Goal: Communication & Community: Participate in discussion

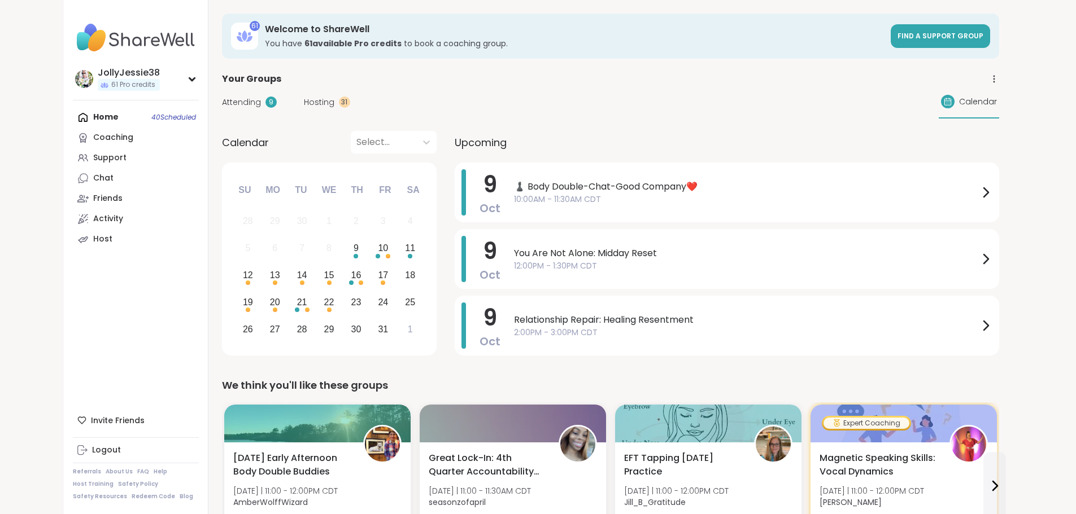
click at [222, 97] on span "Attending" at bounding box center [241, 103] width 39 height 12
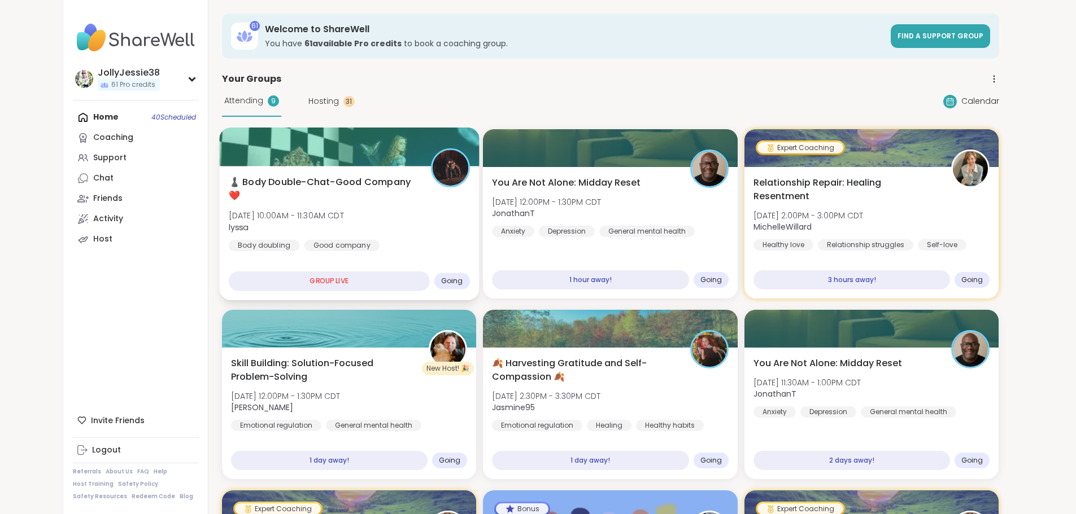
click at [276, 194] on div "♟️ Body Double-Chat-Good Company❤️ Thu, Oct 09 | 10:00AM - 11:30AM CDT lyssa Bo…" at bounding box center [348, 214] width 241 height 76
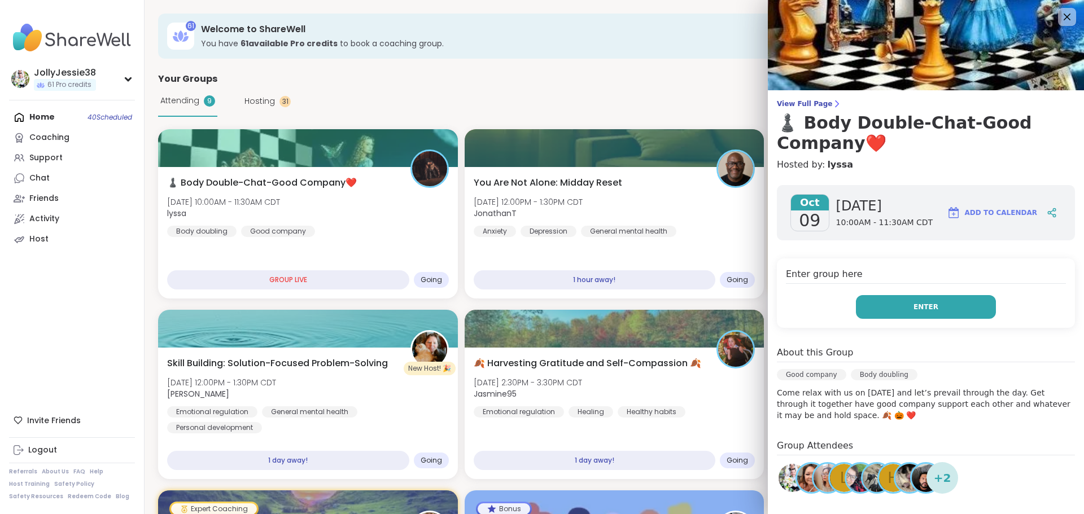
click at [914, 306] on span "Enter" at bounding box center [926, 307] width 25 height 10
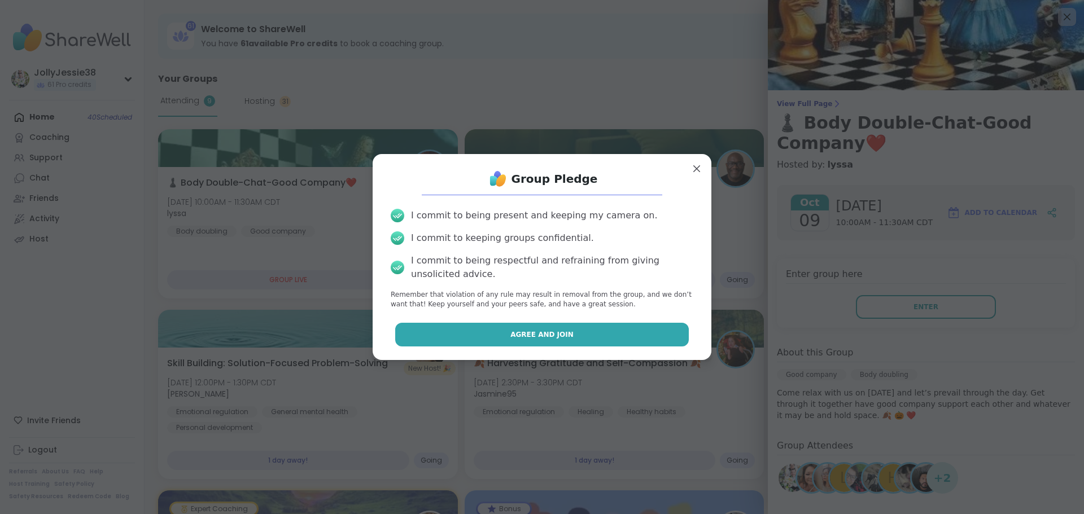
click at [531, 334] on span "Agree and Join" at bounding box center [542, 335] width 63 height 10
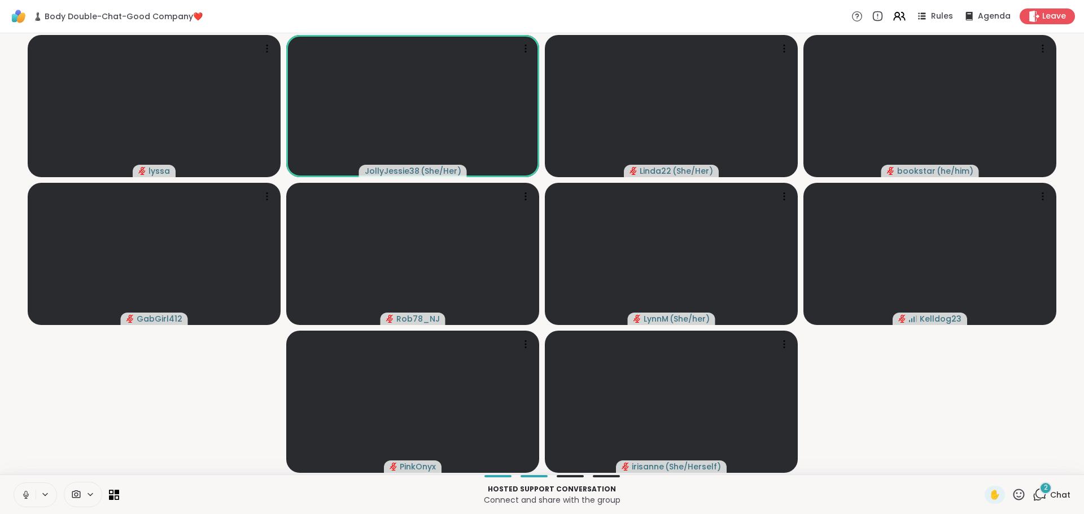
click at [1033, 487] on div "2 Chat" at bounding box center [1052, 495] width 38 height 18
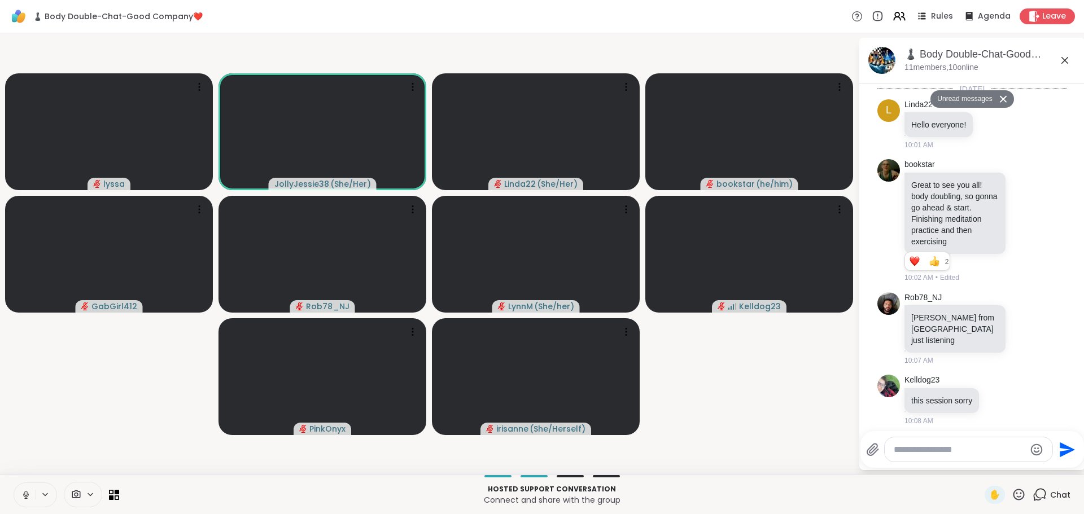
scroll to position [1303, 0]
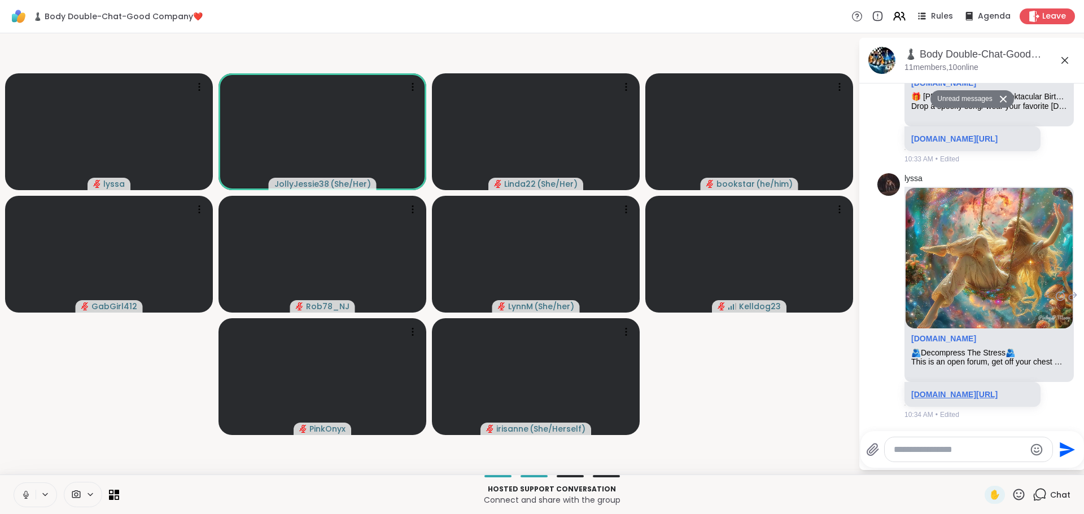
click at [962, 390] on link "[DOMAIN_NAME][URL]" at bounding box center [954, 394] width 86 height 9
click at [930, 390] on link "sharewellnow.com/session/aded16f2-15aa-4a5f-bf00-a744935642e6" at bounding box center [954, 394] width 86 height 9
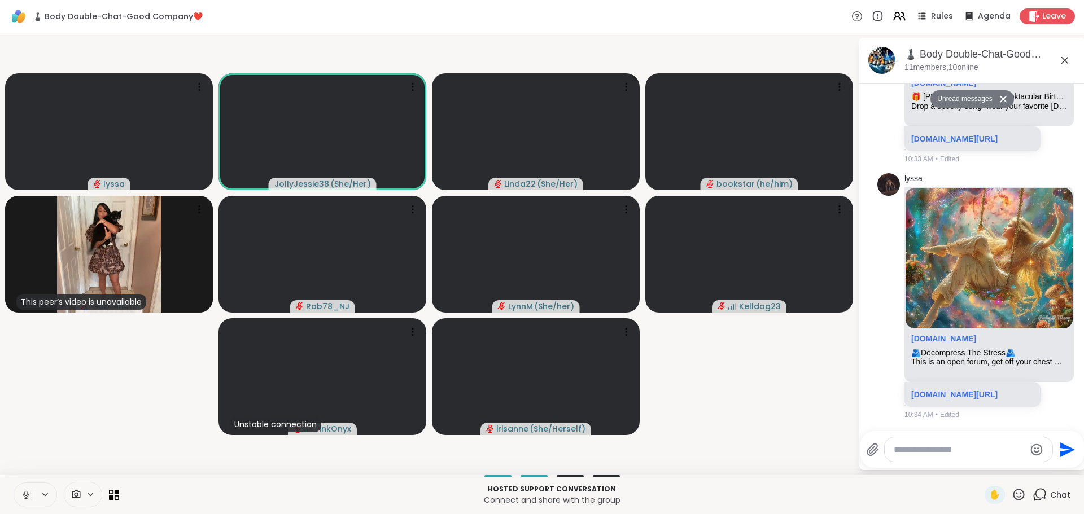
click at [922, 451] on textarea "Type your message" at bounding box center [960, 449] width 132 height 11
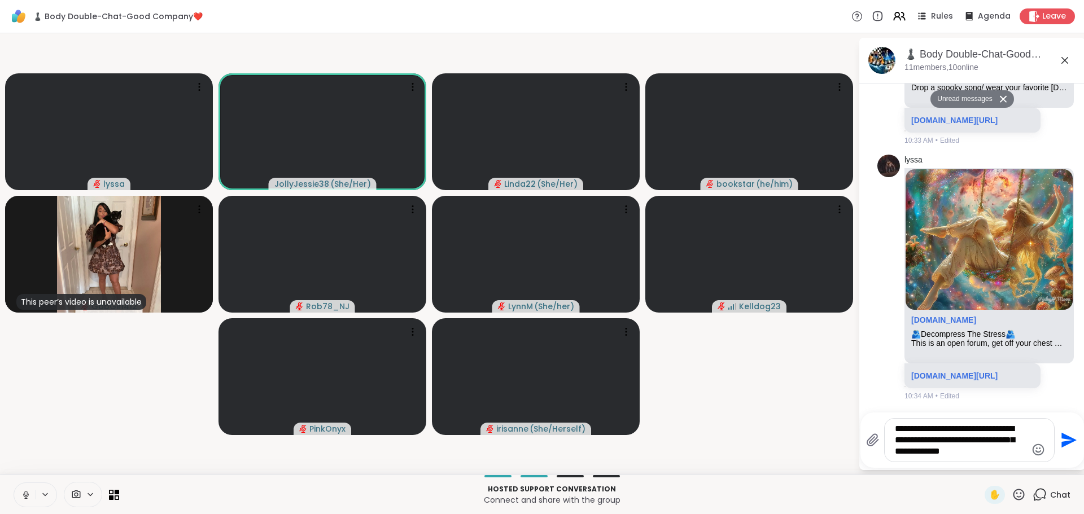
type textarea "**********"
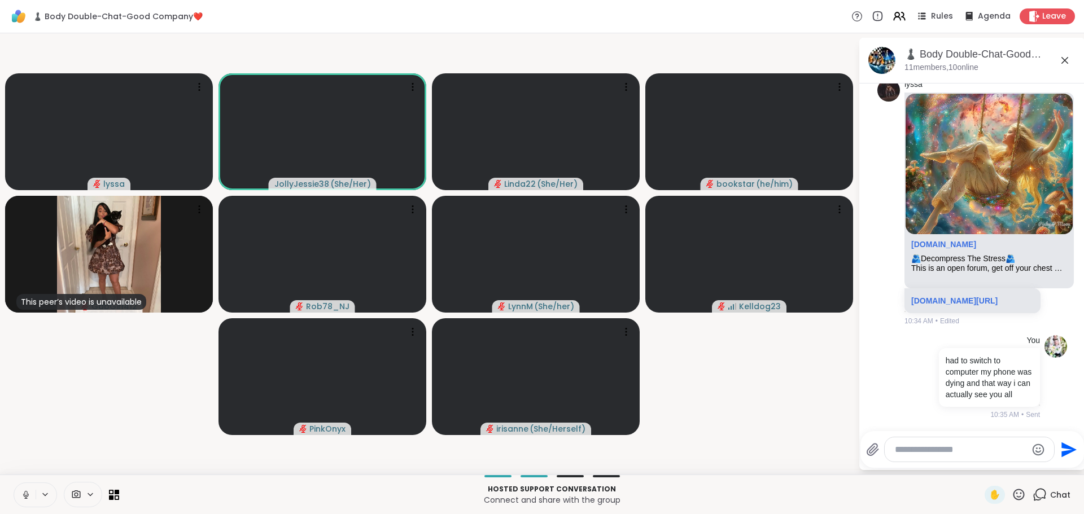
scroll to position [1382, 0]
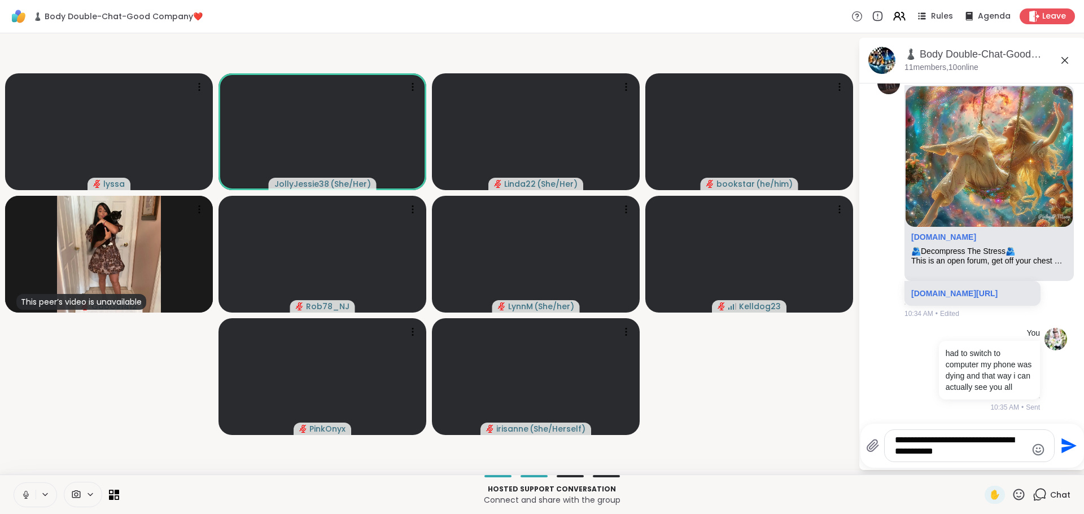
type textarea "**********"
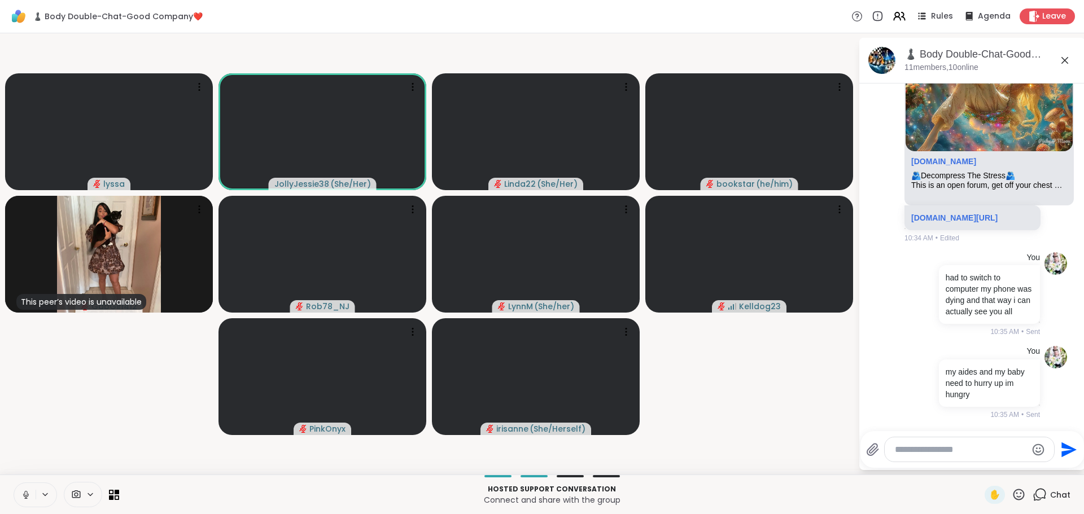
scroll to position [1465, 0]
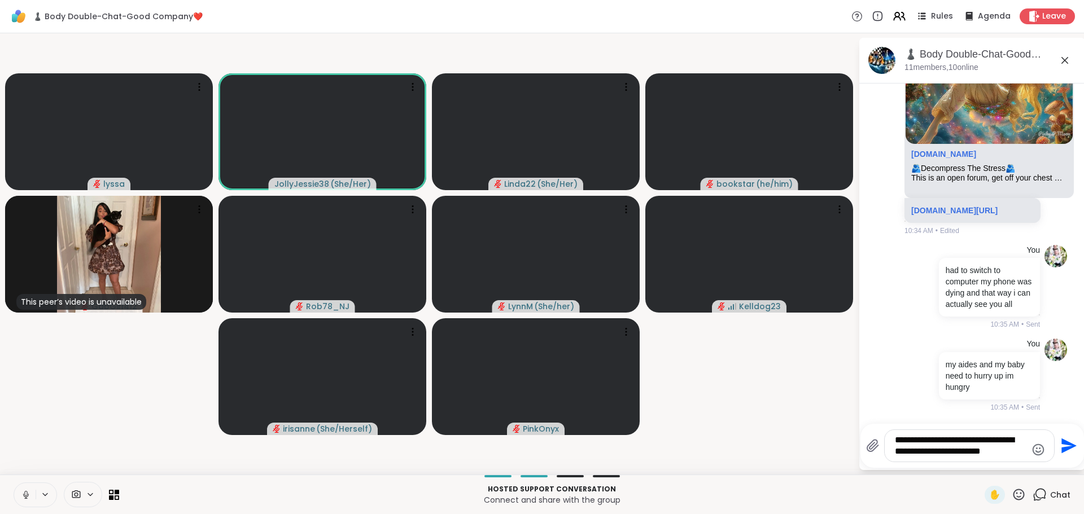
type textarea "**********"
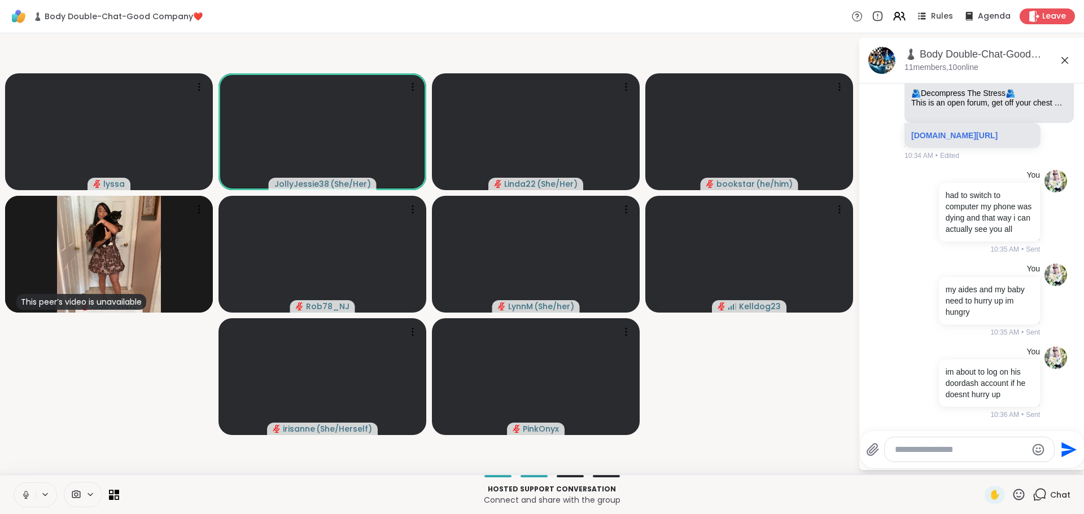
scroll to position [1547, 0]
click at [939, 420] on span "Onyx" at bounding box center [949, 419] width 21 height 11
type textarea "**********"
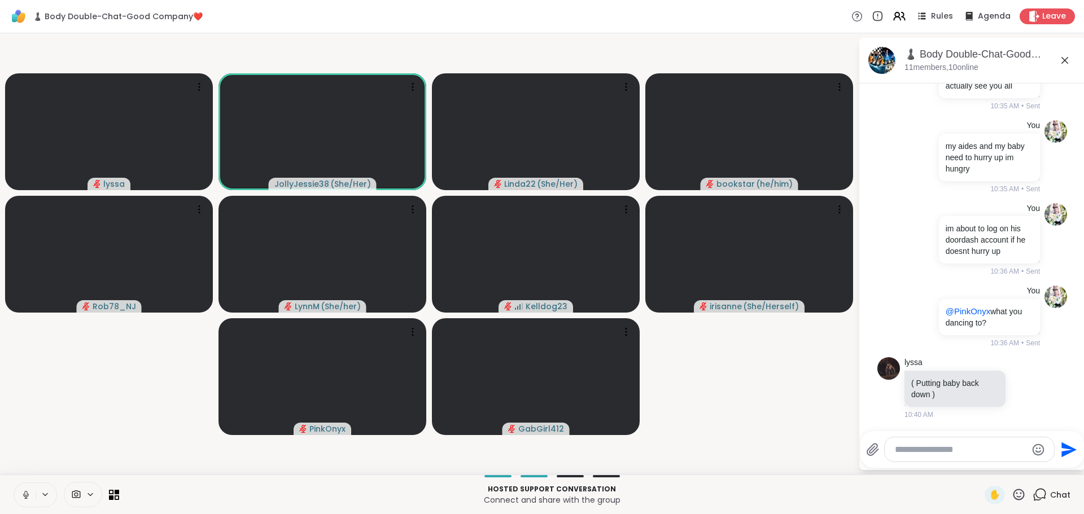
scroll to position [1691, 0]
click at [978, 448] on textarea "Type your message" at bounding box center [961, 449] width 132 height 11
click at [958, 444] on textarea "Type your message" at bounding box center [961, 449] width 132 height 11
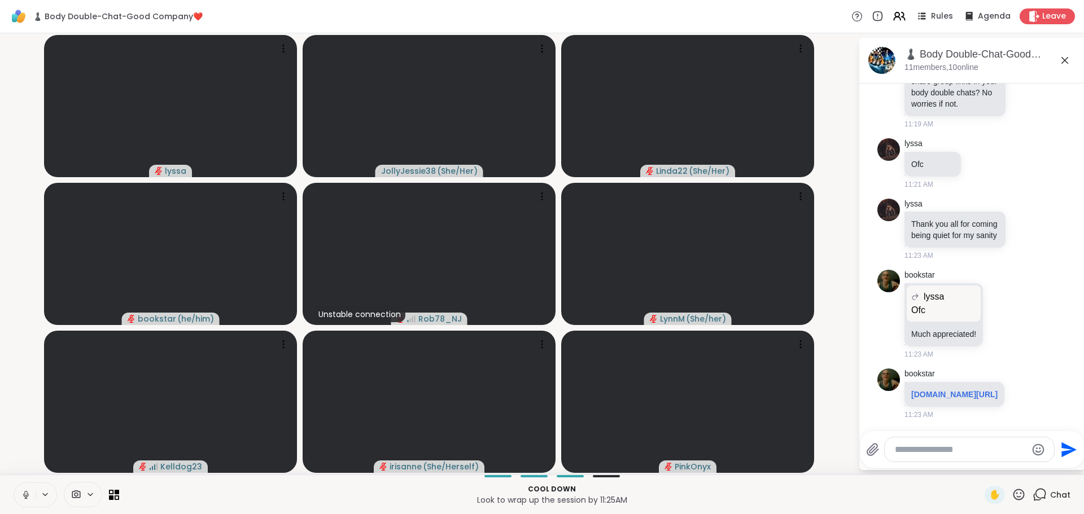
scroll to position [2656, 0]
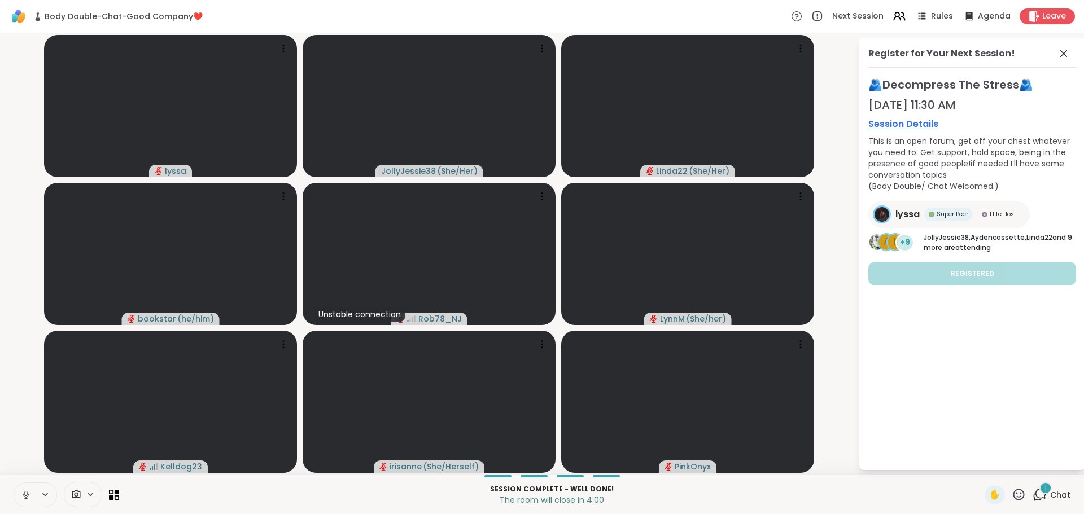
click at [1040, 488] on div "1" at bounding box center [1046, 488] width 12 height 12
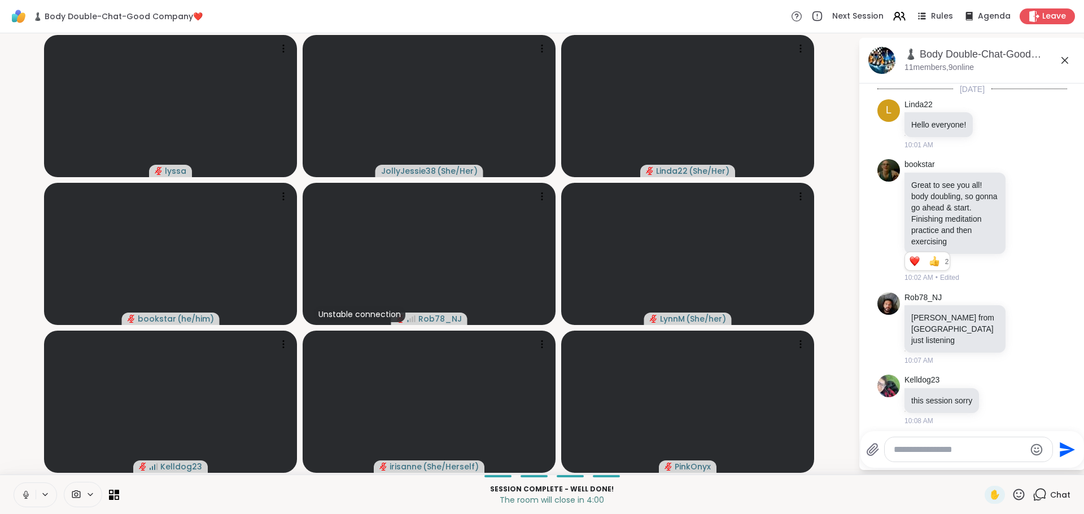
scroll to position [3349, 0]
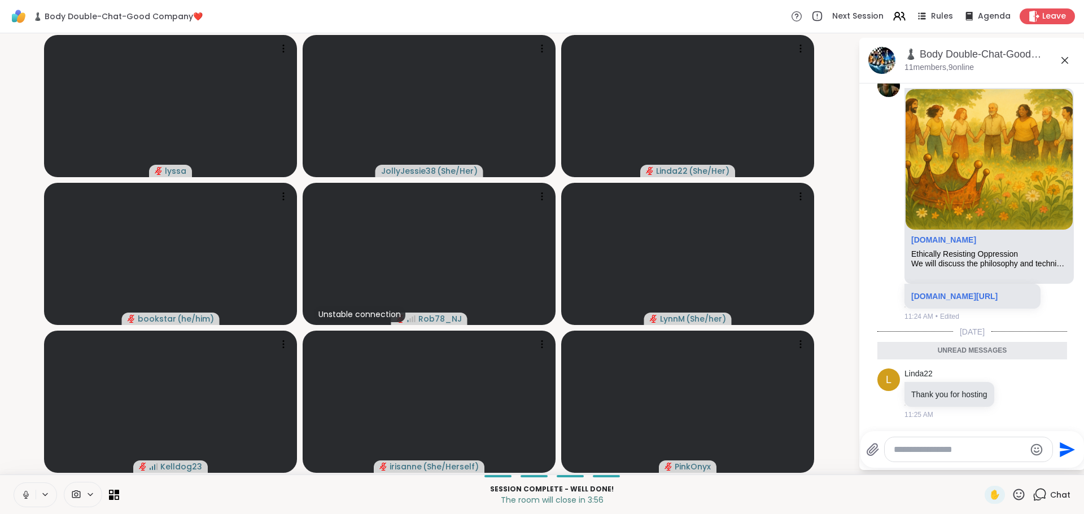
click at [942, 448] on textarea "Type your message" at bounding box center [960, 449] width 132 height 11
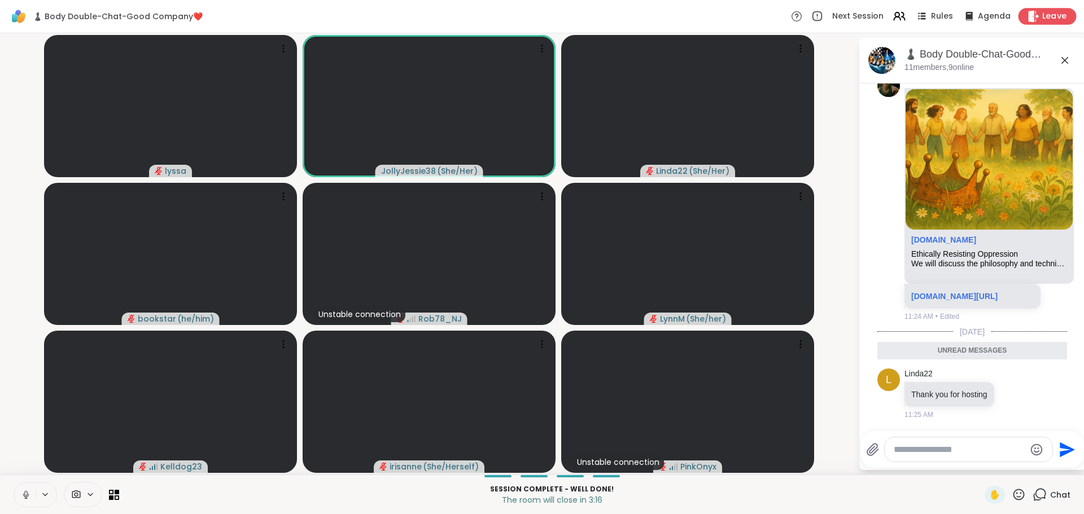
click at [1051, 18] on span "Leave" at bounding box center [1054, 17] width 25 height 12
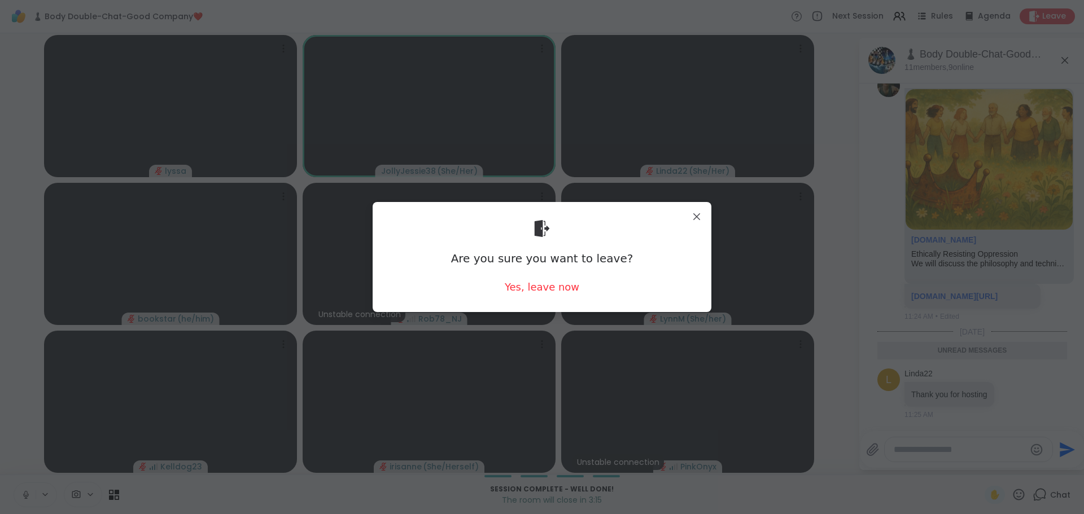
click at [520, 295] on div "Are you sure you want to leave? Yes, leave now" at bounding box center [542, 257] width 321 height 92
click at [525, 292] on div "Yes, leave now" at bounding box center [542, 287] width 75 height 14
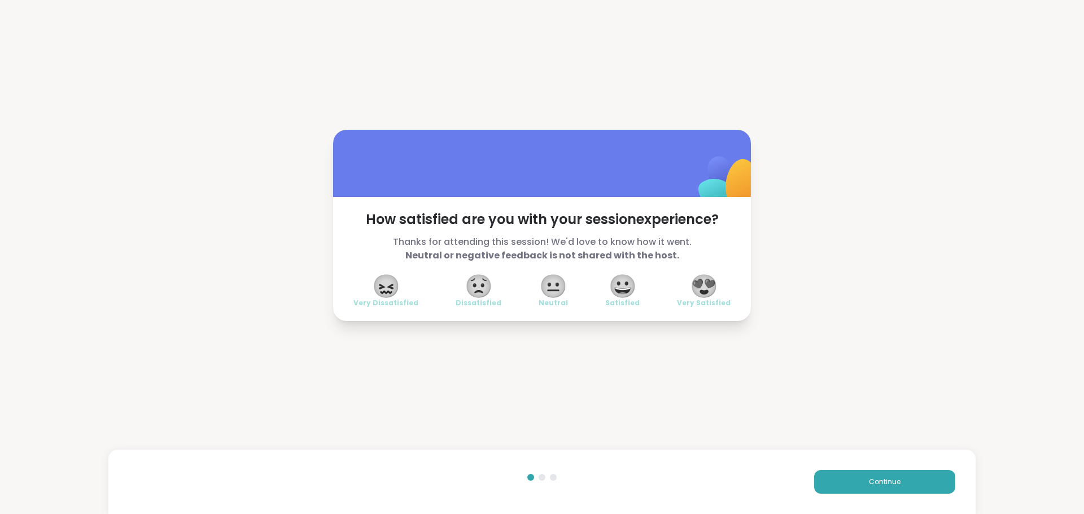
click at [700, 293] on span "😍" at bounding box center [704, 286] width 28 height 20
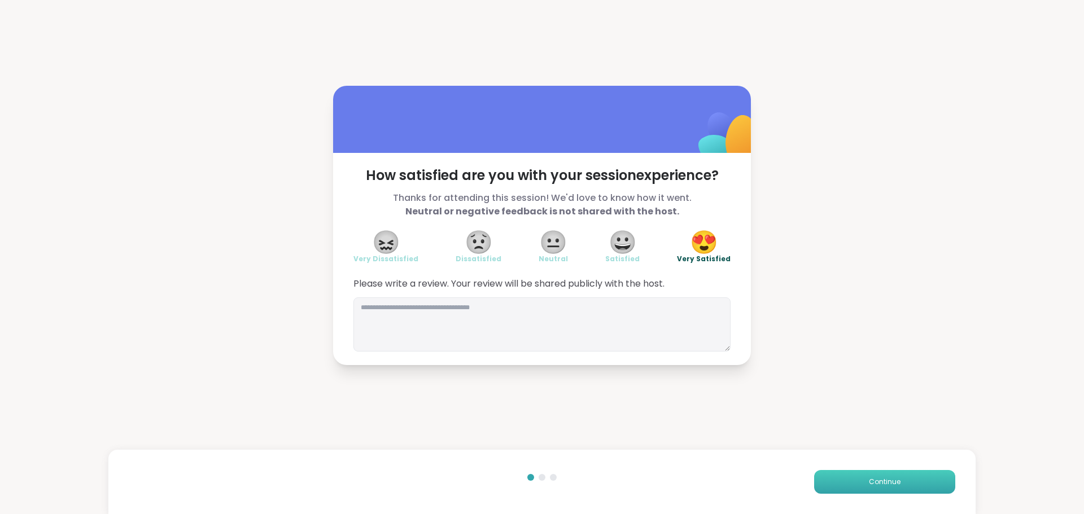
click at [853, 486] on button "Continue" at bounding box center [884, 482] width 141 height 24
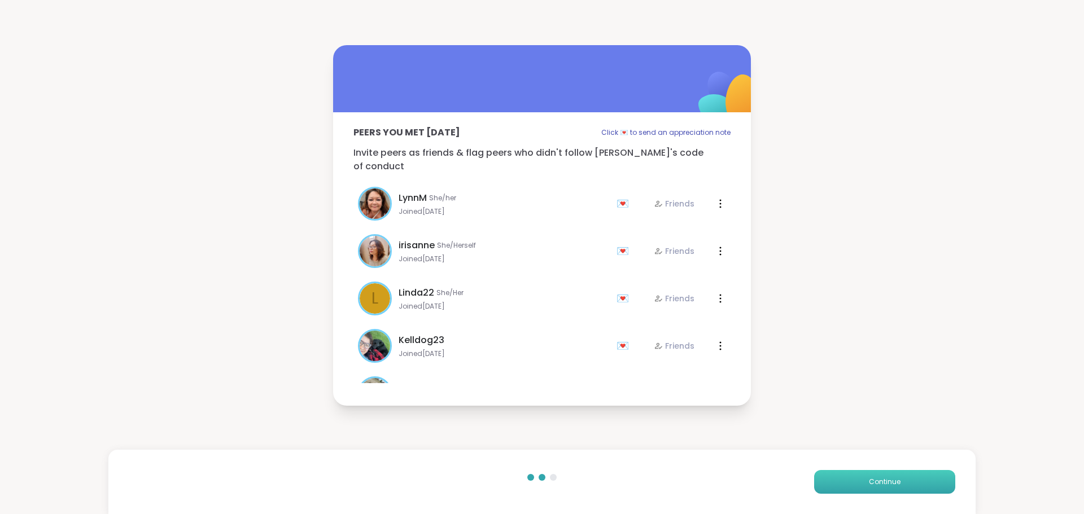
click at [853, 485] on button "Continue" at bounding box center [884, 482] width 141 height 24
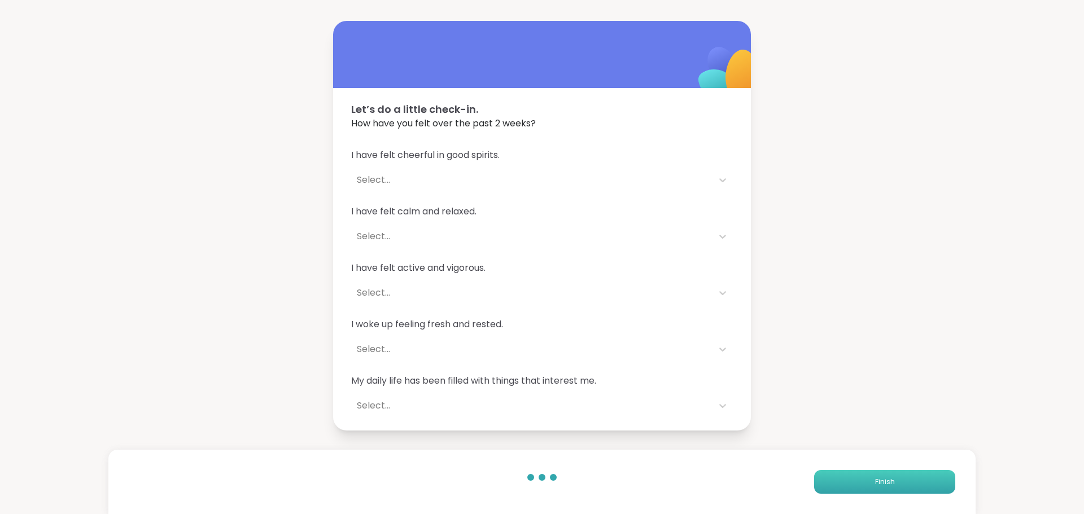
click at [853, 485] on button "Finish" at bounding box center [884, 482] width 141 height 24
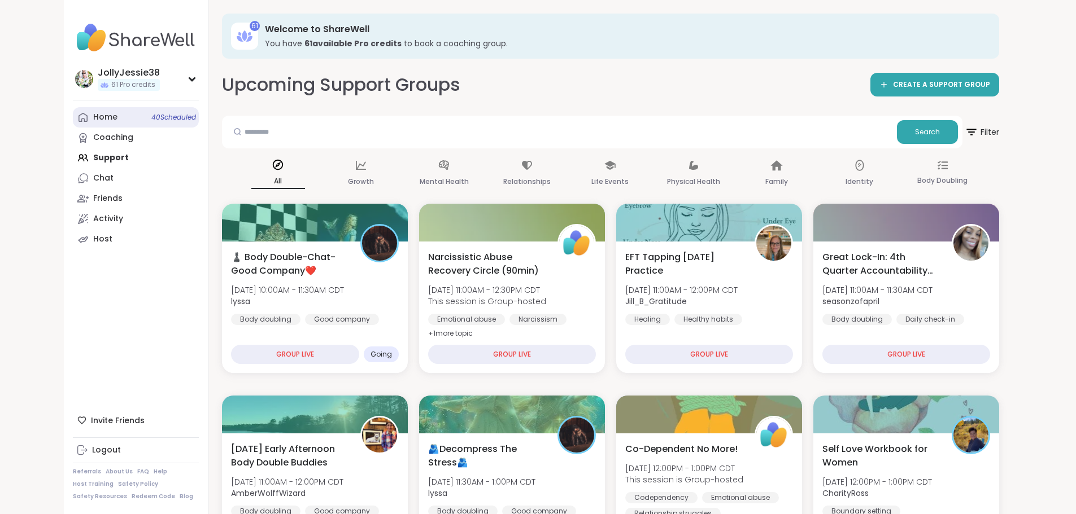
click at [93, 119] on div "Home 40 Scheduled" at bounding box center [105, 117] width 24 height 11
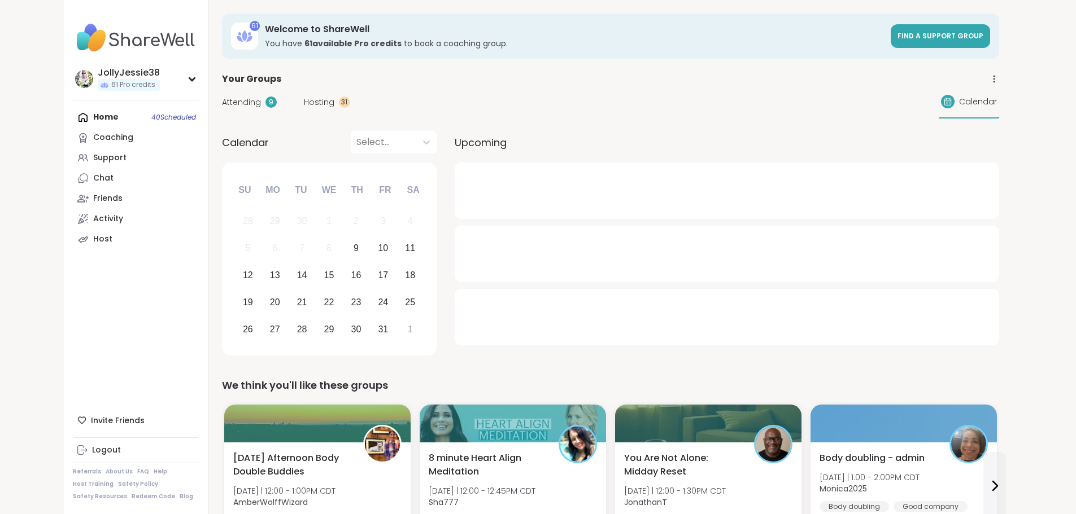
click at [222, 103] on span "Attending" at bounding box center [241, 103] width 39 height 12
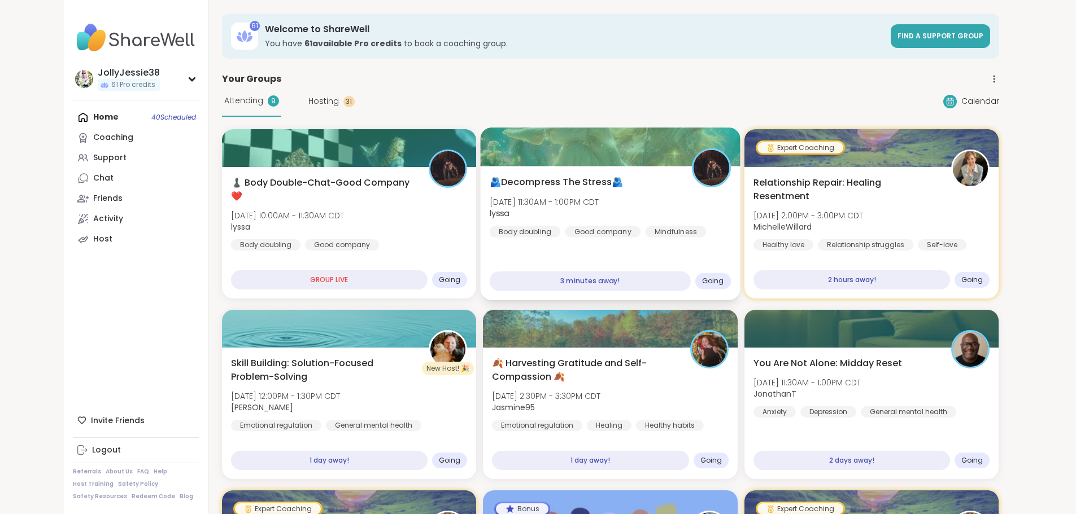
click at [587, 182] on span "🫂Decompress The Stress🫂" at bounding box center [557, 183] width 134 height 14
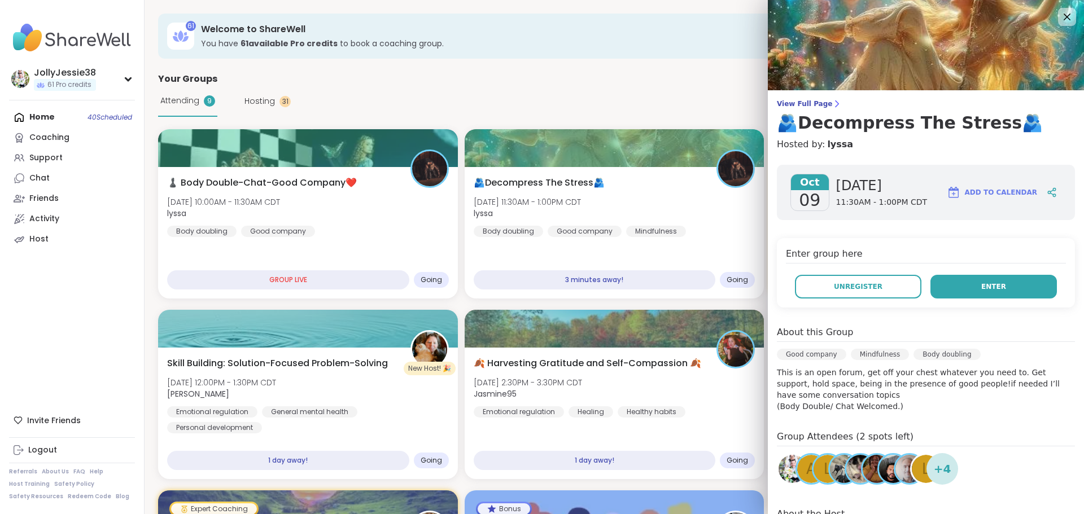
click at [981, 289] on span "Enter" at bounding box center [993, 287] width 25 height 10
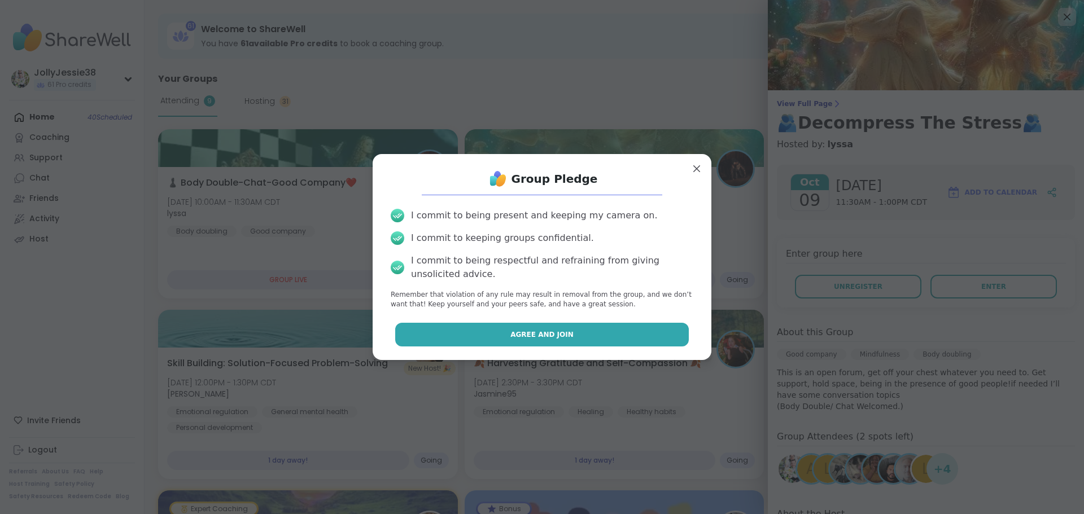
click at [539, 335] on span "Agree and Join" at bounding box center [542, 335] width 63 height 10
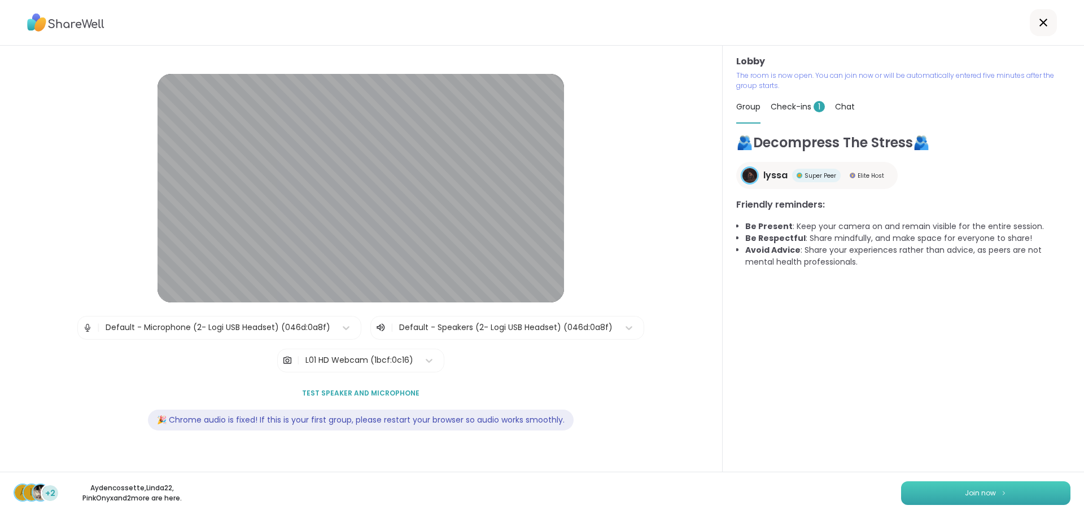
click at [1024, 495] on button "Join now" at bounding box center [985, 494] width 169 height 24
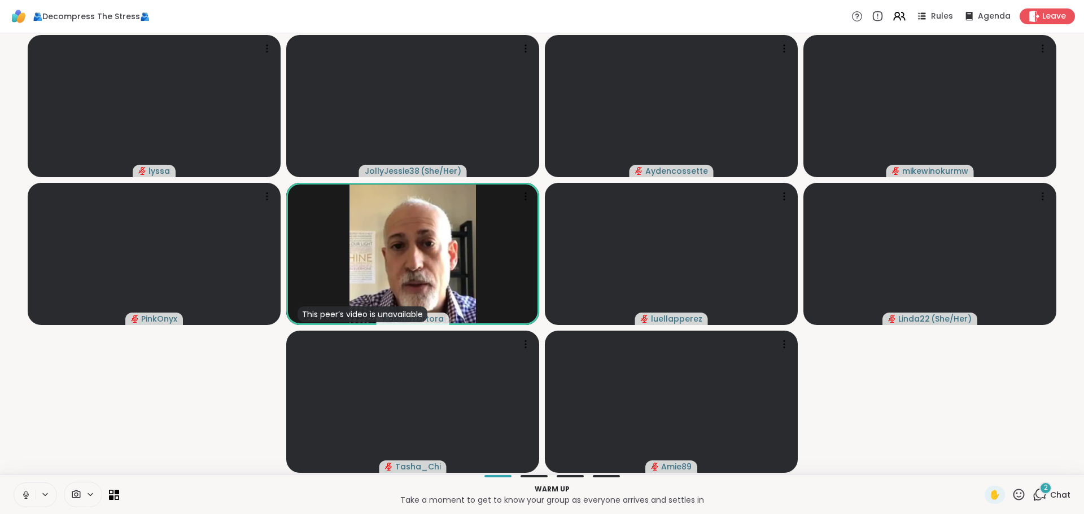
click at [1044, 491] on span "2" at bounding box center [1046, 488] width 4 height 10
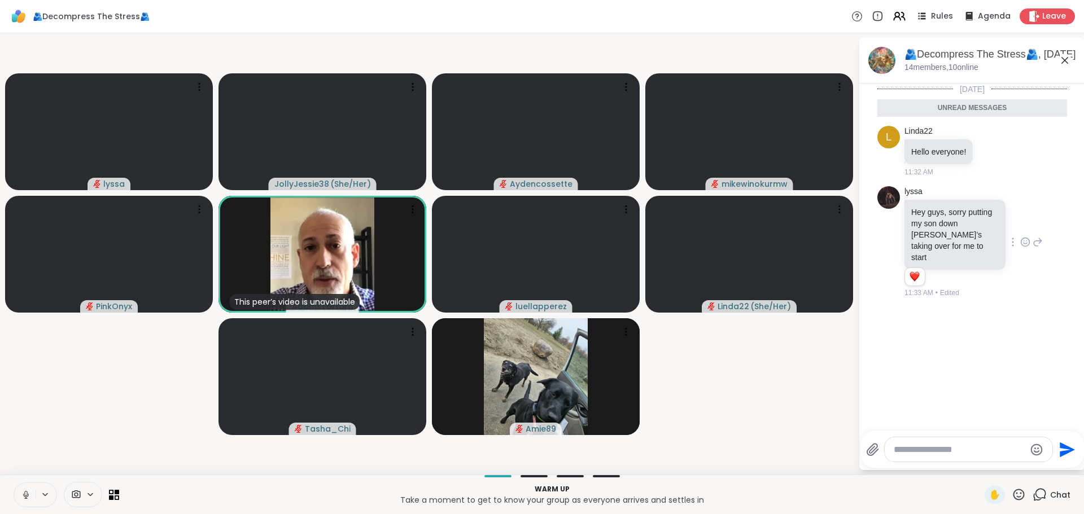
click at [1020, 237] on icon at bounding box center [1025, 242] width 10 height 11
click at [1020, 224] on span "Select Reaction: Heart" at bounding box center [1025, 224] width 10 height 11
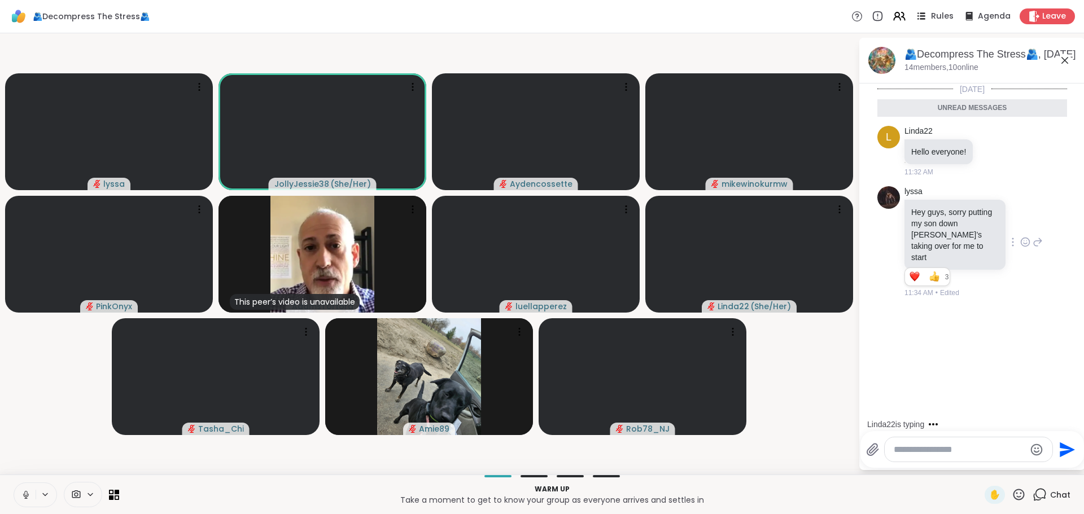
click at [922, 19] on icon at bounding box center [921, 16] width 14 height 14
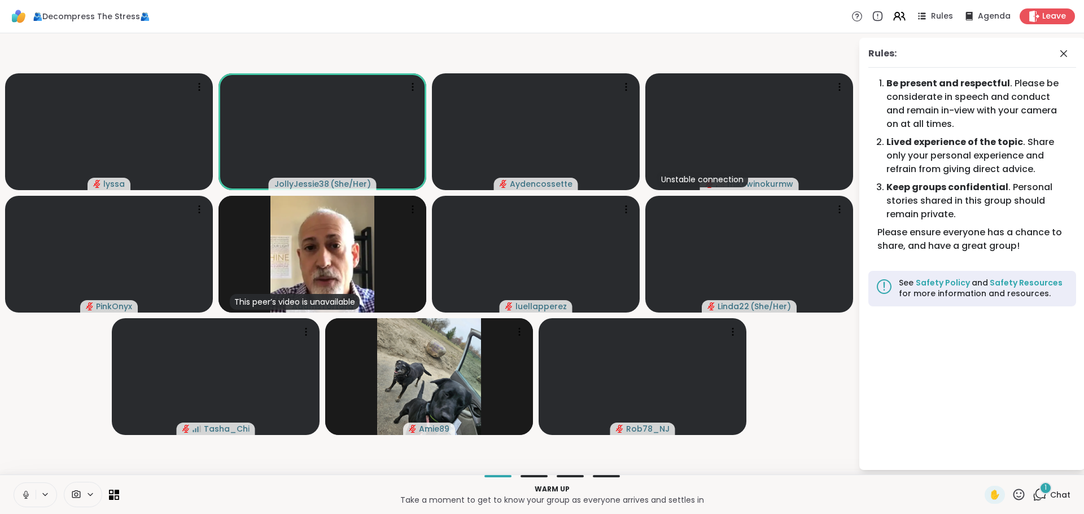
click at [1036, 499] on icon at bounding box center [1041, 494] width 11 height 10
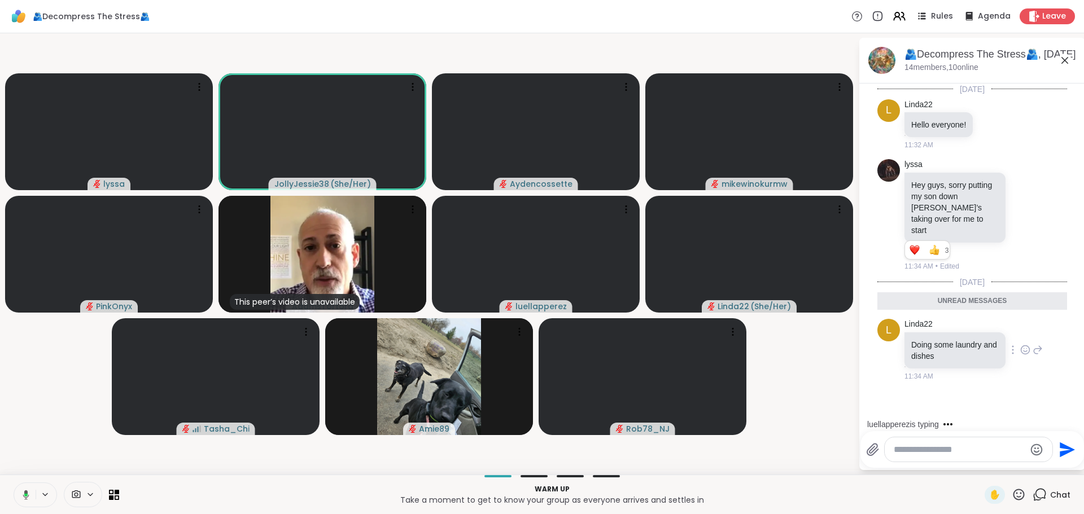
click at [1022, 344] on icon at bounding box center [1025, 349] width 10 height 11
click at [1020, 327] on div "Select Reaction: Heart" at bounding box center [1025, 332] width 10 height 10
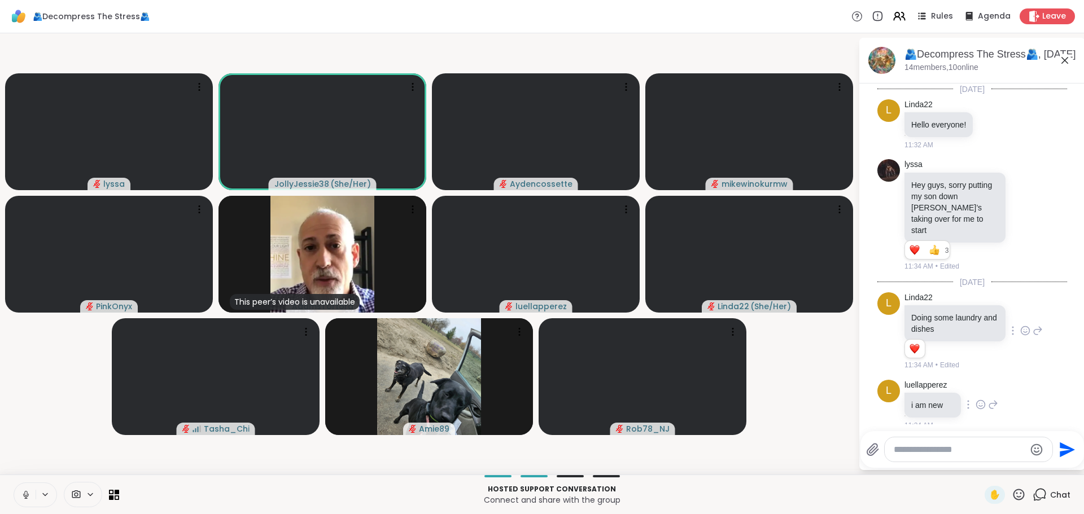
click at [981, 399] on icon at bounding box center [981, 404] width 10 height 11
click at [979, 382] on div "Select Reaction: Heart" at bounding box center [981, 387] width 10 height 10
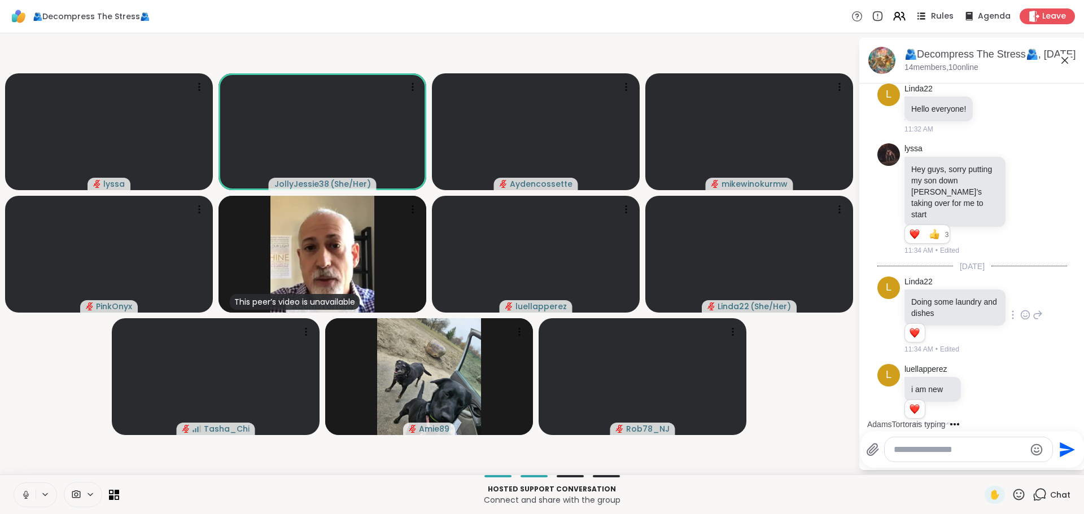
click at [931, 13] on span "Rules" at bounding box center [942, 17] width 23 height 12
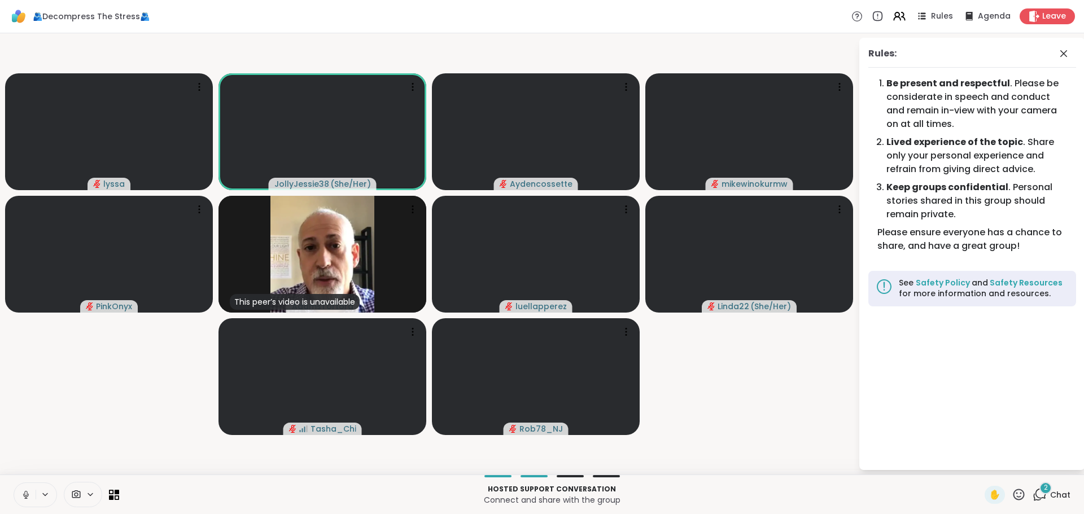
click at [1036, 496] on icon at bounding box center [1040, 495] width 14 height 14
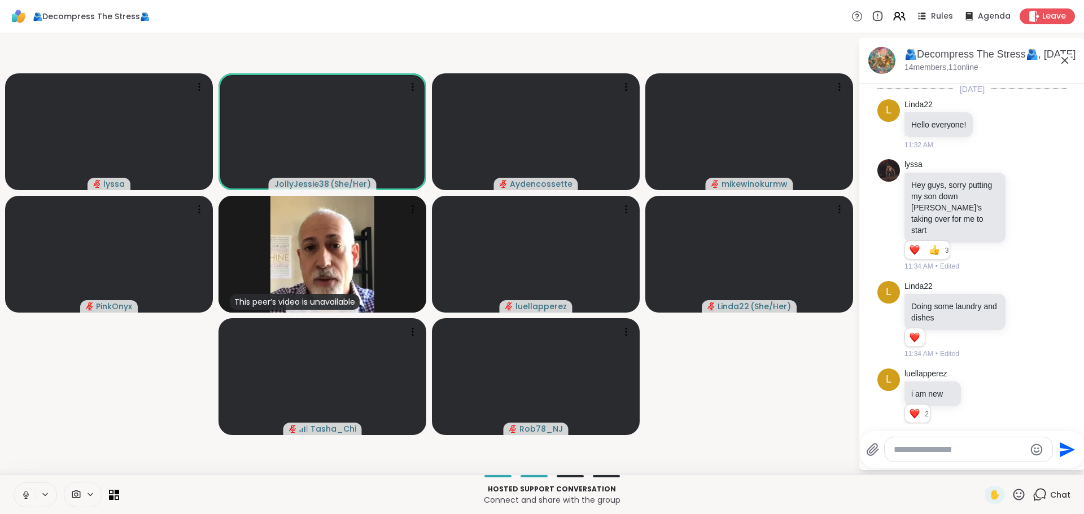
scroll to position [180, 0]
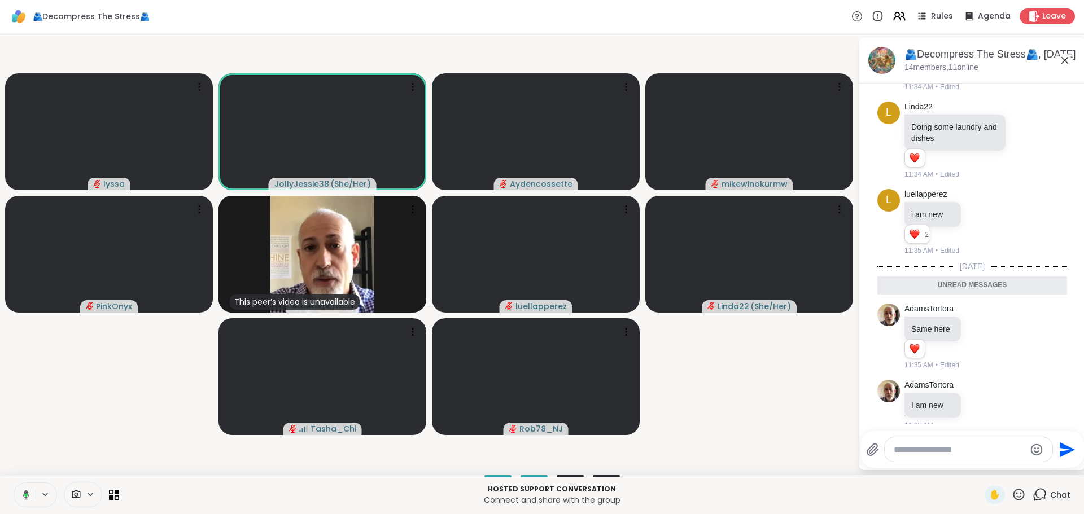
click at [953, 447] on textarea "Type your message" at bounding box center [960, 449] width 132 height 11
click at [978, 399] on icon at bounding box center [981, 404] width 10 height 11
click at [979, 382] on div "Select Reaction: Heart" at bounding box center [981, 387] width 10 height 10
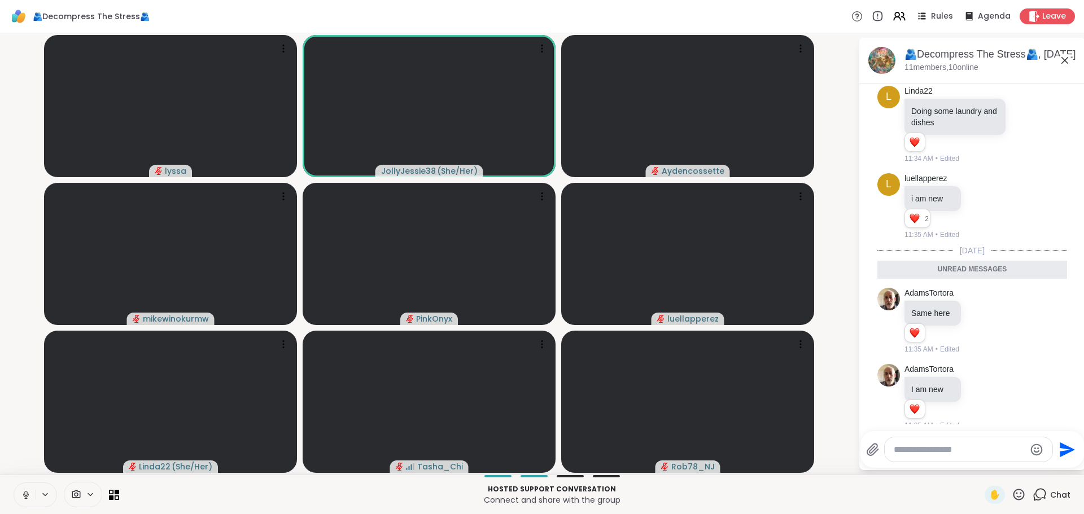
click at [937, 452] on textarea "Type your message" at bounding box center [960, 449] width 132 height 11
click at [962, 450] on textarea "Type your message" at bounding box center [960, 449] width 132 height 11
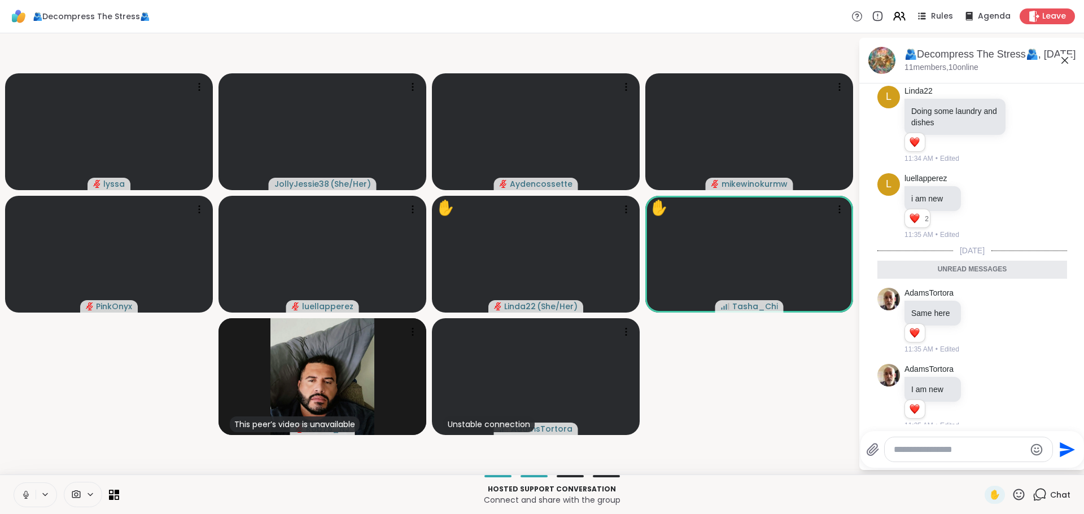
click at [921, 448] on textarea "Type your message" at bounding box center [960, 449] width 132 height 11
click at [919, 447] on textarea "Type your message" at bounding box center [960, 449] width 132 height 11
click at [922, 450] on textarea "Type your message" at bounding box center [960, 449] width 132 height 11
click at [922, 448] on textarea "Type your message" at bounding box center [960, 449] width 132 height 11
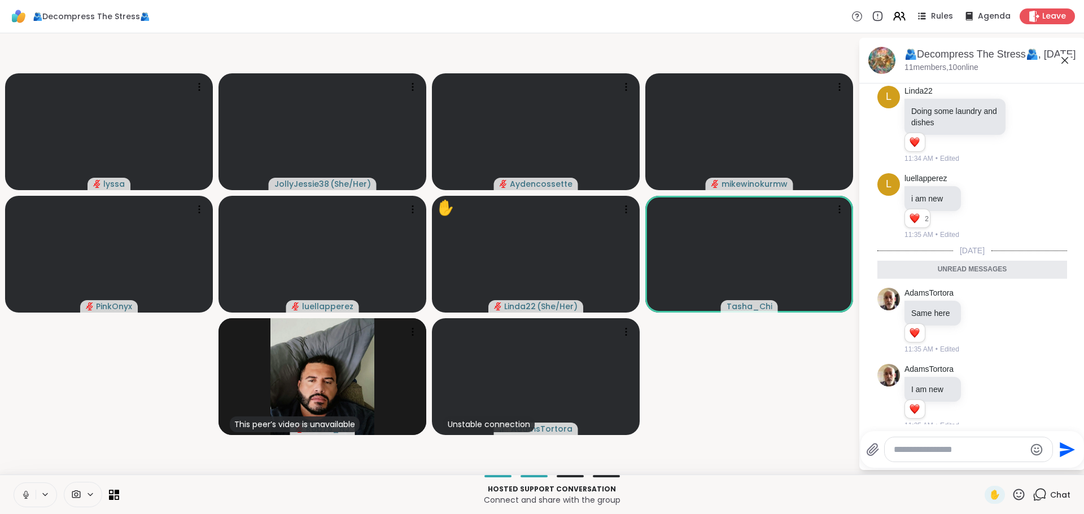
click at [920, 448] on textarea "Type your message" at bounding box center [960, 449] width 132 height 11
click at [924, 448] on textarea "Type your message" at bounding box center [960, 449] width 132 height 11
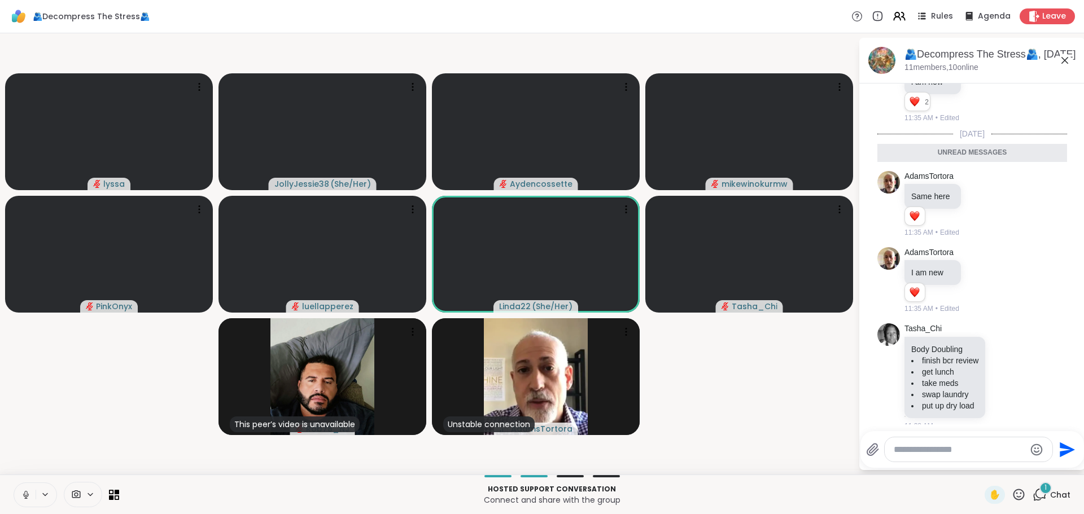
scroll to position [285, 0]
click at [937, 449] on textarea "Type your message" at bounding box center [960, 449] width 132 height 11
click at [1007, 372] on icon at bounding box center [1005, 377] width 10 height 11
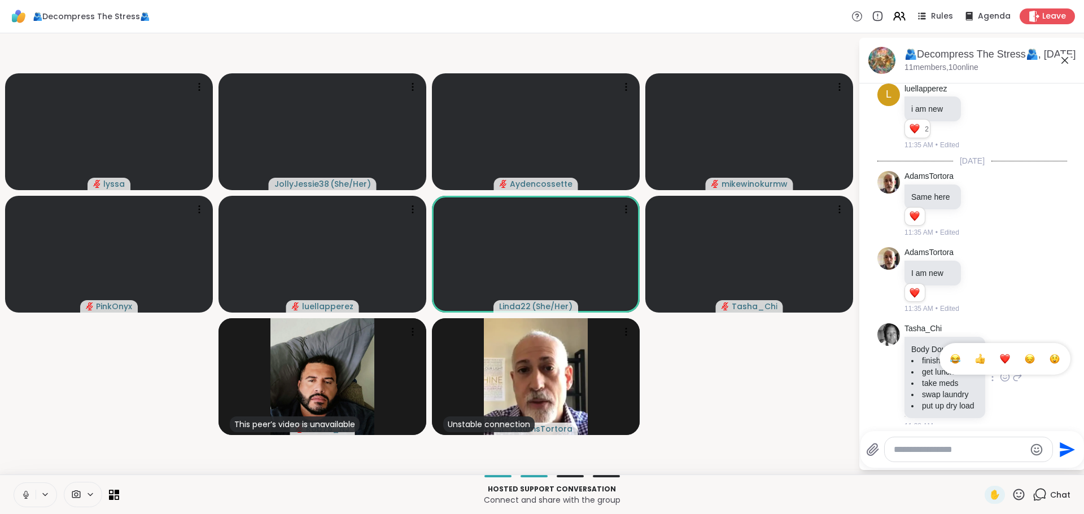
click at [1002, 354] on div "Select Reaction: Heart" at bounding box center [1005, 359] width 10 height 10
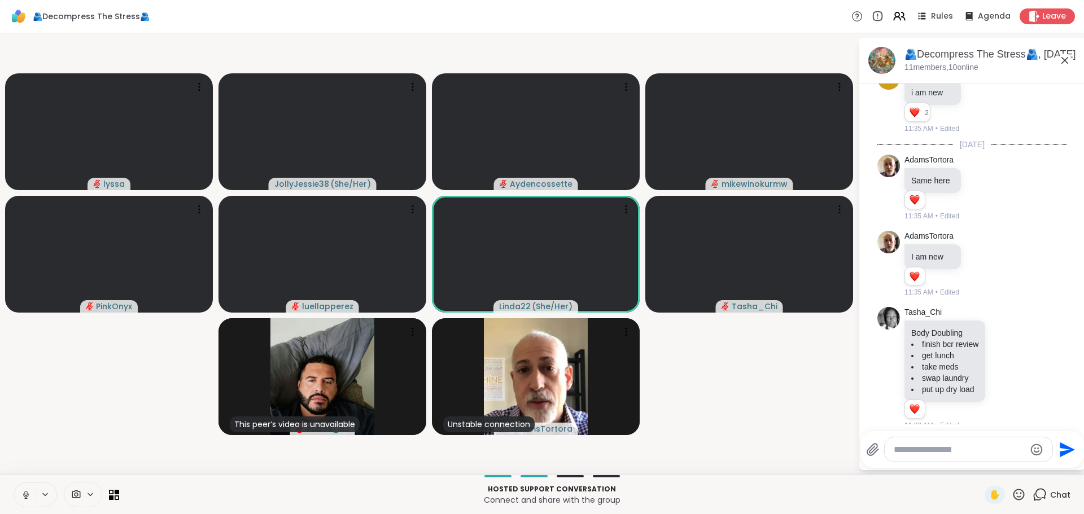
click at [944, 447] on textarea "Type your message" at bounding box center [960, 449] width 132 height 11
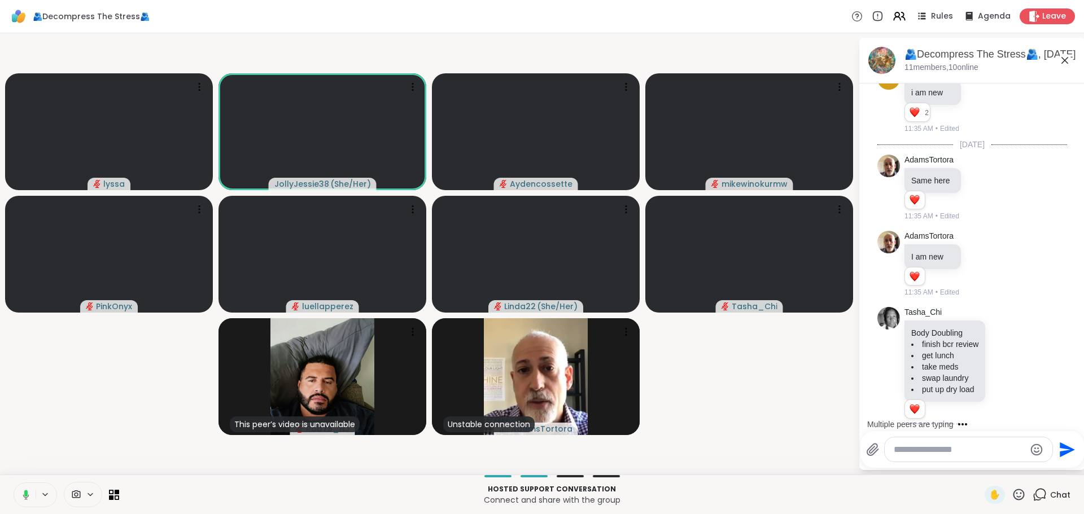
scroll to position [407, 0]
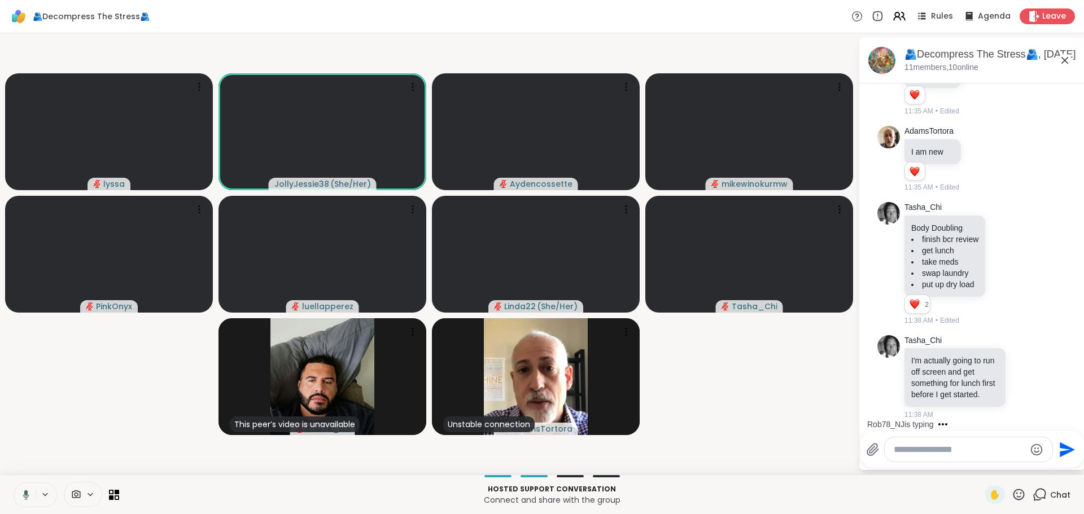
click at [931, 451] on textarea "Type your message" at bounding box center [960, 449] width 132 height 11
click at [623, 334] on icon at bounding box center [626, 331] width 11 height 11
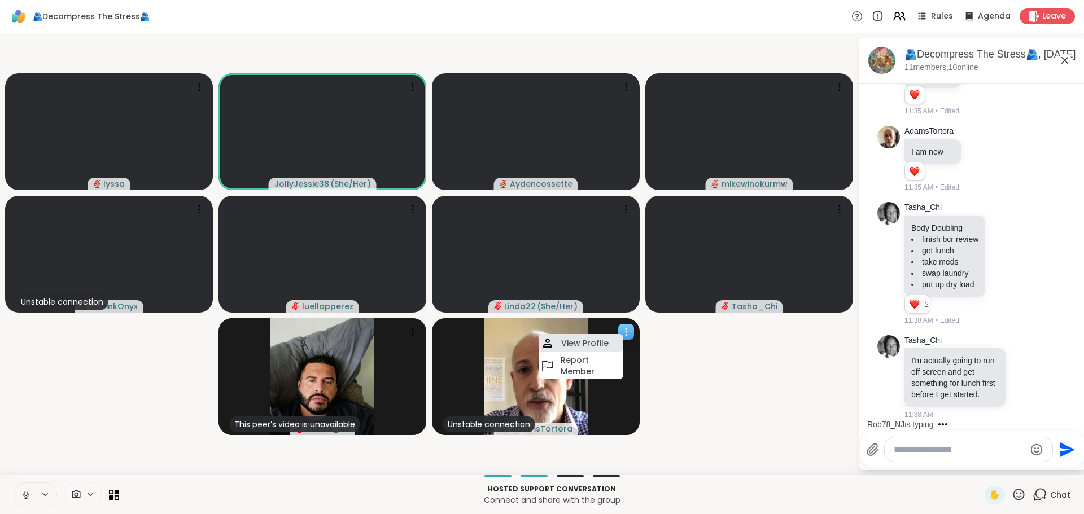
scroll to position [490, 0]
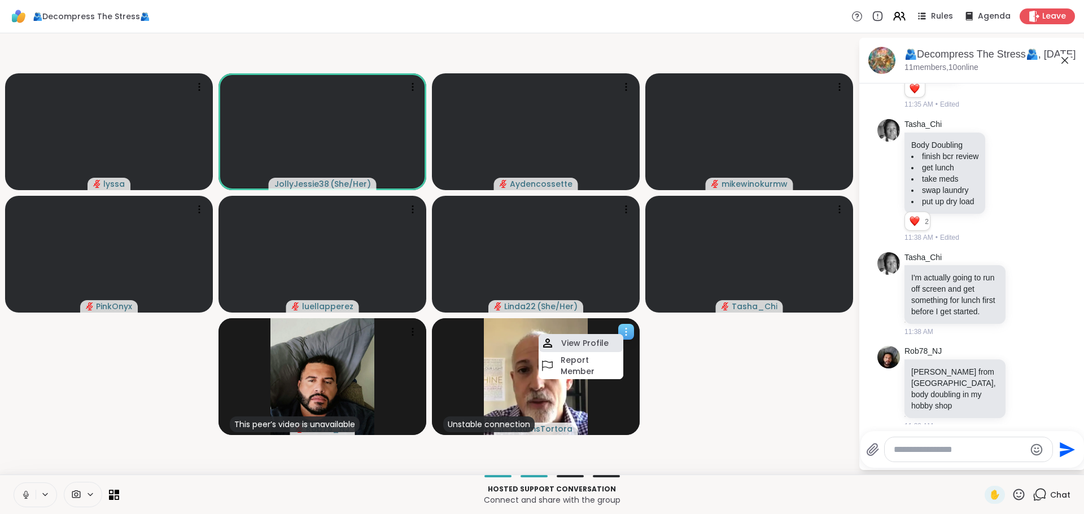
click at [616, 344] on div "View Profile" at bounding box center [581, 343] width 85 height 18
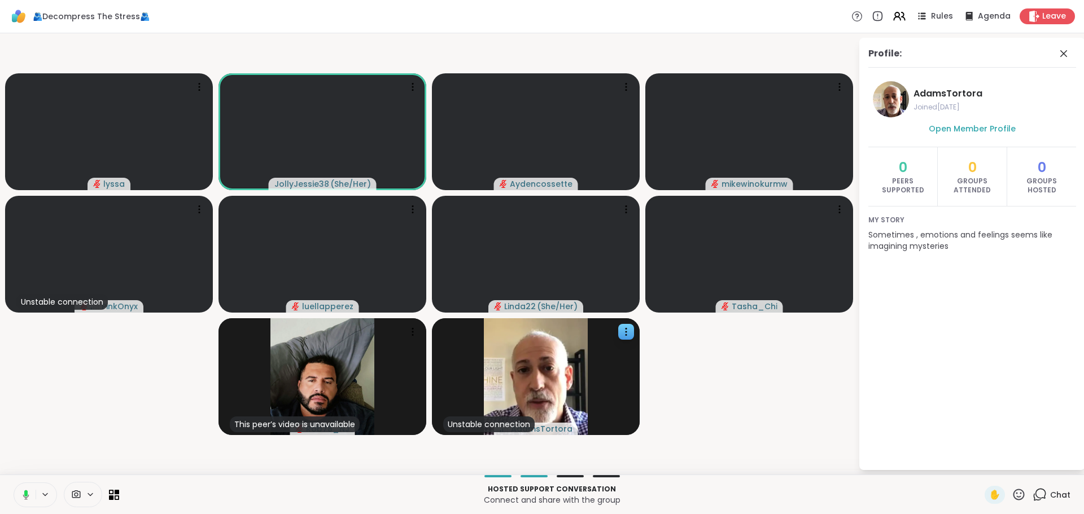
click at [1068, 46] on div "Profile: AdamsTortora Joined Sep 2025 Open Member Profile 0 Peers Supported 0 G…" at bounding box center [972, 254] width 226 height 433
click at [1066, 52] on icon at bounding box center [1064, 53] width 7 height 7
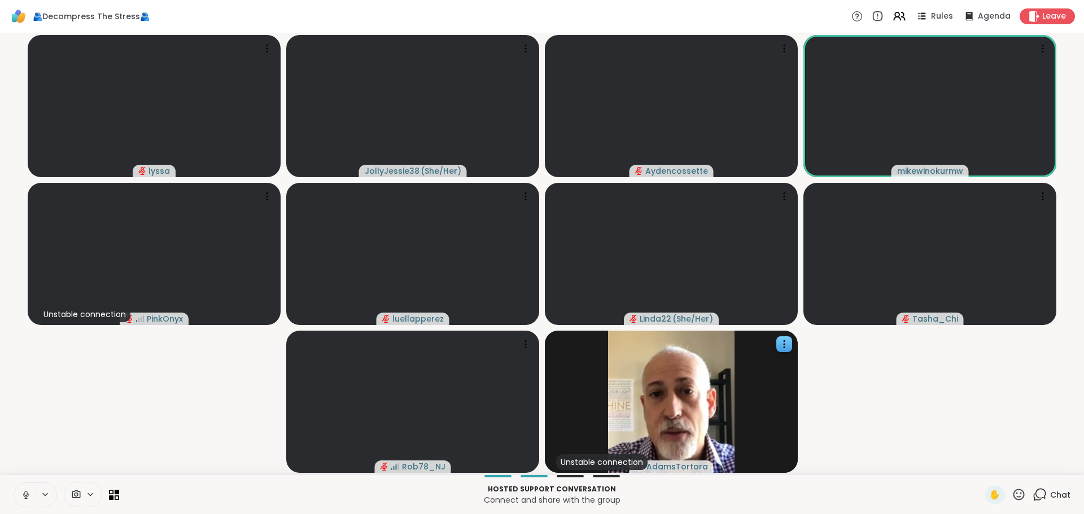
click at [1033, 496] on icon at bounding box center [1040, 495] width 14 height 14
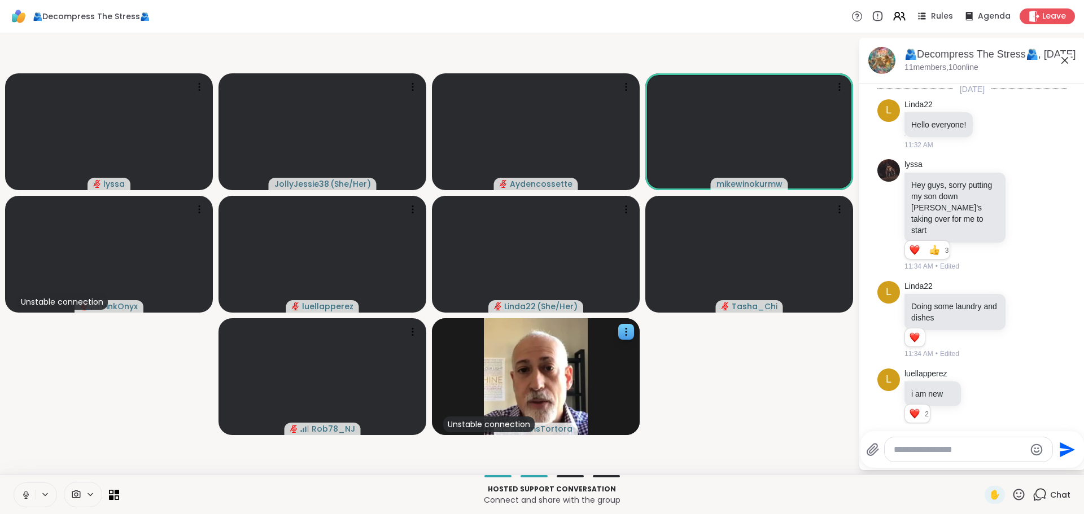
scroll to position [495, 0]
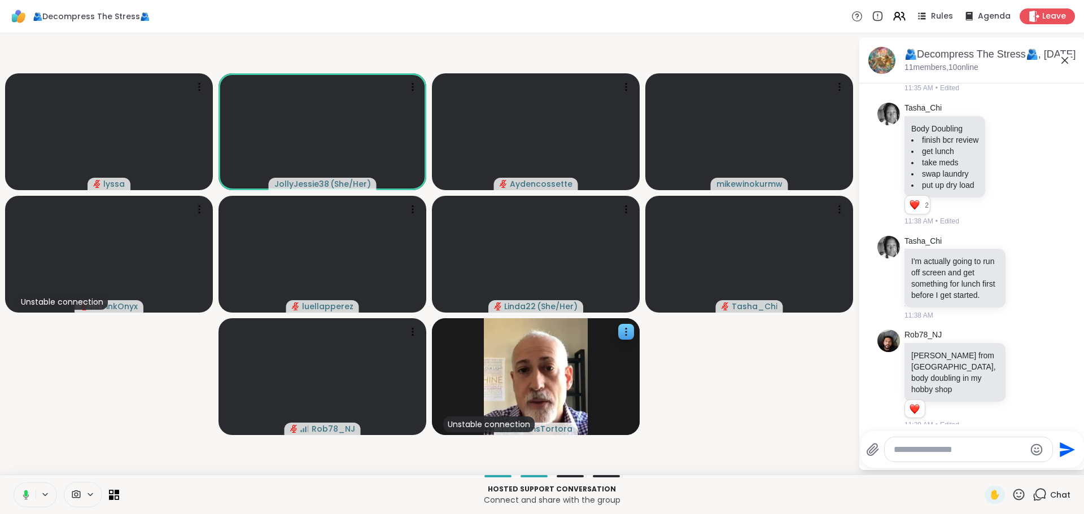
click at [918, 444] on textarea "Type your message" at bounding box center [960, 449] width 132 height 11
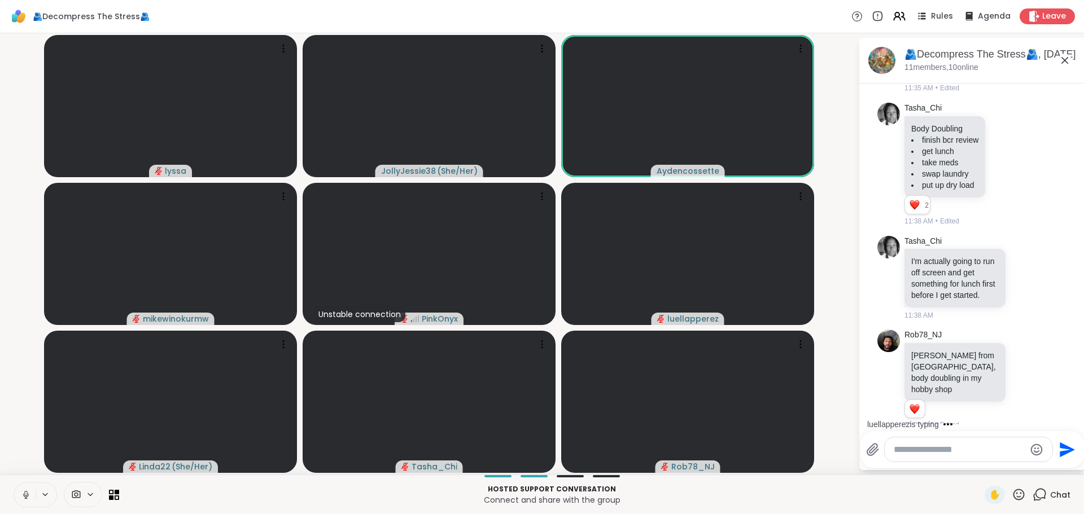
click at [922, 450] on textarea "Type your message" at bounding box center [960, 449] width 132 height 11
click at [923, 451] on textarea "Type your message" at bounding box center [960, 449] width 132 height 11
click at [930, 452] on textarea "Type your message" at bounding box center [960, 449] width 132 height 11
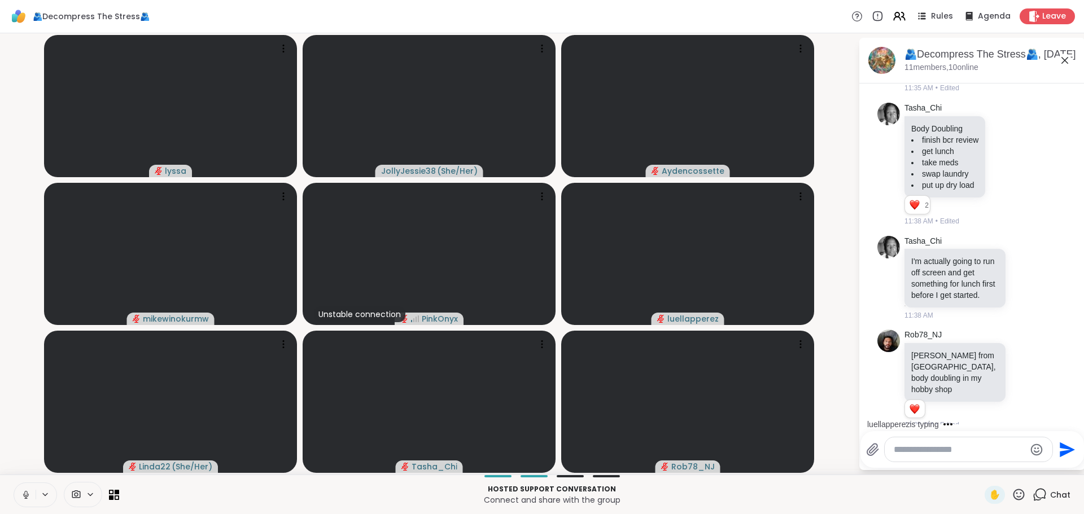
click at [930, 452] on textarea "Type your message" at bounding box center [960, 449] width 132 height 11
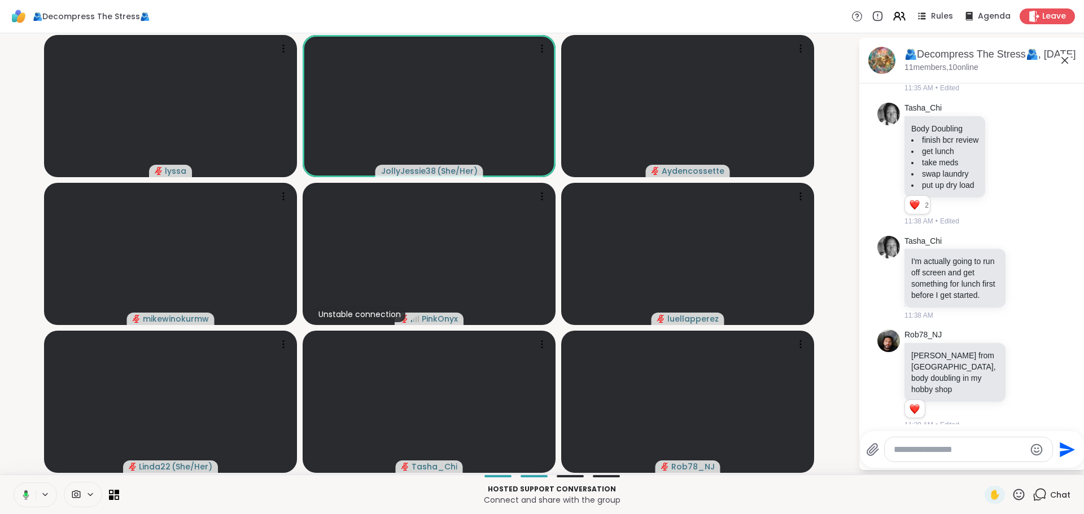
click at [930, 452] on textarea "Type your message" at bounding box center [960, 449] width 132 height 11
click at [930, 453] on textarea "Type your message" at bounding box center [960, 449] width 132 height 11
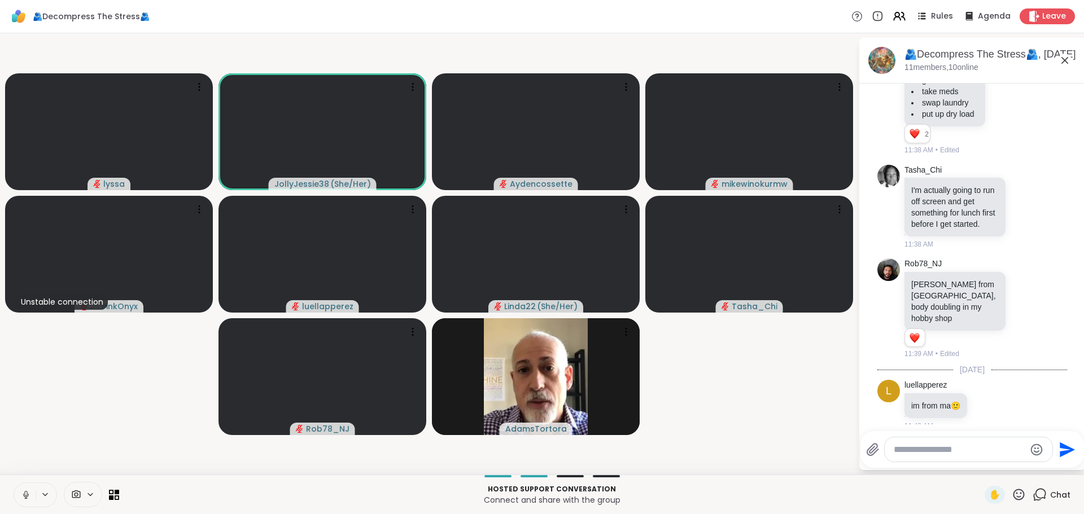
click at [13, 492] on div "Hosted support conversation Connect and share with the group ✋ Chat" at bounding box center [542, 495] width 1084 height 40
click at [28, 488] on button at bounding box center [24, 495] width 21 height 24
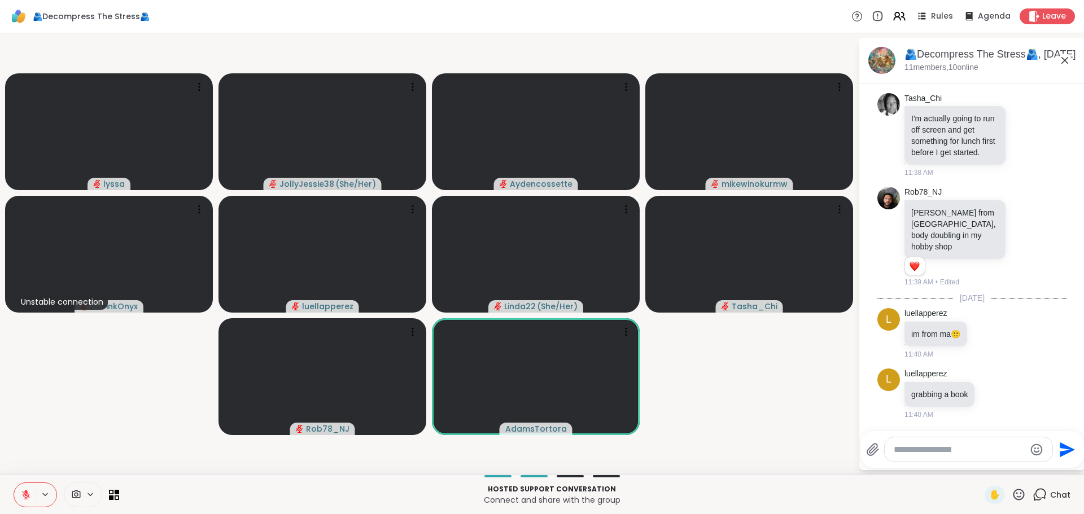
scroll to position [626, 0]
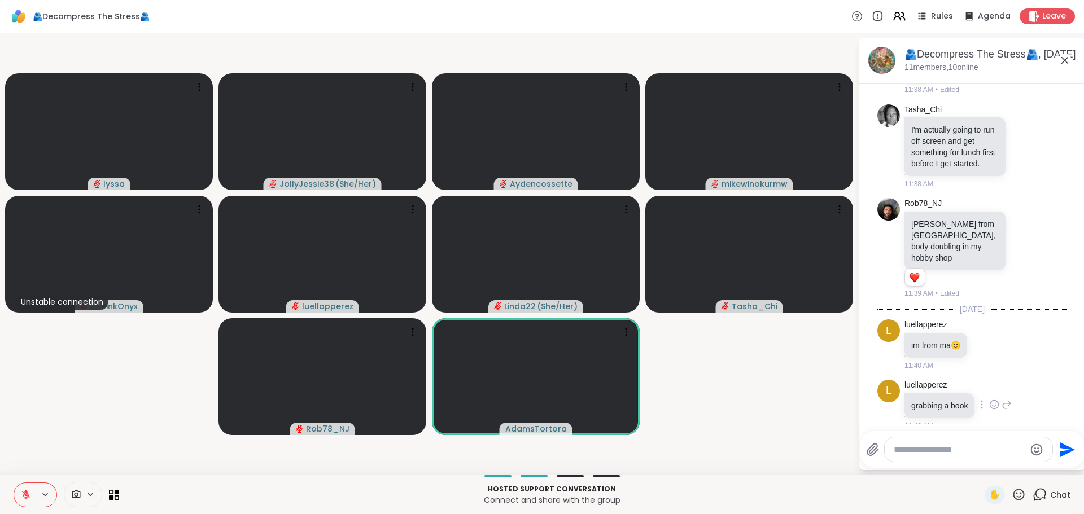
click at [996, 399] on icon at bounding box center [994, 404] width 10 height 11
click at [996, 382] on div "Select Reaction: Heart" at bounding box center [994, 387] width 10 height 10
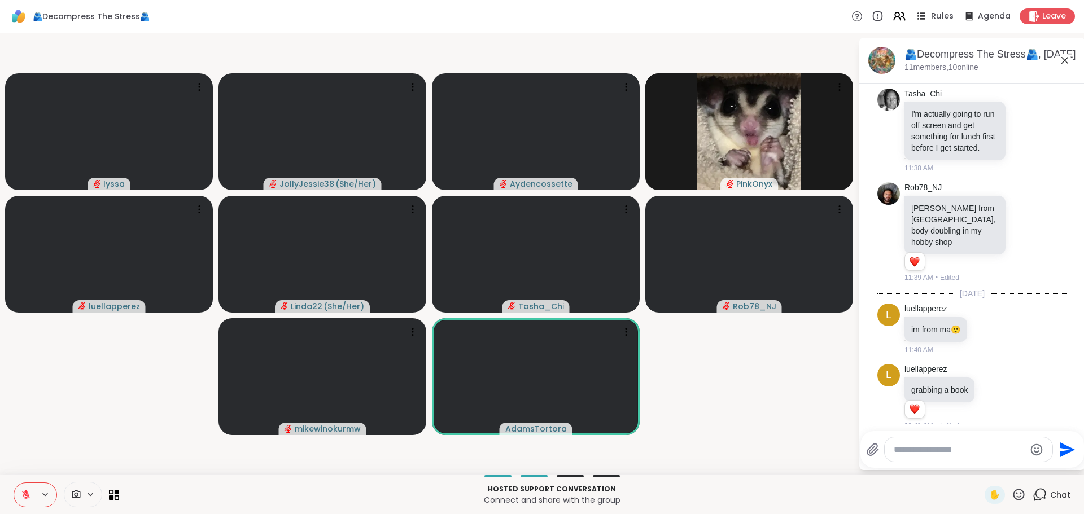
click at [937, 19] on span "Rules" at bounding box center [942, 17] width 23 height 12
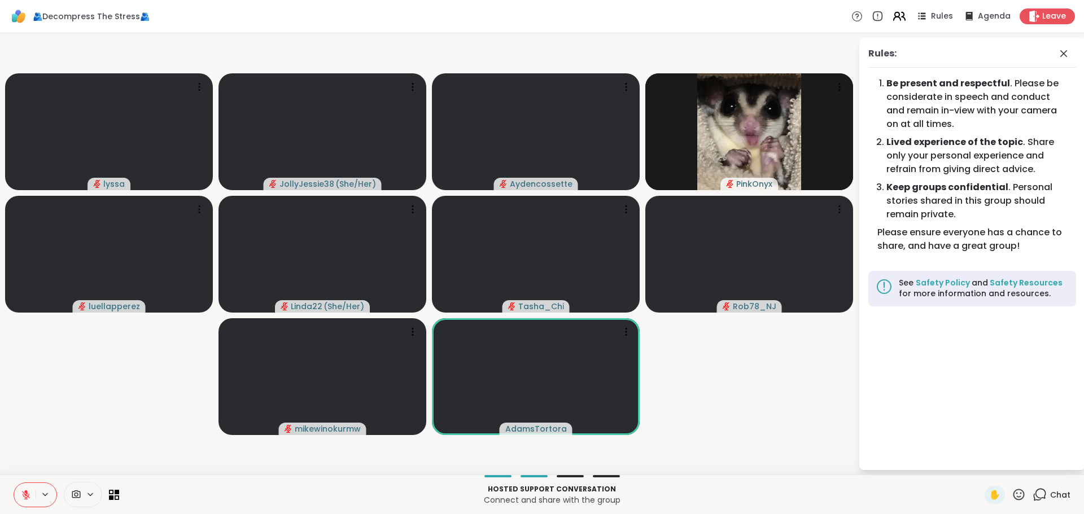
click at [895, 17] on icon at bounding box center [897, 14] width 5 height 5
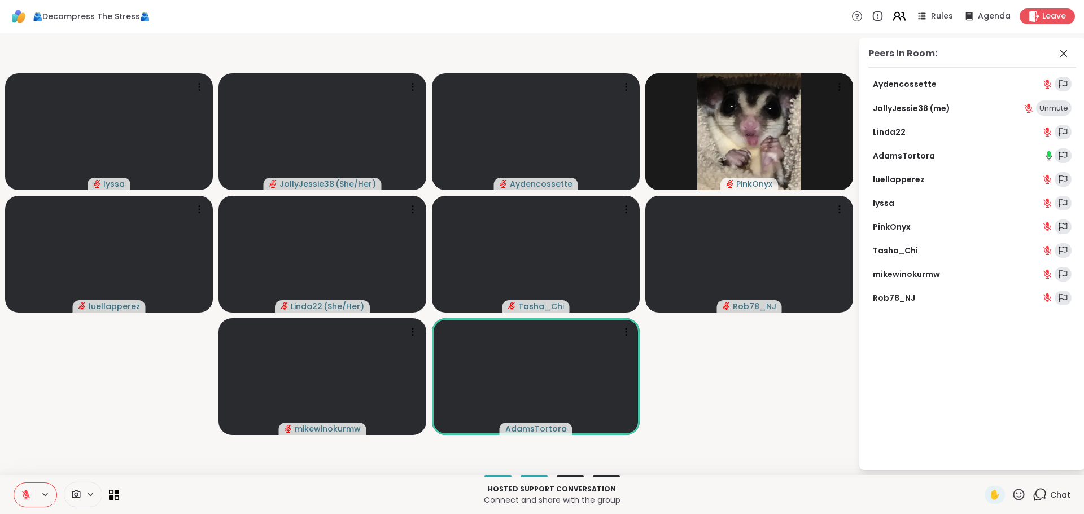
click at [896, 13] on icon at bounding box center [899, 16] width 14 height 14
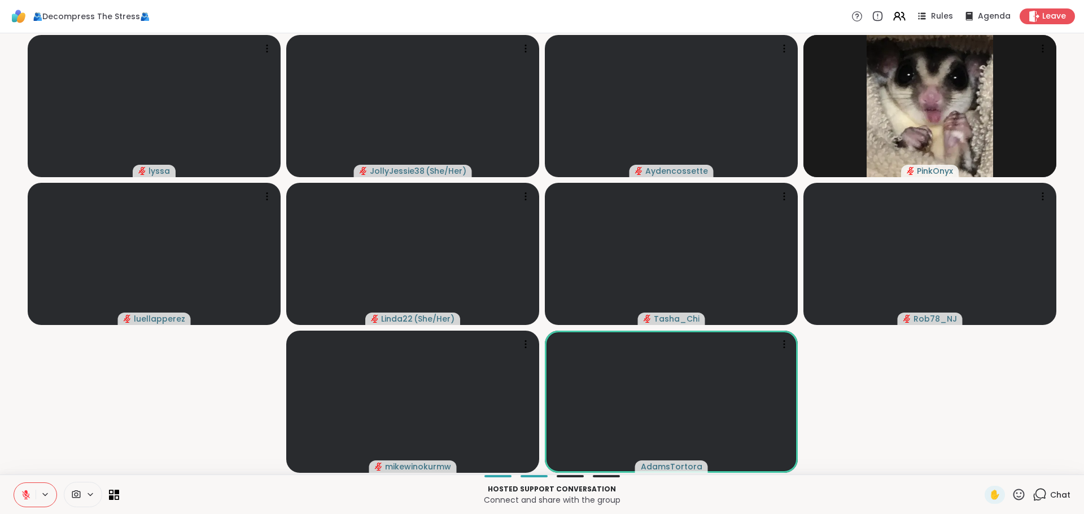
click at [1037, 491] on icon at bounding box center [1041, 494] width 11 height 10
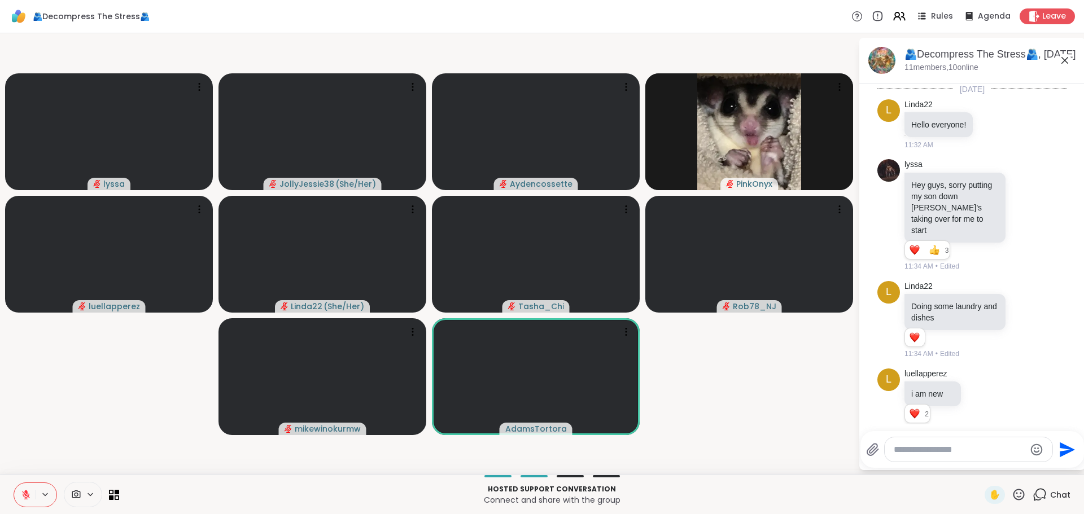
scroll to position [631, 0]
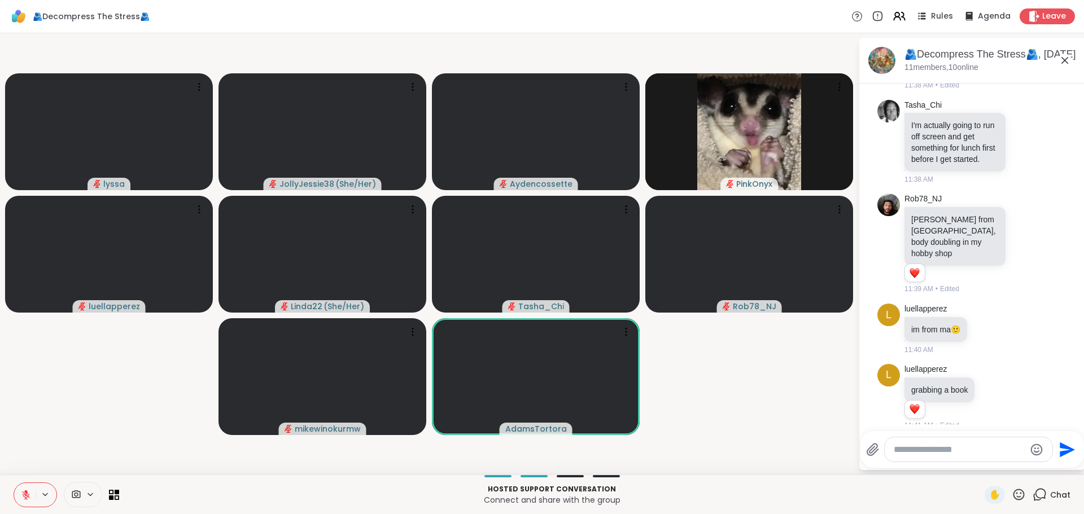
click at [904, 452] on textarea "Type your message" at bounding box center [960, 449] width 132 height 11
click at [959, 416] on span "msTortora" at bounding box center [957, 419] width 40 height 11
type textarea "**********"
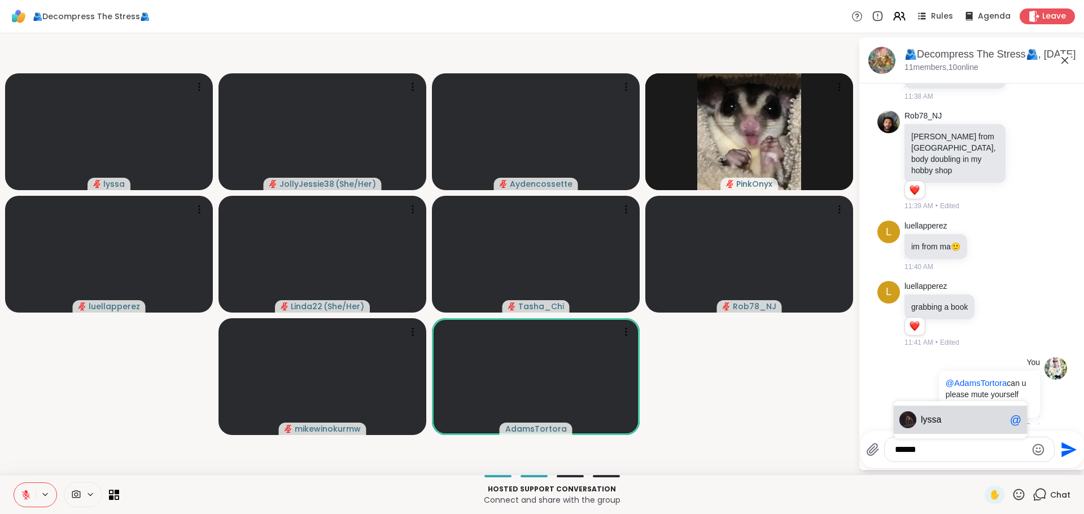
click at [941, 412] on div "lyssa @" at bounding box center [960, 420] width 133 height 28
click at [932, 412] on span "Adams" at bounding box center [958, 410] width 75 height 11
type textarea "**********"
click at [1068, 445] on icon "Send" at bounding box center [1069, 446] width 15 height 15
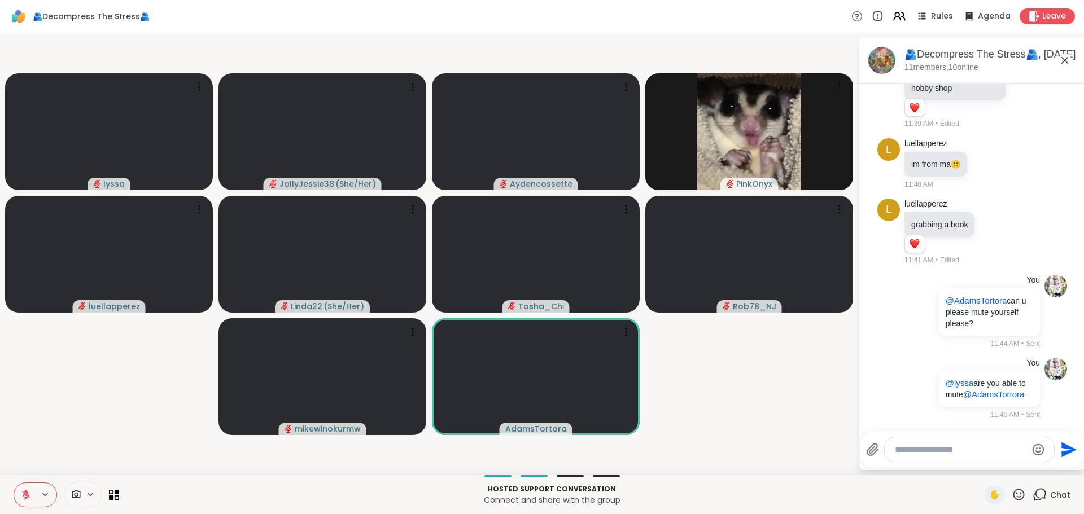
click at [920, 446] on textarea "Type your message" at bounding box center [961, 449] width 132 height 11
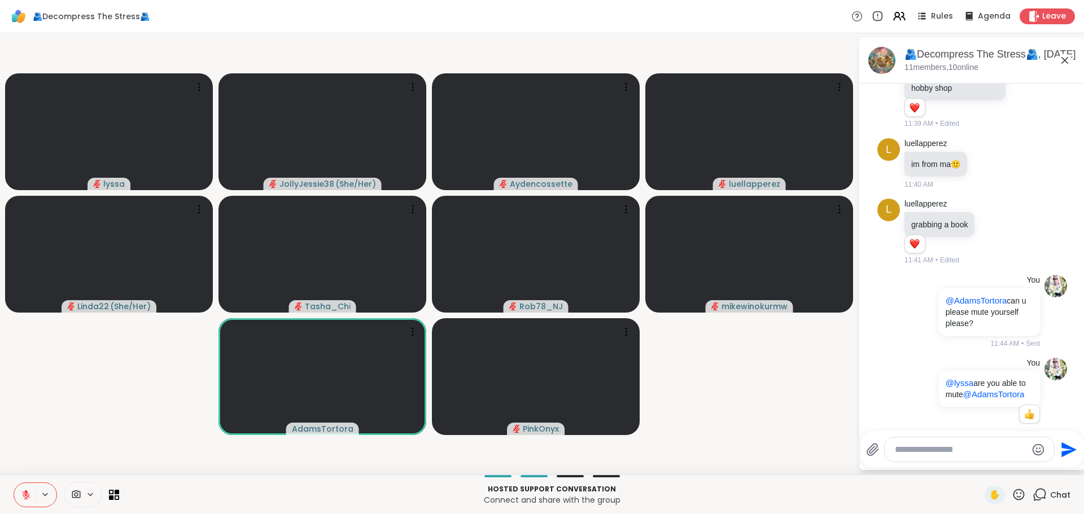
scroll to position [813, 0]
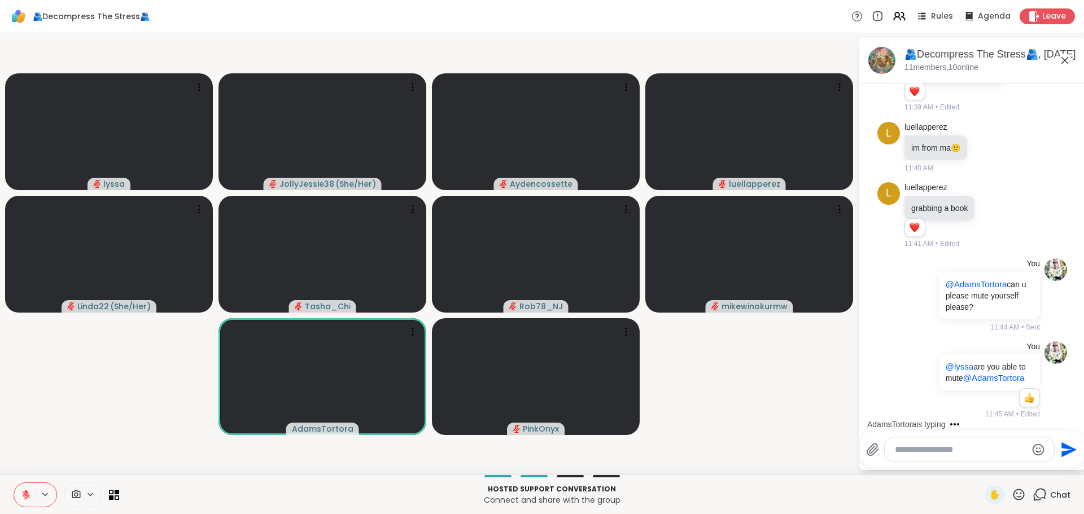
click at [25, 498] on icon at bounding box center [26, 495] width 8 height 8
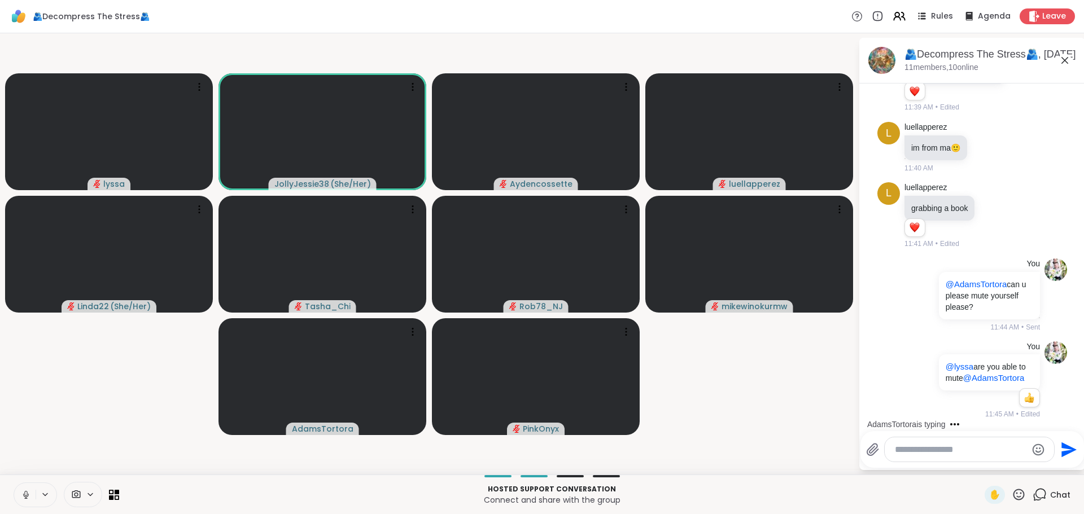
click at [28, 496] on icon at bounding box center [26, 495] width 6 height 3
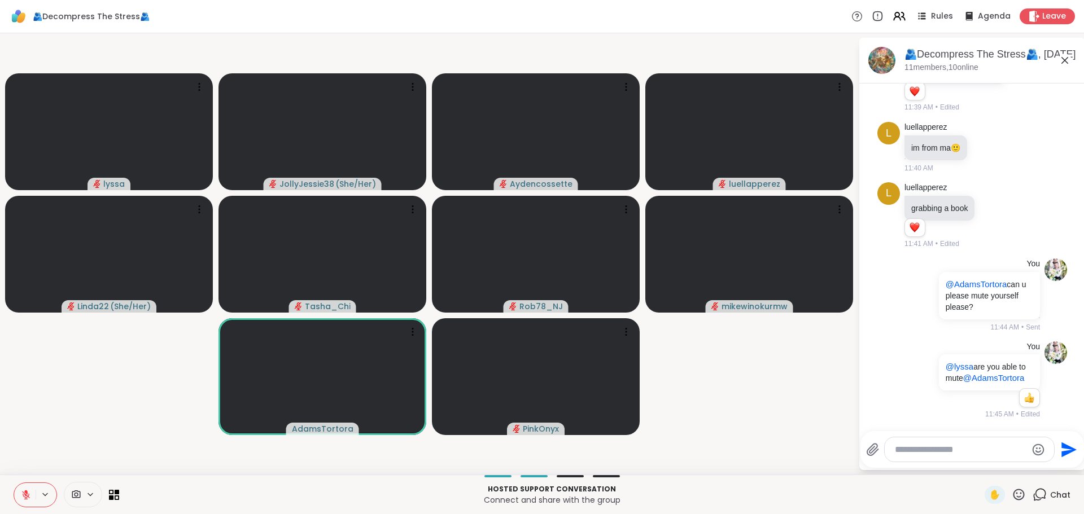
click at [953, 450] on textarea "Type your message" at bounding box center [961, 449] width 132 height 11
click at [943, 455] on textarea "Type your message" at bounding box center [961, 449] width 132 height 11
click at [947, 453] on textarea "Type your message" at bounding box center [961, 449] width 132 height 11
click at [932, 451] on textarea "Type your message" at bounding box center [961, 449] width 132 height 11
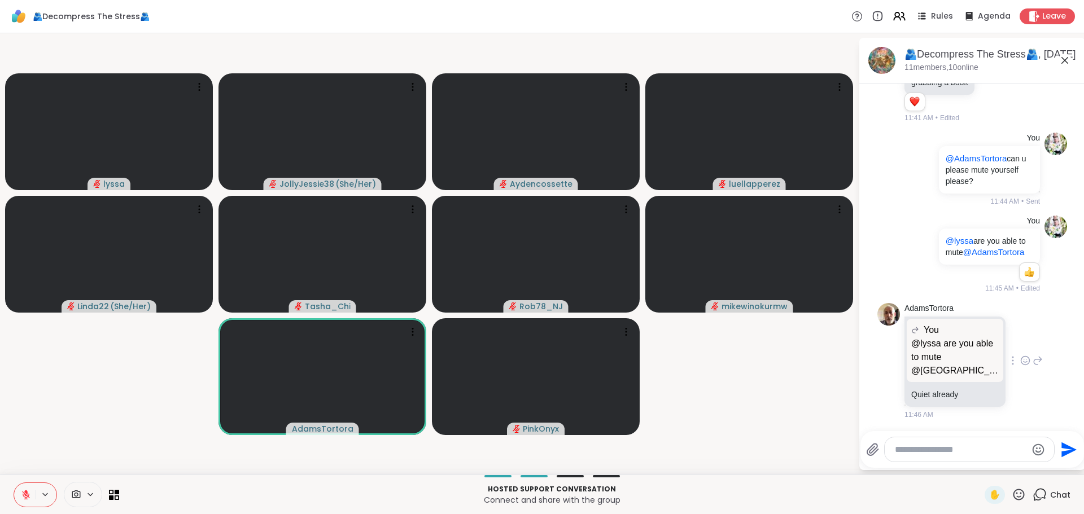
click at [1033, 359] on div "AdamsTortora You @lyssa are you able to mute @AdamsTortora @lyssa are you able …" at bounding box center [973, 362] width 190 height 126
click at [1033, 361] on icon at bounding box center [1038, 361] width 10 height 14
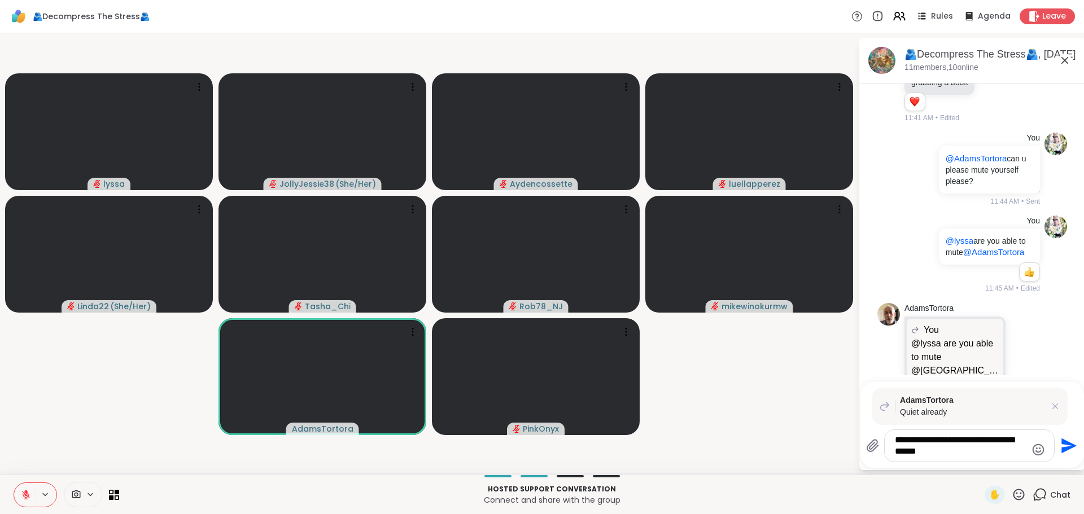
type textarea "**********"
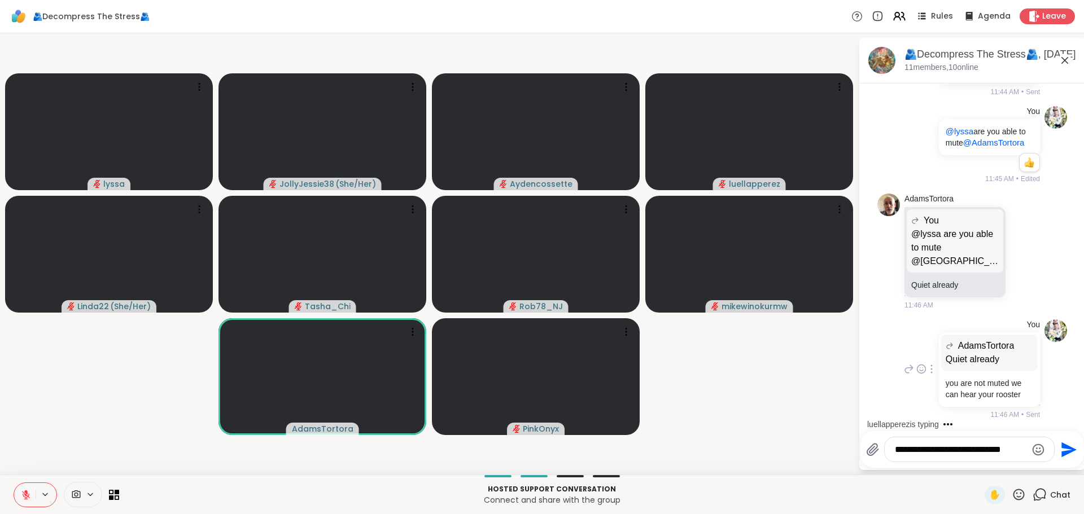
scroll to position [1067, 0]
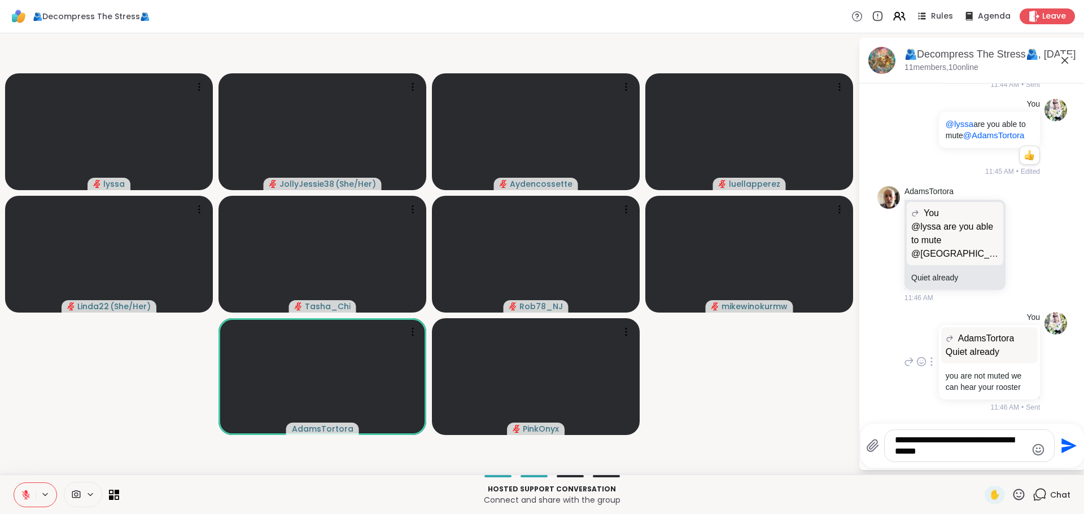
type textarea "**********"
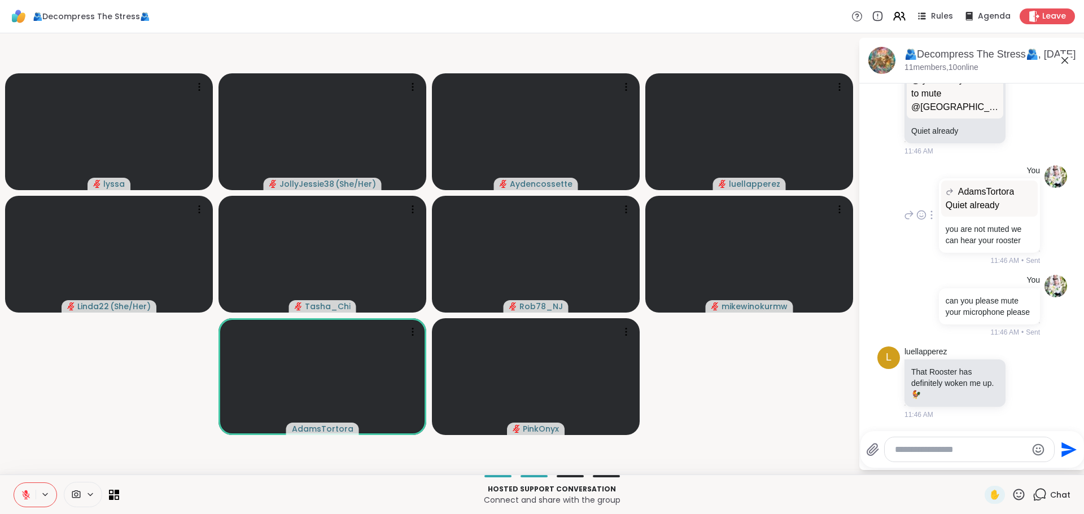
scroll to position [1241, 0]
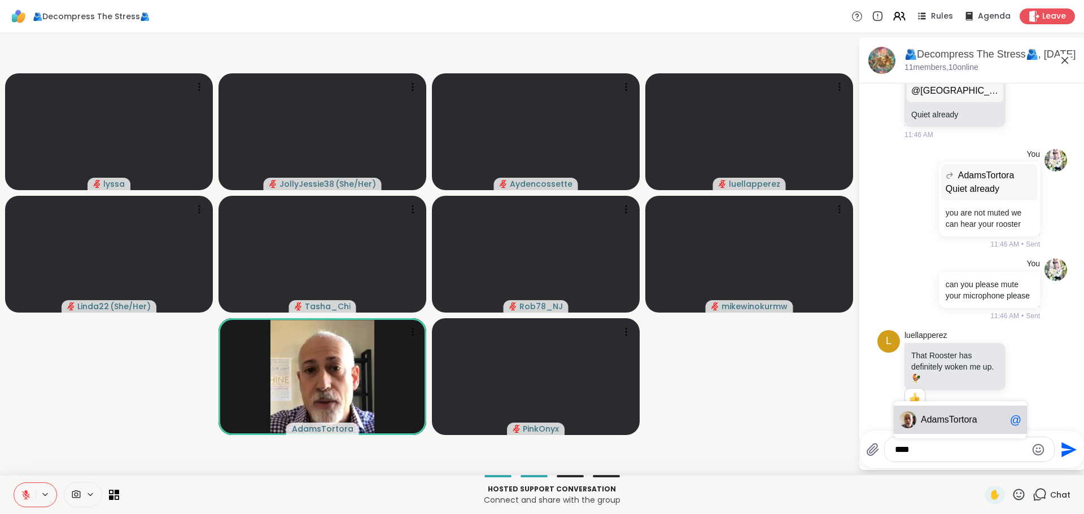
click at [945, 420] on span "msTortora" at bounding box center [957, 419] width 40 height 11
click at [975, 447] on textarea "**********" at bounding box center [961, 449] width 132 height 11
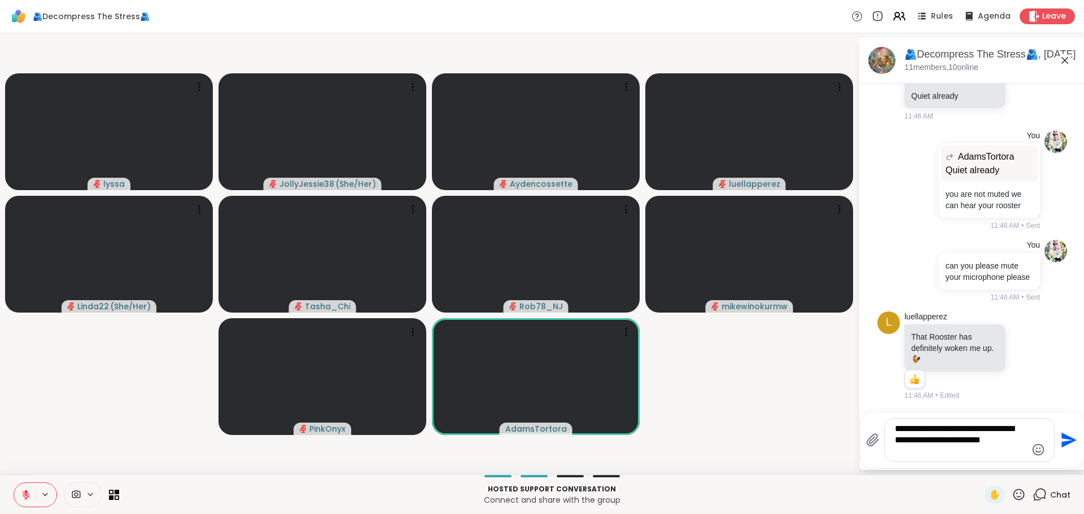
type textarea "**********"
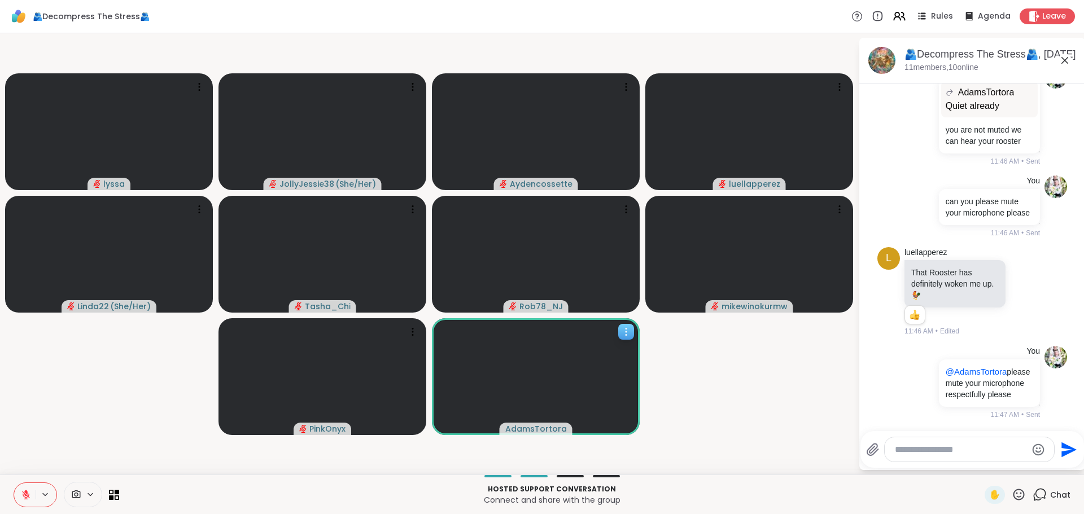
click at [626, 335] on icon at bounding box center [626, 335] width 1 height 1
click at [605, 361] on h4 "Report Member" at bounding box center [594, 366] width 60 height 23
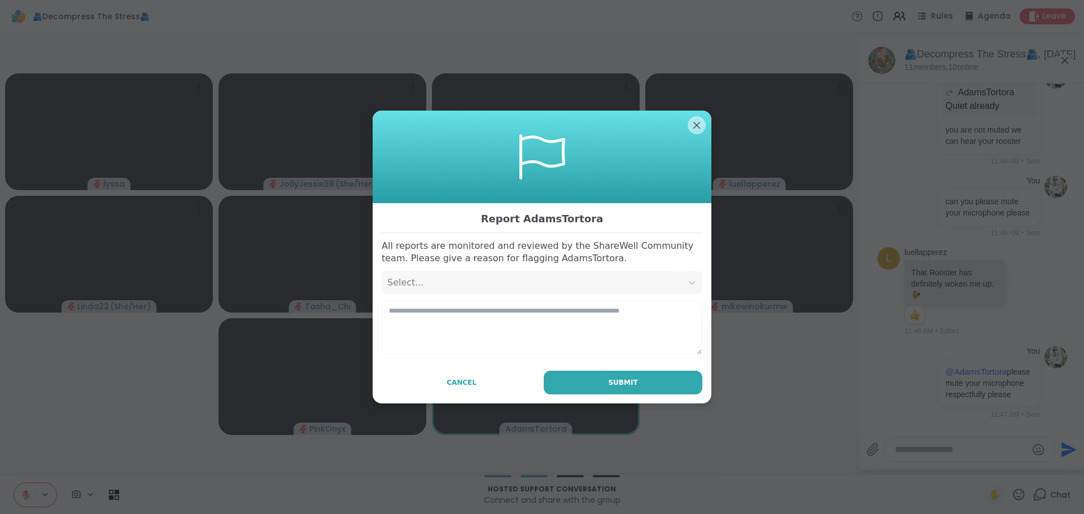
click at [411, 282] on div "Select..." at bounding box center [531, 283] width 289 height 14
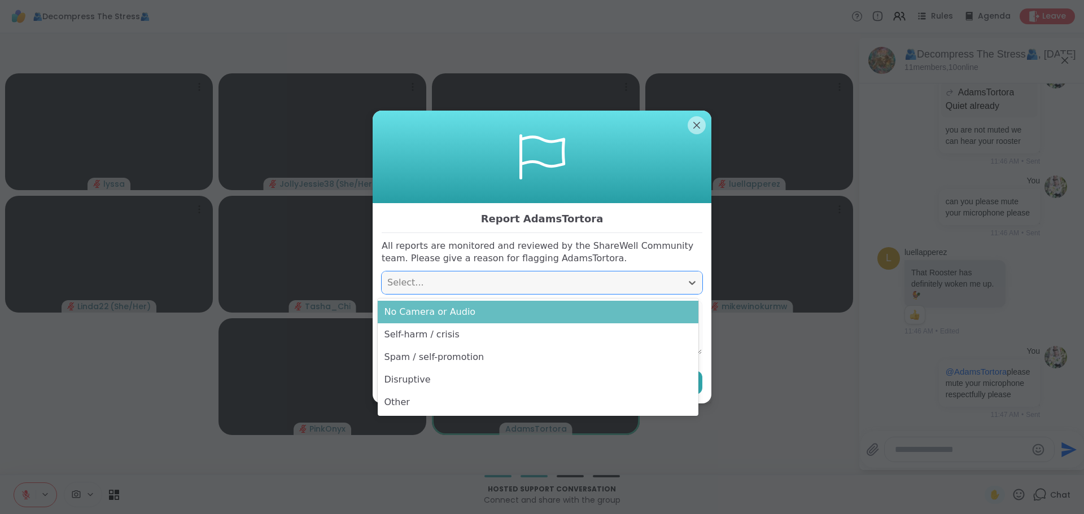
click at [421, 311] on div "No Camera or Audio" at bounding box center [538, 312] width 321 height 23
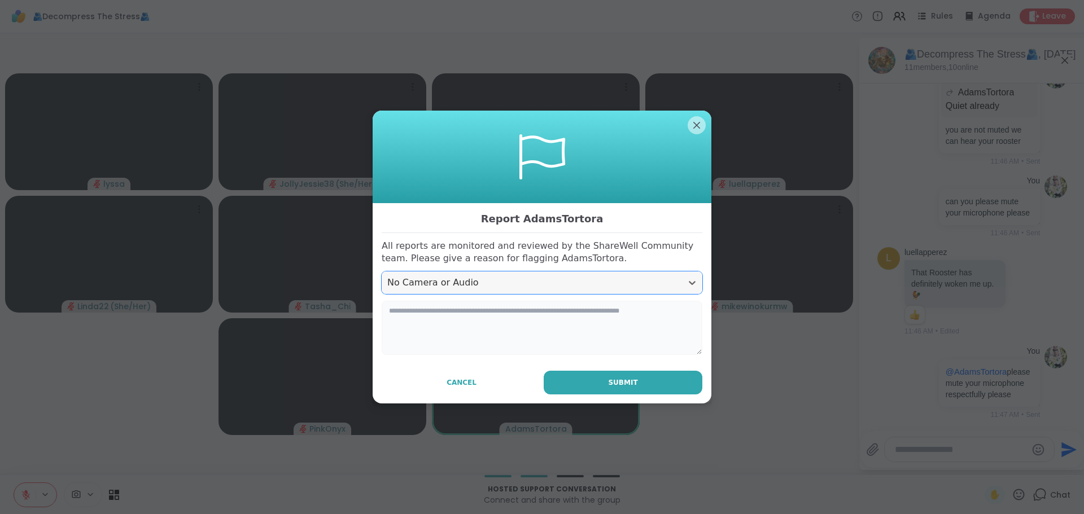
click at [421, 322] on textarea at bounding box center [542, 328] width 321 height 54
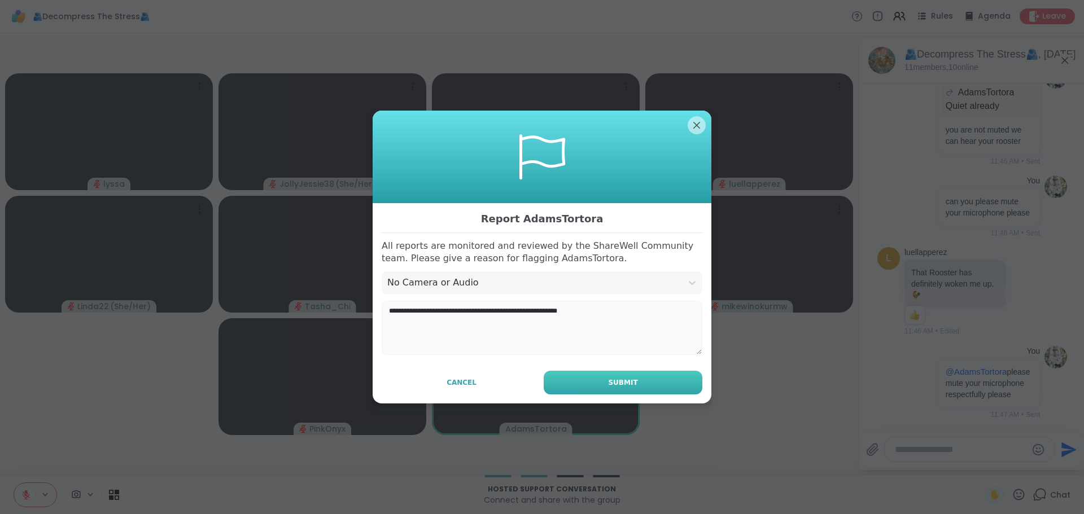
type textarea "**********"
click at [583, 378] on button "Submit" at bounding box center [623, 383] width 159 height 24
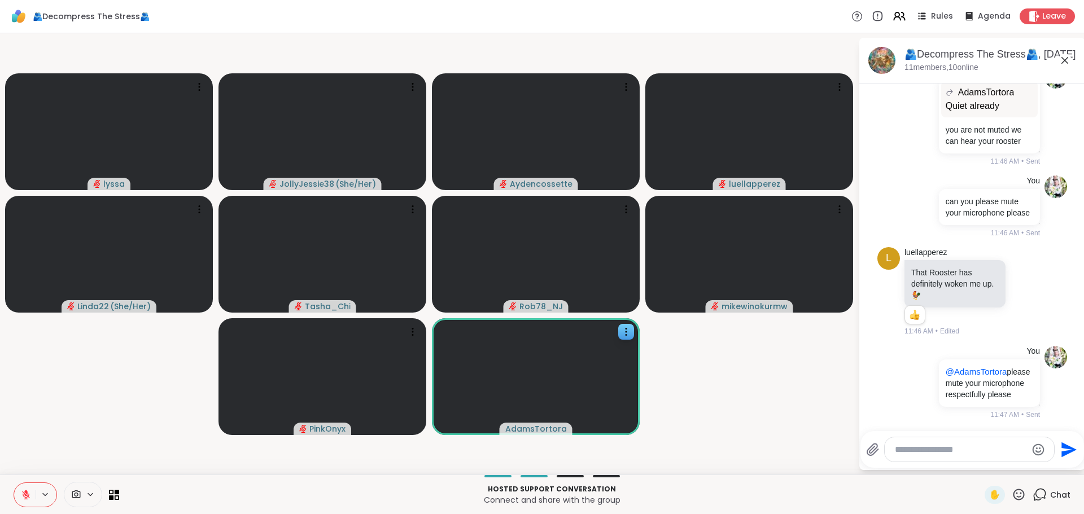
click at [25, 501] on button at bounding box center [24, 495] width 21 height 24
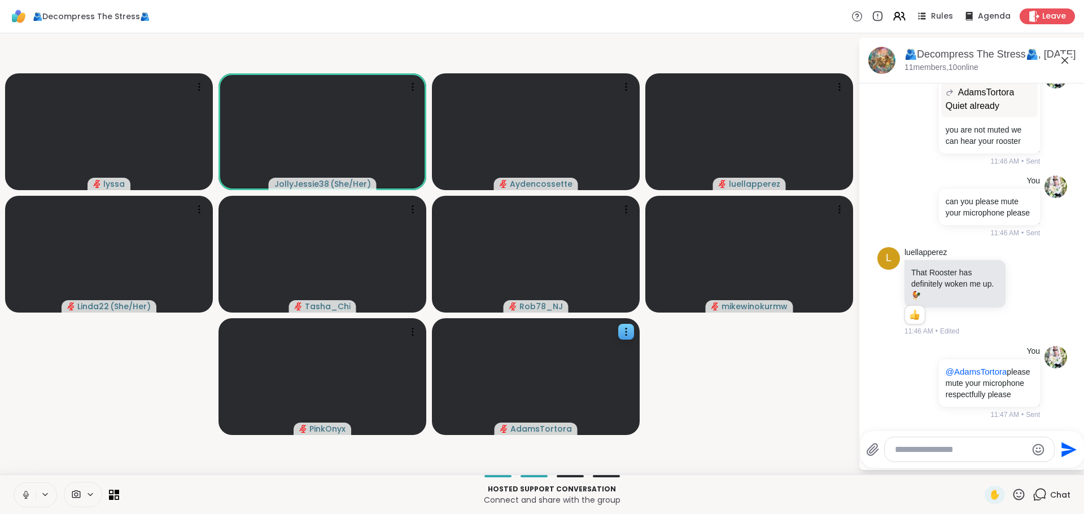
click at [28, 498] on icon at bounding box center [26, 495] width 10 height 10
click at [632, 334] on div at bounding box center [626, 332] width 16 height 16
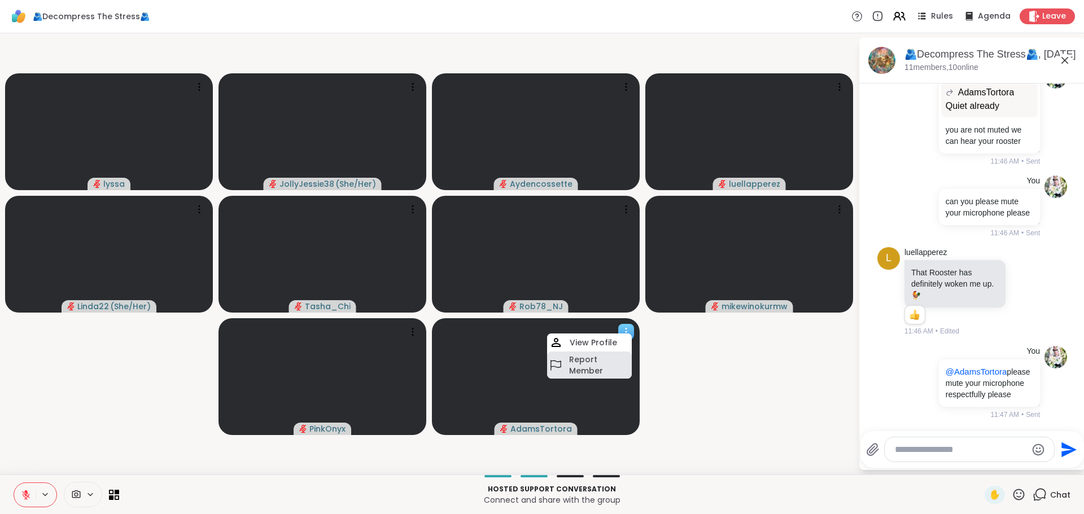
click at [607, 362] on h4 "Report Member" at bounding box center [599, 365] width 60 height 23
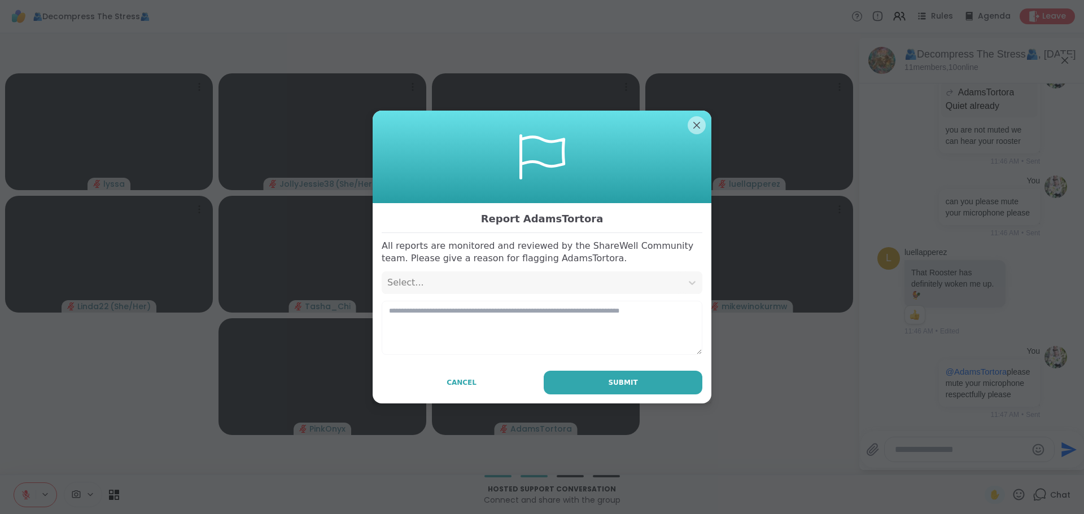
click at [442, 296] on div "Report AdamsTortora All reports are monitored and reviewed by the ShareWell Com…" at bounding box center [542, 303] width 339 height 201
click at [444, 291] on div "Select..." at bounding box center [532, 283] width 300 height 23
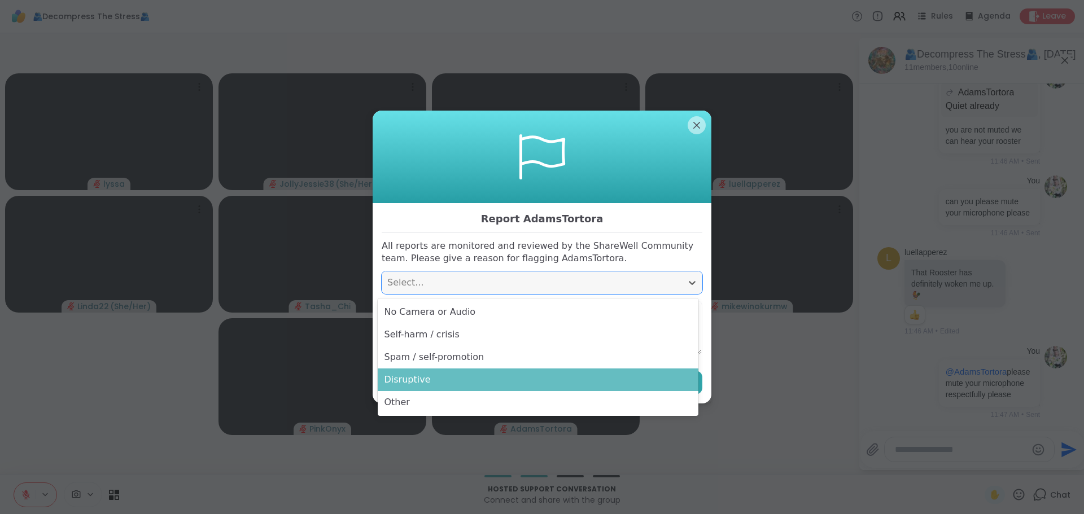
click at [434, 377] on div "Disruptive" at bounding box center [538, 380] width 321 height 23
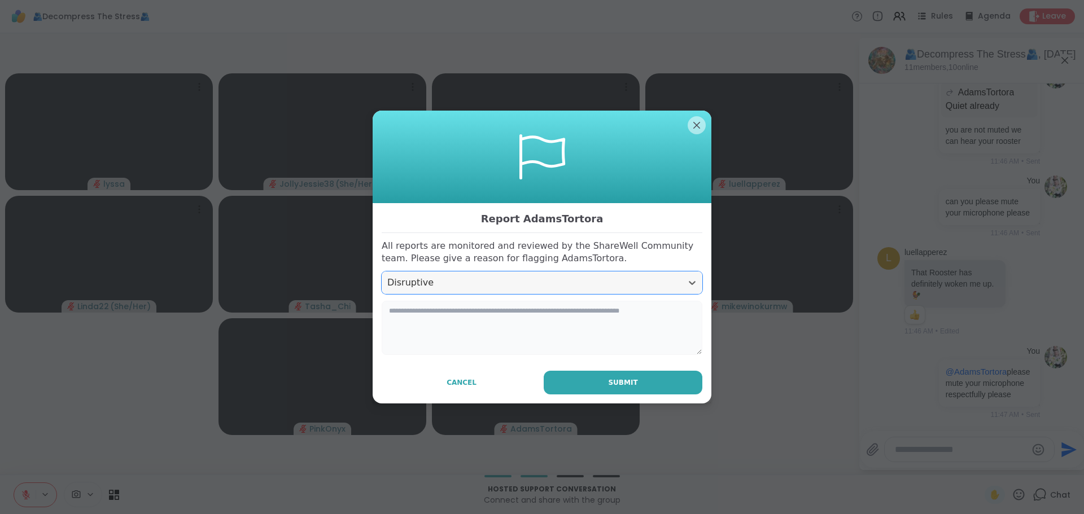
click at [449, 337] on textarea at bounding box center [542, 328] width 321 height 54
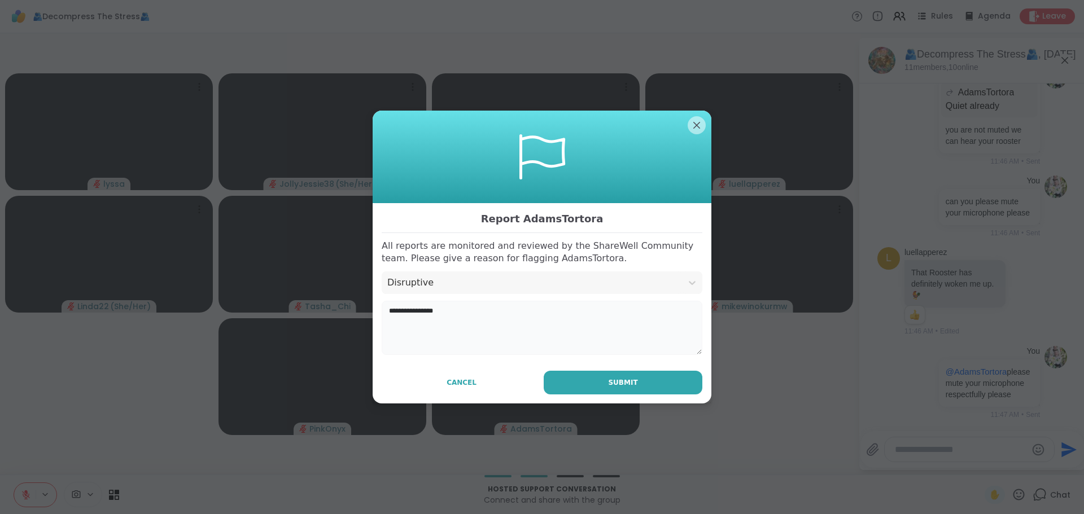
scroll to position [1461, 0]
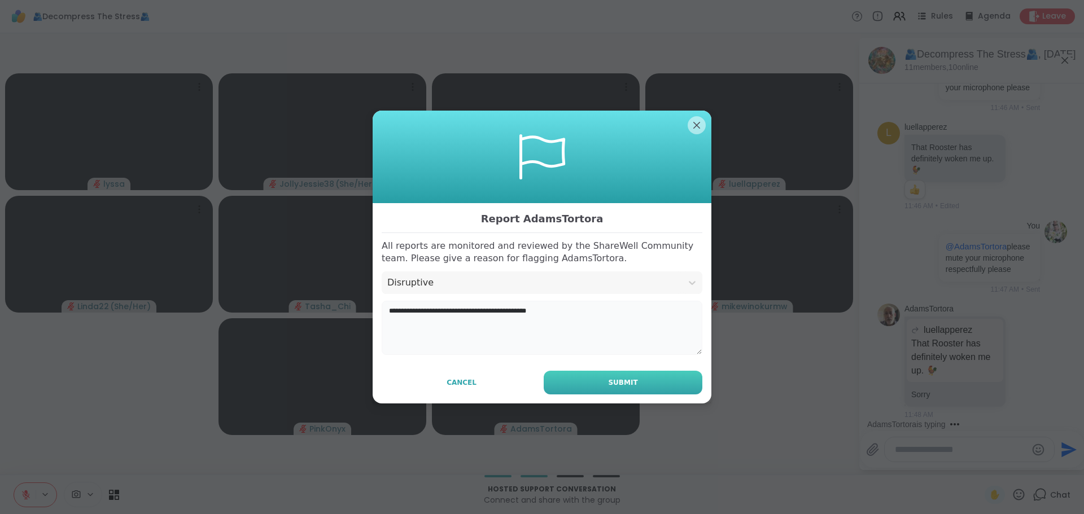
type textarea "**********"
click at [661, 373] on button "Submit" at bounding box center [623, 383] width 159 height 24
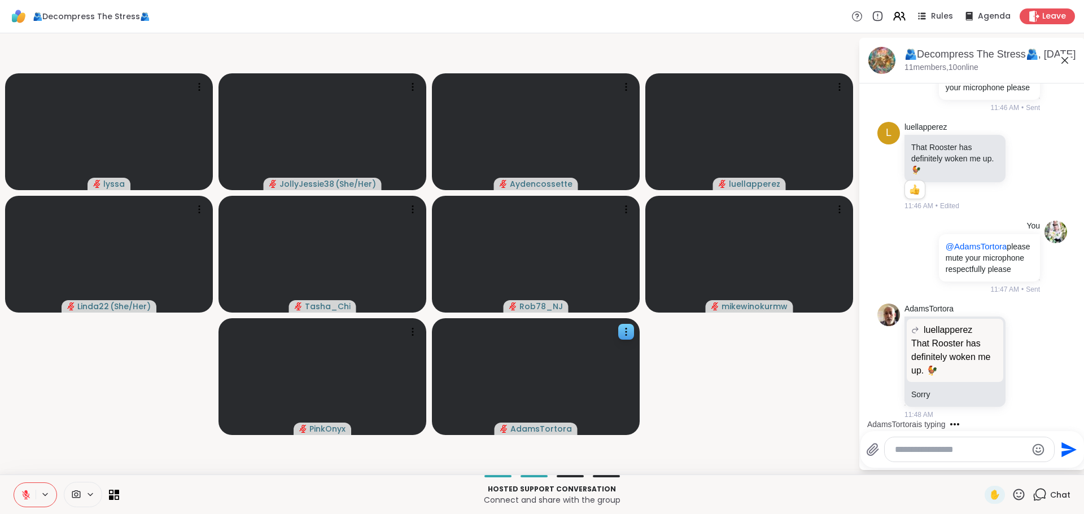
scroll to position [1587, 0]
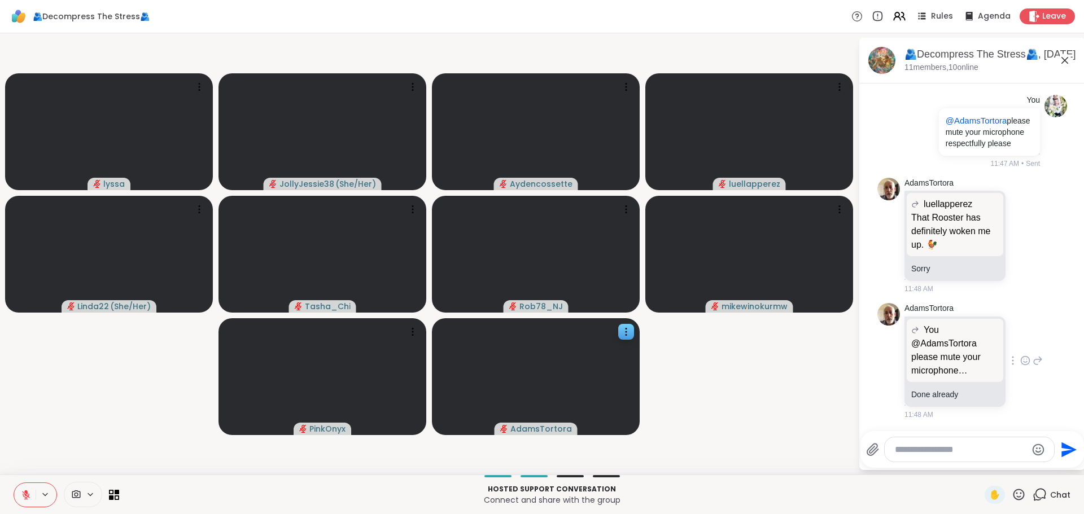
click at [1020, 361] on icon at bounding box center [1025, 360] width 10 height 11
click at [1020, 342] on div "Select Reaction: Heart" at bounding box center [1025, 343] width 10 height 10
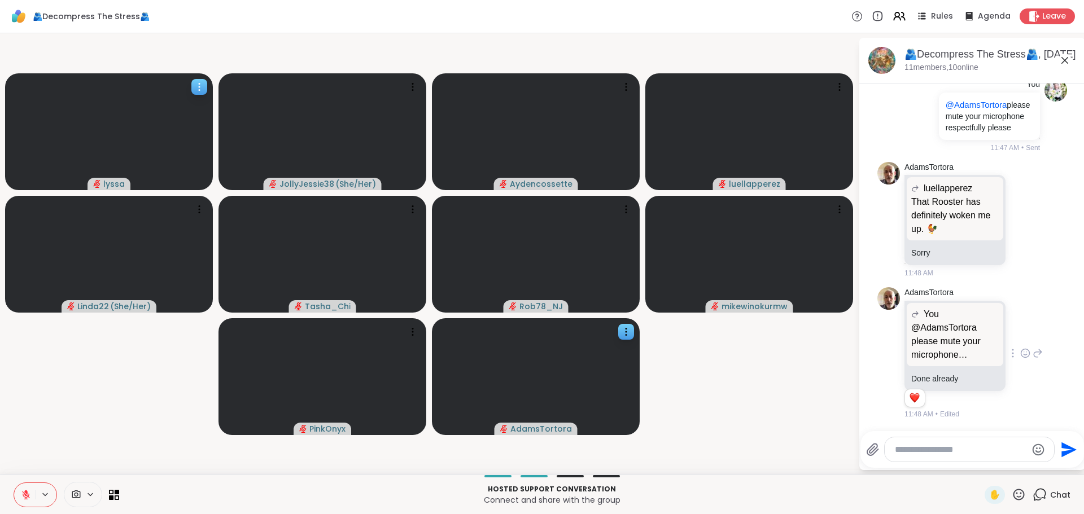
scroll to position [1619, 0]
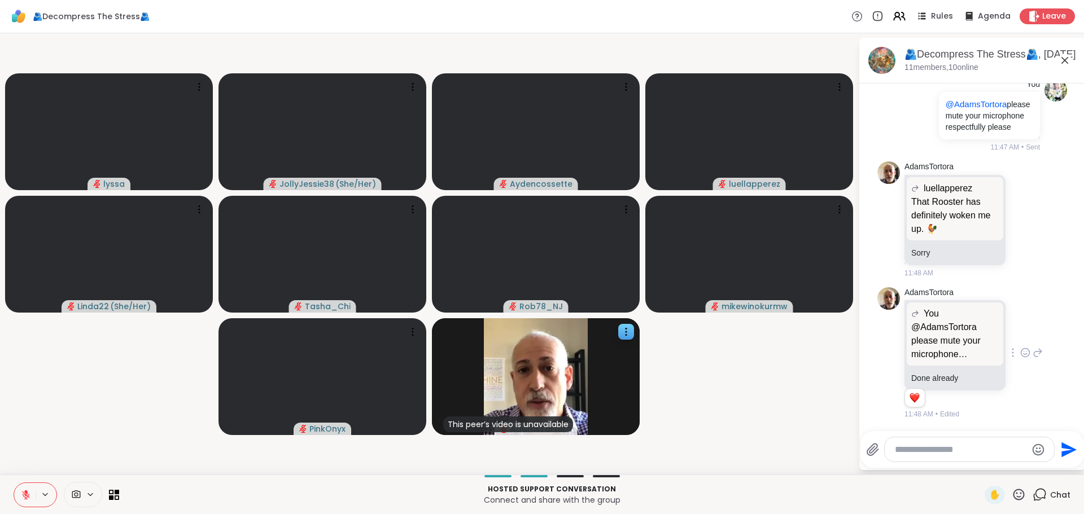
click at [165, 398] on video-player-container "lyssa JollyJessie38 ( She/Her ) Aydencossette luellapperez Linda22 ( She/Her ) …" at bounding box center [429, 254] width 845 height 433
click at [625, 330] on icon at bounding box center [626, 331] width 11 height 11
click at [727, 394] on video-player-container "lyssa JollyJessie38 ( She/Her ) Aydencossette luellapperez Linda22 ( She/Her ) …" at bounding box center [429, 254] width 845 height 433
click at [627, 335] on icon at bounding box center [626, 331] width 11 height 11
click at [597, 345] on h4 "View Profile" at bounding box center [588, 343] width 47 height 11
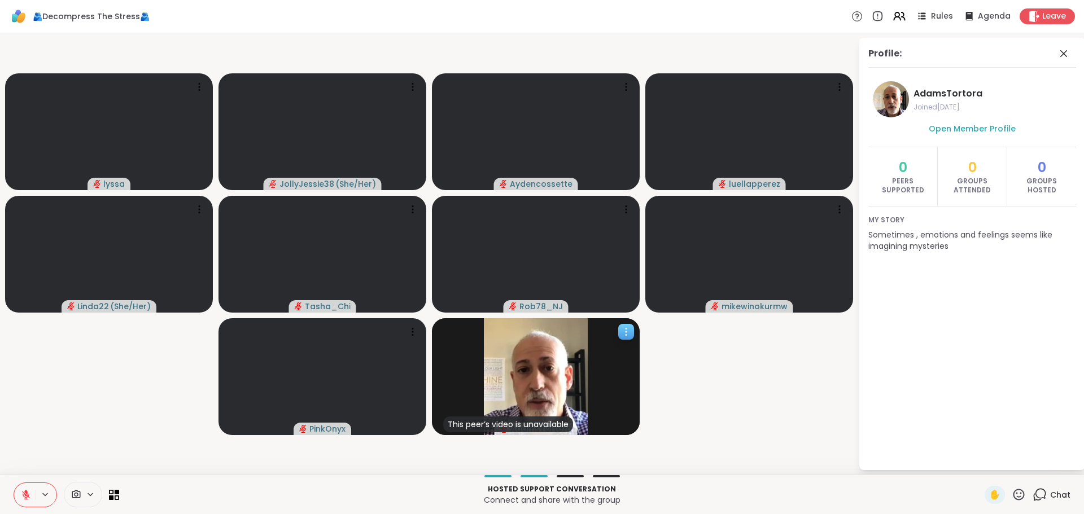
click at [629, 338] on div at bounding box center [626, 332] width 16 height 16
click at [609, 368] on h4 "Report Member" at bounding box center [596, 370] width 60 height 23
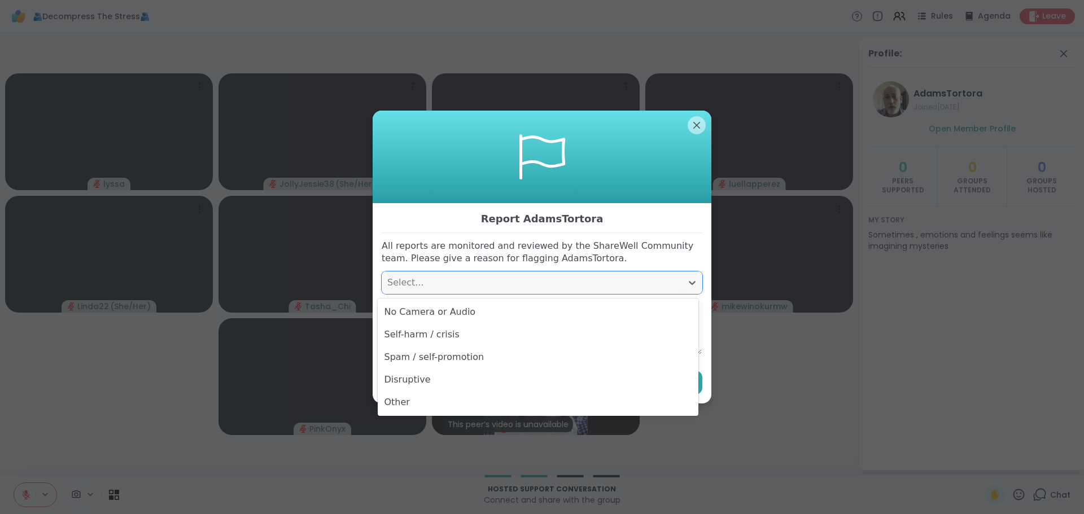
click at [434, 281] on div "Select..." at bounding box center [531, 283] width 289 height 14
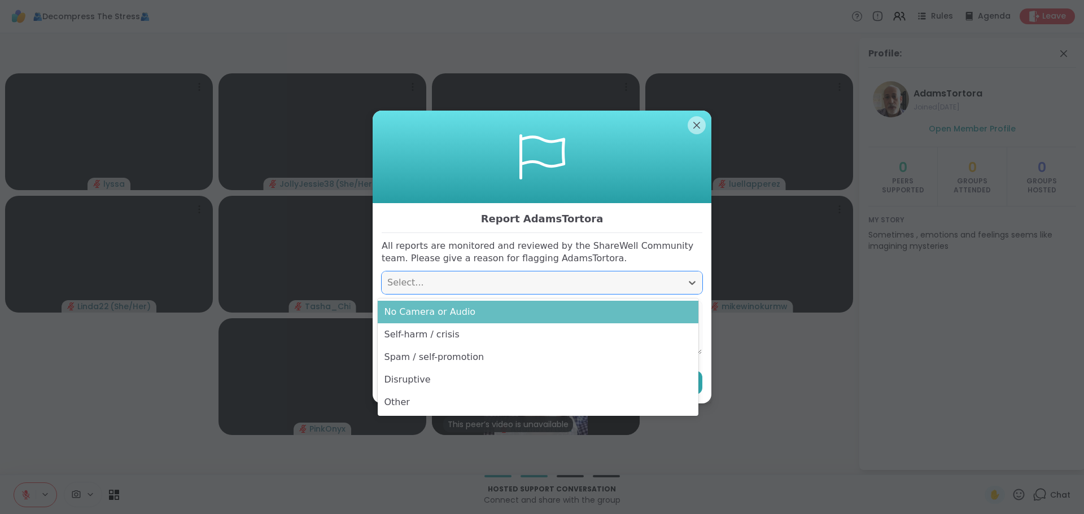
click at [437, 317] on div "No Camera or Audio" at bounding box center [538, 312] width 321 height 23
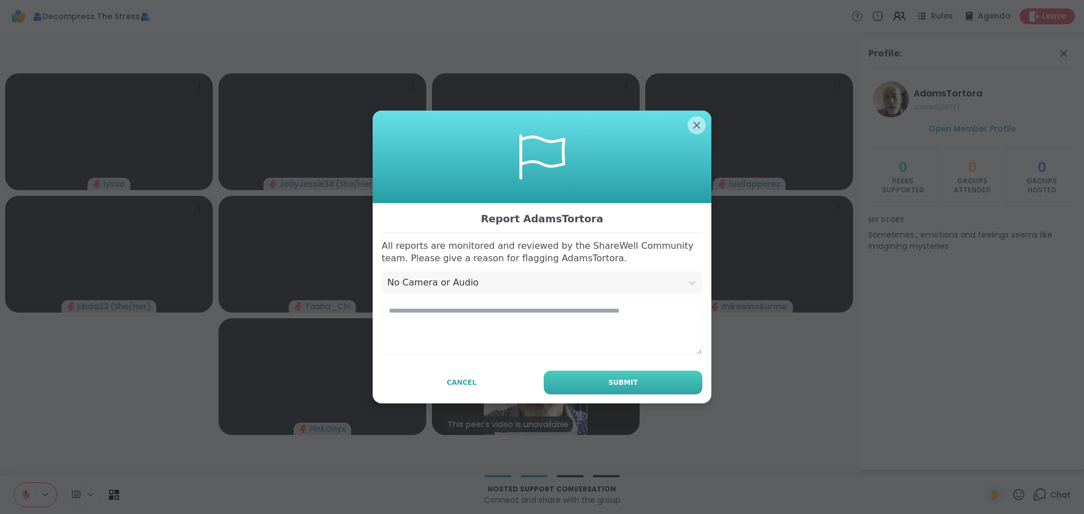
click at [585, 381] on button "Submit" at bounding box center [623, 383] width 159 height 24
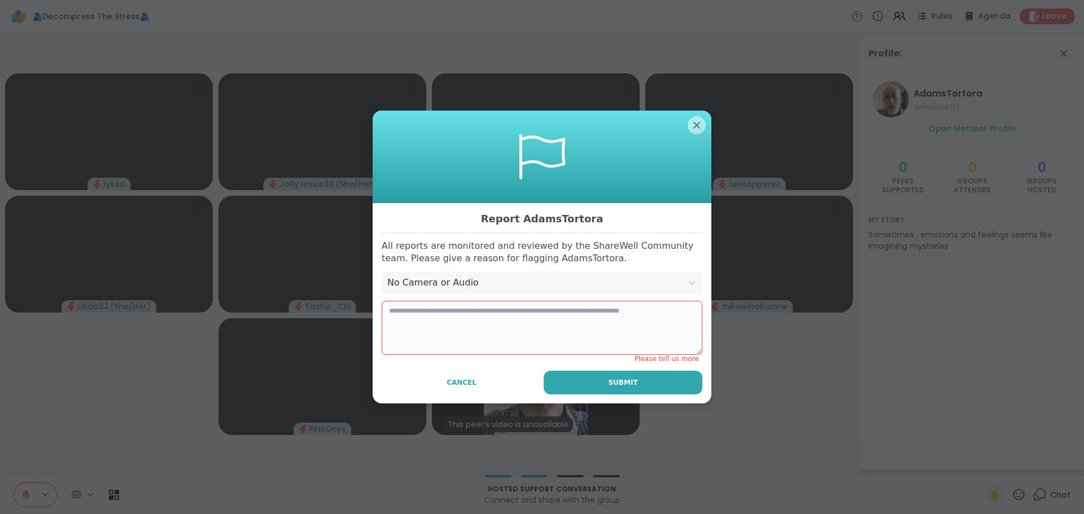
click at [502, 324] on textarea at bounding box center [542, 328] width 321 height 54
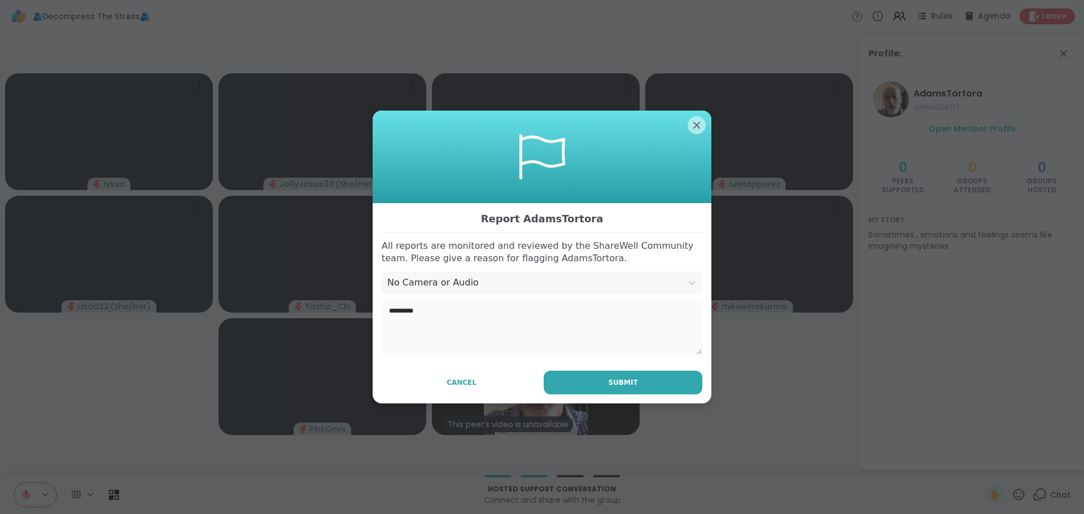
type textarea "*********"
click at [592, 355] on div "Report AdamsTortora All reports are monitored and reviewed by the ShareWell Com…" at bounding box center [542, 303] width 339 height 201
click at [592, 370] on div "Report AdamsTortora All reports are monitored and reviewed by the ShareWell Com…" at bounding box center [542, 303] width 339 height 201
click at [592, 372] on button "Submit" at bounding box center [623, 383] width 159 height 24
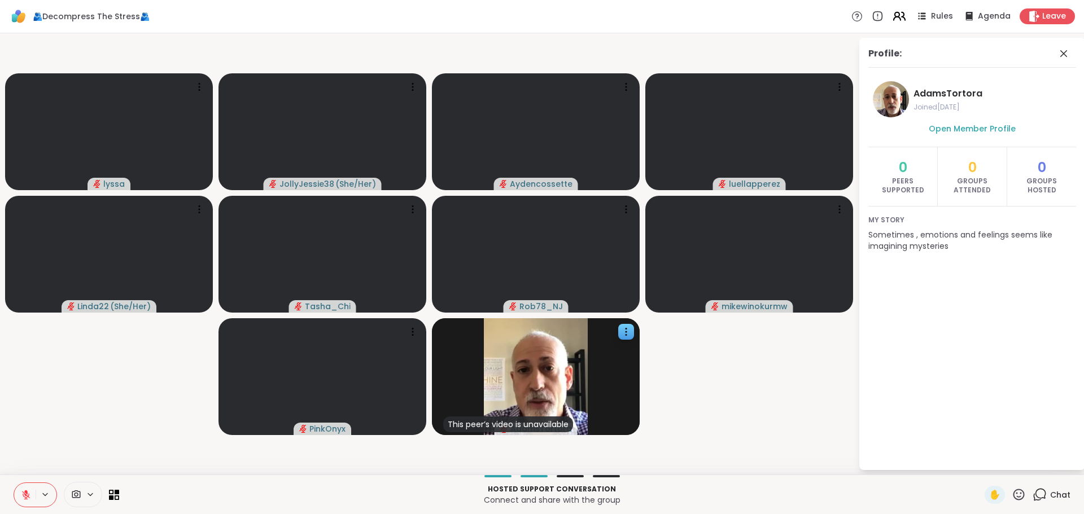
click at [892, 11] on icon at bounding box center [899, 16] width 14 height 14
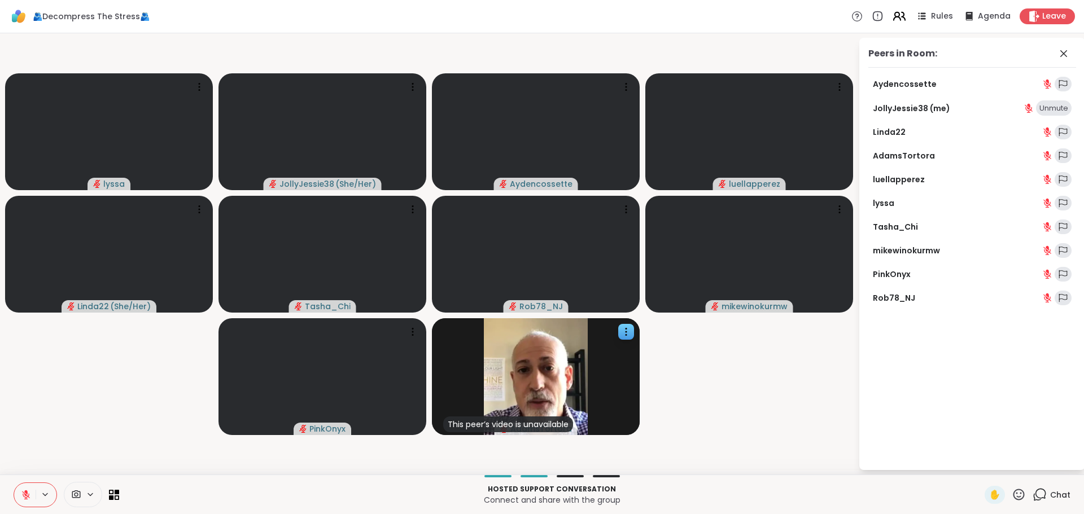
click at [895, 15] on icon at bounding box center [899, 16] width 14 height 14
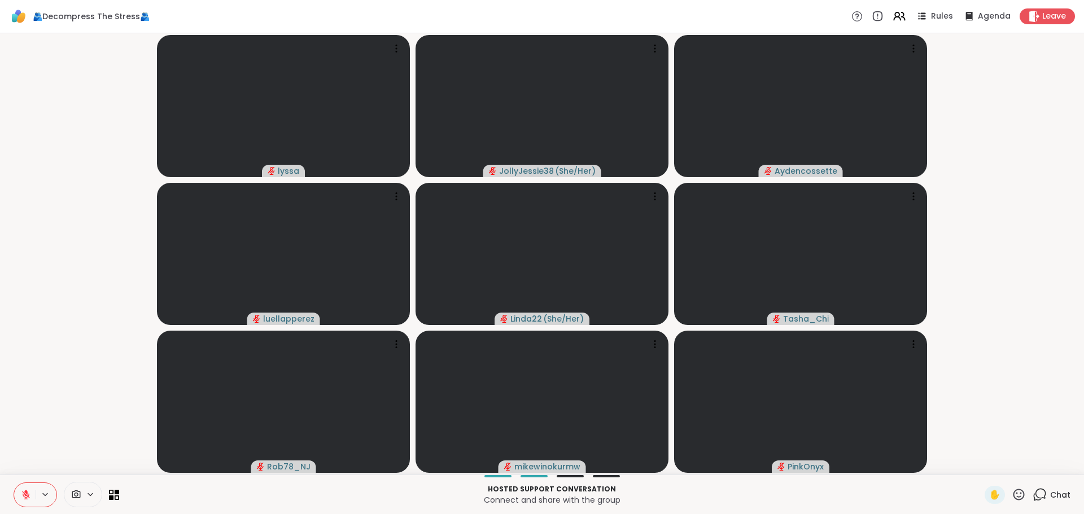
click at [1050, 491] on span "Chat" at bounding box center [1060, 495] width 20 height 11
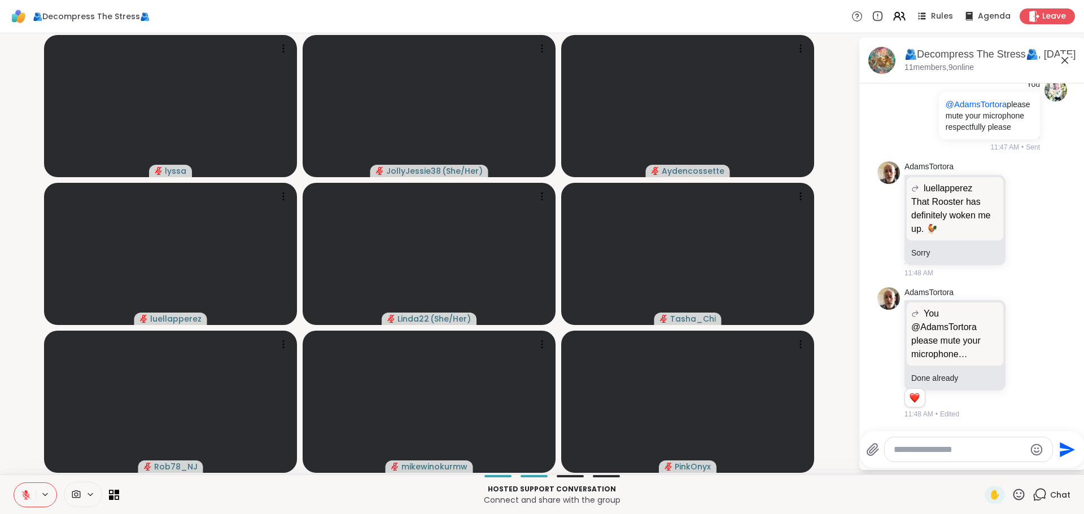
click at [957, 448] on textarea "Type your message" at bounding box center [960, 449] width 132 height 11
click at [954, 453] on textarea "Type your message" at bounding box center [960, 449] width 132 height 11
click at [927, 453] on textarea "Type your message" at bounding box center [960, 449] width 132 height 11
click at [947, 406] on div "Pink Onyx @" at bounding box center [960, 420] width 133 height 28
drag, startPoint x: 963, startPoint y: 451, endPoint x: 959, endPoint y: 457, distance: 7.4
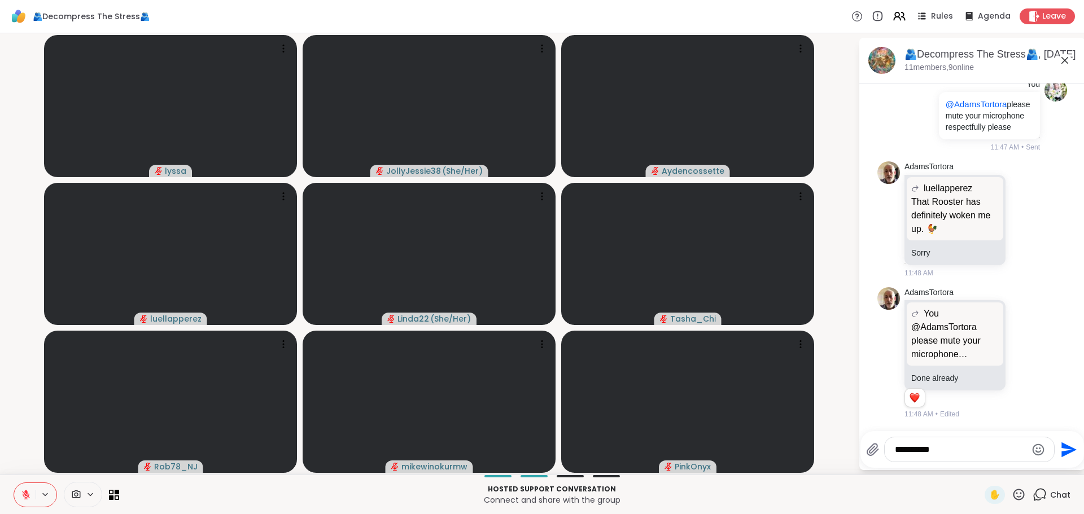
click at [963, 453] on textarea "*********" at bounding box center [961, 449] width 132 height 11
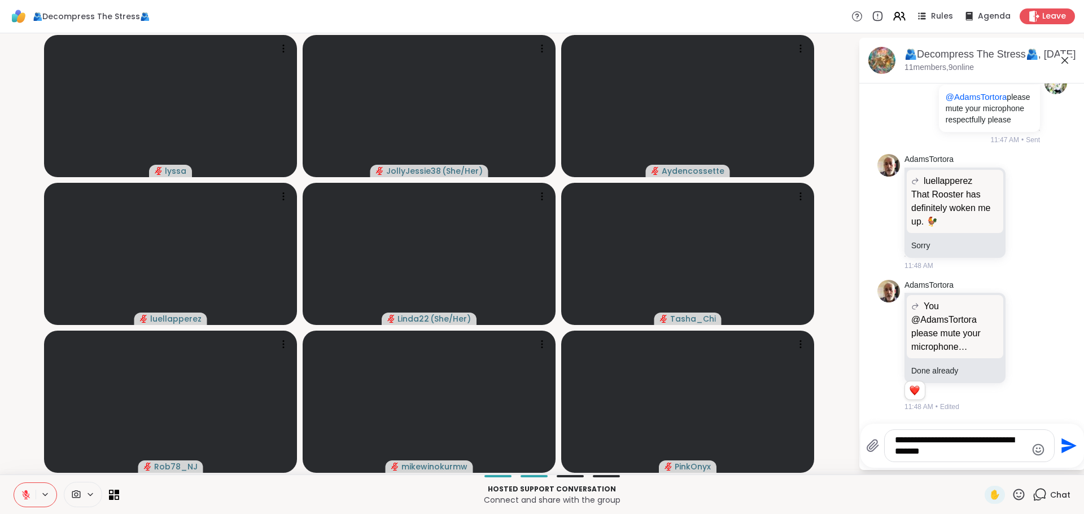
type textarea "**********"
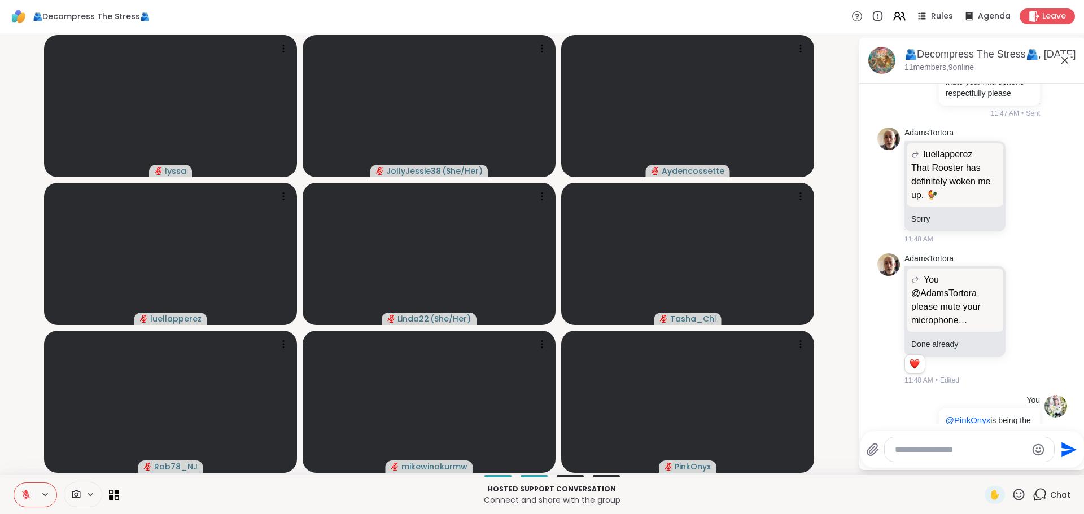
scroll to position [1702, 0]
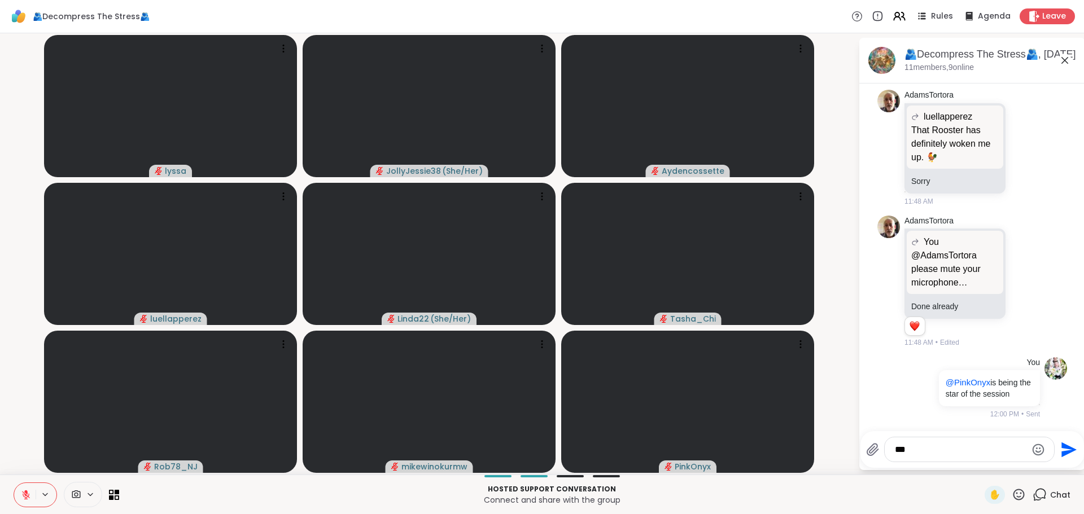
type textarea "****"
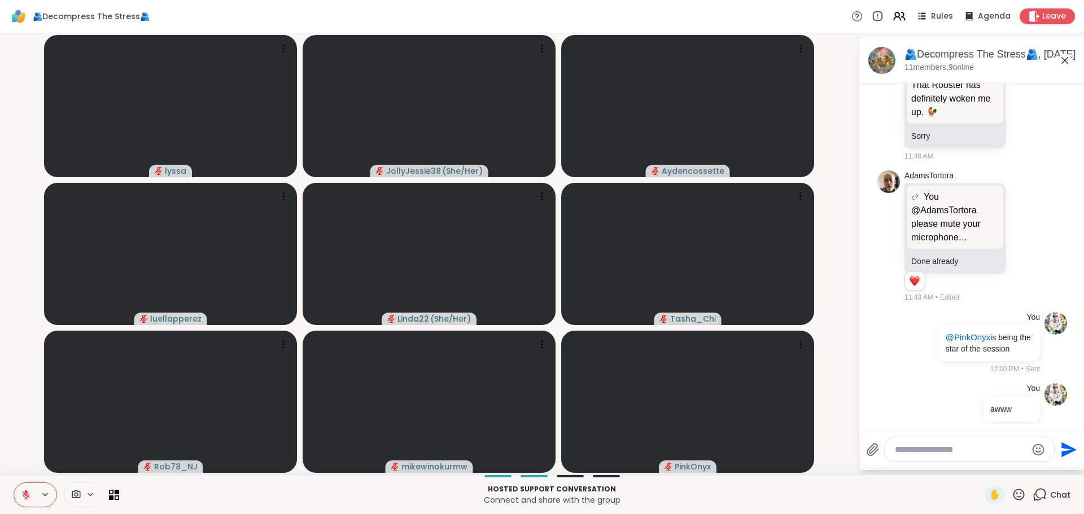
scroll to position [1762, 0]
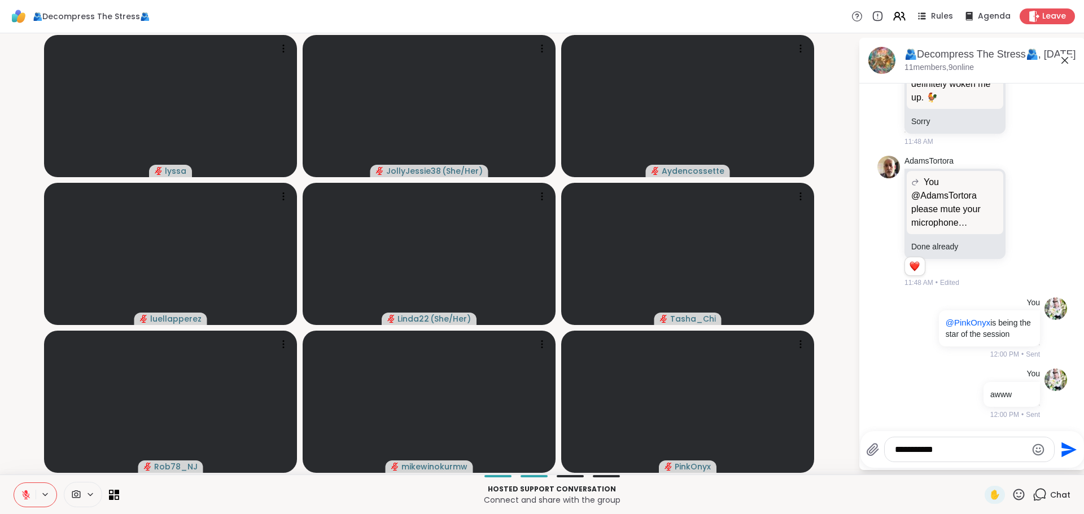
type textarea "**********"
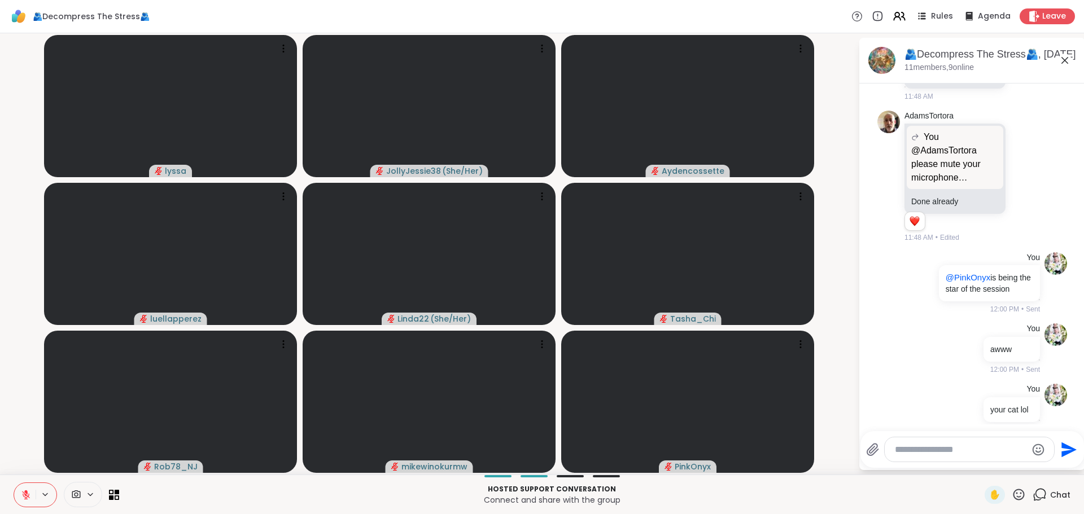
scroll to position [1822, 0]
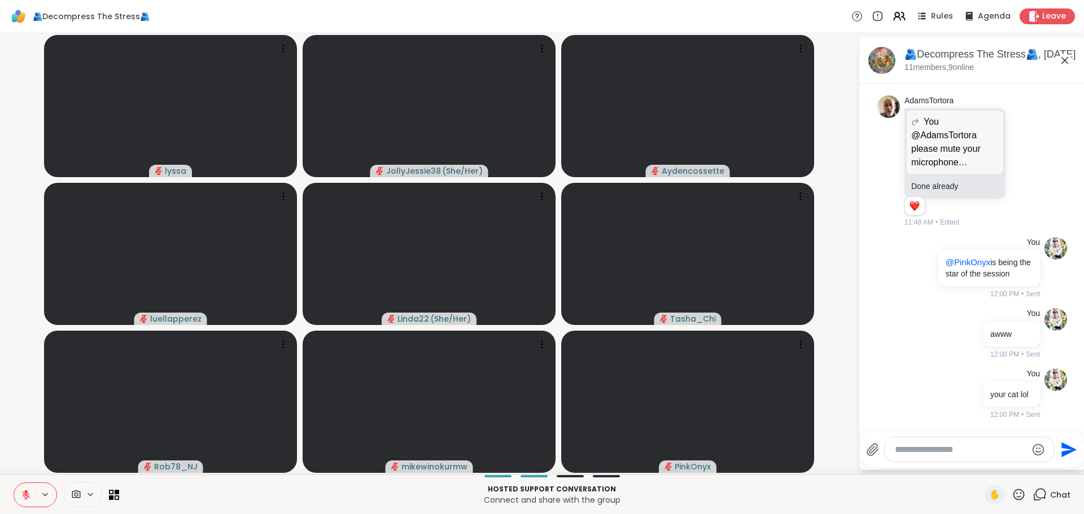
type textarea "*"
type textarea "**********"
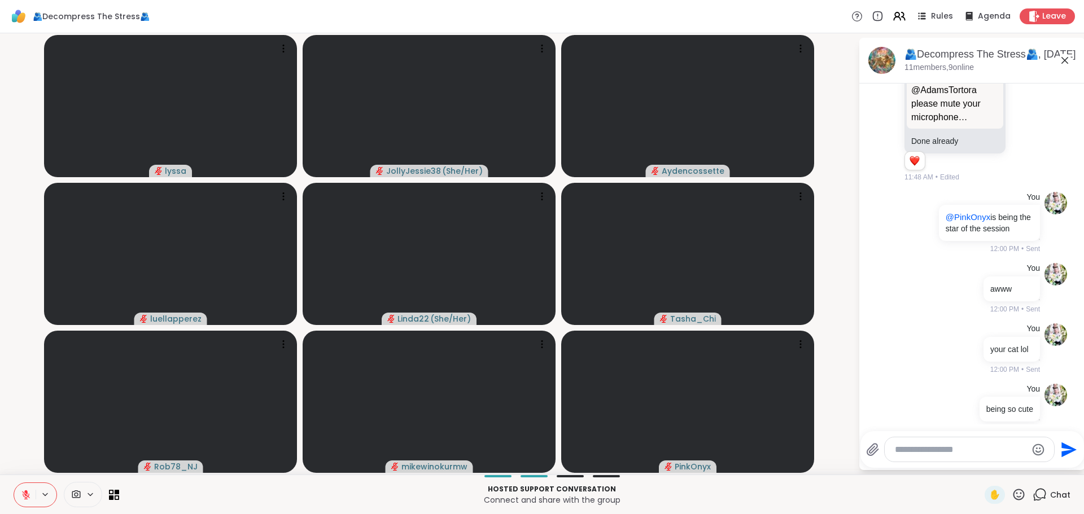
scroll to position [1882, 0]
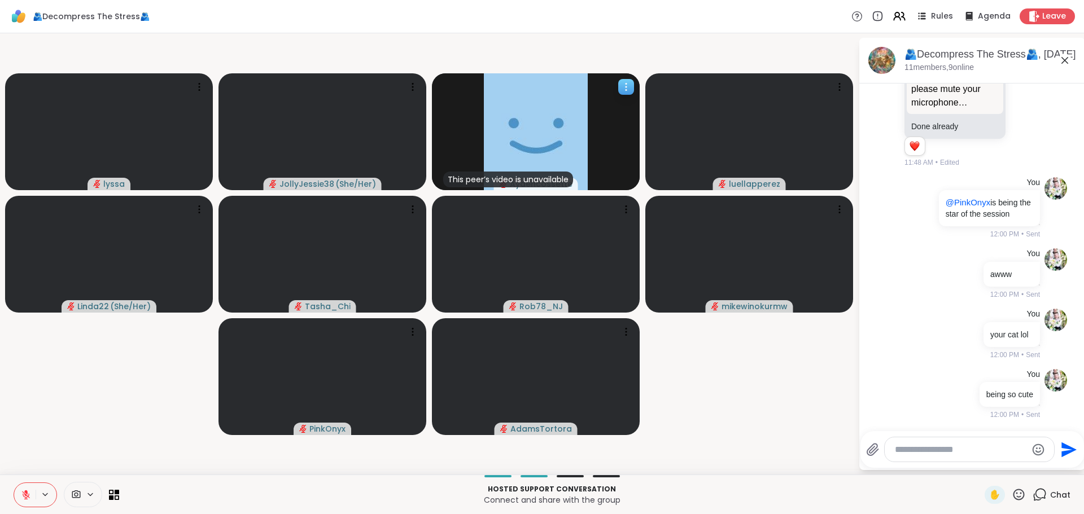
click at [629, 82] on icon at bounding box center [626, 86] width 11 height 11
click at [616, 91] on div "View Profile" at bounding box center [586, 91] width 85 height 18
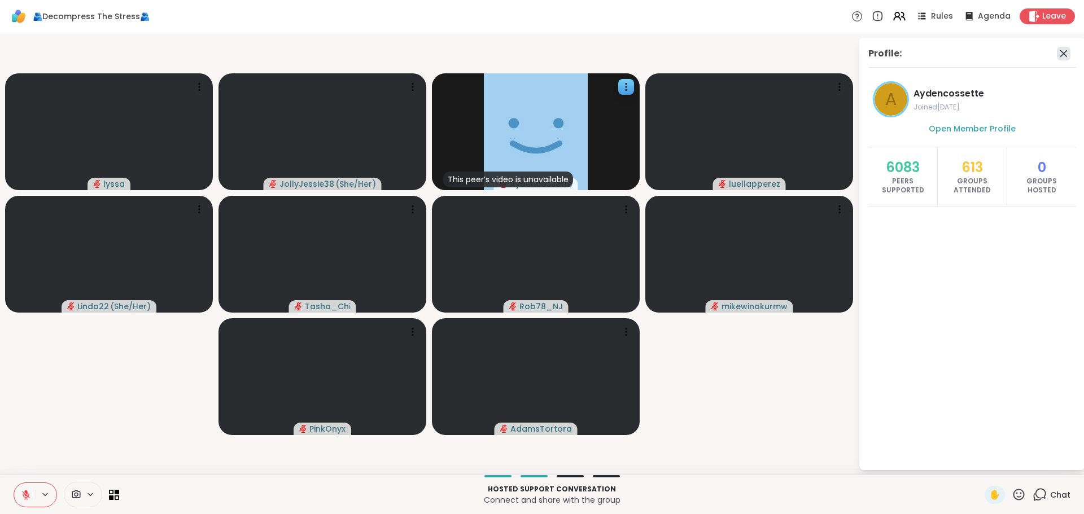
click at [1068, 53] on icon at bounding box center [1064, 54] width 14 height 14
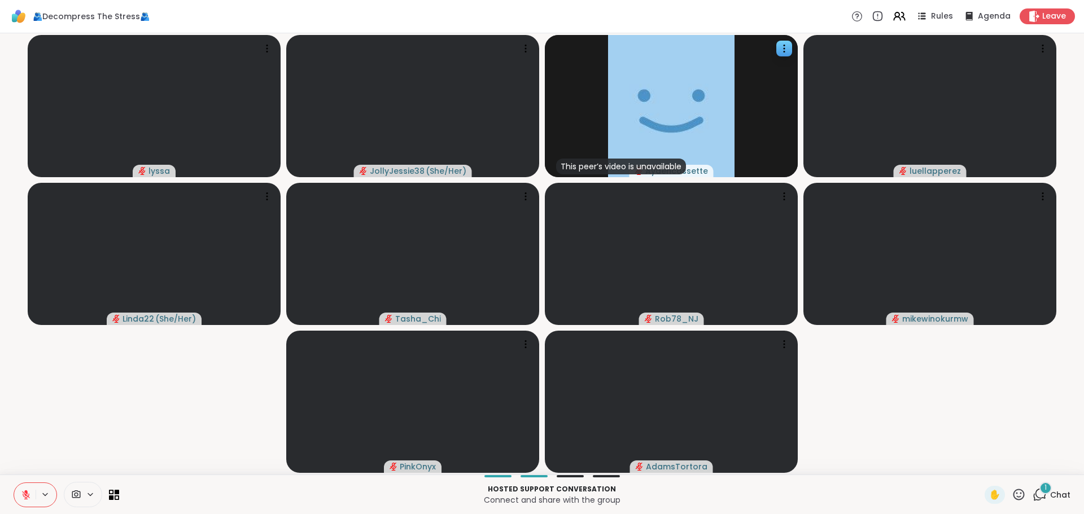
click at [1036, 500] on icon at bounding box center [1040, 495] width 14 height 14
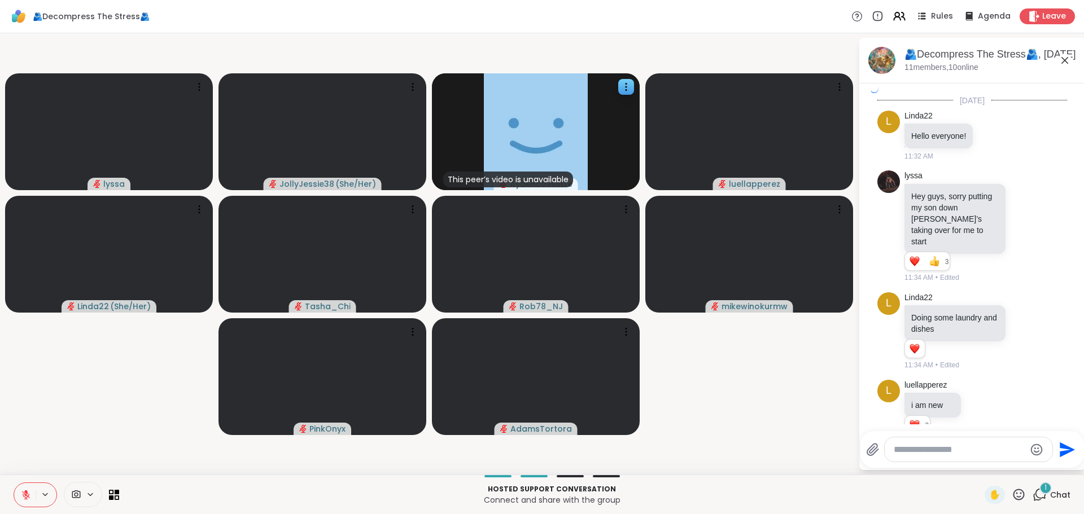
scroll to position [2058, 0]
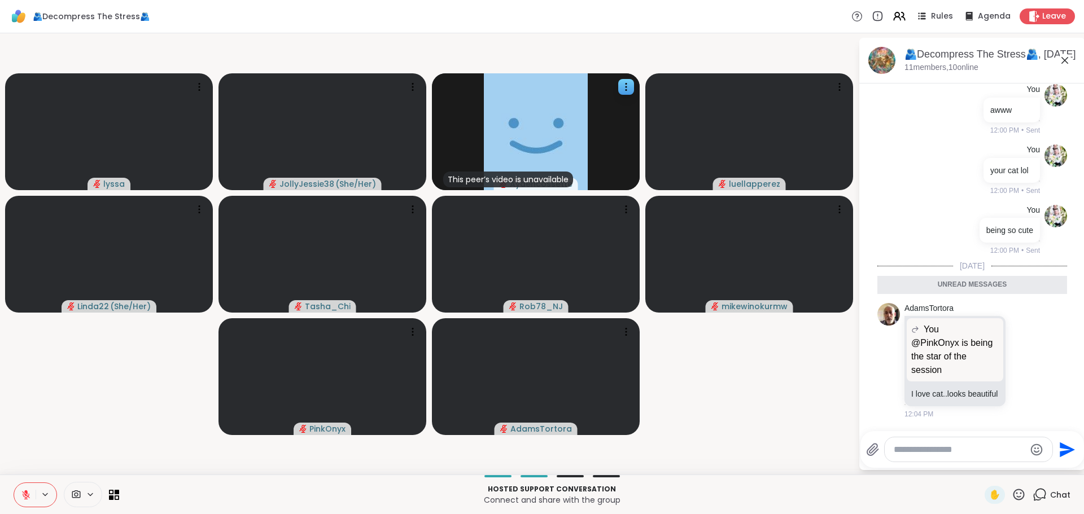
click at [941, 451] on textarea "Type your message" at bounding box center [960, 449] width 132 height 11
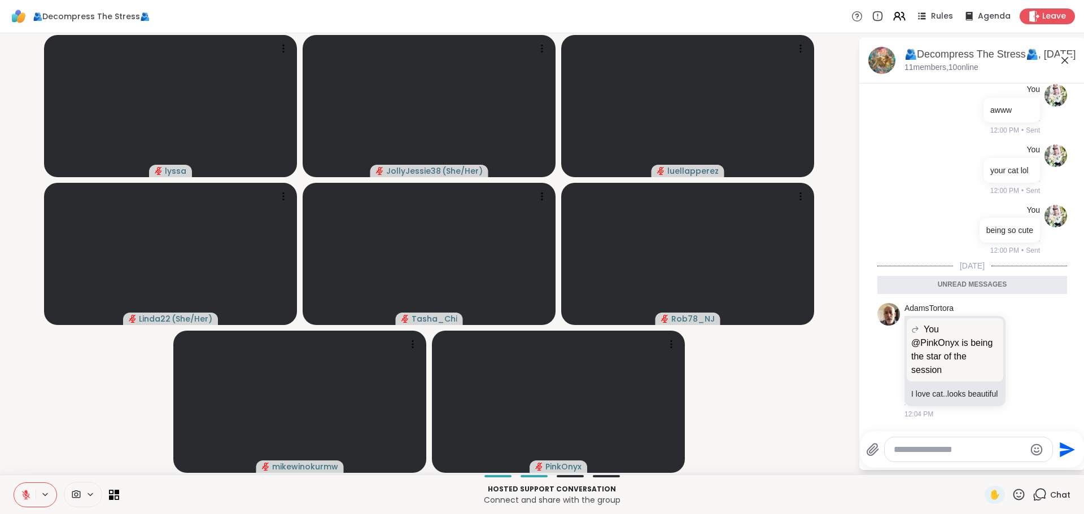
click at [901, 447] on textarea "Type your message" at bounding box center [960, 449] width 132 height 11
type textarea "**********"
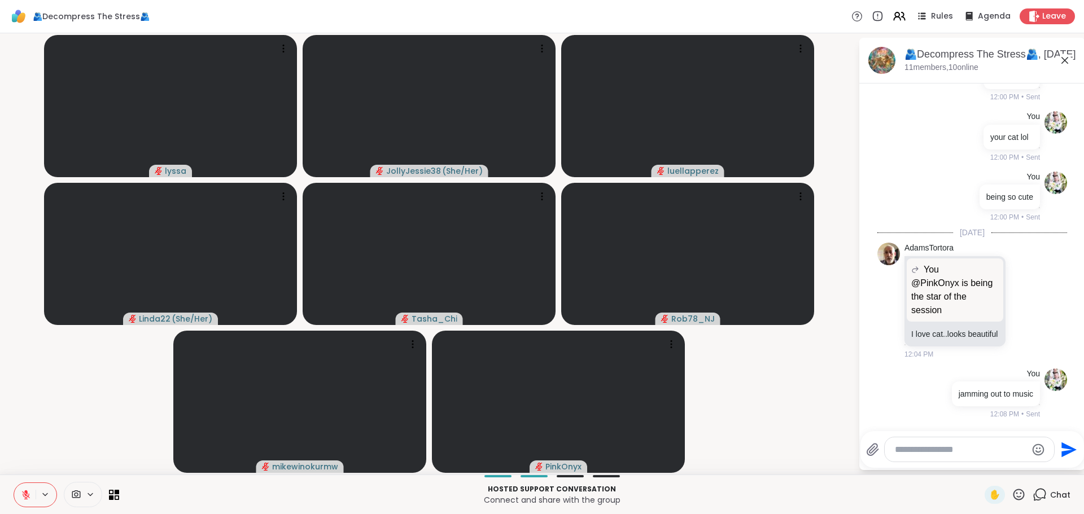
scroll to position [2102, 0]
click at [948, 452] on textarea "Type your message" at bounding box center [961, 449] width 132 height 11
click at [937, 455] on textarea "Type your message" at bounding box center [961, 449] width 132 height 11
click at [936, 455] on textarea "Type your message" at bounding box center [961, 449] width 132 height 11
click at [958, 451] on textarea "Type your message" at bounding box center [961, 449] width 132 height 11
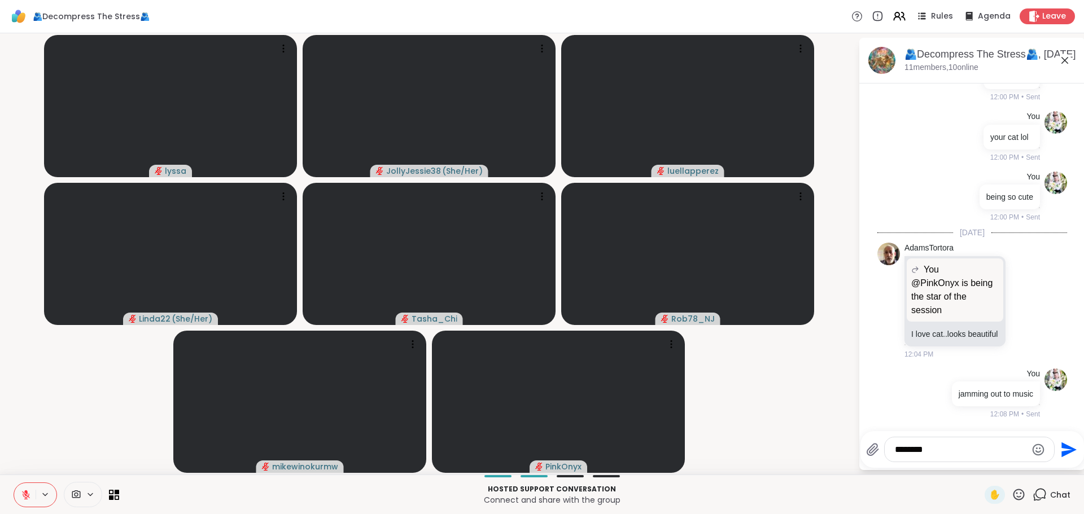
type textarea "*********"
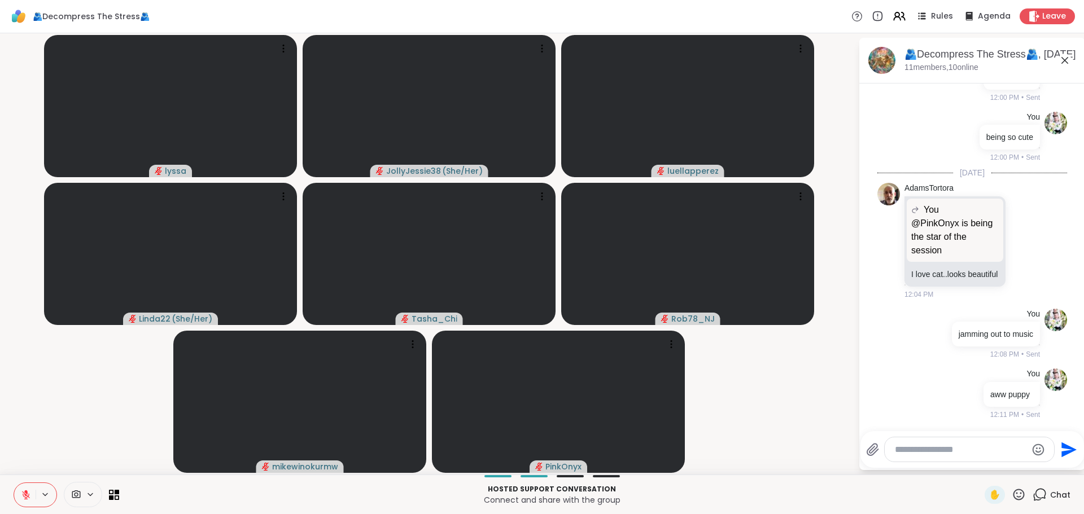
click at [915, 452] on textarea "Type your message" at bounding box center [961, 449] width 132 height 11
click at [914, 453] on textarea "Type your message" at bounding box center [961, 449] width 132 height 11
click at [913, 453] on textarea "Type your message" at bounding box center [961, 449] width 132 height 11
click at [910, 455] on textarea "Type your message" at bounding box center [961, 449] width 132 height 11
type textarea "**********"
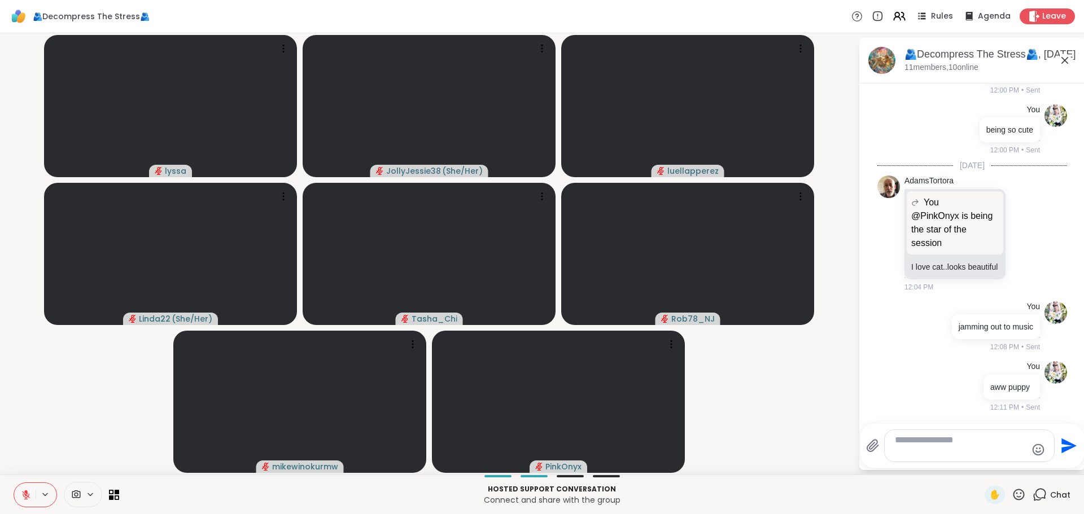
scroll to position [2234, 0]
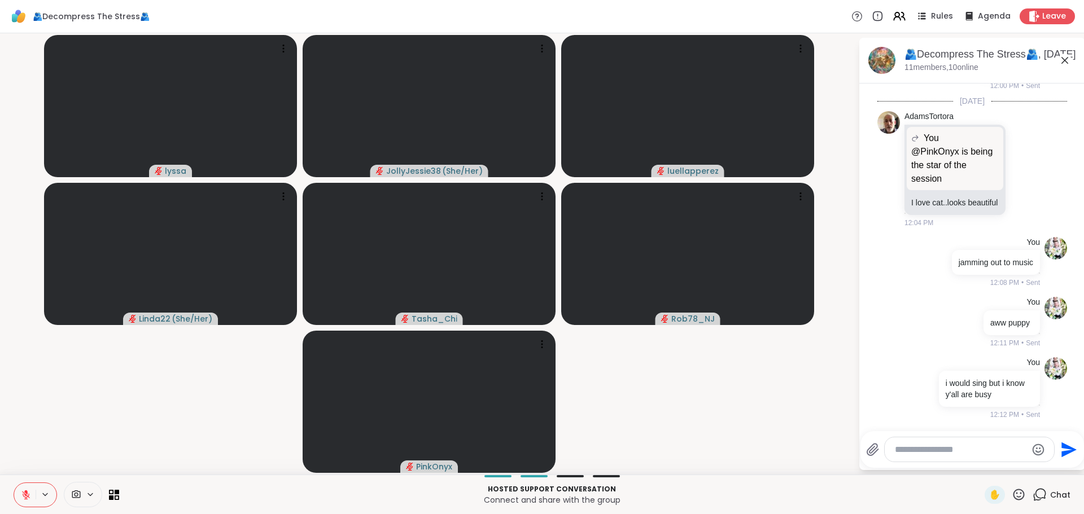
click at [971, 450] on textarea "Type your message" at bounding box center [961, 449] width 132 height 11
click at [922, 447] on textarea "Type your message" at bounding box center [961, 449] width 132 height 11
click at [910, 452] on textarea "Type your message" at bounding box center [961, 449] width 132 height 11
click at [941, 424] on span "lys sa" at bounding box center [963, 419] width 85 height 11
type textarea "**********"
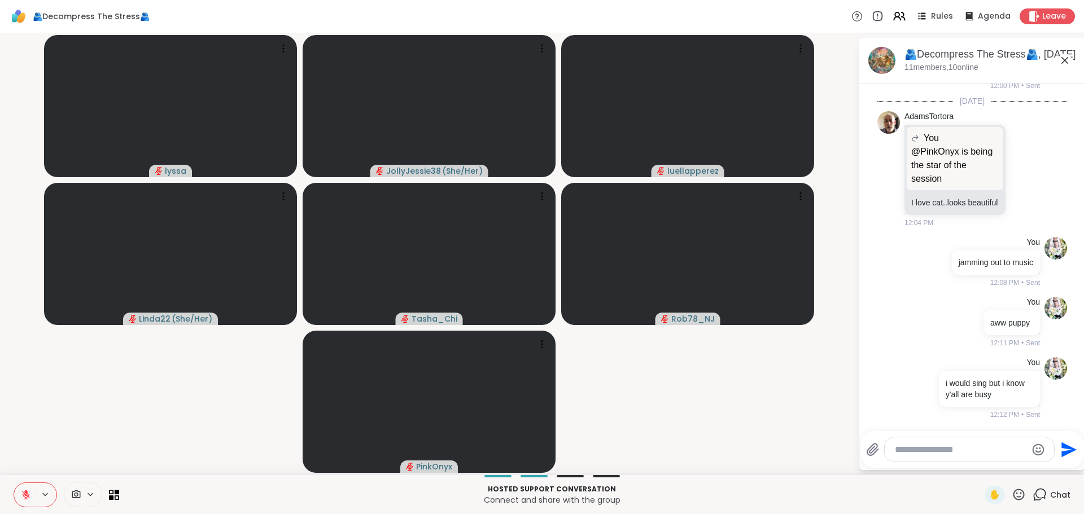
scroll to position [2294, 0]
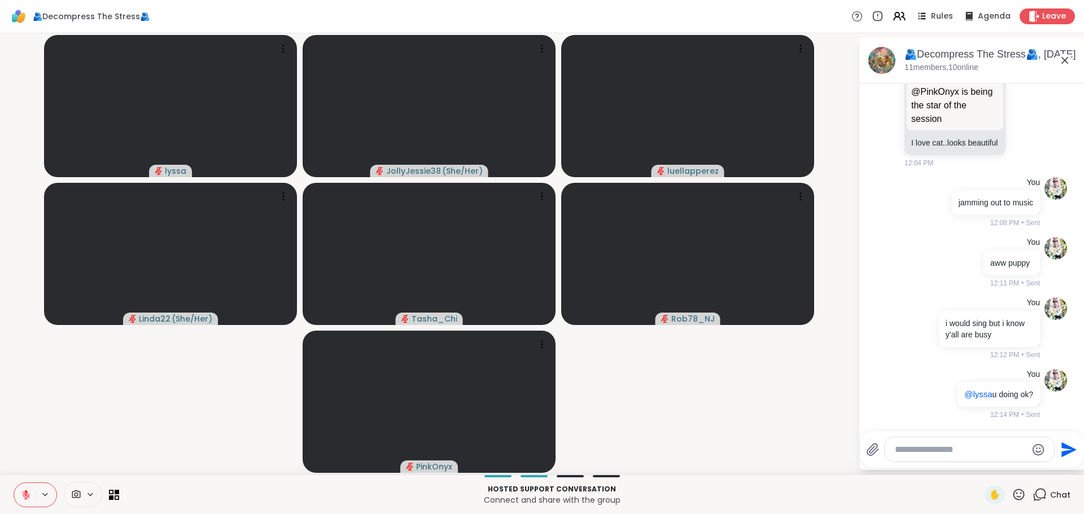
click at [917, 453] on textarea "Type your message" at bounding box center [961, 449] width 132 height 11
type textarea "**********"
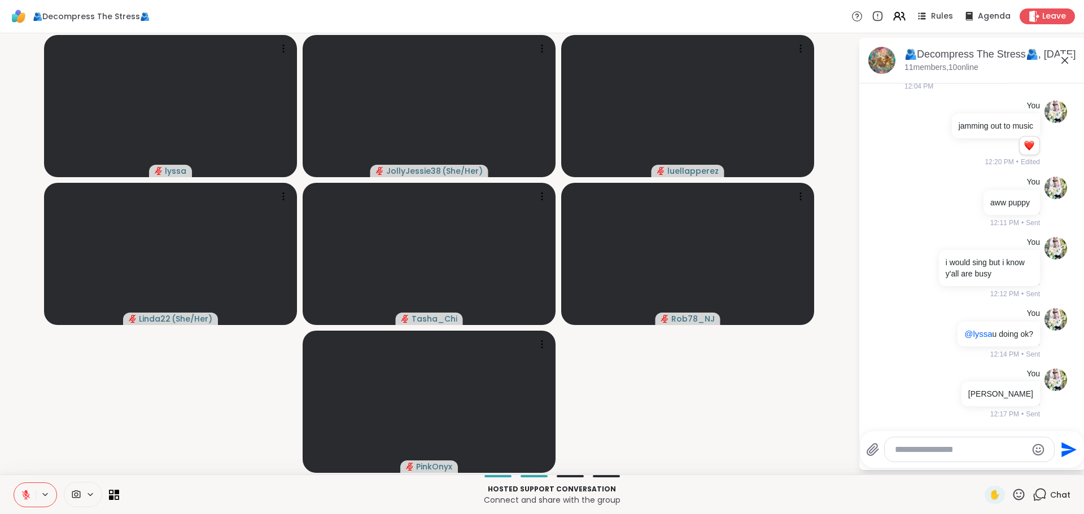
click at [918, 442] on div at bounding box center [969, 450] width 169 height 24
click at [919, 453] on textarea "Type your message" at bounding box center [961, 449] width 132 height 11
click at [918, 439] on div at bounding box center [969, 450] width 169 height 24
click at [918, 450] on textarea "Type your message" at bounding box center [961, 449] width 132 height 11
click at [903, 453] on textarea "Type your message" at bounding box center [961, 449] width 132 height 11
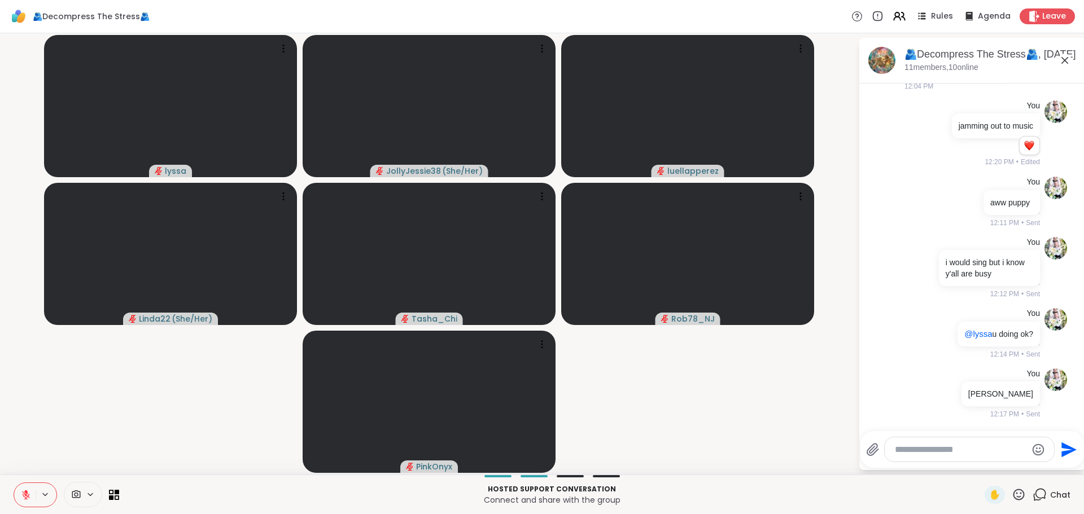
click at [905, 449] on textarea "Type your message" at bounding box center [961, 449] width 132 height 11
click at [958, 413] on div "lyss a @" at bounding box center [960, 420] width 133 height 28
type textarea "**********"
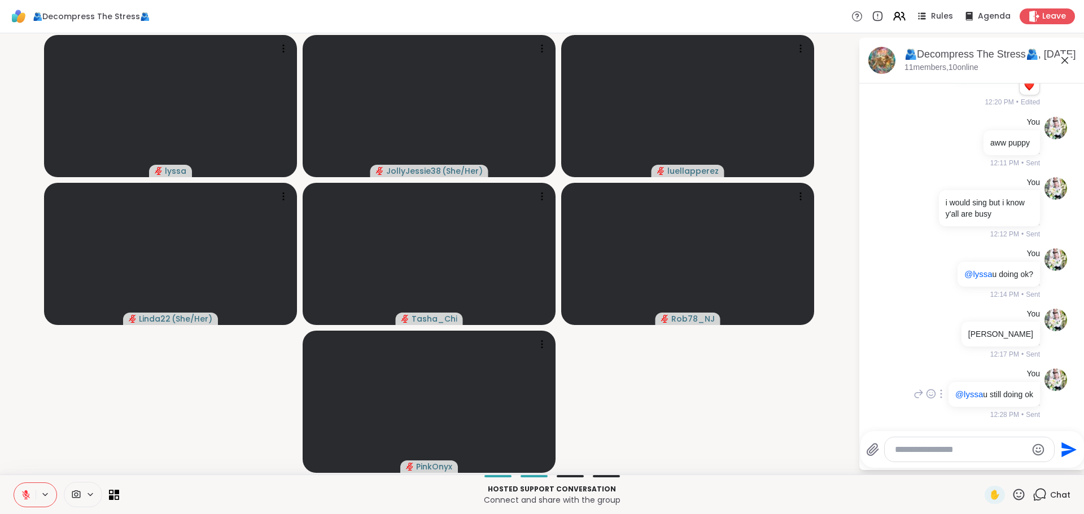
type textarea "*"
type textarea "**********"
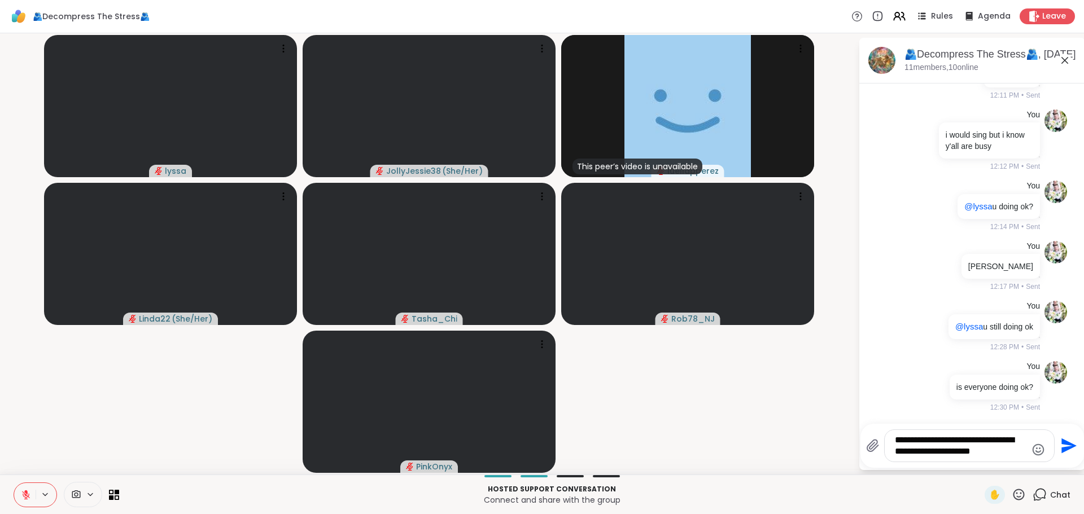
type textarea "**********"
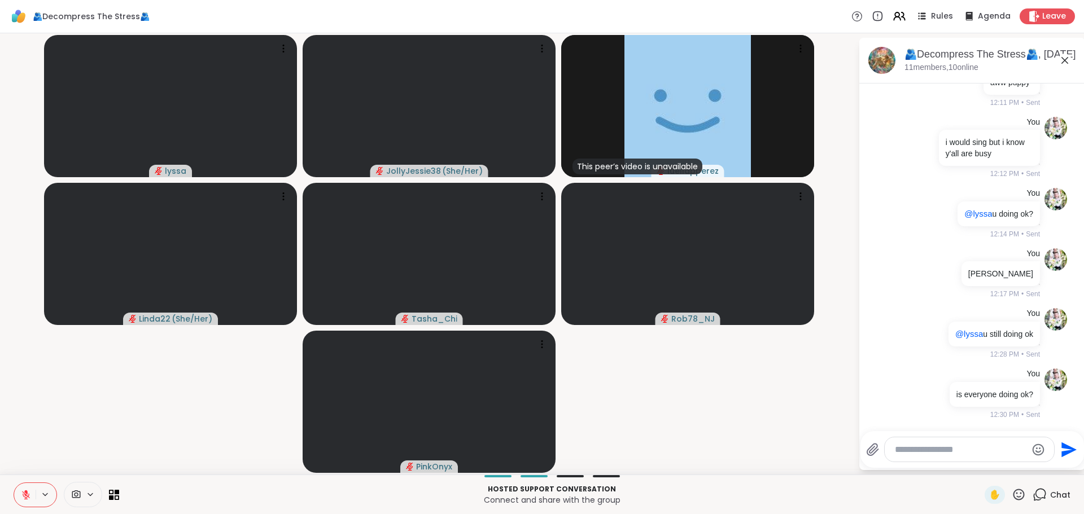
scroll to position [2585, 0]
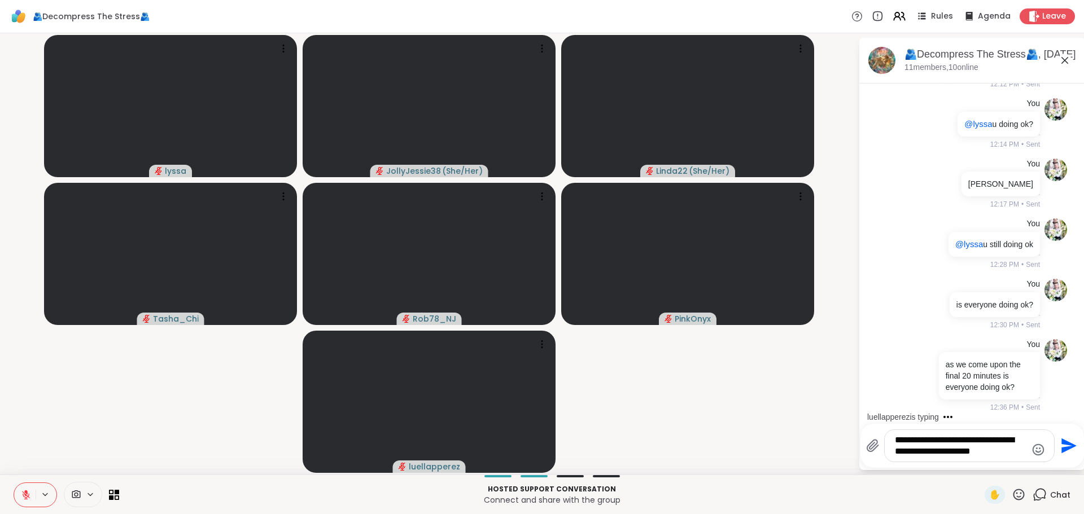
type textarea "**********"
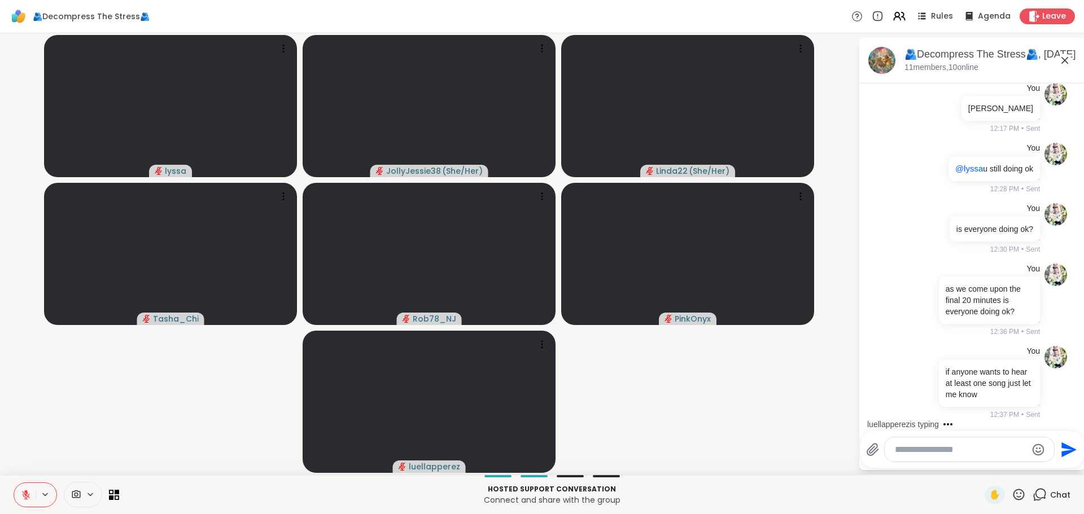
scroll to position [2785, 0]
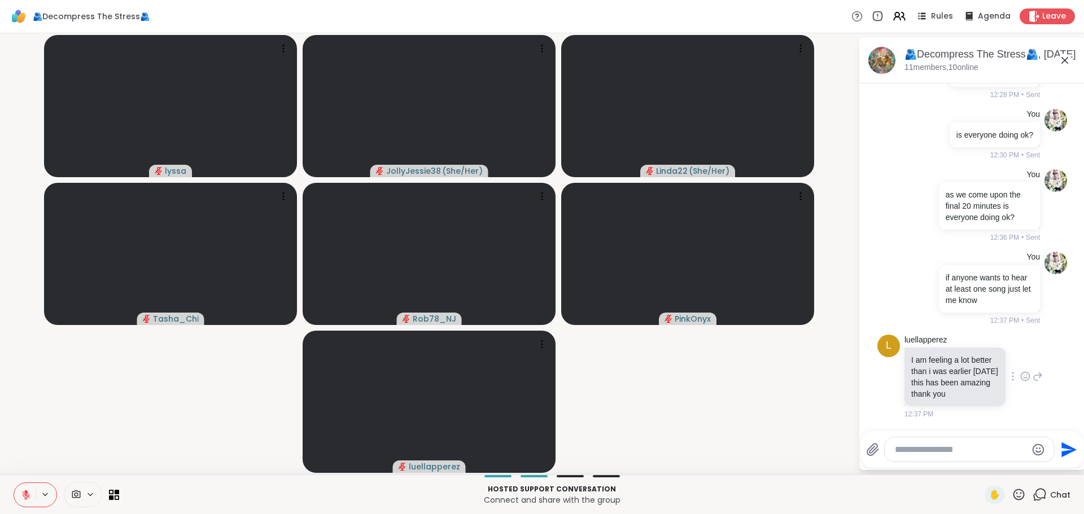
click at [1020, 371] on icon at bounding box center [1025, 376] width 10 height 11
click at [1020, 356] on div "Select Reaction: Heart" at bounding box center [1025, 359] width 10 height 10
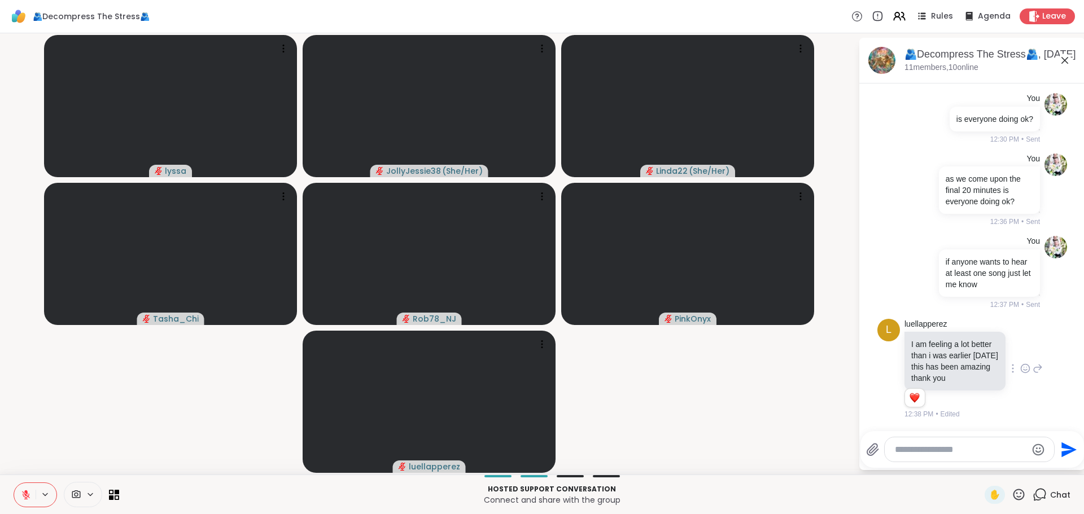
scroll to position [2800, 0]
click at [925, 447] on textarea "Type your message" at bounding box center [961, 449] width 132 height 11
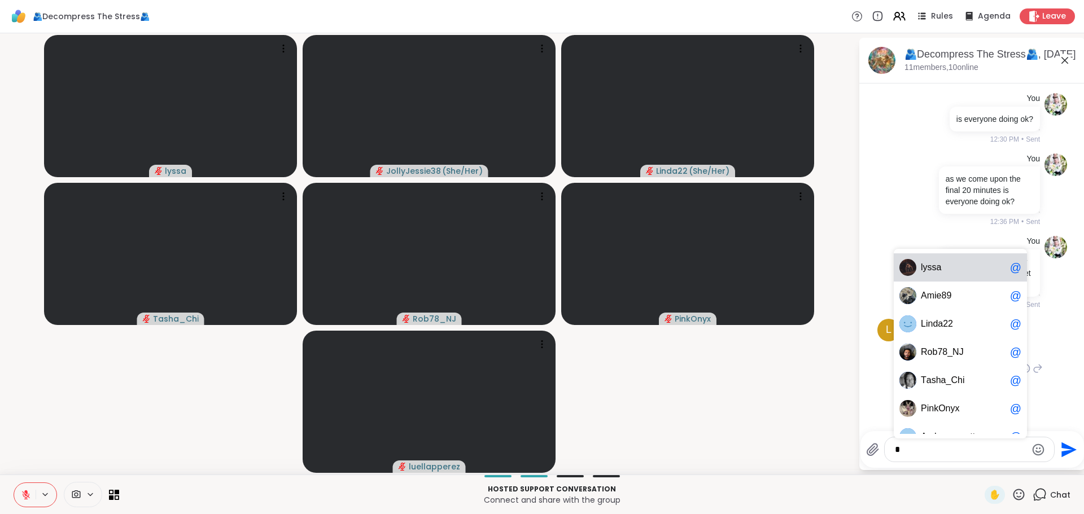
click at [975, 264] on span "l y s s a" at bounding box center [963, 267] width 85 height 11
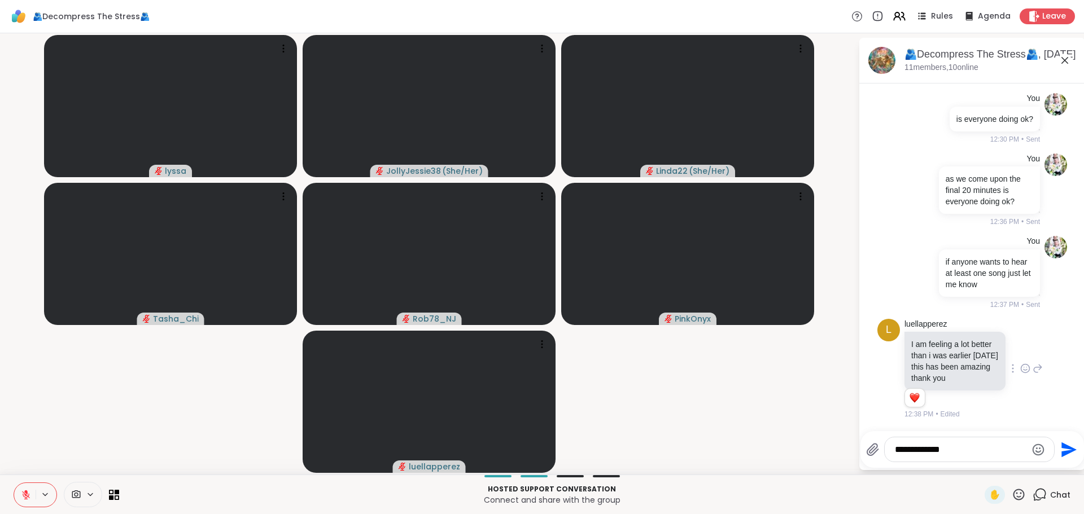
type textarea "**********"
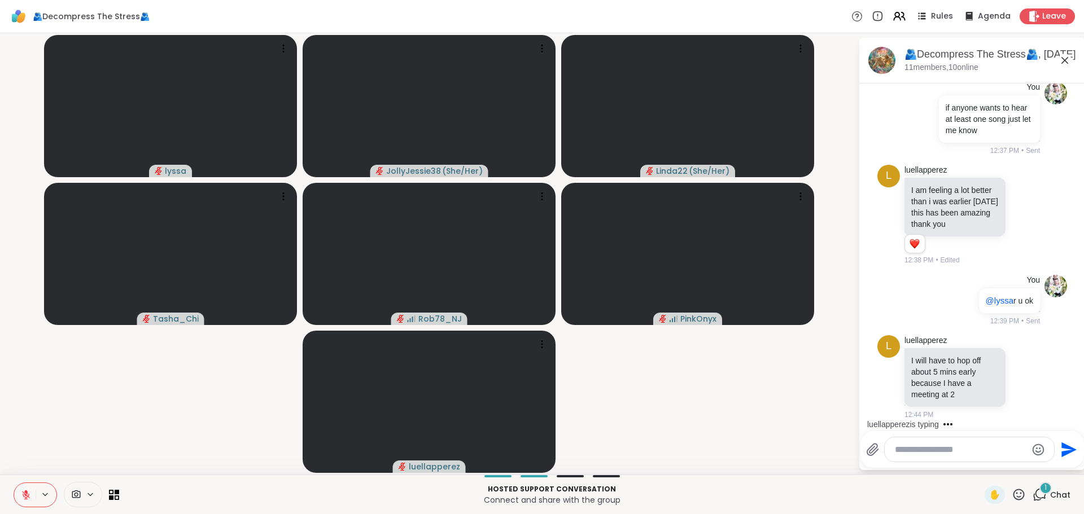
scroll to position [2955, 0]
click at [1020, 376] on icon at bounding box center [1025, 377] width 10 height 11
click at [1020, 363] on div "Select Reaction: Heart" at bounding box center [1025, 359] width 10 height 10
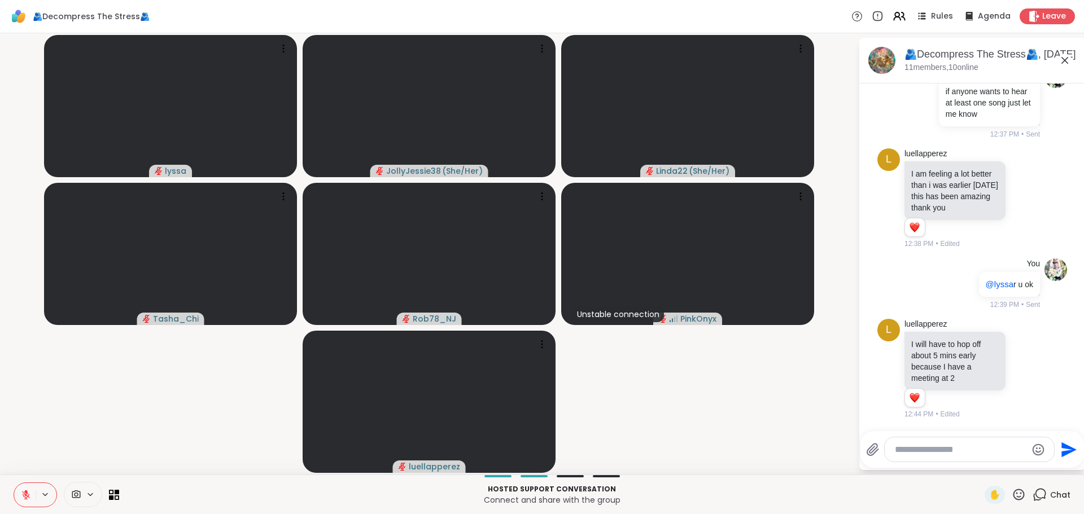
click at [949, 456] on div at bounding box center [969, 450] width 169 height 24
click at [940, 448] on textarea "Type your message" at bounding box center [961, 449] width 132 height 11
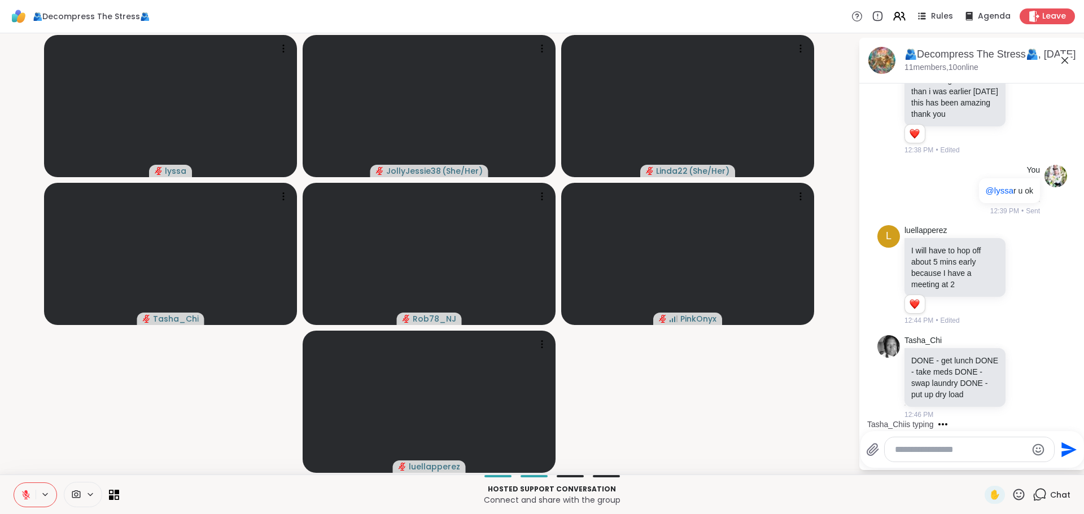
scroll to position [3170, 0]
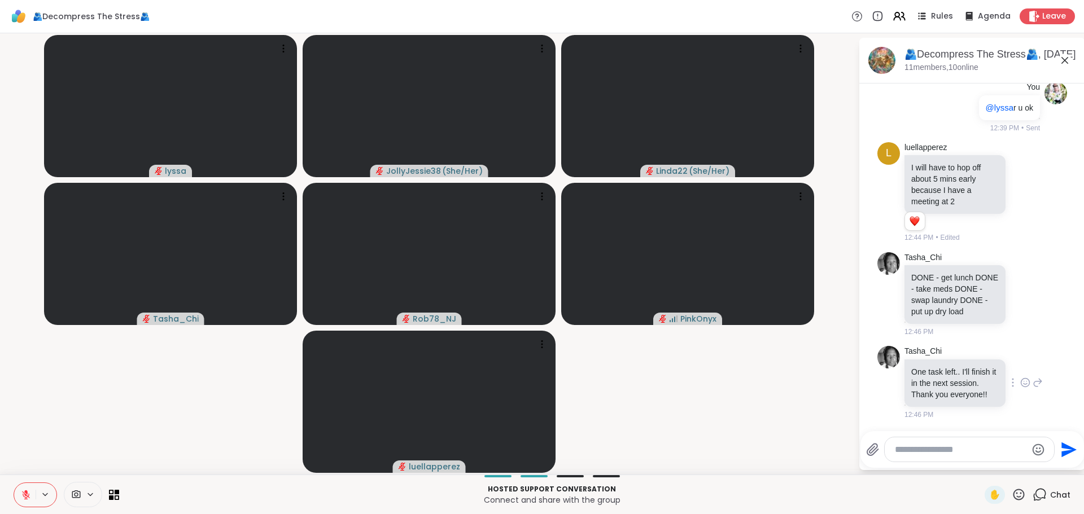
click at [1020, 377] on icon at bounding box center [1025, 382] width 10 height 11
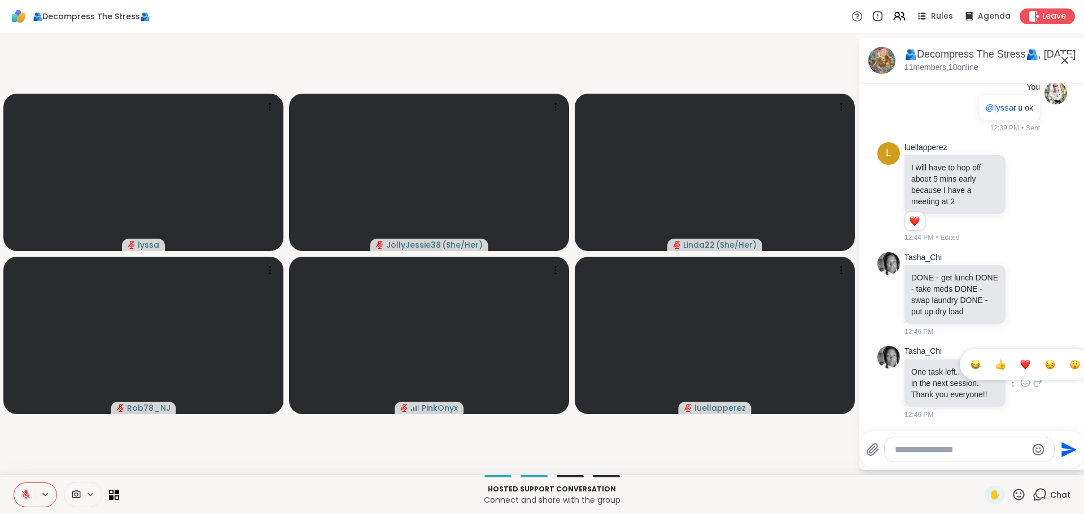
click at [1014, 366] on button "Select Reaction: Heart" at bounding box center [1025, 365] width 23 height 23
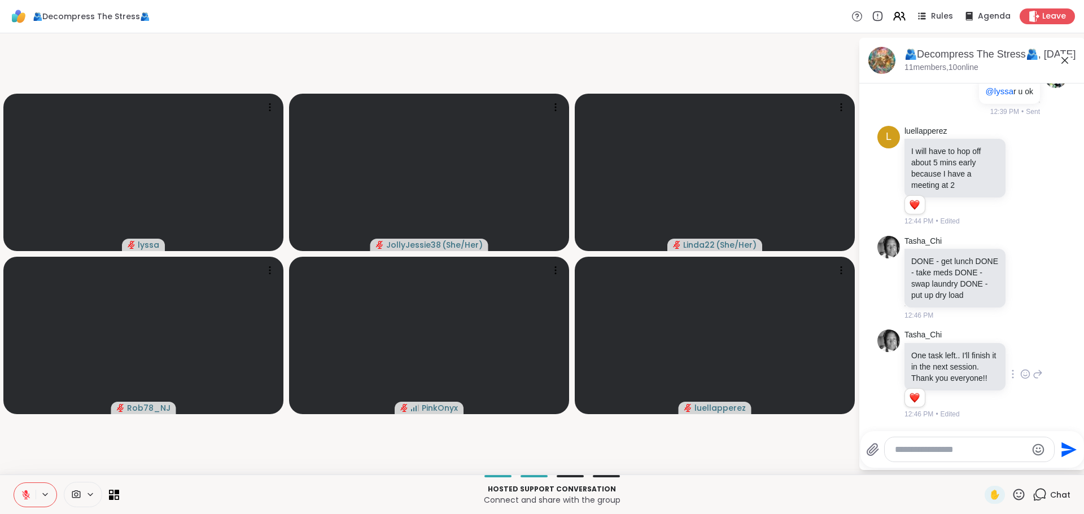
scroll to position [3187, 0]
click at [1024, 277] on icon at bounding box center [1024, 277] width 0 height 0
click at [1020, 255] on div "Select Reaction: Heart" at bounding box center [1025, 260] width 10 height 10
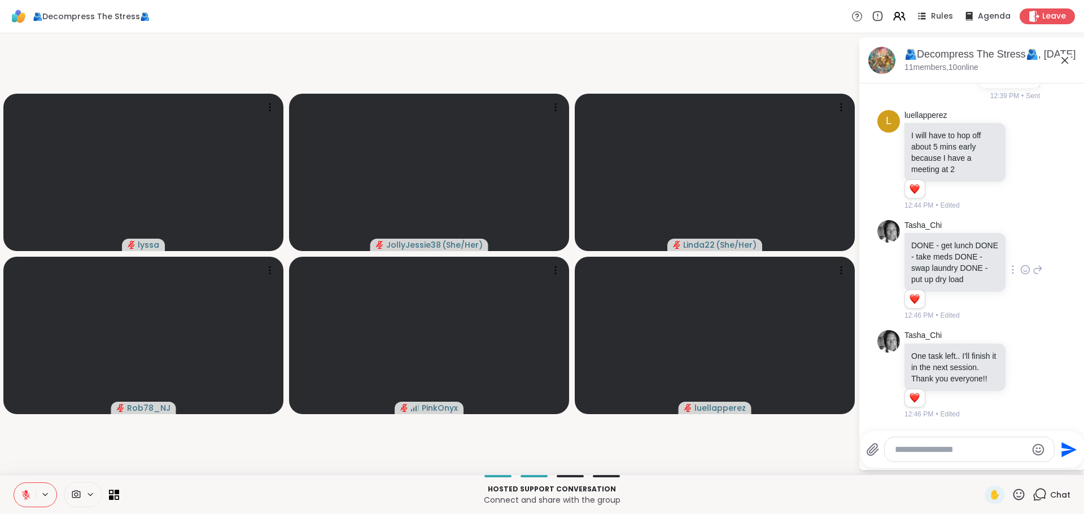
click at [28, 491] on icon at bounding box center [26, 495] width 10 height 10
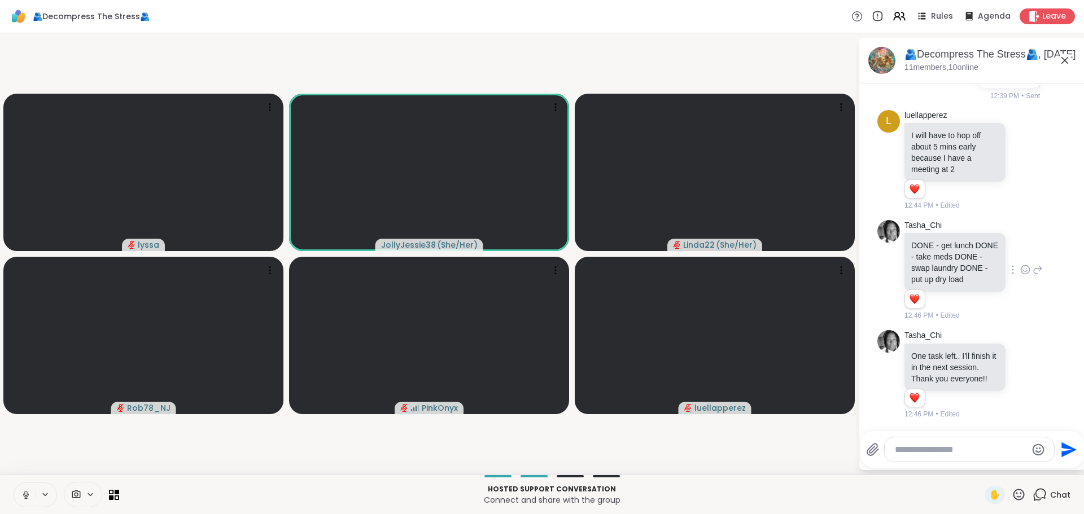
click at [25, 494] on icon at bounding box center [26, 495] width 10 height 10
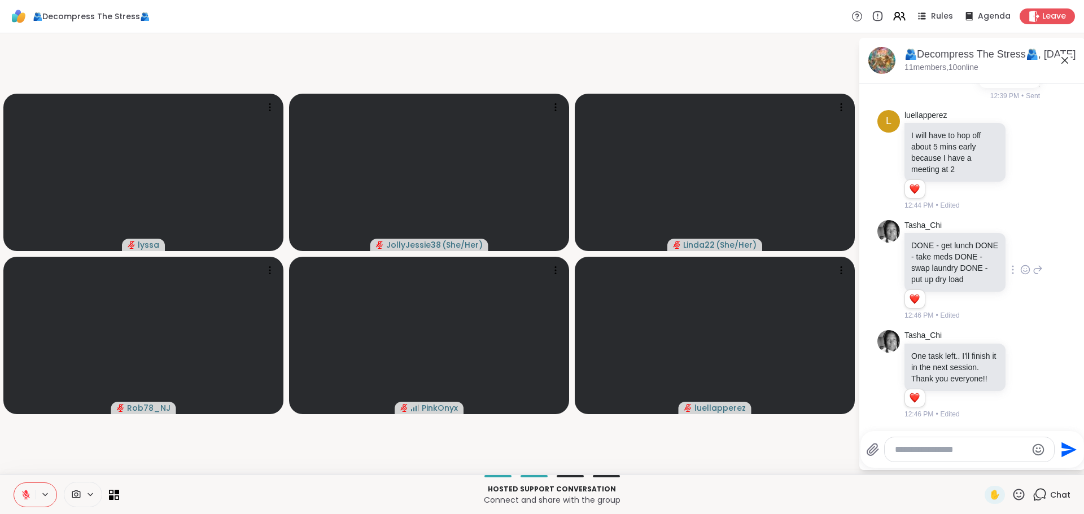
click at [24, 498] on icon at bounding box center [26, 495] width 10 height 10
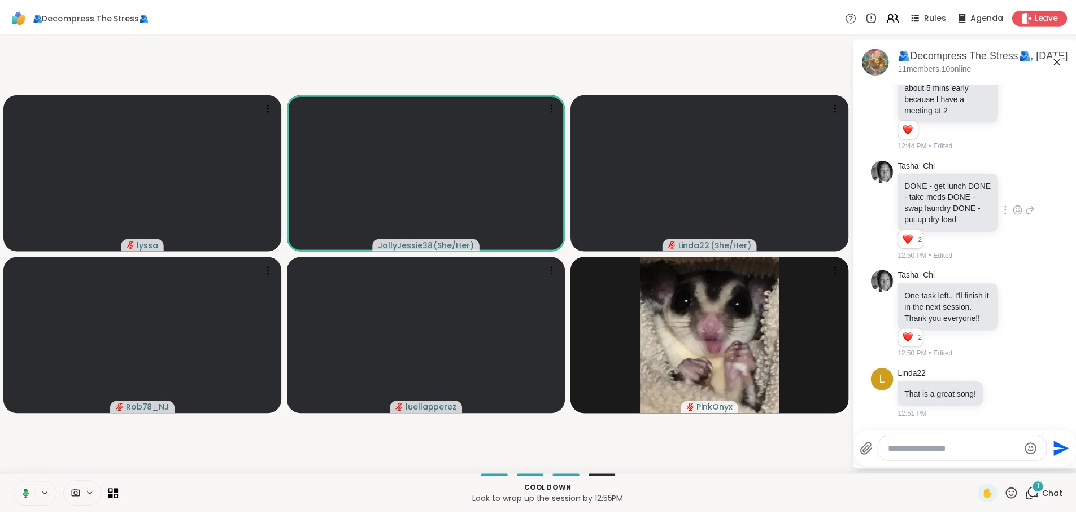
scroll to position [3263, 0]
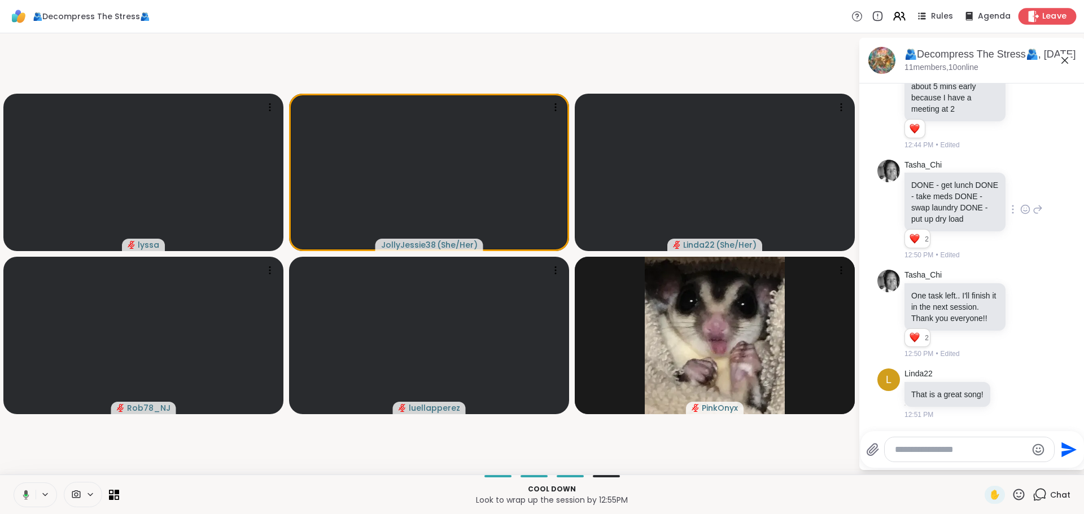
click at [1032, 14] on div "Leave" at bounding box center [1048, 16] width 58 height 16
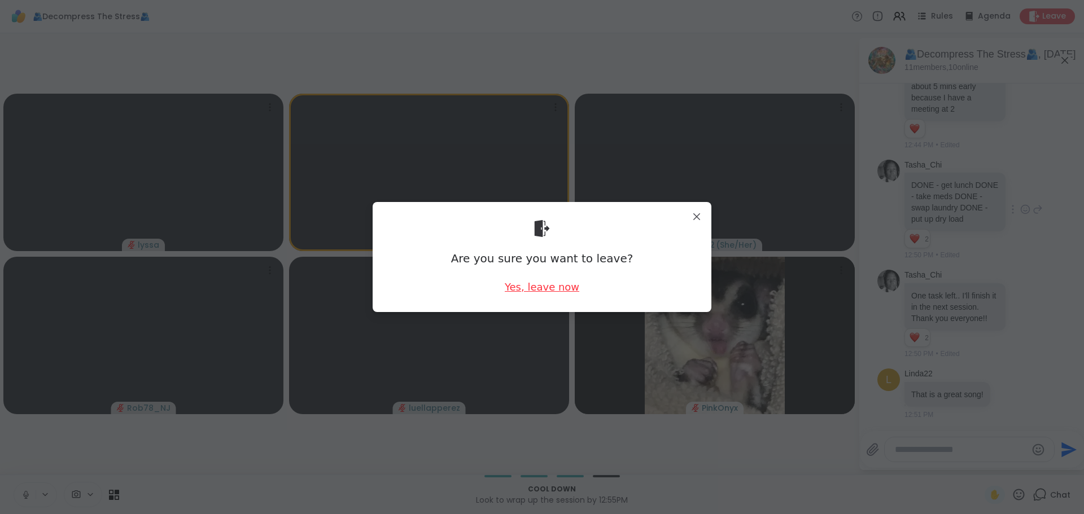
click at [523, 283] on div "Yes, leave now" at bounding box center [542, 287] width 75 height 14
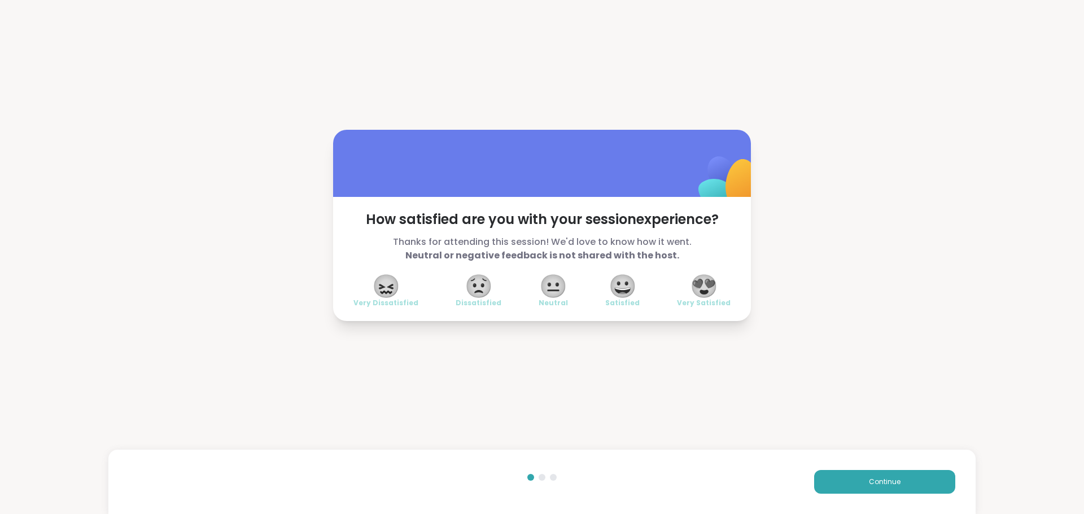
click at [709, 285] on span "😍" at bounding box center [704, 286] width 28 height 20
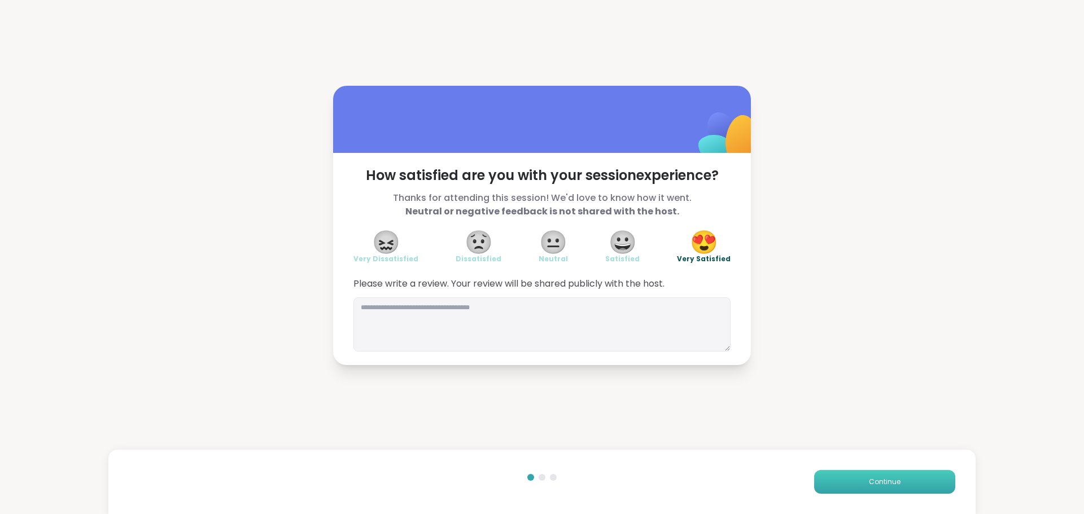
click at [867, 470] on button "Continue" at bounding box center [884, 482] width 141 height 24
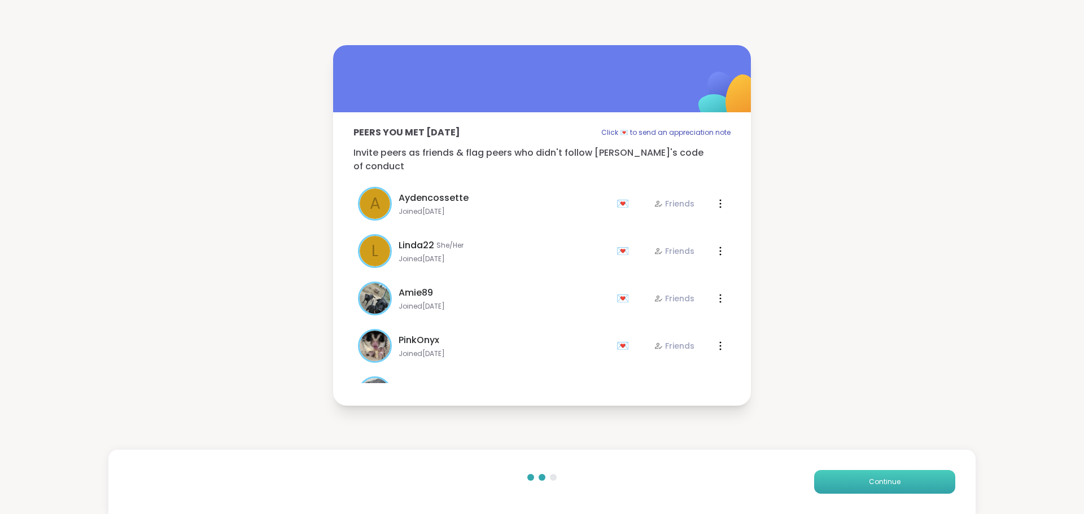
click at [852, 475] on button "Continue" at bounding box center [884, 482] width 141 height 24
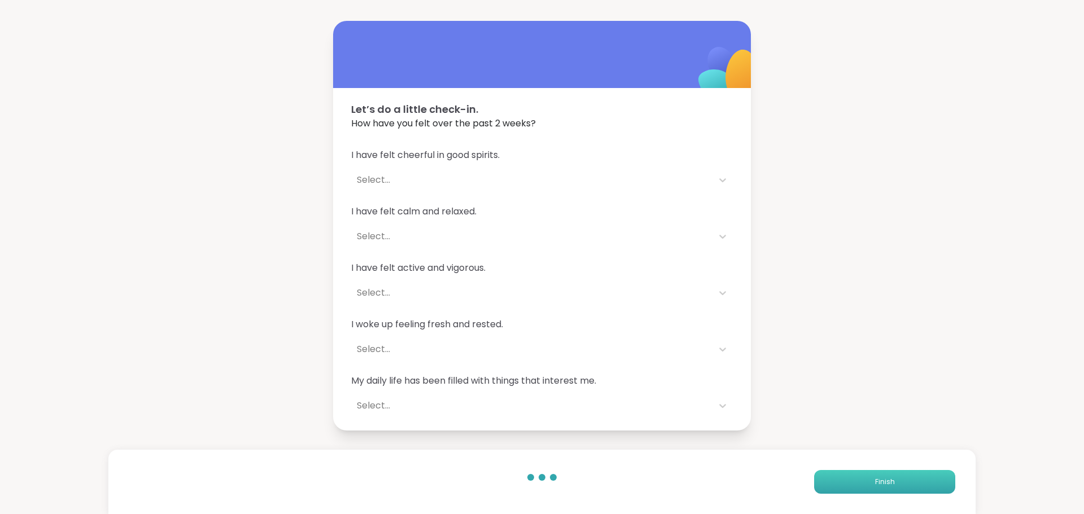
click at [815, 475] on button "Finish" at bounding box center [884, 482] width 141 height 24
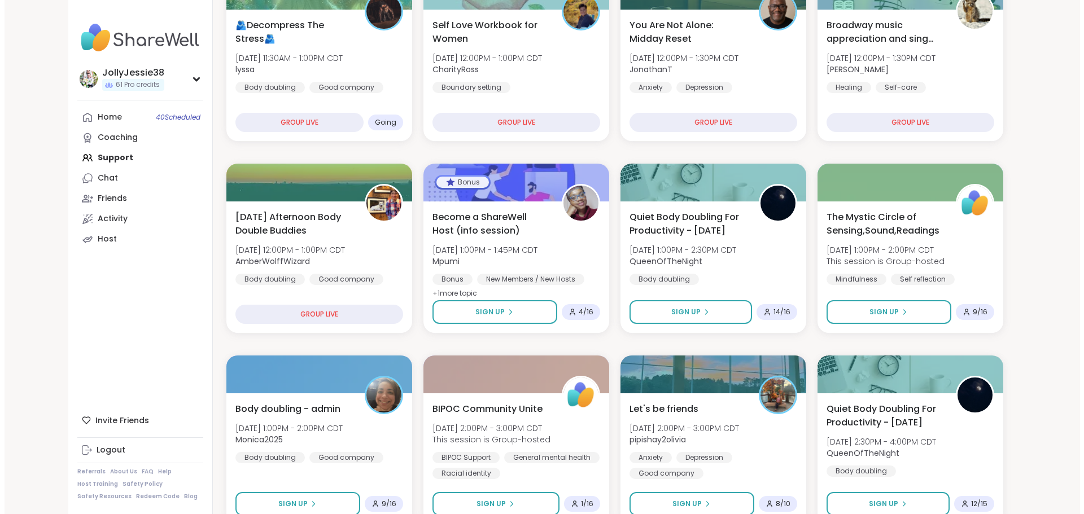
scroll to position [234, 0]
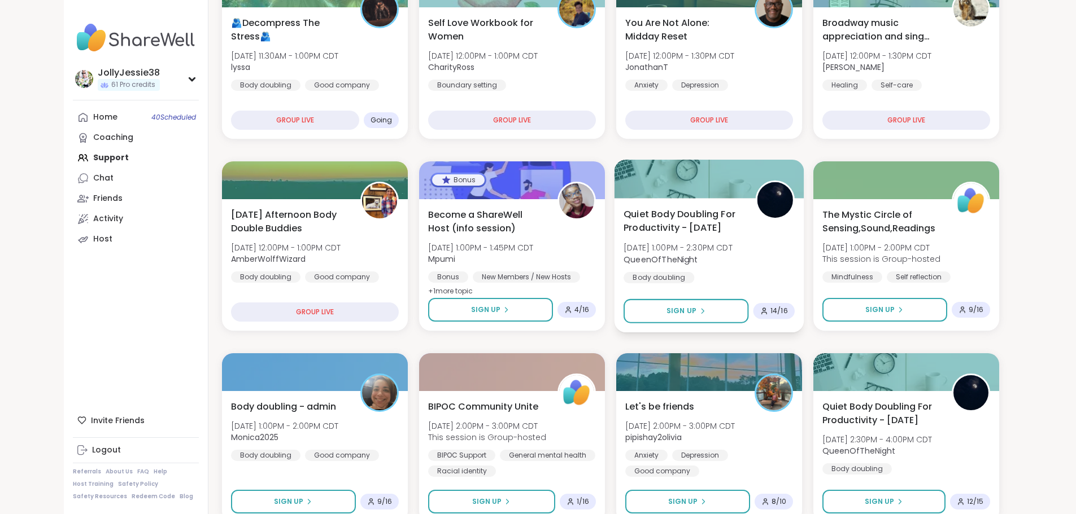
click at [743, 210] on span "Quiet Body Doubling For Productivity - Thursday" at bounding box center [682, 221] width 119 height 28
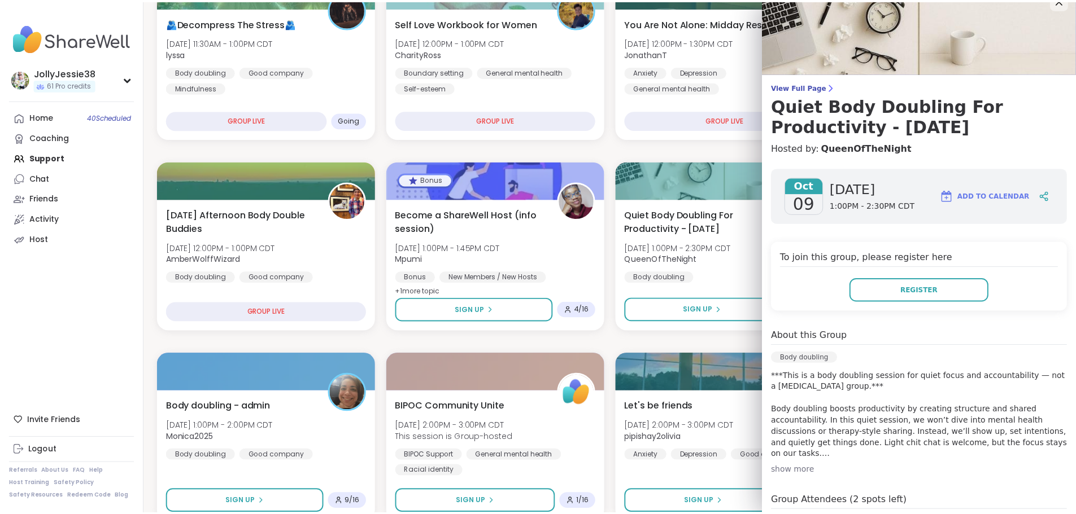
scroll to position [0, 0]
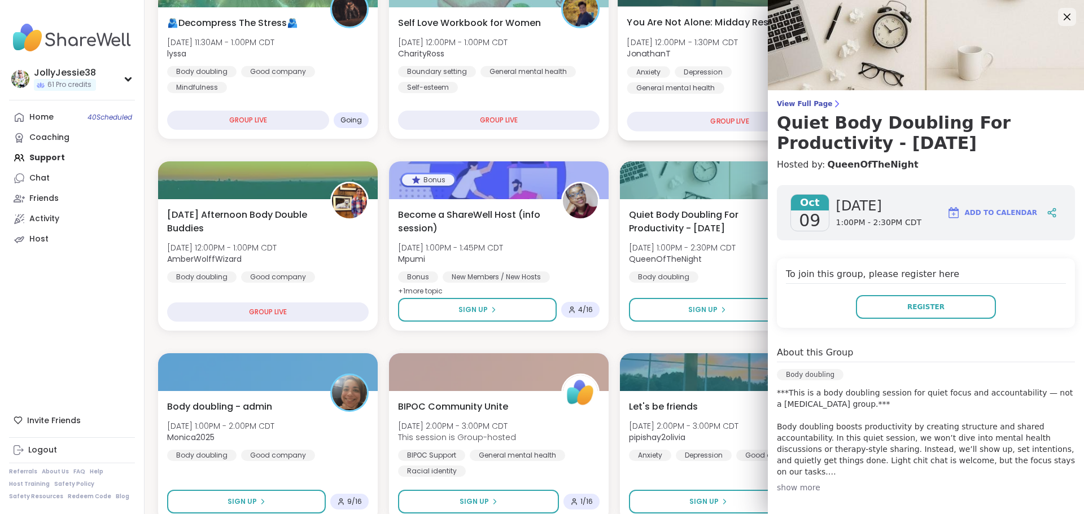
click at [799, 99] on span "View Full Page" at bounding box center [926, 103] width 298 height 9
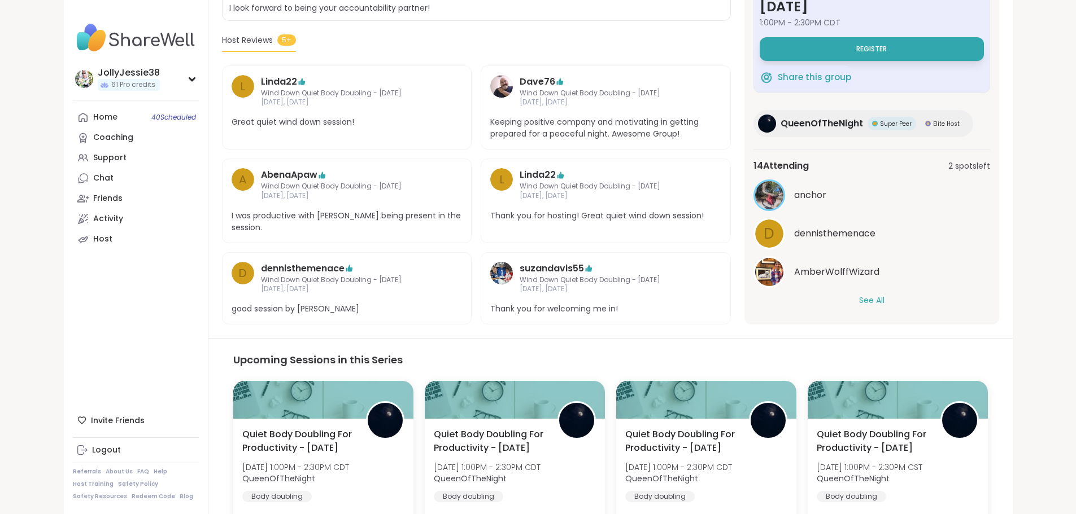
scroll to position [398, 0]
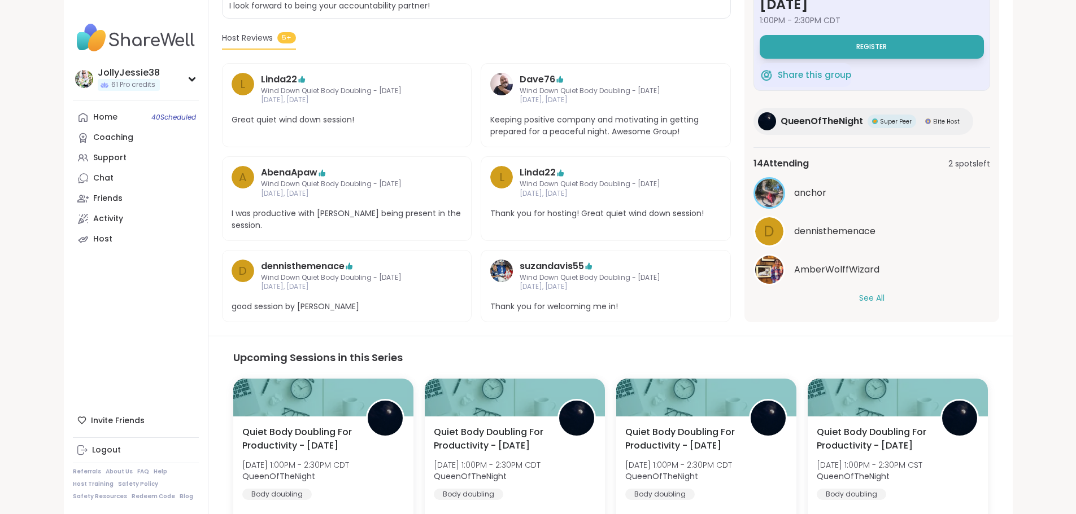
click at [884, 293] on button "See All" at bounding box center [871, 299] width 25 height 12
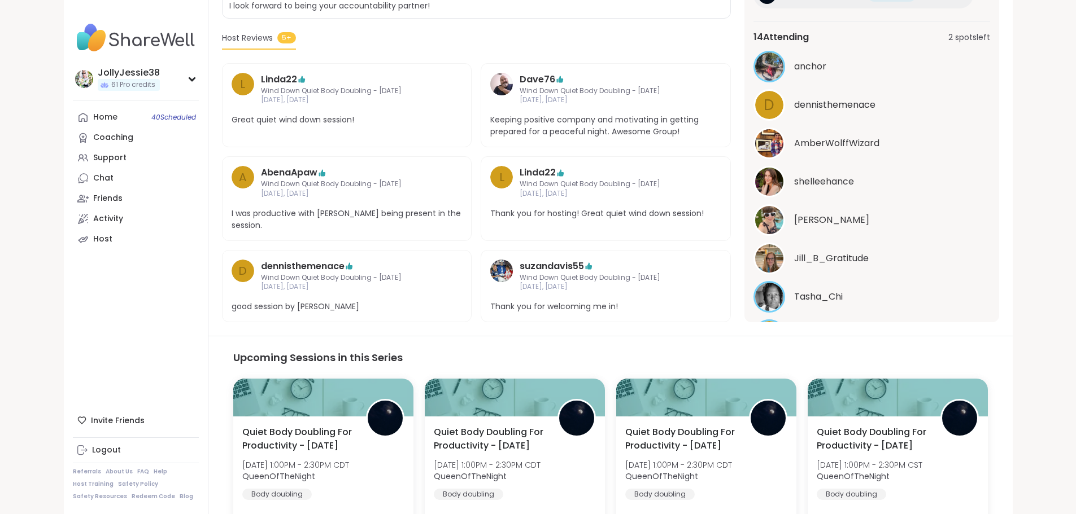
scroll to position [0, 0]
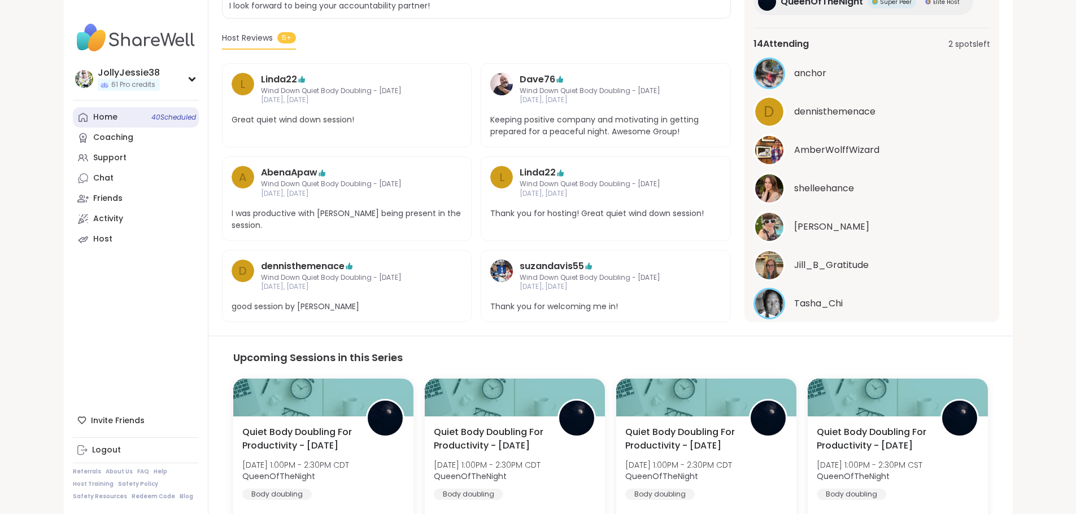
click at [93, 117] on div "Home 40 Scheduled" at bounding box center [105, 117] width 24 height 11
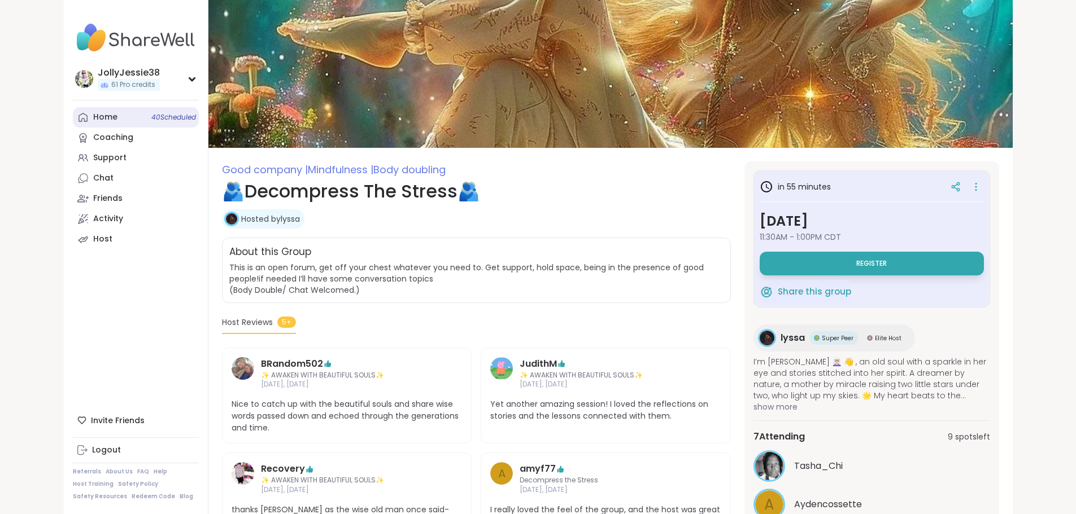
click at [73, 118] on link "Home 40 Scheduled" at bounding box center [136, 117] width 126 height 20
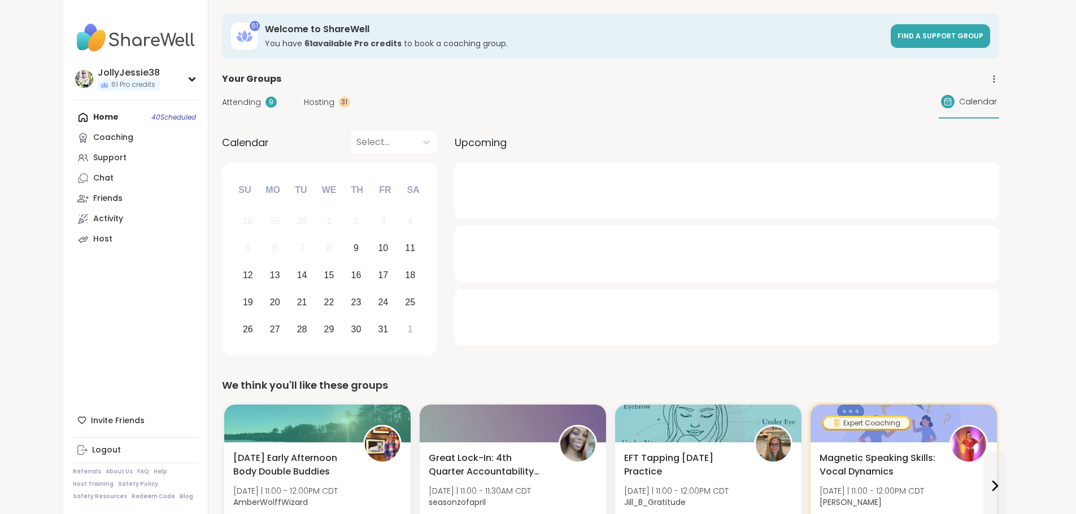
click at [222, 107] on span "Attending" at bounding box center [241, 103] width 39 height 12
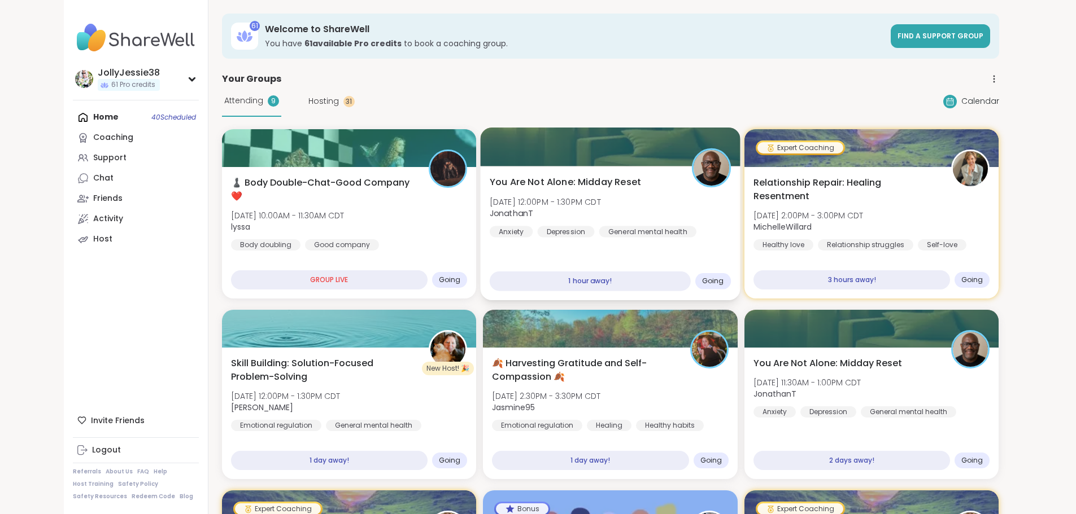
click at [575, 197] on span "Thu, Oct 09 | 12:00PM - 1:30PM CDT" at bounding box center [545, 201] width 111 height 11
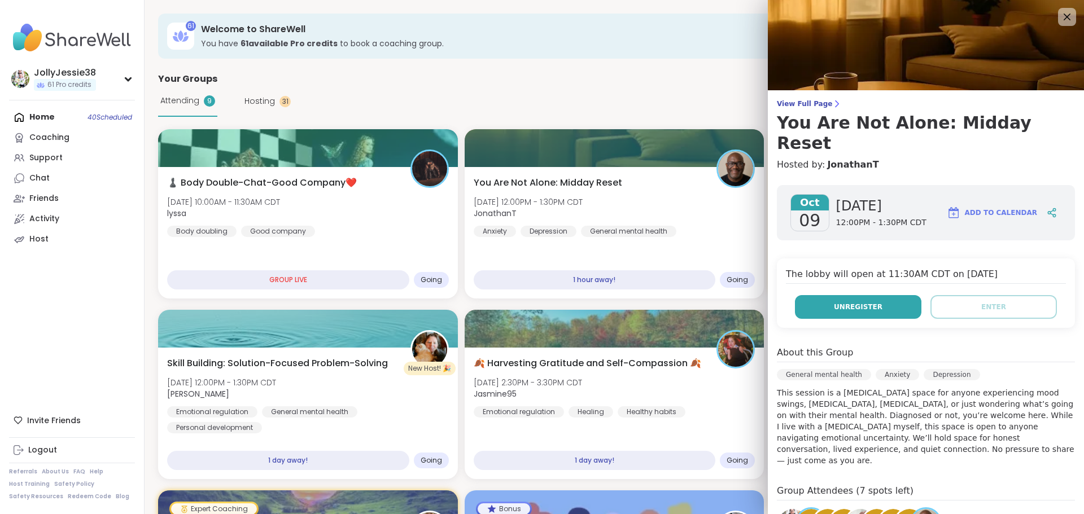
click at [848, 302] on span "Unregister" at bounding box center [858, 307] width 49 height 10
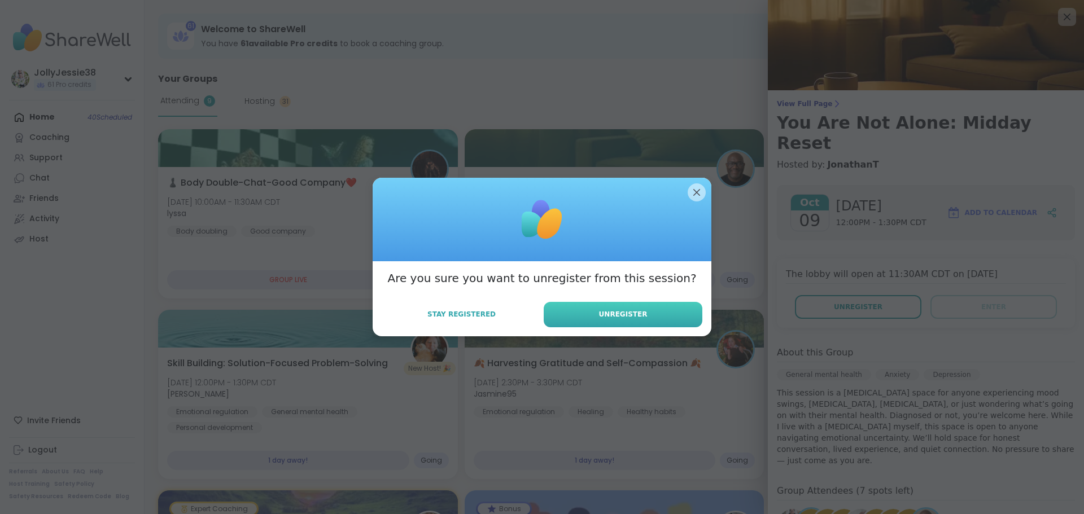
click at [635, 315] on span "Unregister" at bounding box center [623, 314] width 49 height 10
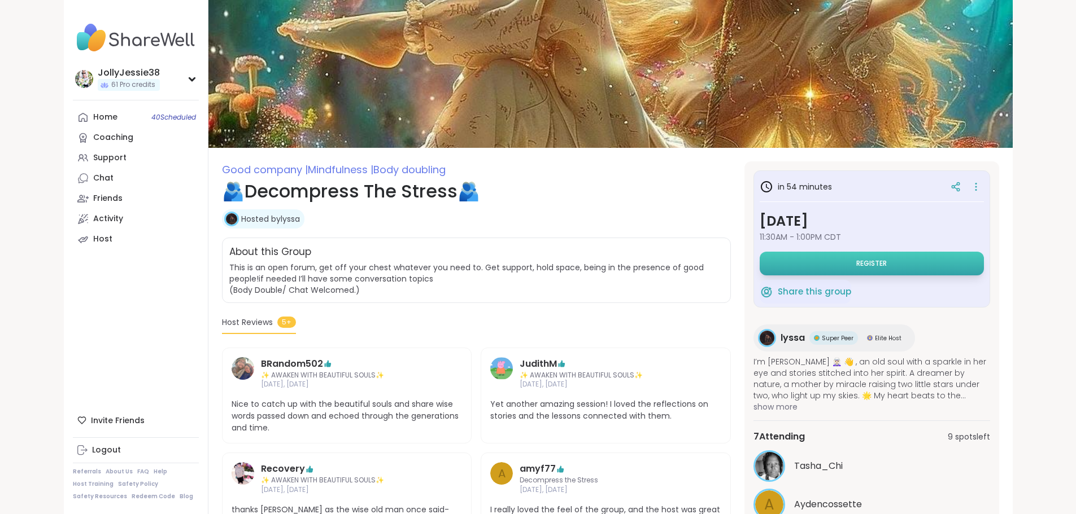
click at [872, 263] on button "Register" at bounding box center [872, 264] width 224 height 24
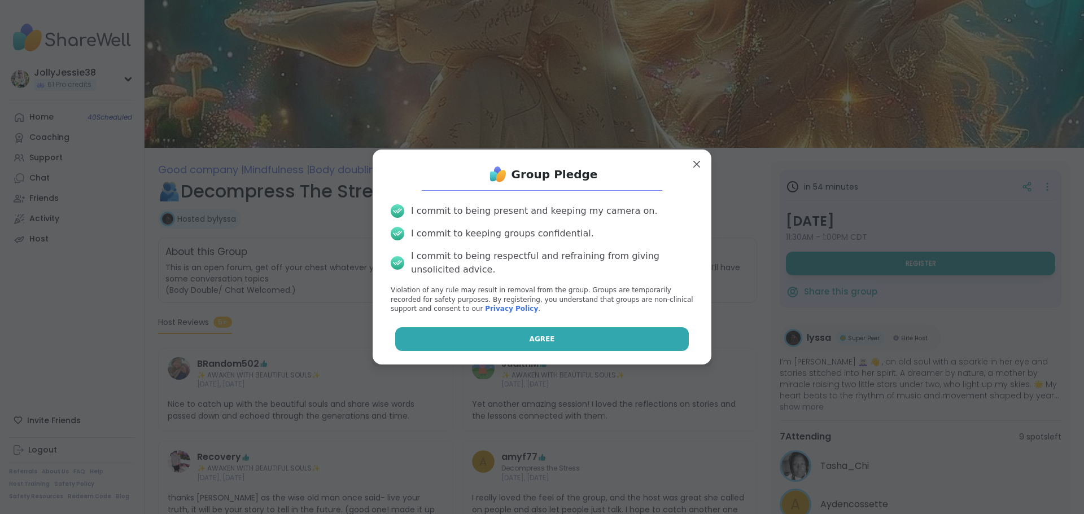
click at [465, 351] on button "Agree" at bounding box center [542, 340] width 294 height 24
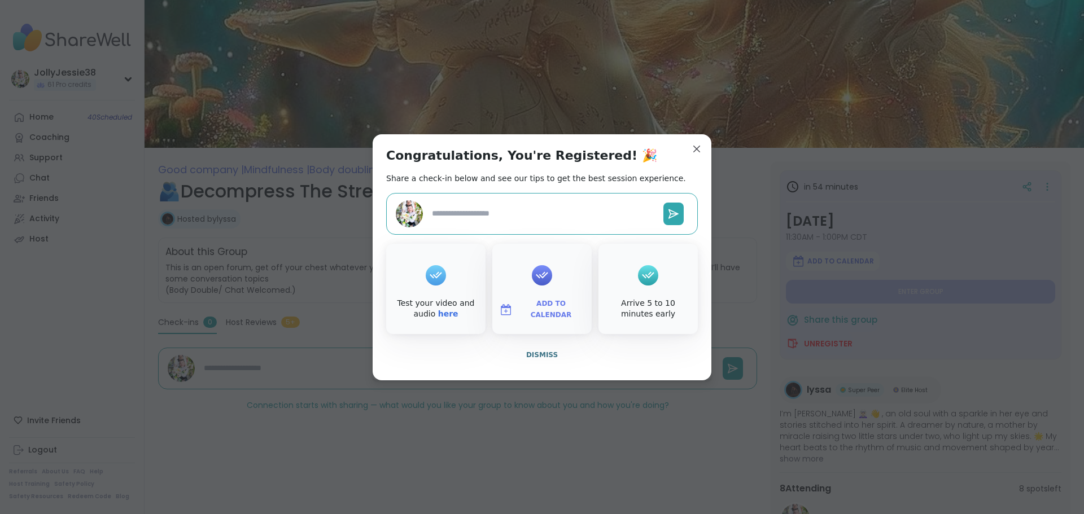
type textarea "*"
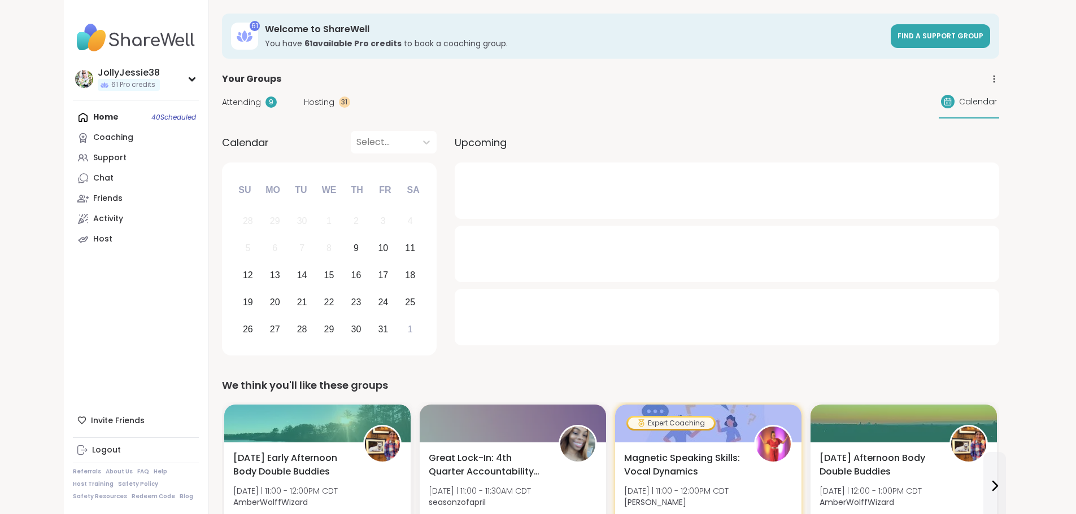
click at [304, 102] on span "Hosting" at bounding box center [319, 103] width 30 height 12
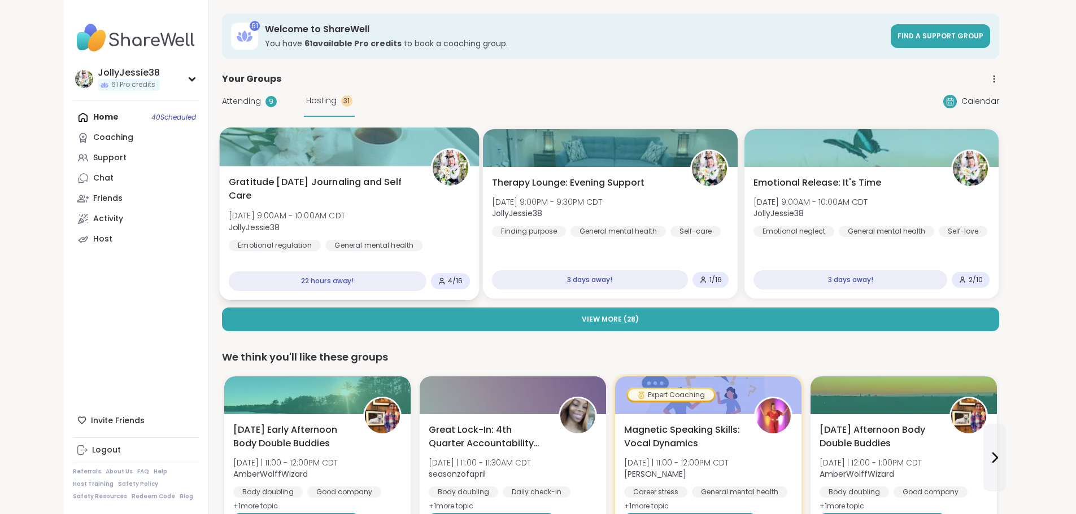
click at [396, 204] on div "Gratitude Friday Journaling and Self Care Fri, Oct 10 | 9:00AM - 10:00AM CDT Jo…" at bounding box center [348, 222] width 241 height 92
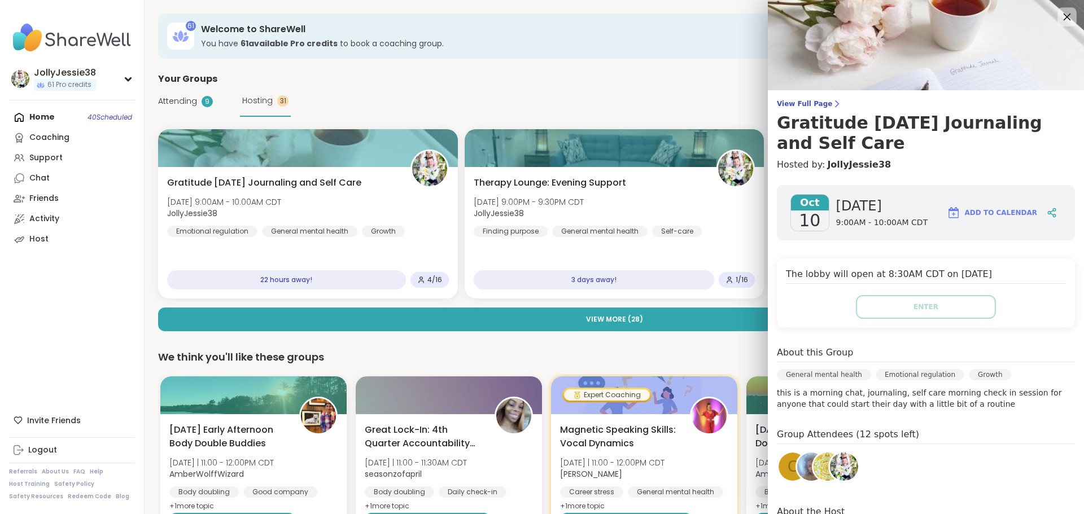
click at [1060, 12] on icon at bounding box center [1067, 17] width 14 height 14
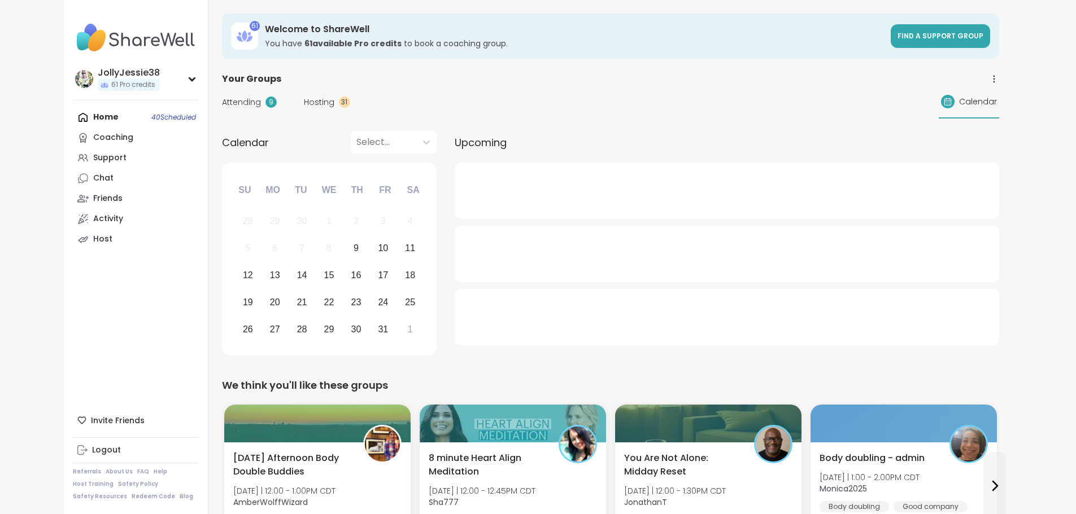
click at [222, 101] on span "Attending" at bounding box center [241, 103] width 39 height 12
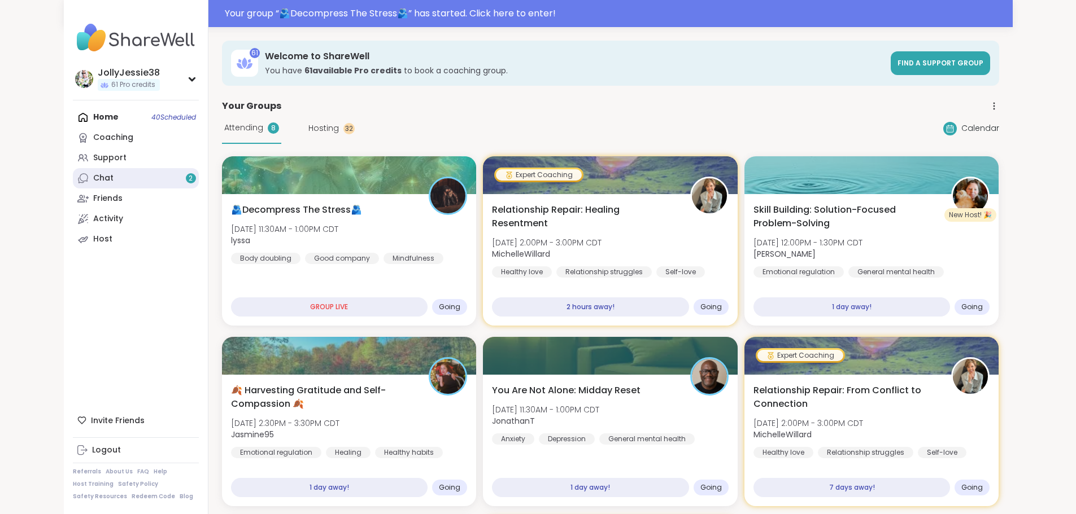
click at [73, 183] on link "Chat 2" at bounding box center [136, 178] width 126 height 20
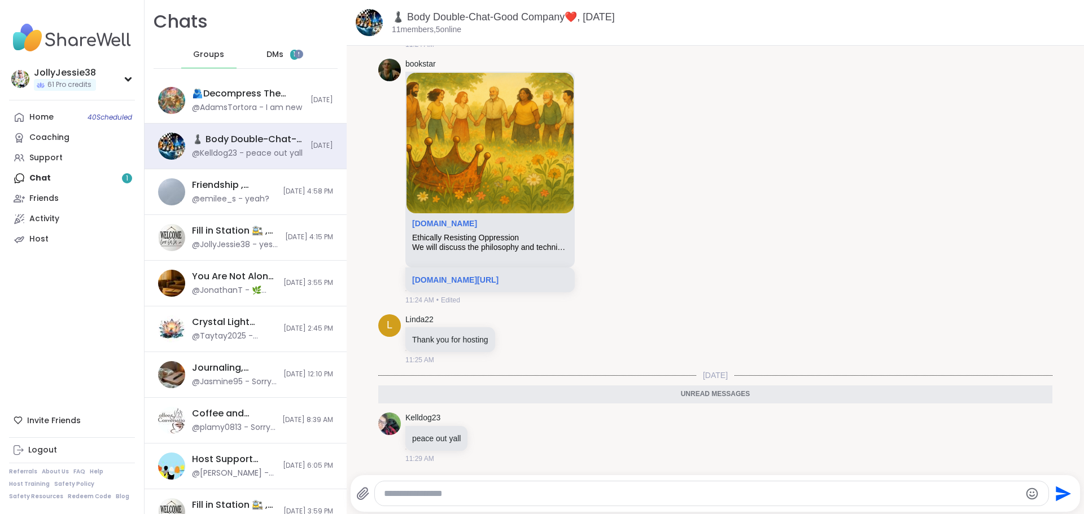
click at [53, 184] on div "Home 40 Scheduled Coaching Support Chat 1 Friends Activity Host" at bounding box center [72, 178] width 126 height 142
click at [278, 50] on div "DMs 1" at bounding box center [282, 54] width 55 height 27
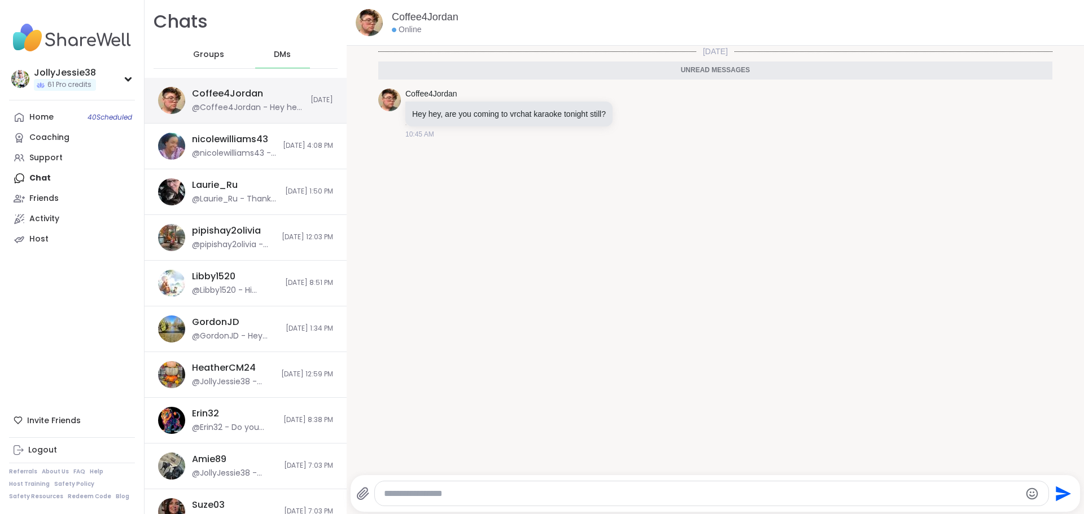
click at [254, 111] on div "@Coffee4Jordan - Hey hey, are you coming to vrchat karaoke tonight still?" at bounding box center [248, 107] width 112 height 11
click at [44, 113] on div "Home 40 Scheduled" at bounding box center [41, 117] width 24 height 11
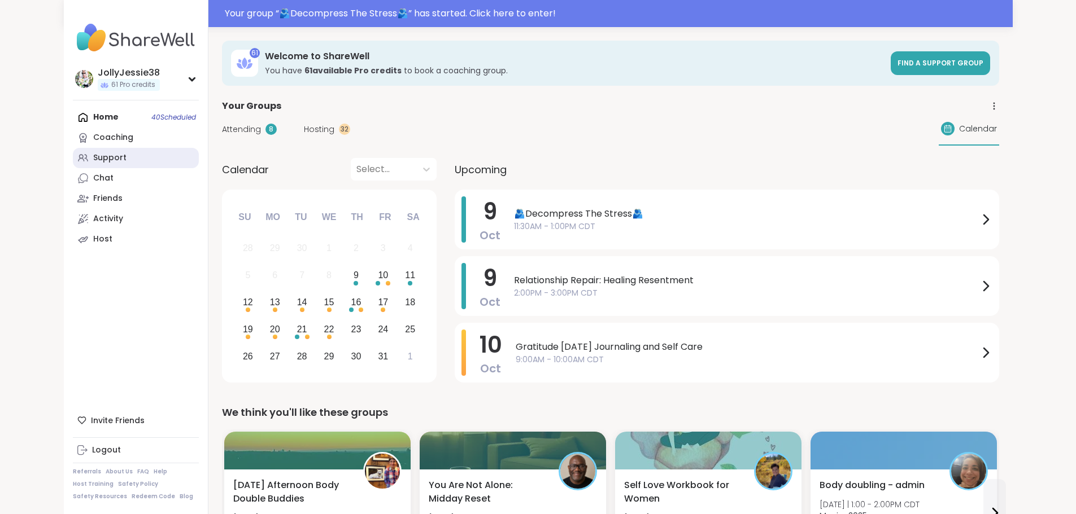
click at [73, 160] on link "Support" at bounding box center [136, 158] width 126 height 20
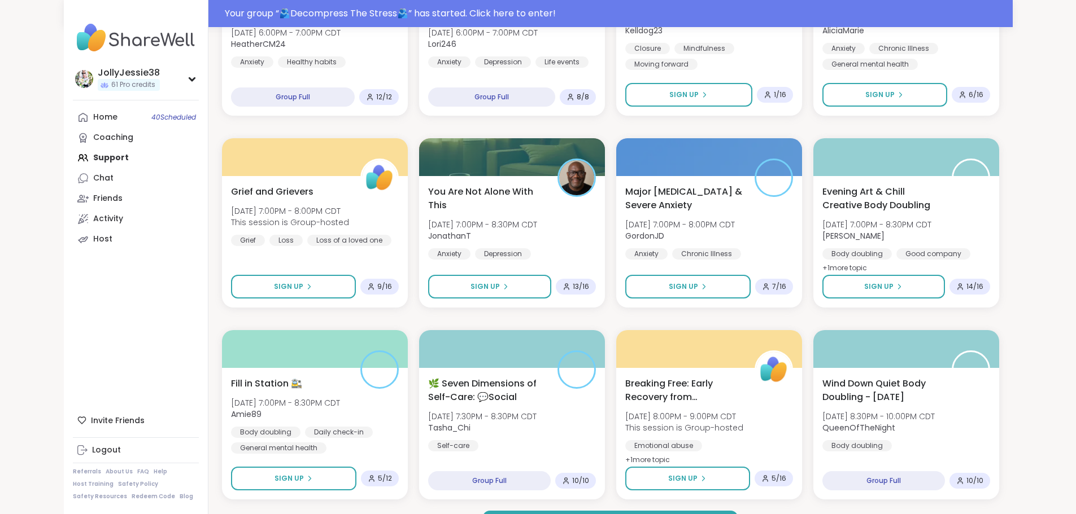
scroll to position [1468, 0]
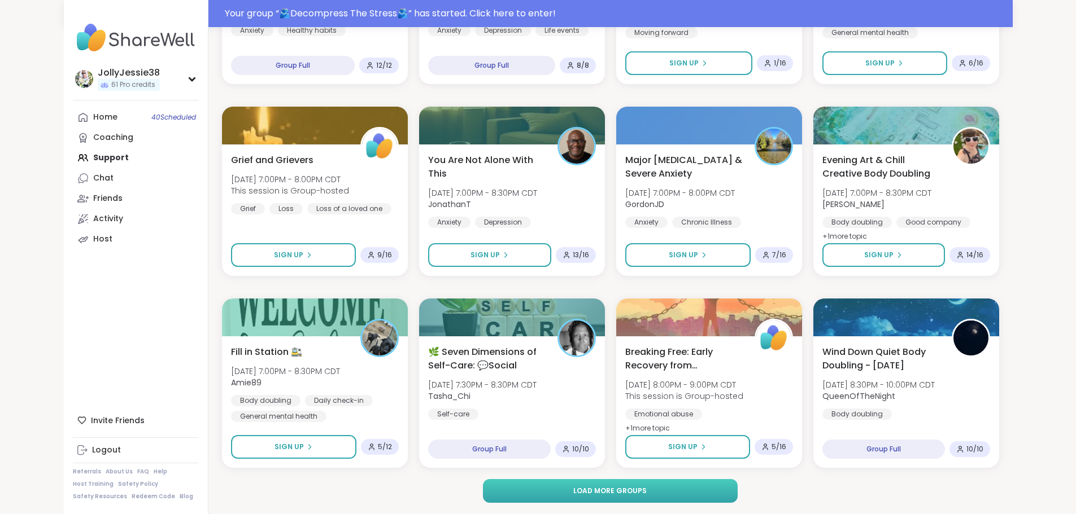
click at [645, 500] on button "Load more groups" at bounding box center [610, 491] width 255 height 24
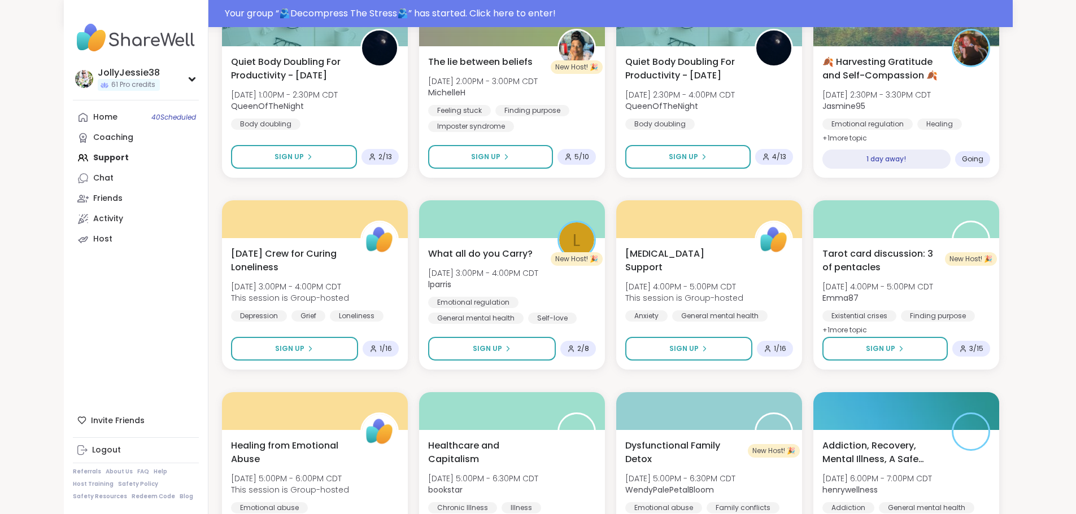
scroll to position [3099, 0]
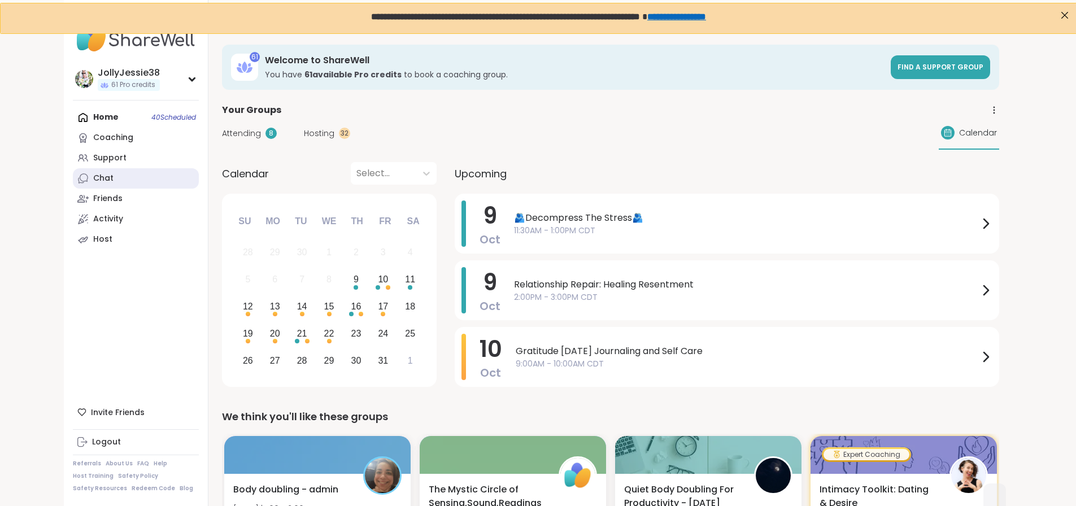
click at [73, 177] on link "Chat" at bounding box center [136, 178] width 126 height 20
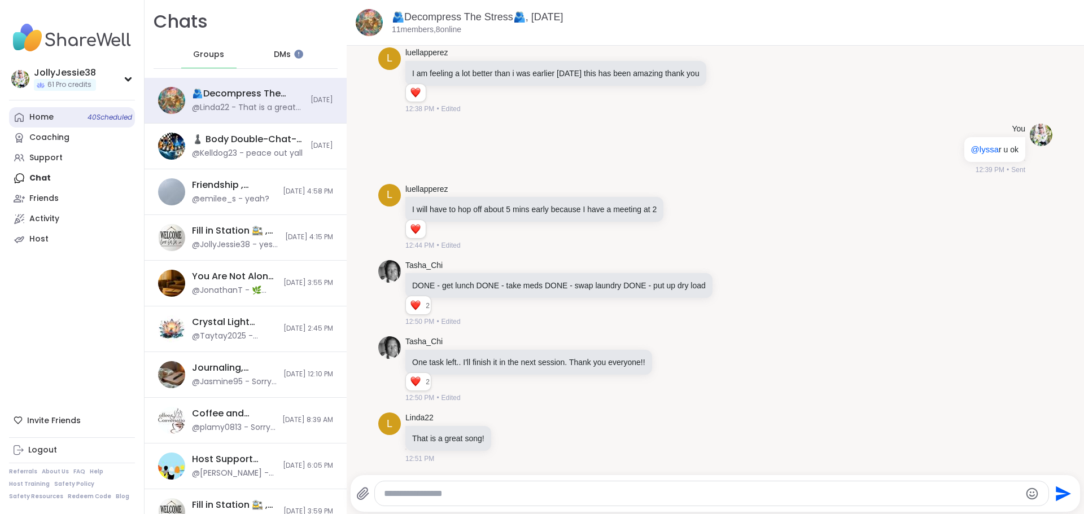
click at [49, 115] on div "Home 40 Scheduled" at bounding box center [41, 117] width 24 height 11
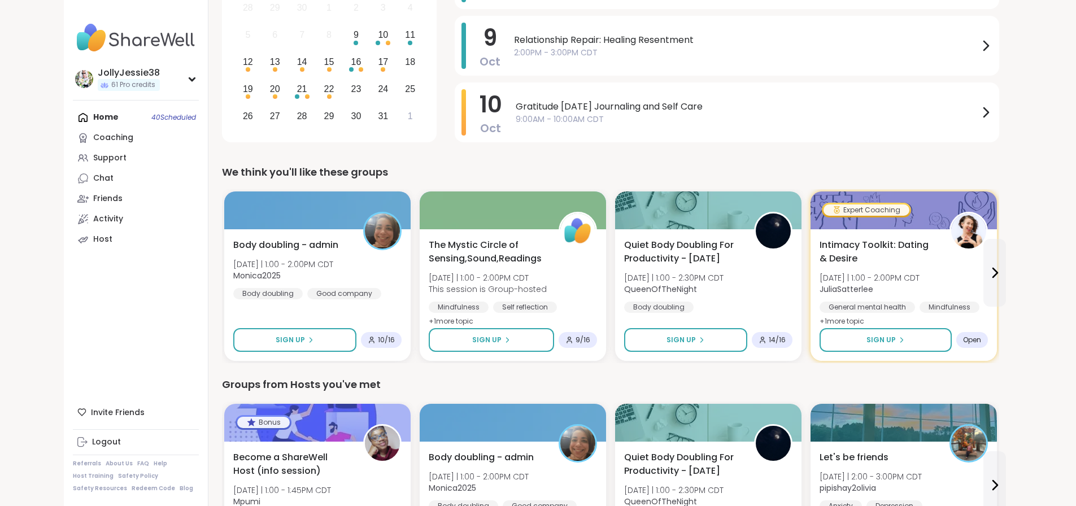
scroll to position [247, 0]
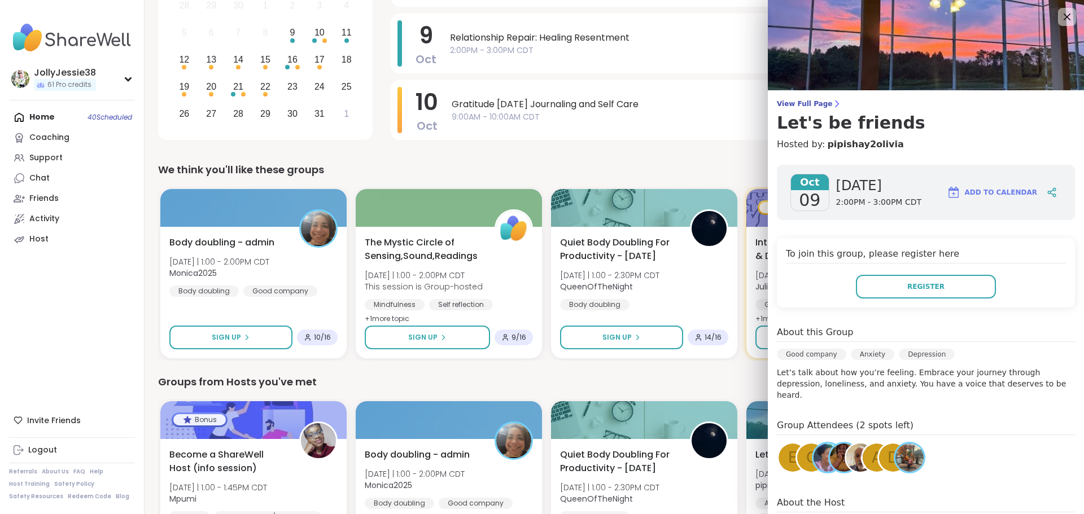
click at [32, 118] on div "Home 40 Scheduled Coaching Support Chat Friends Activity Host" at bounding box center [72, 178] width 126 height 142
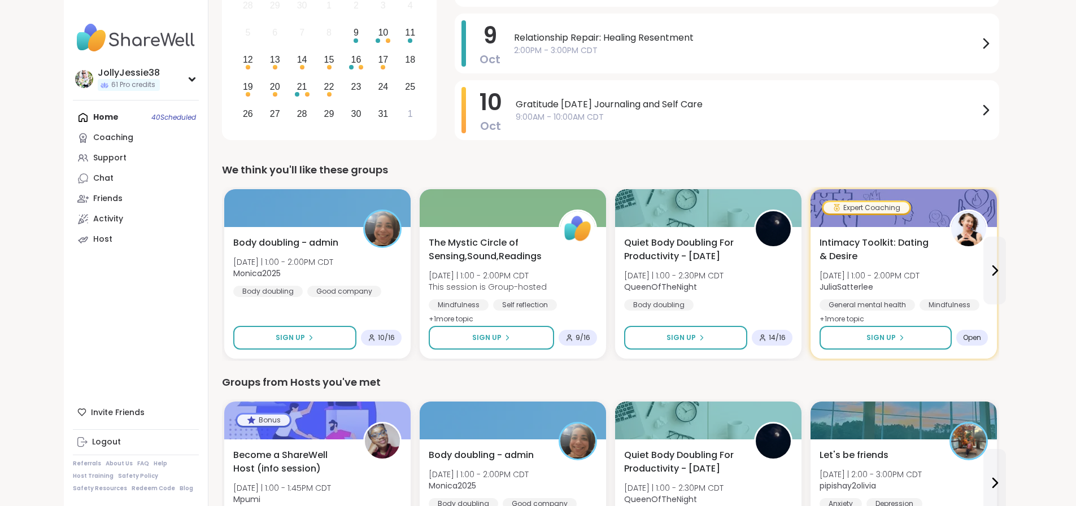
scroll to position [0, 0]
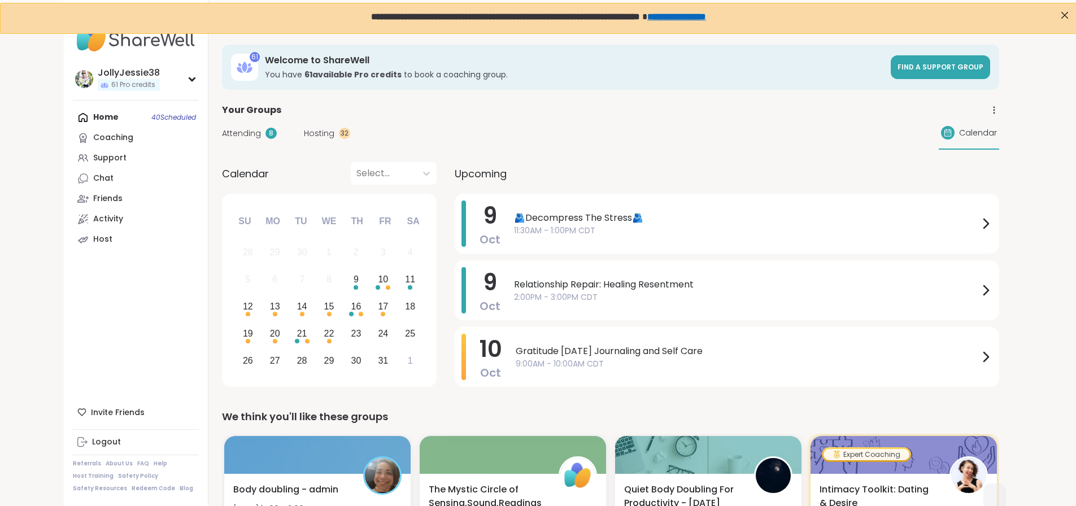
click at [222, 133] on span "Attending" at bounding box center [241, 134] width 39 height 12
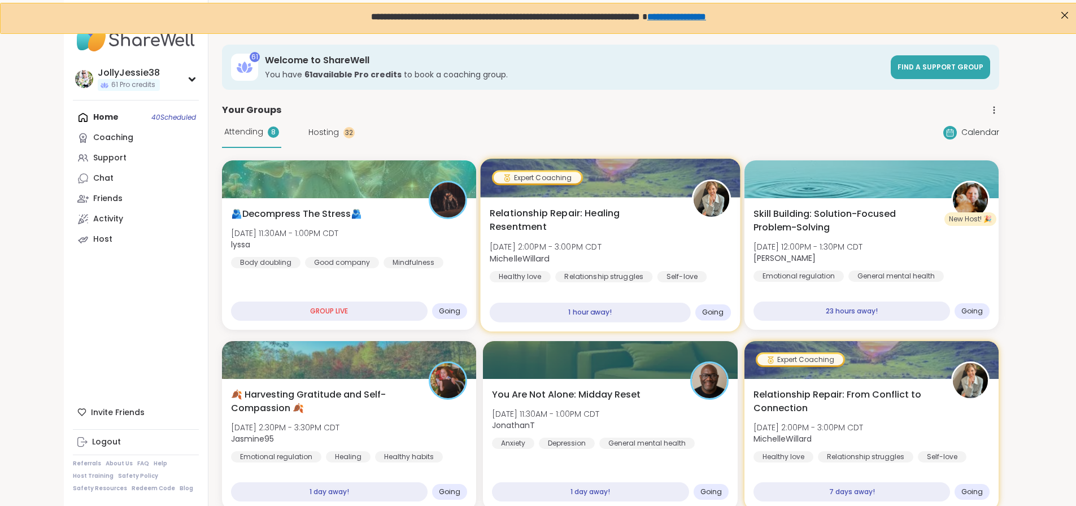
click at [588, 241] on span "[DATE] 2:00PM - 3:00PM CDT" at bounding box center [546, 246] width 112 height 11
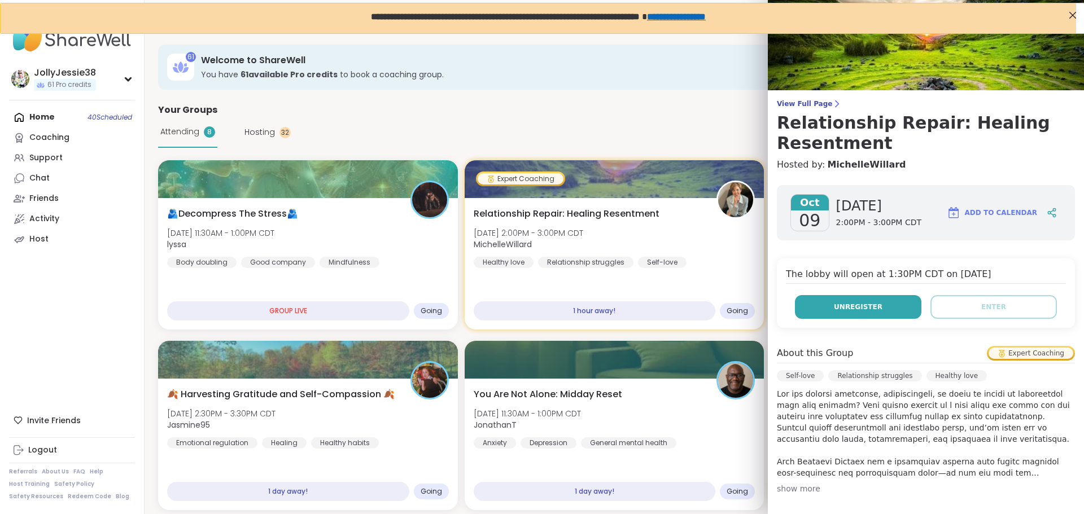
click at [890, 312] on button "Unregister" at bounding box center [858, 307] width 126 height 24
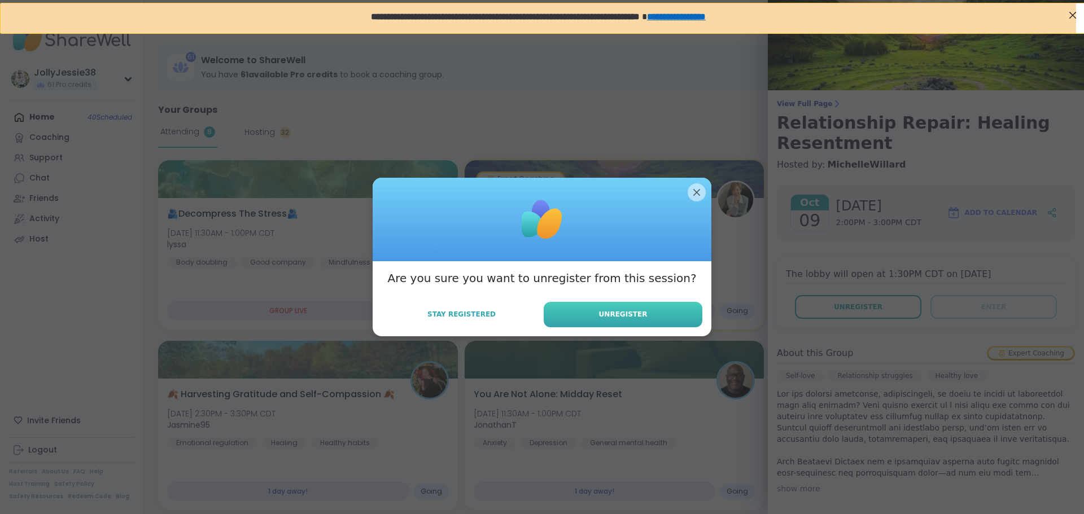
click at [620, 312] on span "Unregister" at bounding box center [623, 314] width 49 height 10
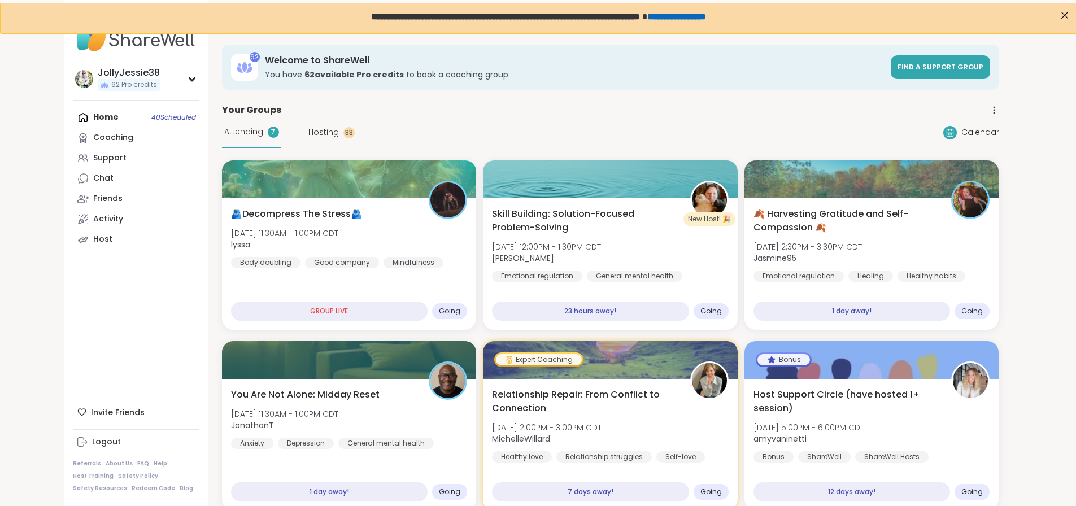
click at [73, 121] on div "Home 40 Scheduled Coaching Support Chat Friends Activity Host" at bounding box center [136, 178] width 126 height 142
click at [73, 117] on div "Home 40 Scheduled Coaching Support Chat Friends Activity Host" at bounding box center [136, 178] width 126 height 142
click at [93, 160] on div "Support" at bounding box center [109, 157] width 33 height 11
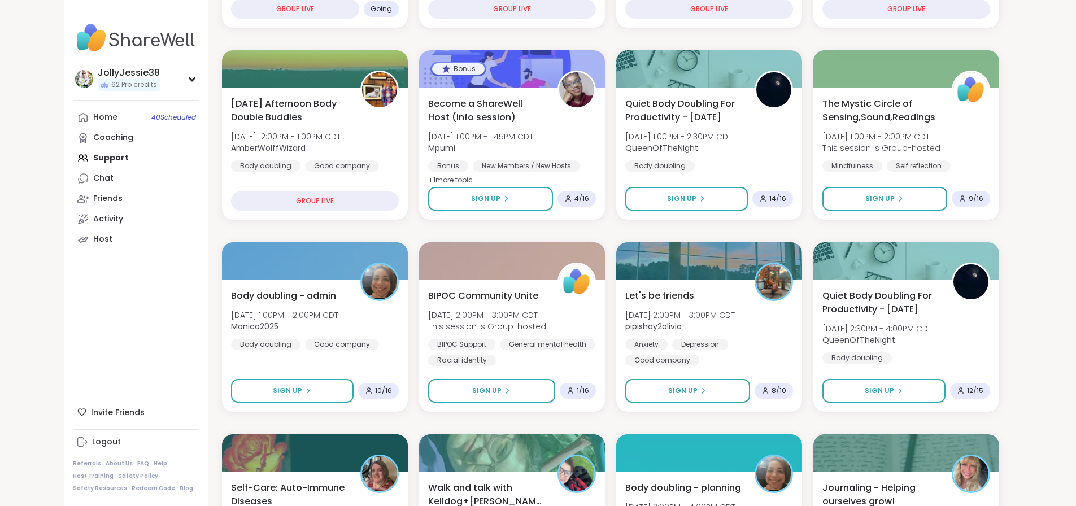
scroll to position [379, 0]
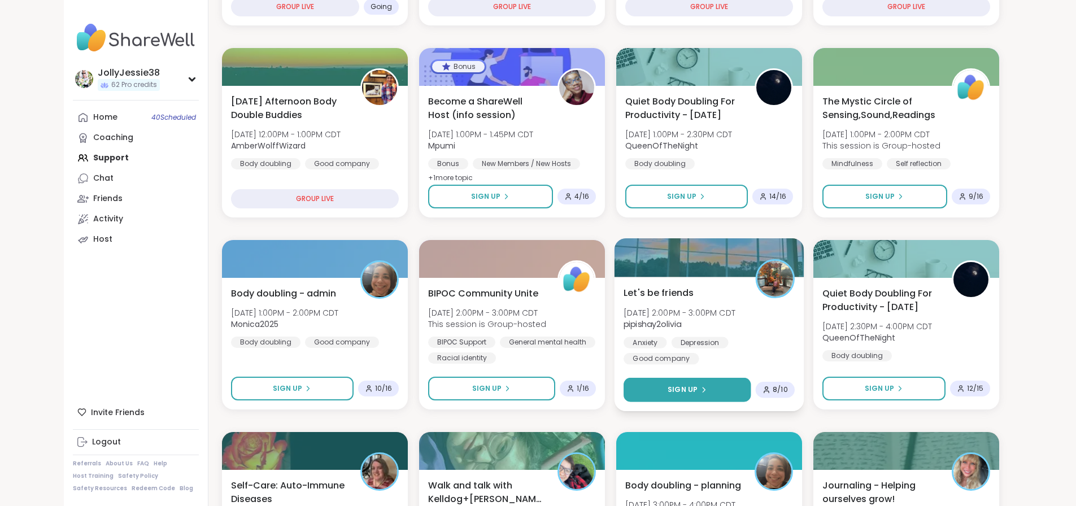
click at [717, 384] on button "Sign Up" at bounding box center [686, 390] width 127 height 24
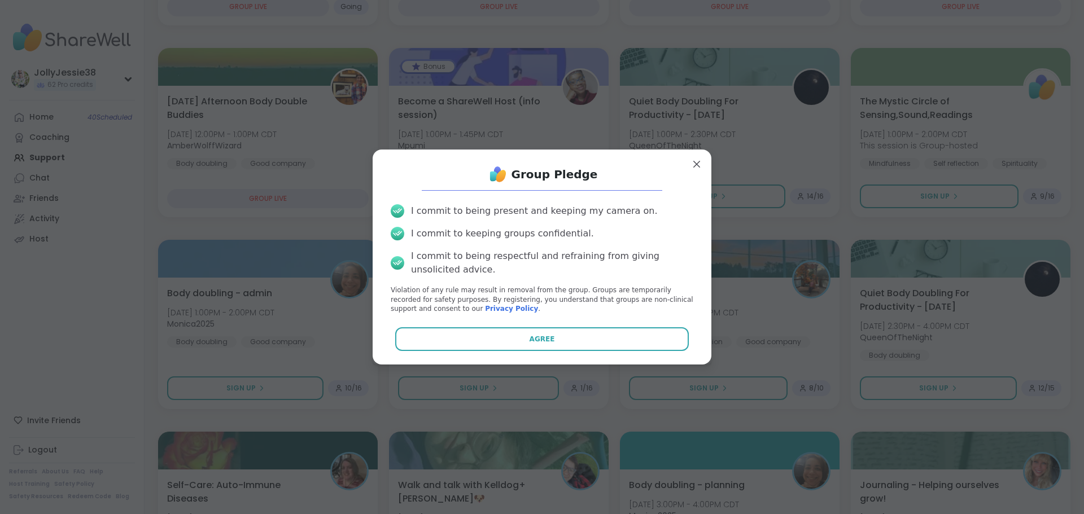
click at [630, 334] on button "Agree" at bounding box center [542, 340] width 294 height 24
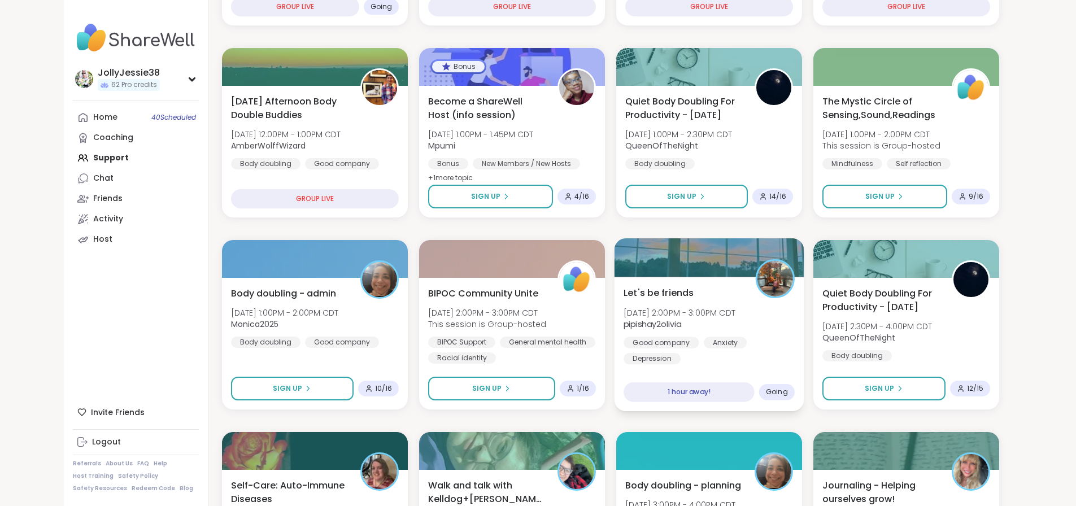
click at [780, 311] on div "Let's be friends Thu, Oct 09 | 2:00PM - 3:00PM CDT pipishay2olivia Good company…" at bounding box center [708, 325] width 171 height 78
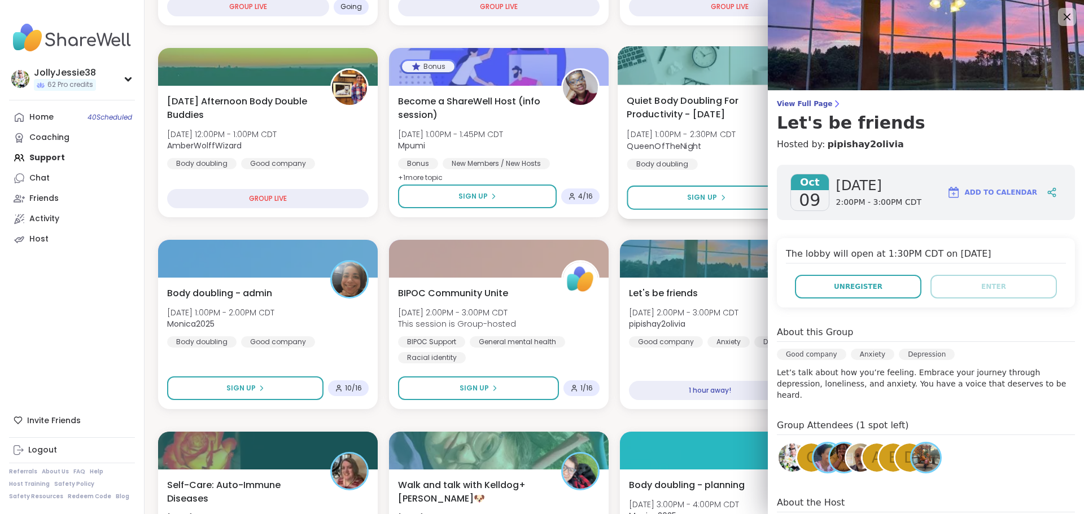
click at [799, 103] on span "View Full Page" at bounding box center [926, 103] width 298 height 9
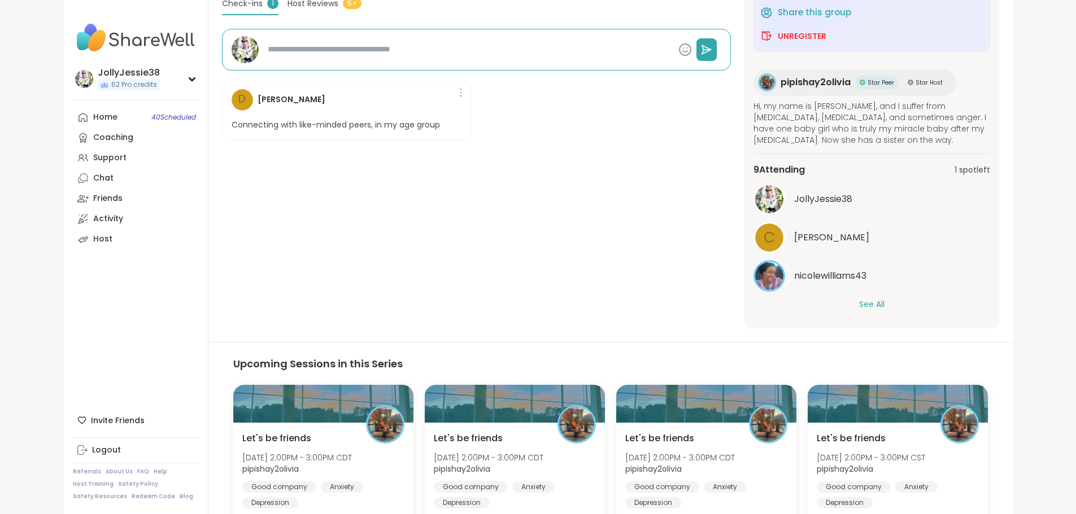
scroll to position [309, 0]
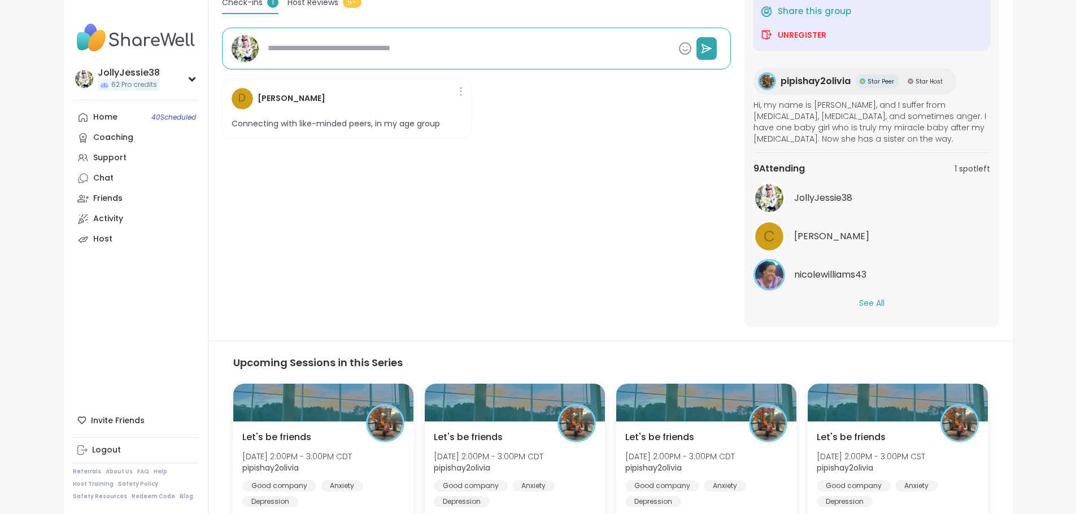
click at [909, 283] on div "JollyJessie38 C Cyndy nicolewilliams43 See All" at bounding box center [871, 245] width 237 height 127
click at [884, 298] on button "See All" at bounding box center [871, 304] width 25 height 12
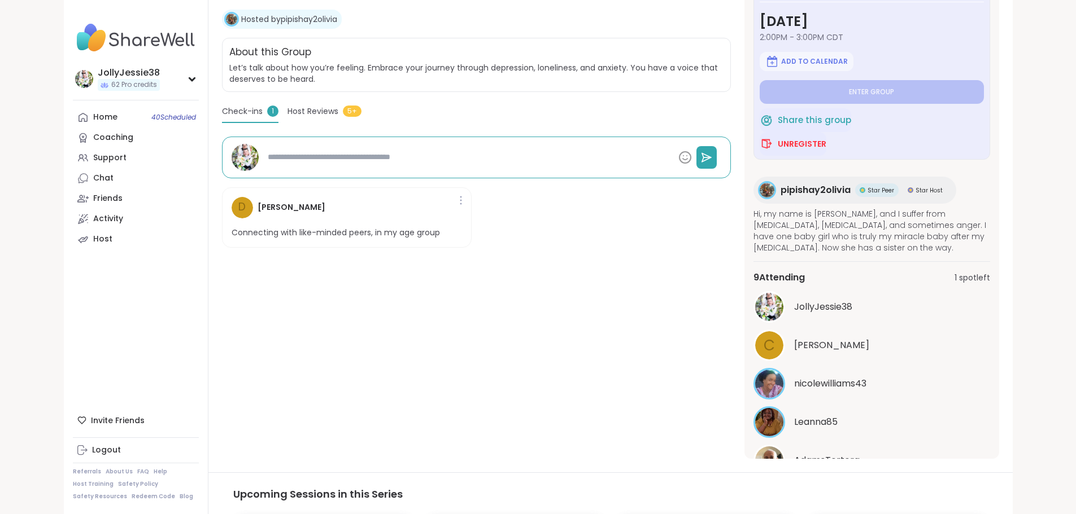
scroll to position [201, 0]
click at [73, 128] on link "Coaching" at bounding box center [136, 138] width 126 height 20
type textarea "*"
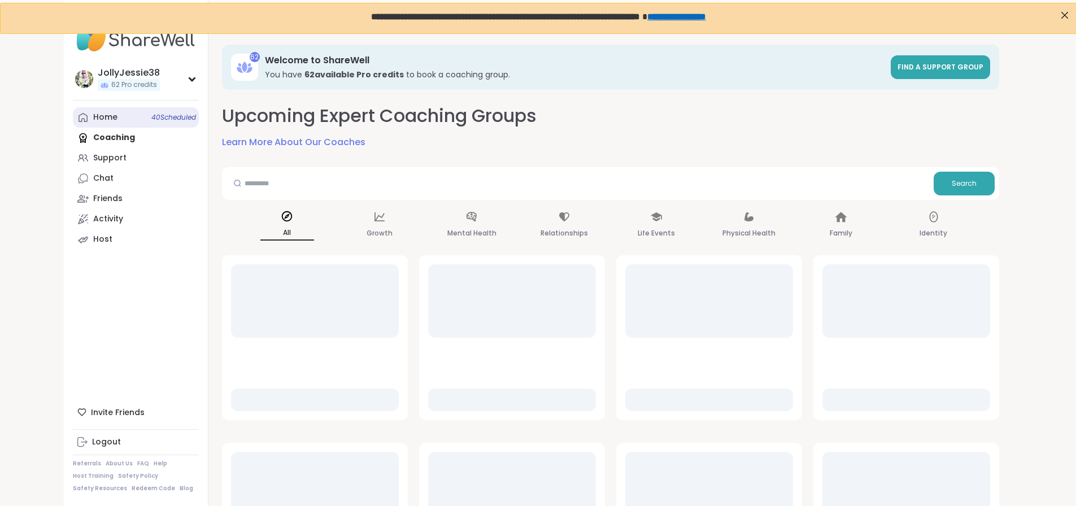
click at [73, 120] on link "Home 40 Scheduled" at bounding box center [136, 117] width 126 height 20
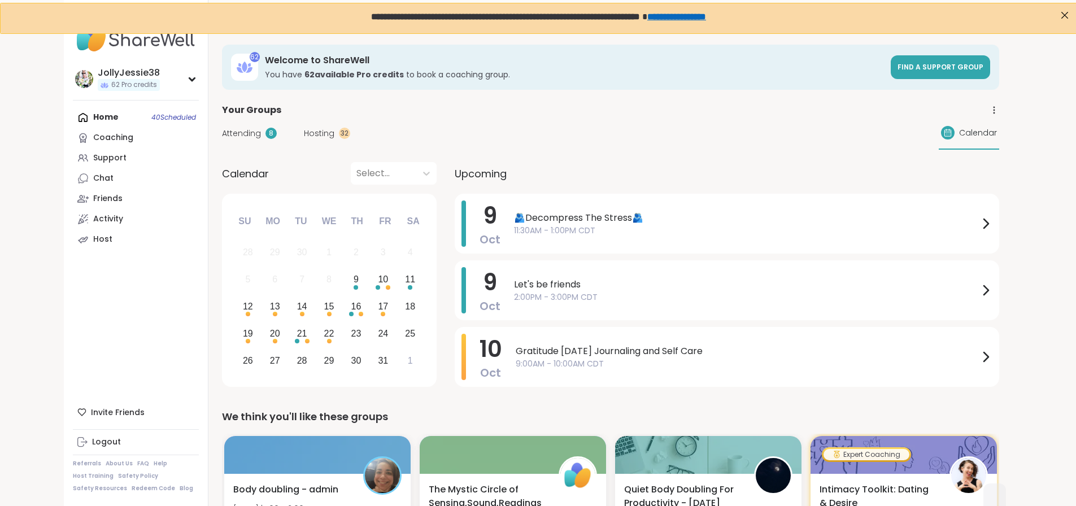
click at [73, 122] on div "Home 40 Scheduled Coaching Support Chat Friends Activity Host" at bounding box center [136, 178] width 126 height 142
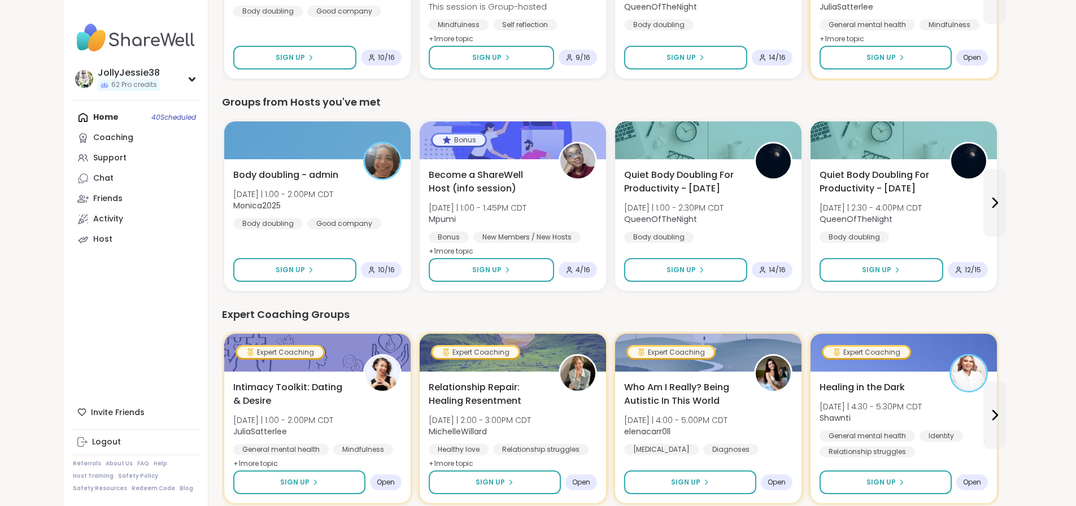
scroll to position [529, 0]
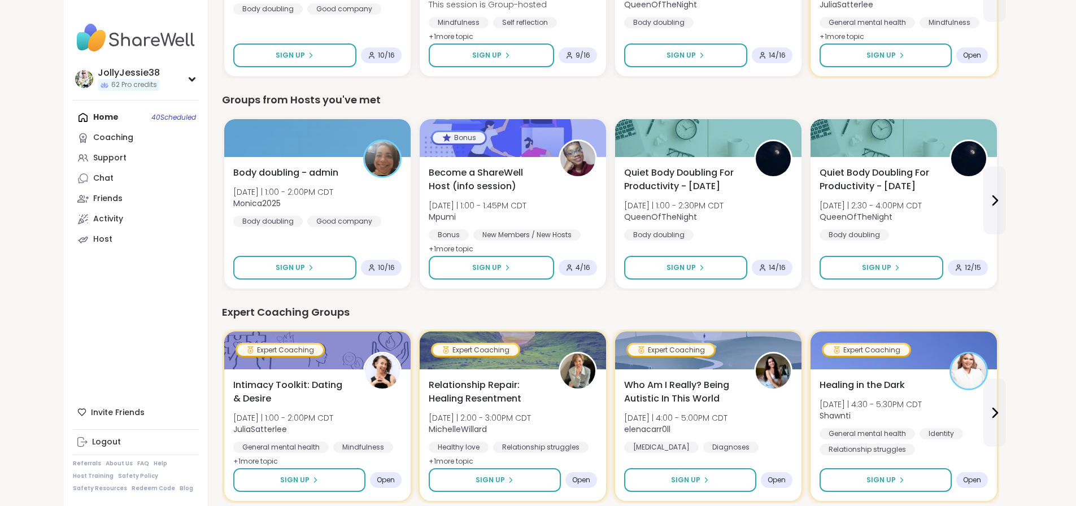
click at [1013, 234] on div "62 Welcome to ShareWell You have 62 available Pro credit s to book a coaching g…" at bounding box center [610, 446] width 804 height 1888
click at [1013, 238] on div "62 Welcome to ShareWell You have 62 available Pro credit s to book a coaching g…" at bounding box center [610, 446] width 804 height 1888
click at [93, 163] on div "Support" at bounding box center [109, 157] width 33 height 11
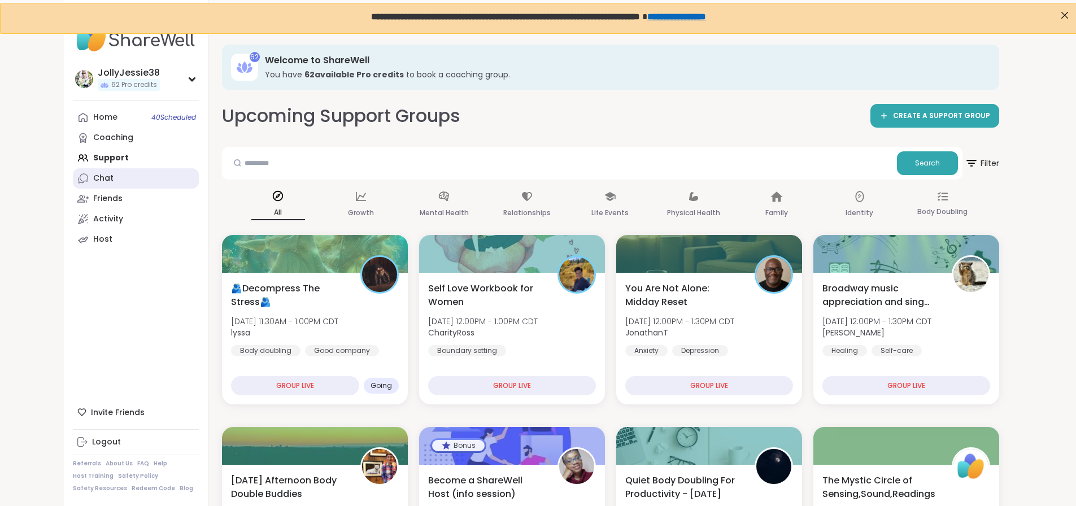
click at [93, 181] on div "Chat" at bounding box center [103, 178] width 20 height 11
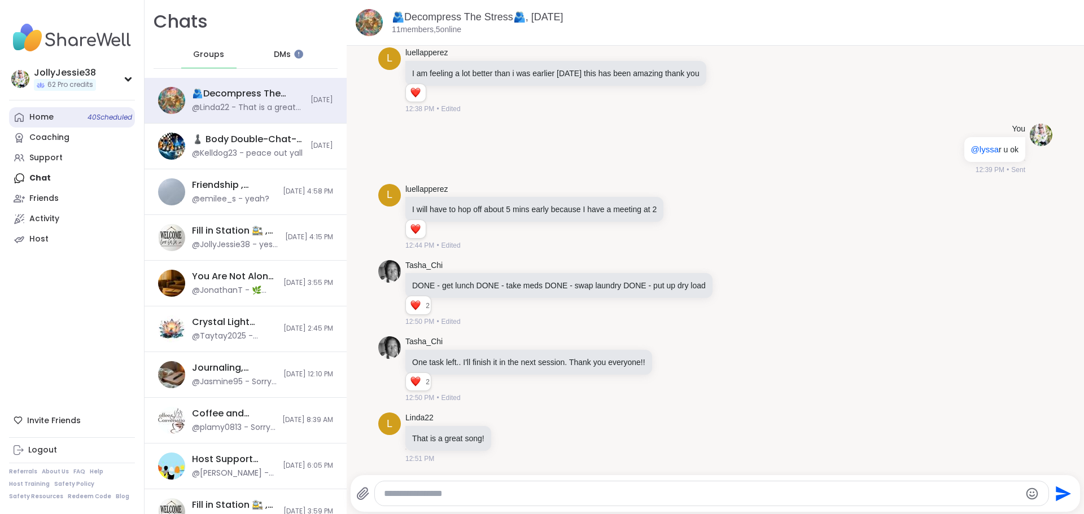
click at [28, 124] on link "Home 40 Scheduled" at bounding box center [72, 117] width 126 height 20
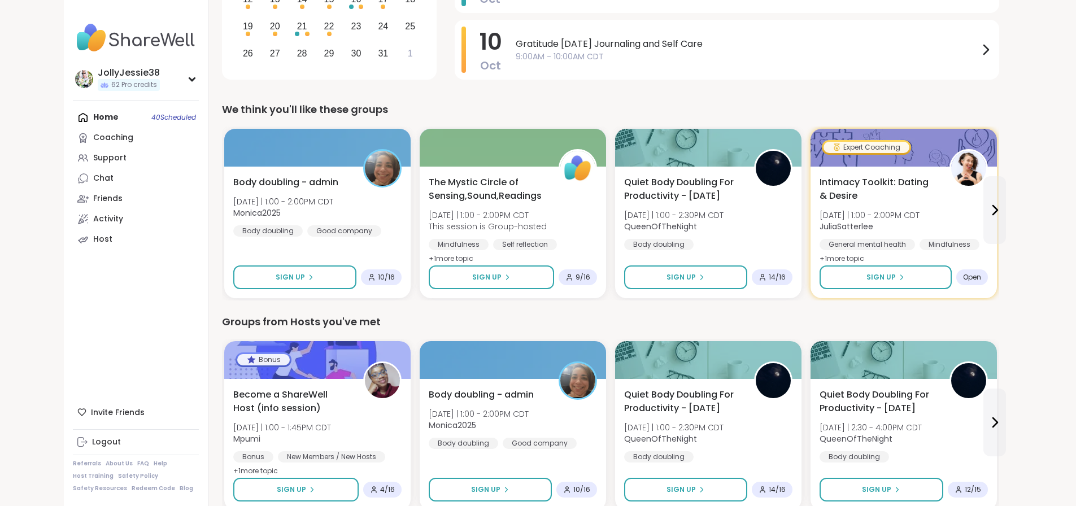
scroll to position [309, 0]
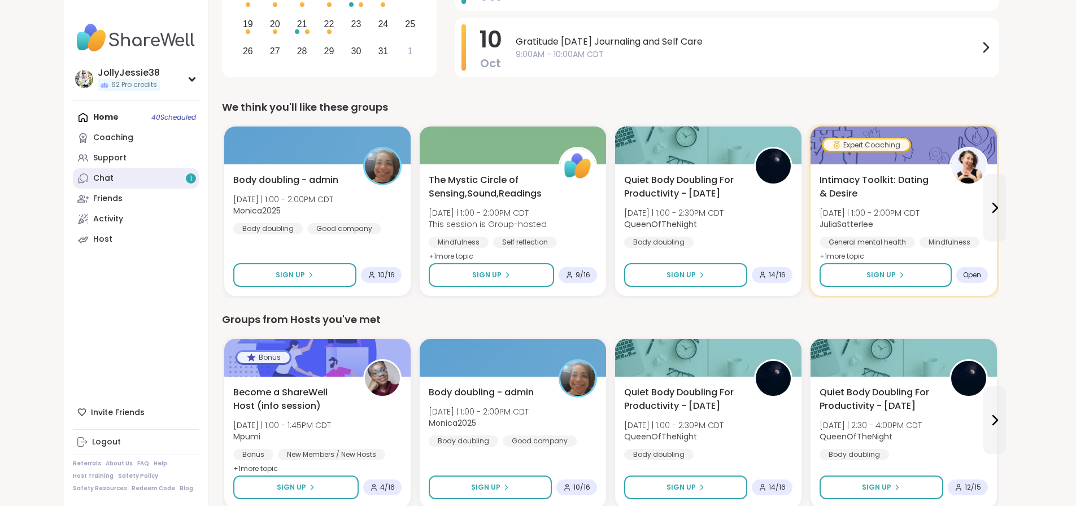
click at [73, 182] on link "Chat 1" at bounding box center [136, 178] width 126 height 20
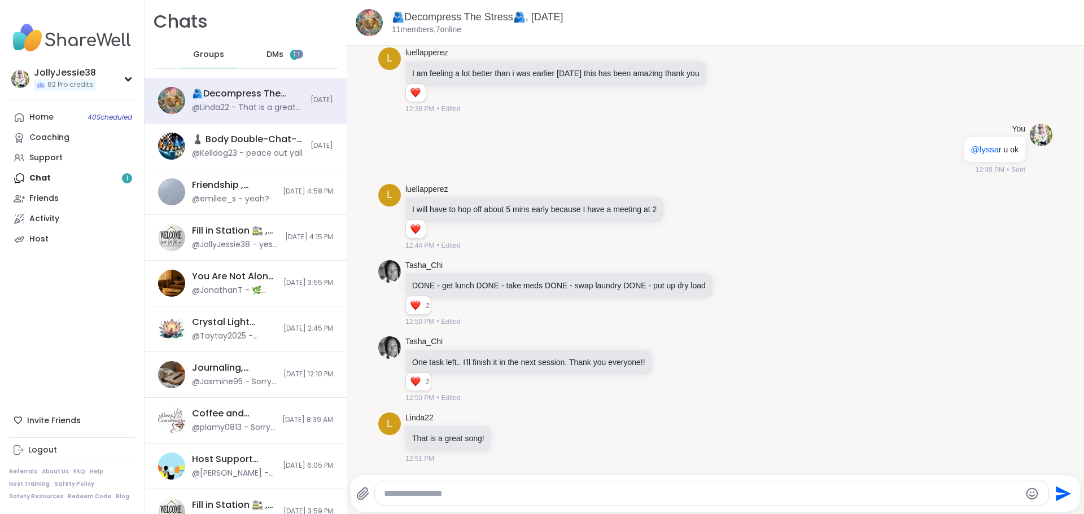
click at [267, 50] on span "DMs" at bounding box center [275, 54] width 17 height 11
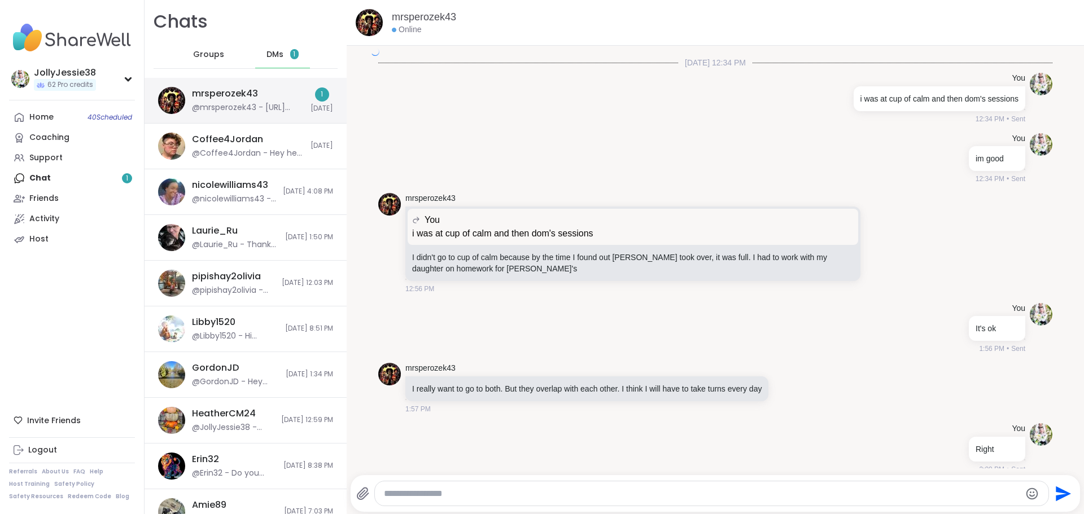
scroll to position [3736, 0]
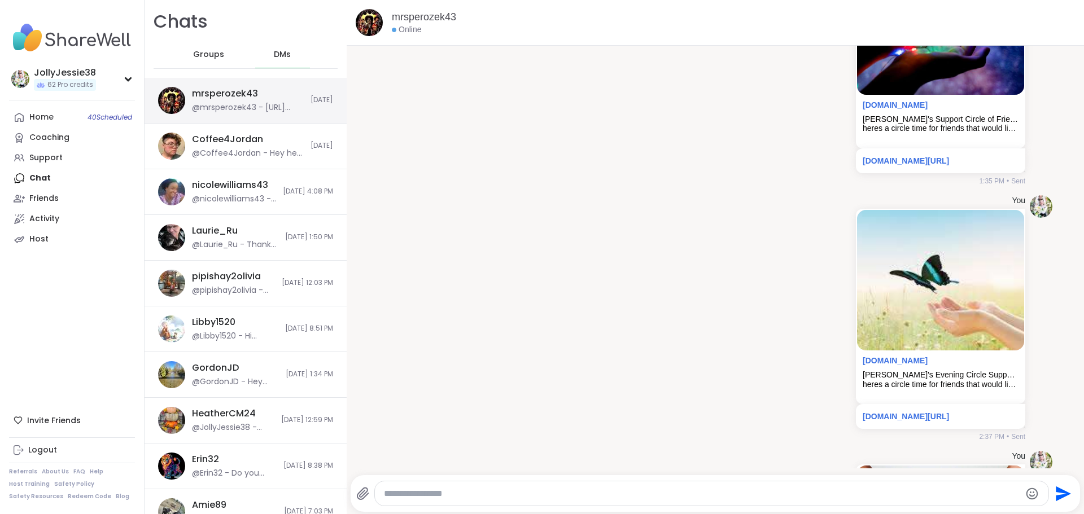
click at [252, 106] on div "@mrsperozek43 - https://sharewellnow.com/session/b472d949-d5fe-4024-91b3-192244…" at bounding box center [248, 107] width 112 height 11
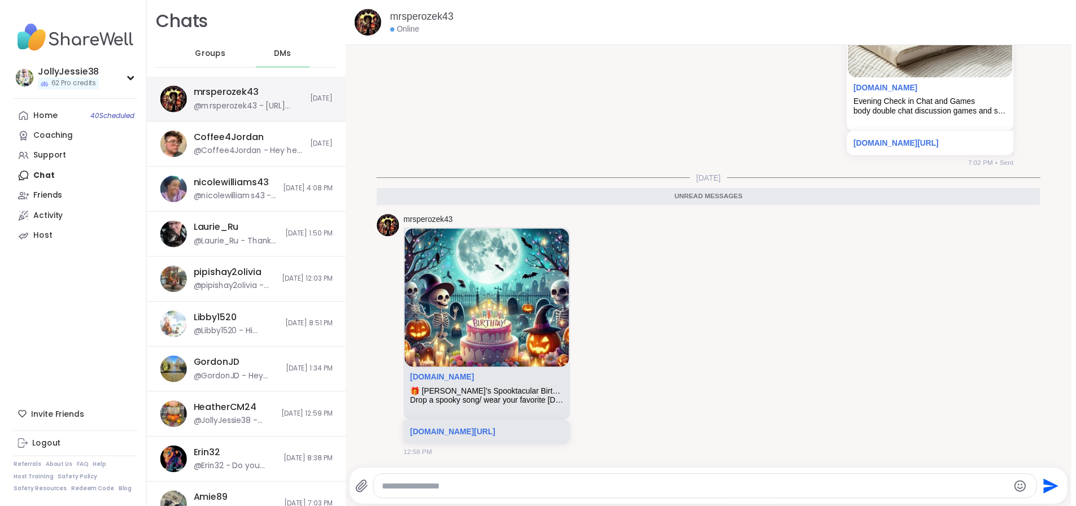
scroll to position [0, 0]
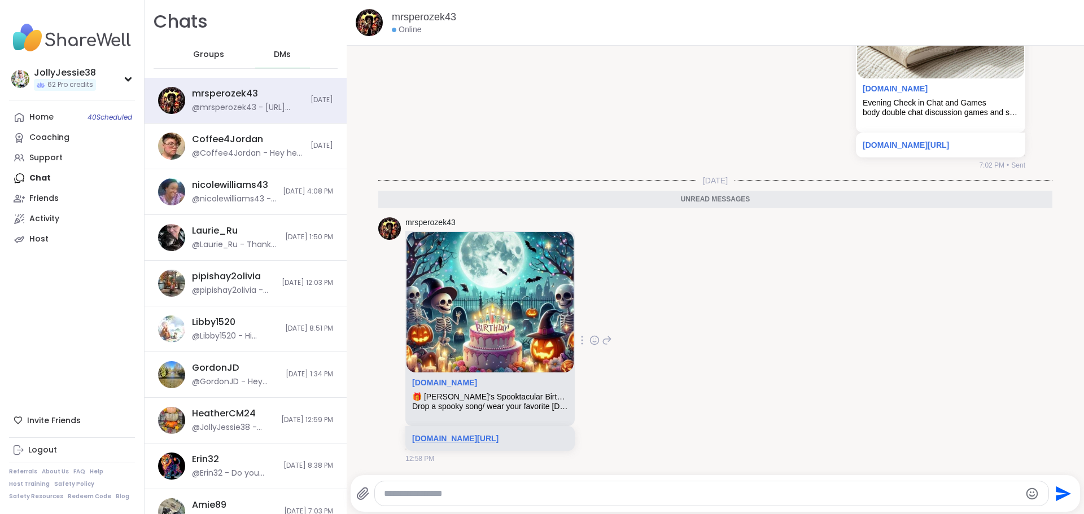
click at [499, 435] on link "sharewellnow.com/session/b472d949-d5fe-4024-91b3-1922448b3187" at bounding box center [455, 438] width 86 height 9
click at [49, 116] on div "Home 40 Scheduled" at bounding box center [41, 117] width 24 height 11
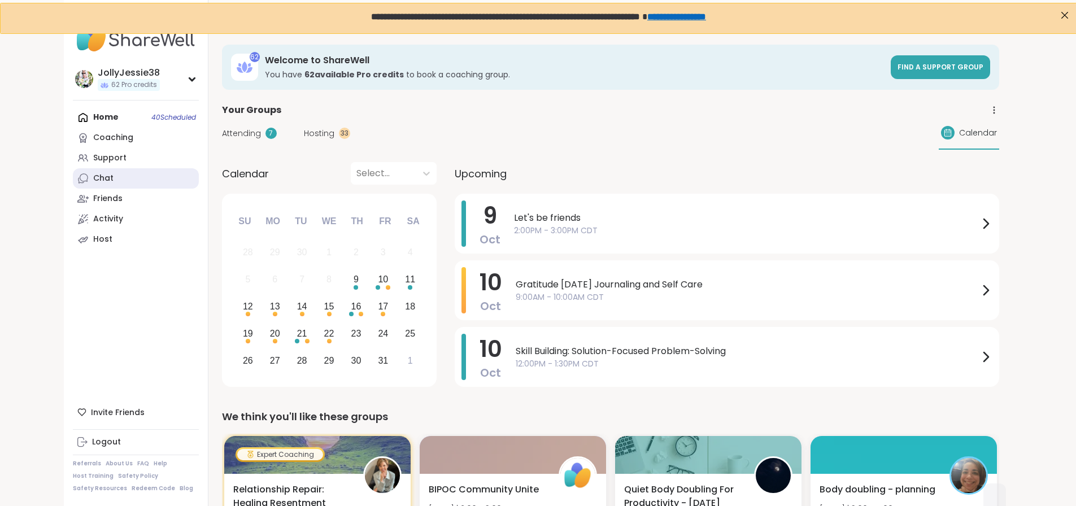
click at [73, 180] on link "Chat" at bounding box center [136, 178] width 126 height 20
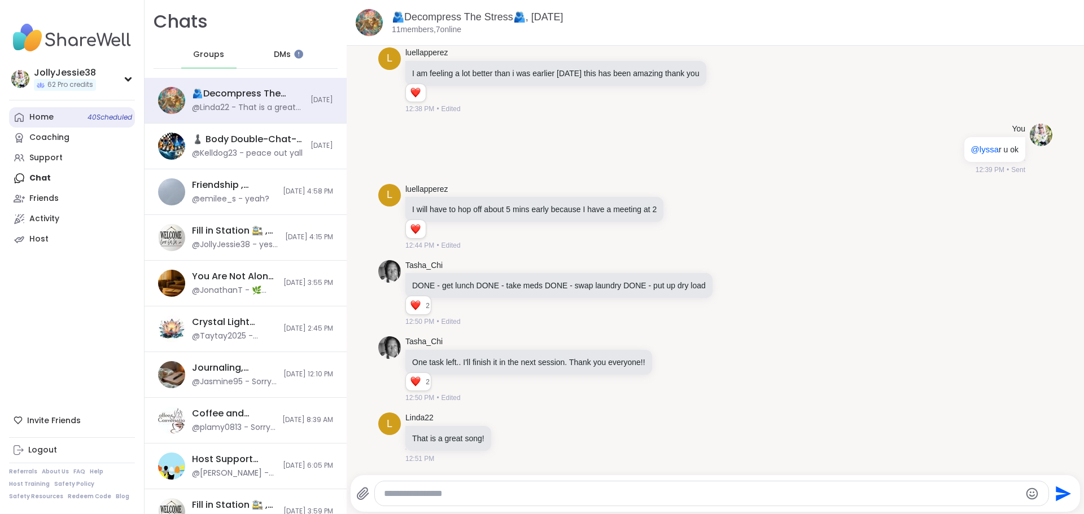
click at [51, 114] on div "Home 40 Scheduled" at bounding box center [41, 117] width 24 height 11
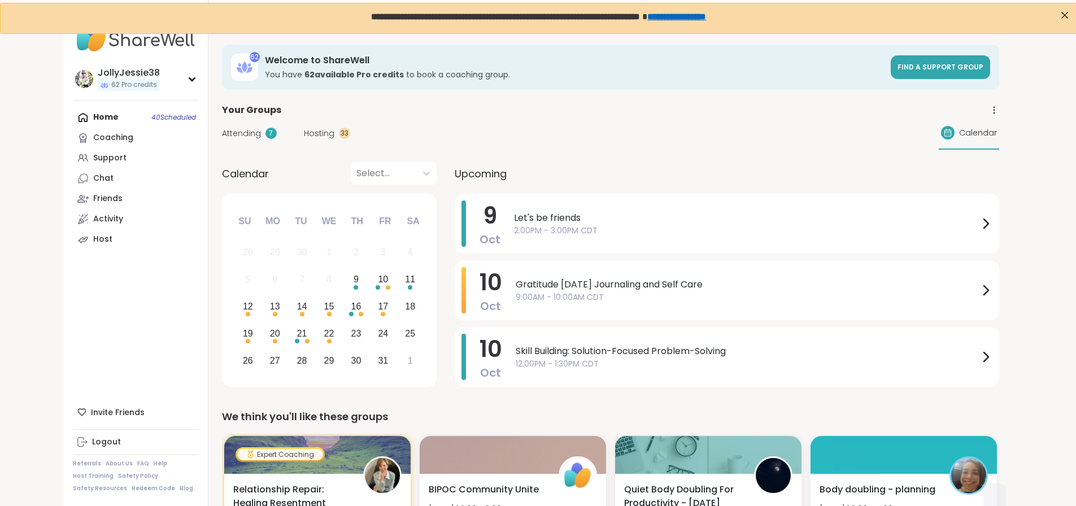
click at [73, 115] on div "Home 40 Scheduled Coaching Support Chat Friends Activity Host" at bounding box center [136, 178] width 126 height 142
click at [73, 117] on div "Home 40 Scheduled Coaching Support Chat Friends Activity Host" at bounding box center [136, 178] width 126 height 142
click at [222, 130] on span "Attending" at bounding box center [241, 134] width 39 height 12
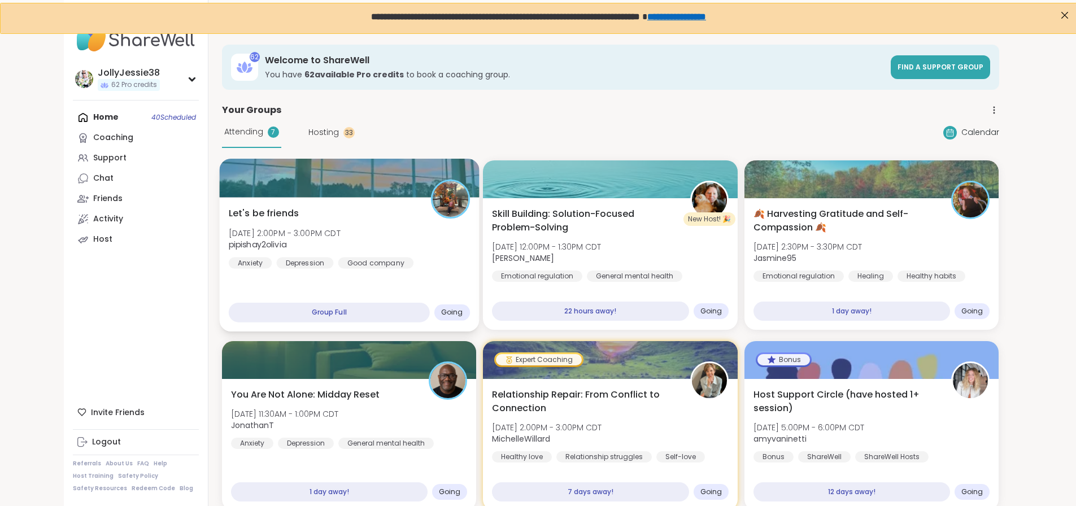
click at [370, 214] on div "Let's be friends [DATE] 2:00PM - 3:00PM CDT pipishay2olivia Anxiety [MEDICAL_DA…" at bounding box center [348, 238] width 241 height 62
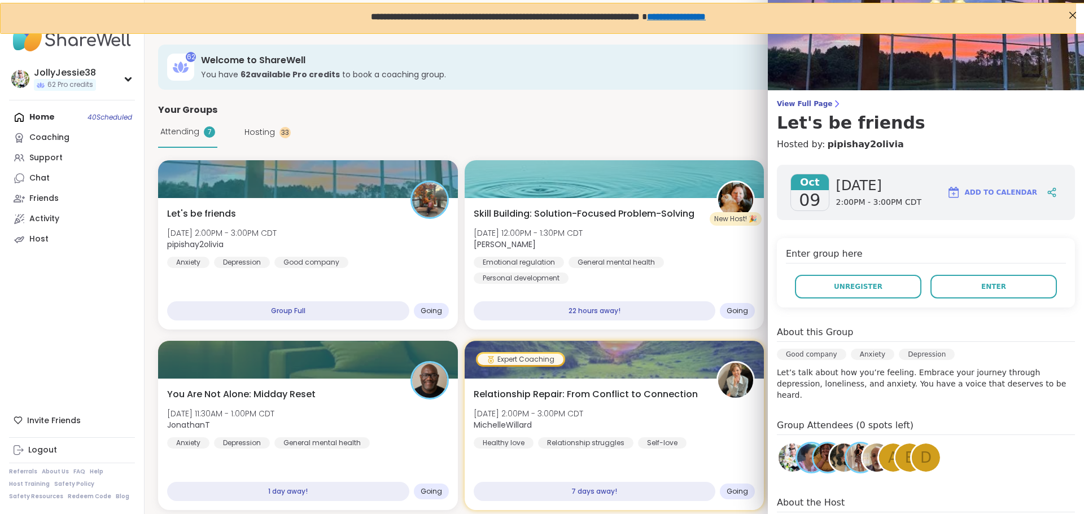
click at [888, 447] on span "a" at bounding box center [893, 458] width 10 height 22
click at [789, 106] on span "View Full Page" at bounding box center [926, 103] width 298 height 9
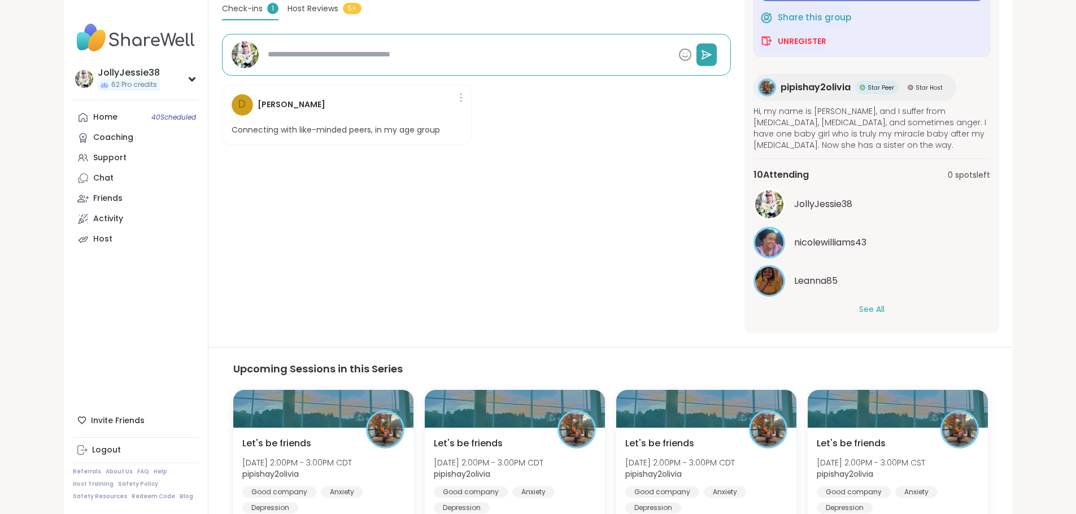
scroll to position [330, 0]
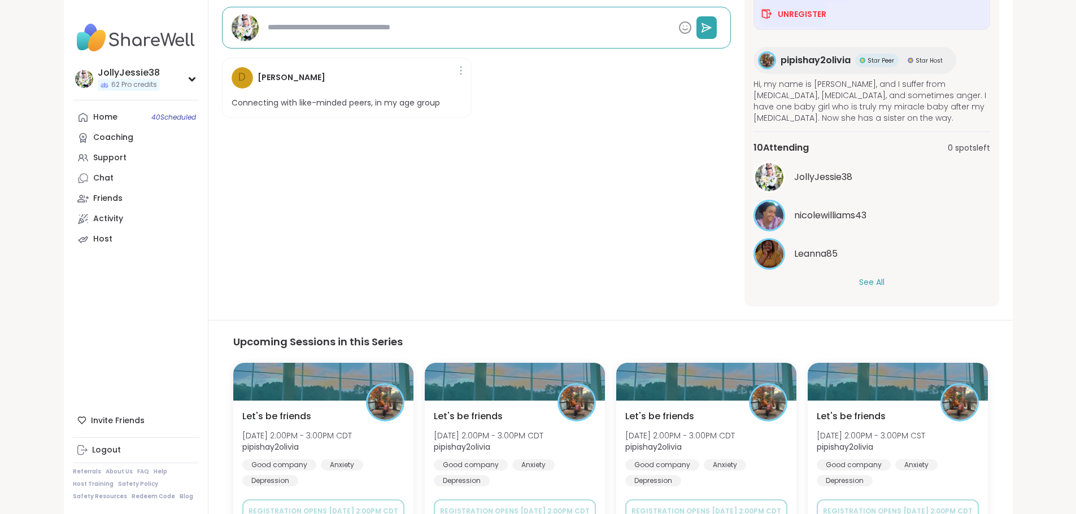
click at [884, 277] on button "See All" at bounding box center [871, 283] width 25 height 12
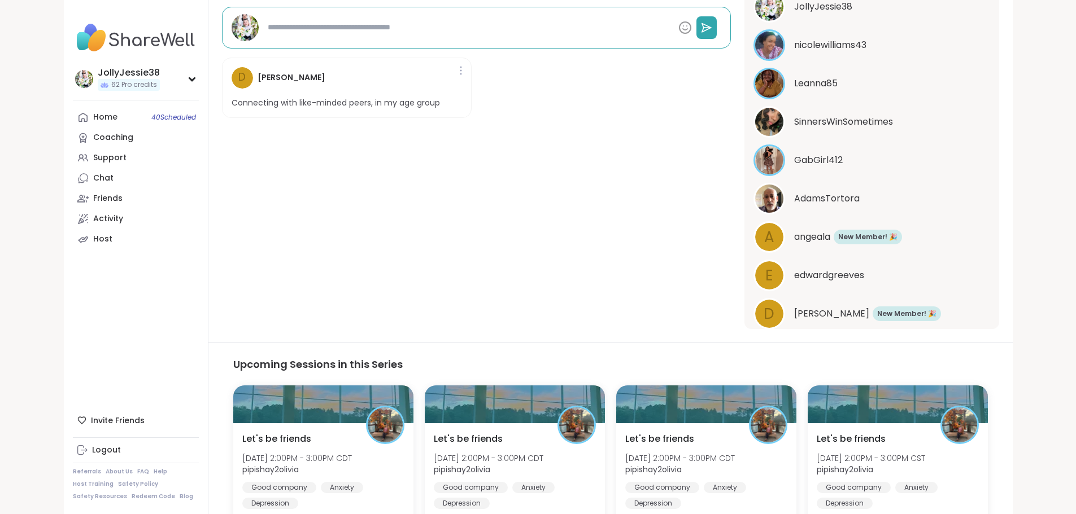
scroll to position [174, 0]
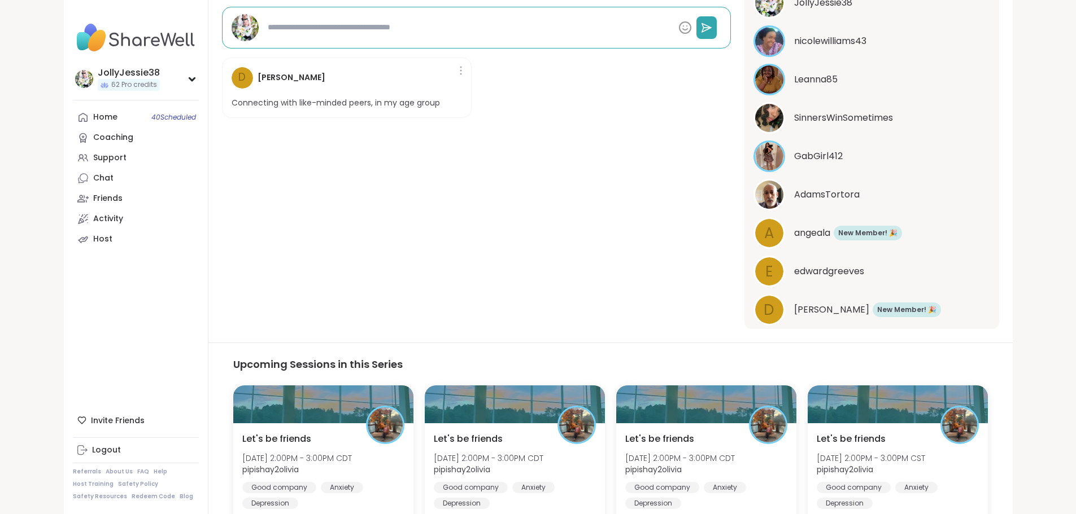
click at [783, 181] on img at bounding box center [769, 195] width 28 height 28
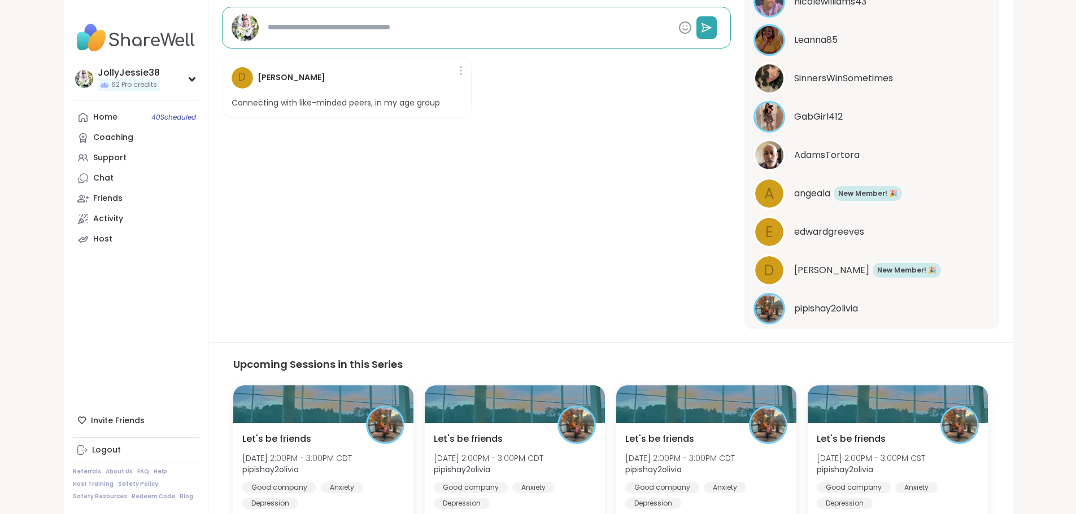
scroll to position [213, 0]
click at [839, 265] on span "Deann" at bounding box center [831, 271] width 75 height 14
click at [830, 187] on span "angeala" at bounding box center [812, 194] width 36 height 14
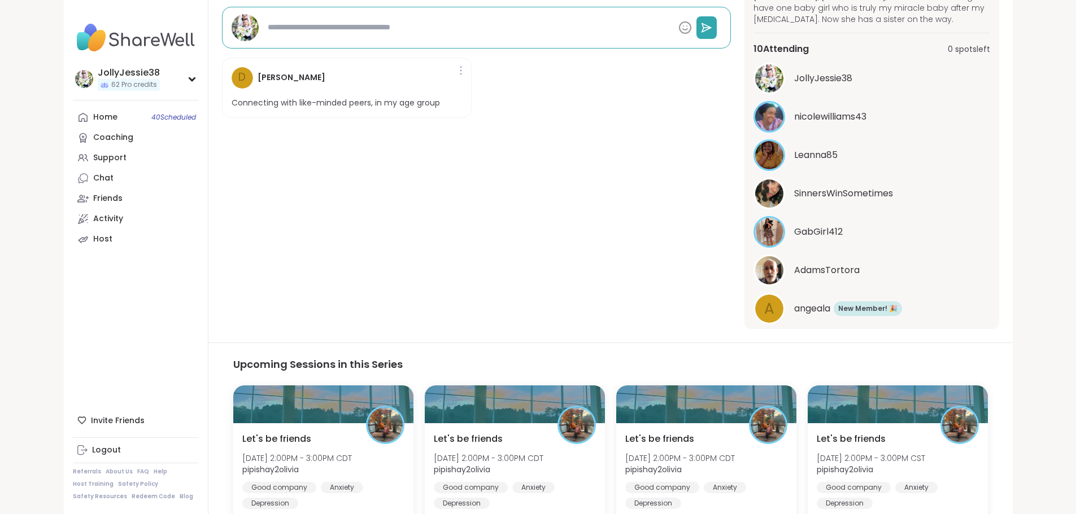
scroll to position [59, 0]
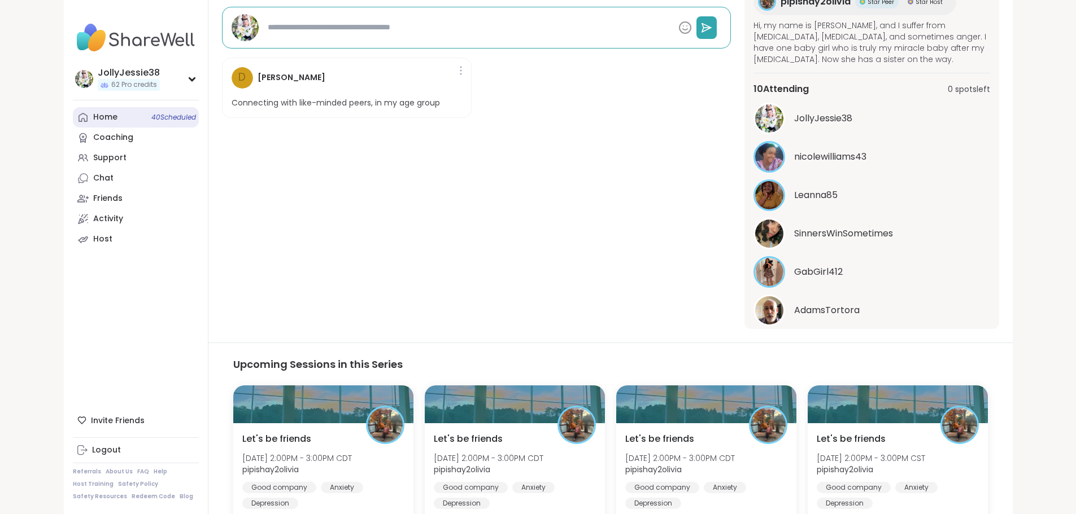
click at [93, 118] on div "Home 40 Scheduled" at bounding box center [105, 117] width 24 height 11
type textarea "*"
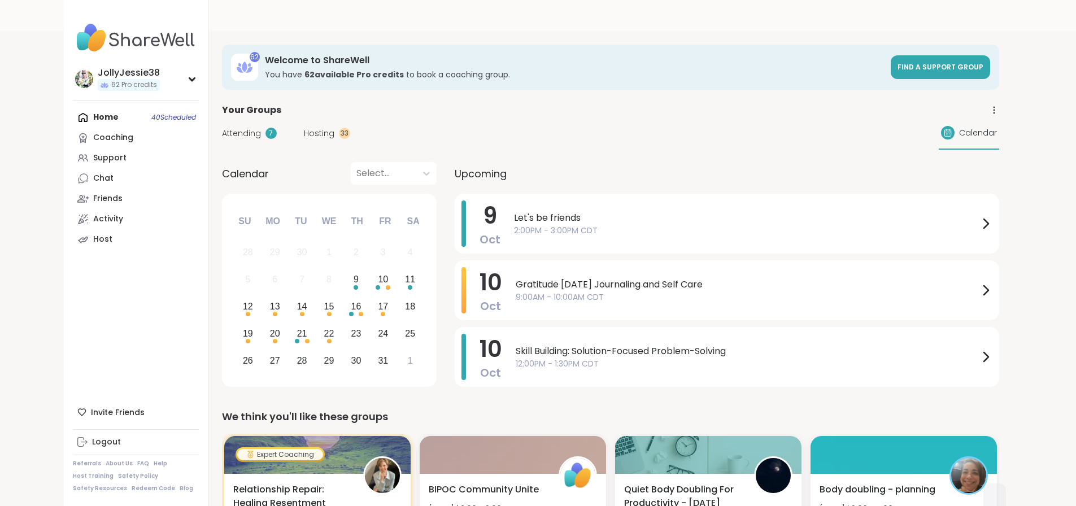
click at [73, 116] on div "Home 40 Scheduled Coaching Support Chat Friends Activity Host" at bounding box center [136, 178] width 126 height 142
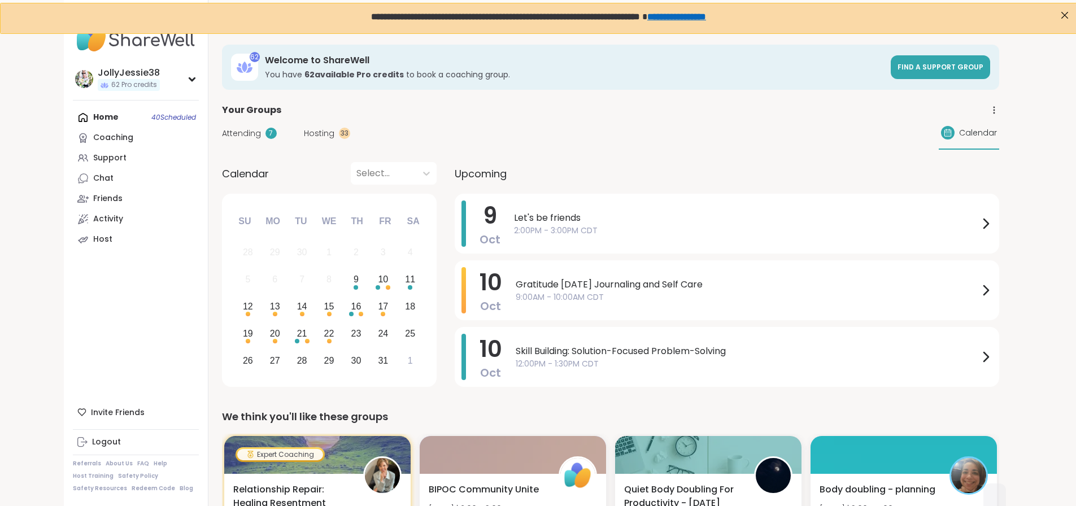
click at [265, 134] on div "7" at bounding box center [270, 133] width 11 height 11
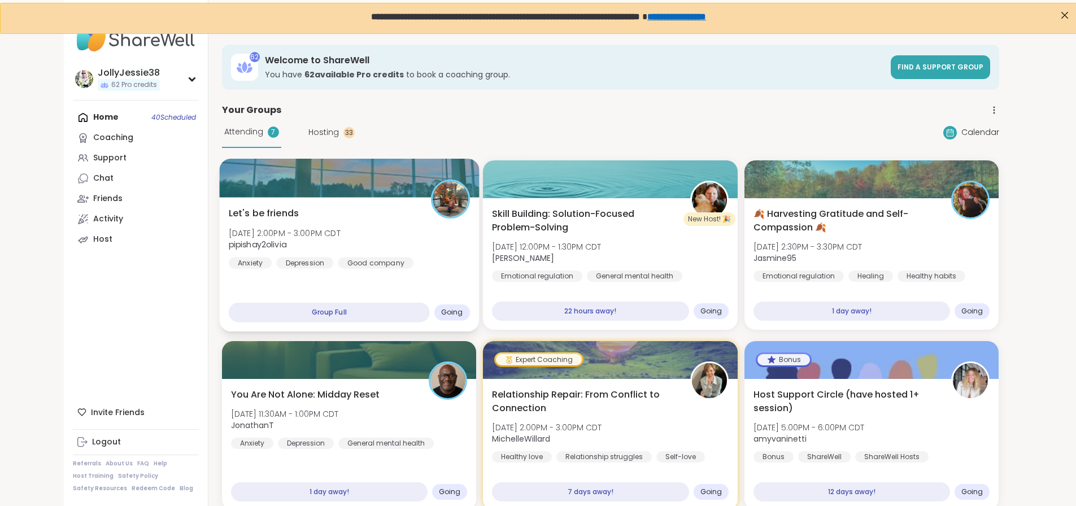
click at [241, 200] on div "Let's be friends Thu, Oct 09 | 2:00PM - 3:00PM CDT pipishay2olivia Anxiety Depr…" at bounding box center [349, 264] width 260 height 134
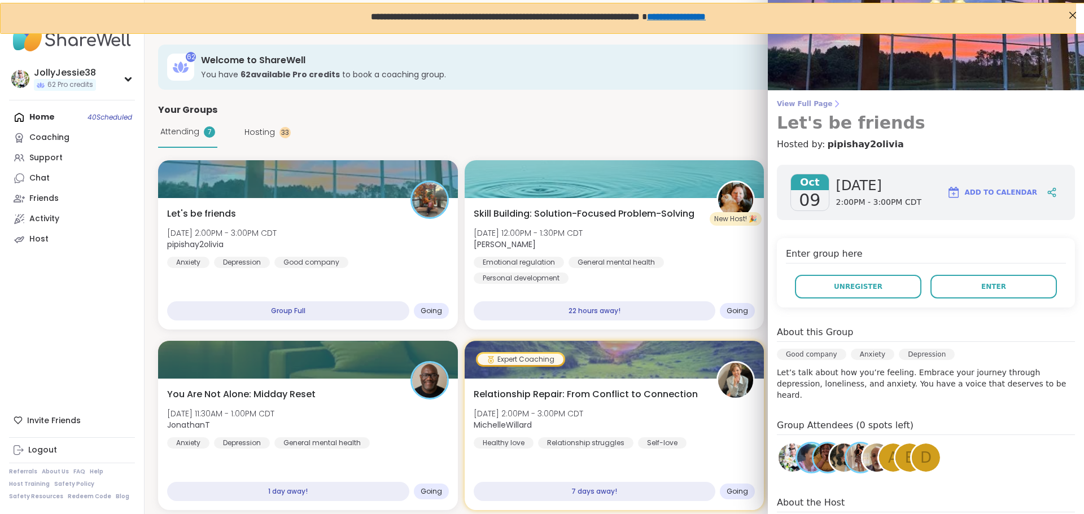
click at [779, 102] on span "View Full Page" at bounding box center [926, 103] width 298 height 9
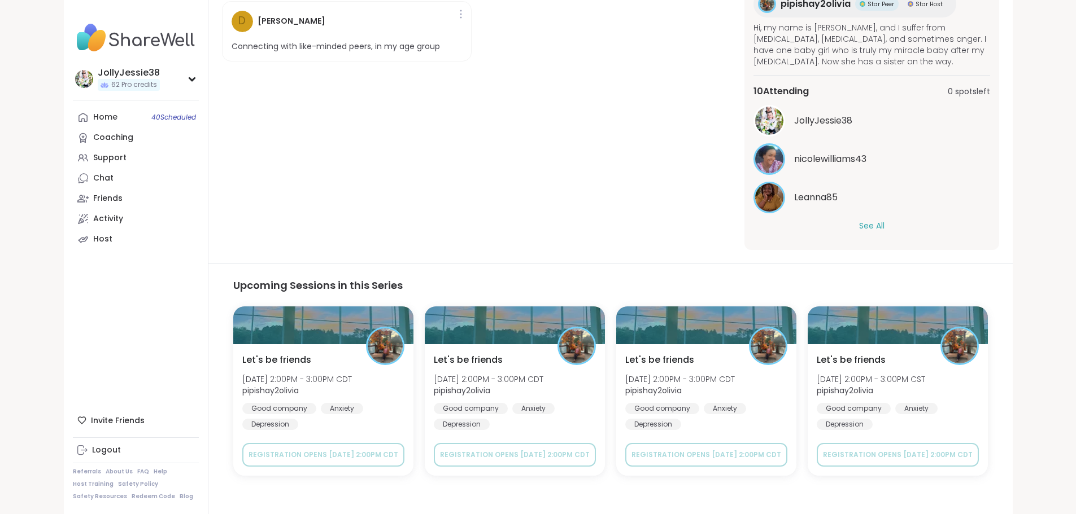
scroll to position [361, 0]
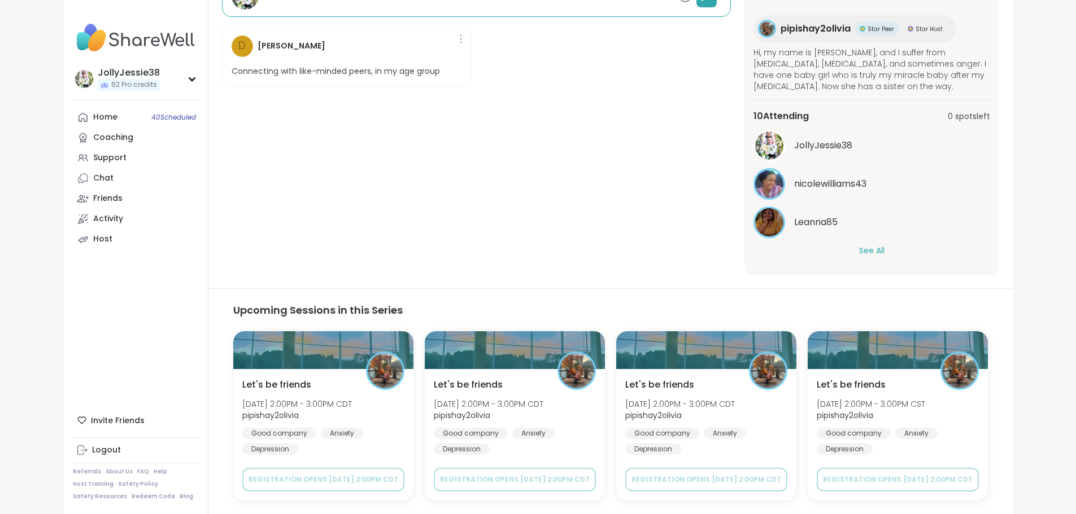
click at [884, 245] on button "See All" at bounding box center [871, 251] width 25 height 12
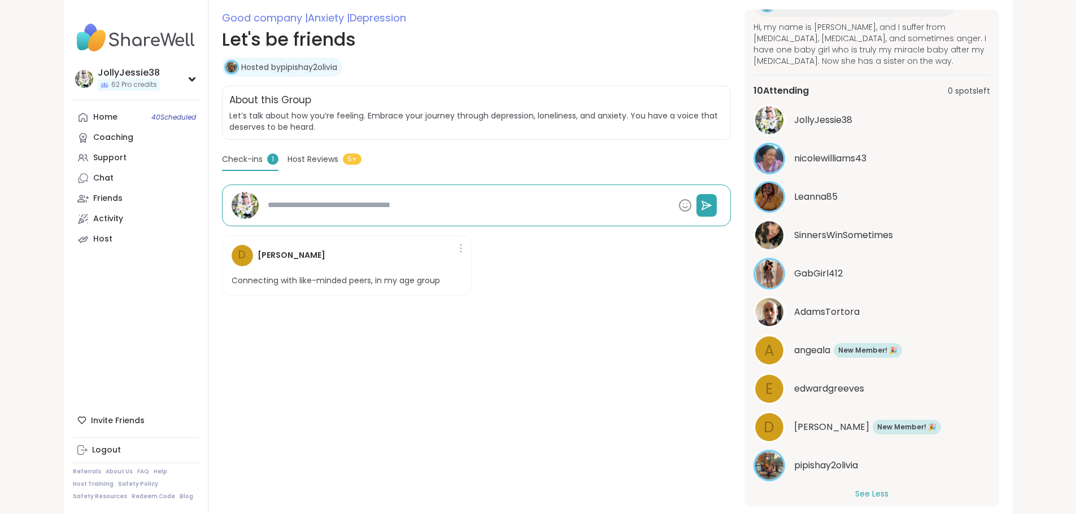
scroll to position [167, 0]
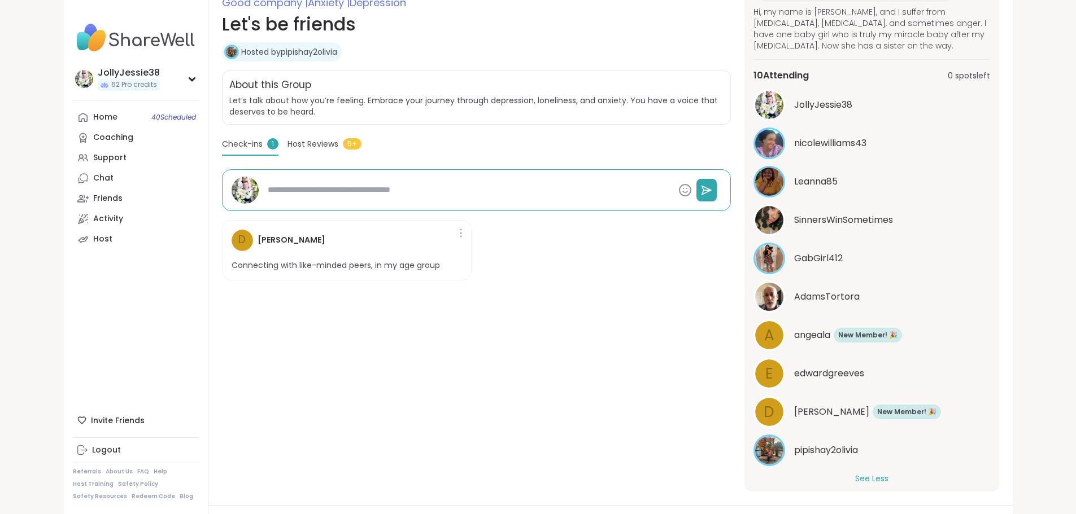
click at [827, 367] on span "edwardgreeves" at bounding box center [829, 374] width 70 height 14
click at [828, 329] on span "angeala" at bounding box center [812, 336] width 36 height 14
drag, startPoint x: 1045, startPoint y: 389, endPoint x: 1045, endPoint y: 315, distance: 74.0
click at [999, 316] on div "in 22 minutes Thursday, Oct 09 2:00PM - 3:00PM CDT Chat Add to Calendar Enter l…" at bounding box center [871, 243] width 255 height 498
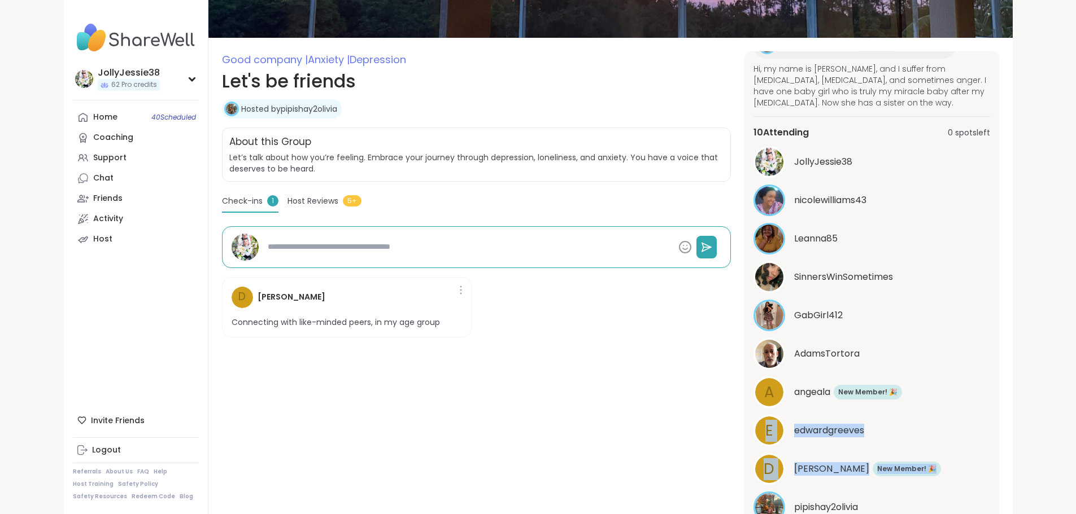
scroll to position [95, 0]
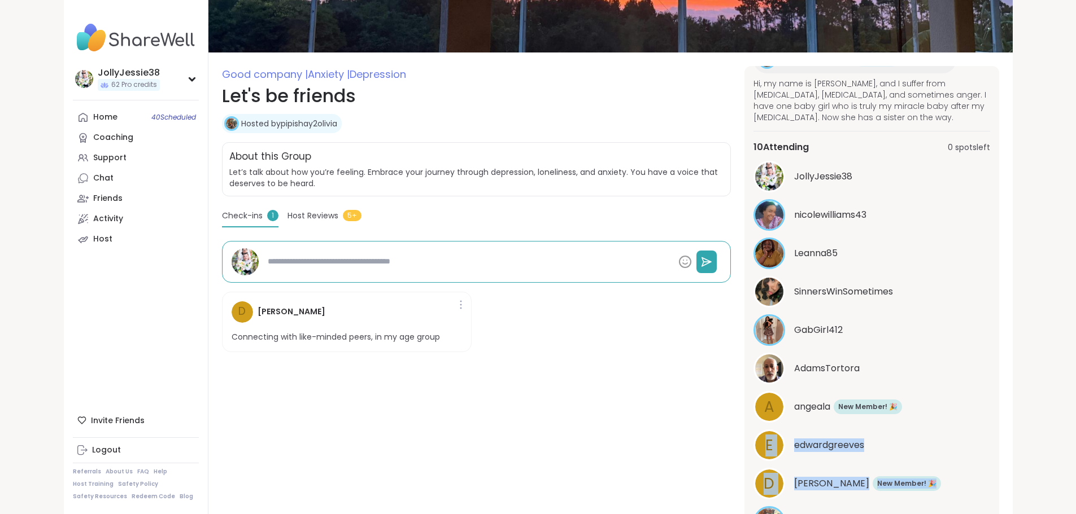
click at [824, 362] on span "AdamsTortora" at bounding box center [827, 369] width 66 height 14
click at [1013, 281] on section "Good company | Anxiety | Depression Let's be friends Hosted by pipishay2olivia …" at bounding box center [610, 315] width 804 height 498
click at [93, 117] on div "Home 40 Scheduled" at bounding box center [105, 117] width 24 height 11
type textarea "*"
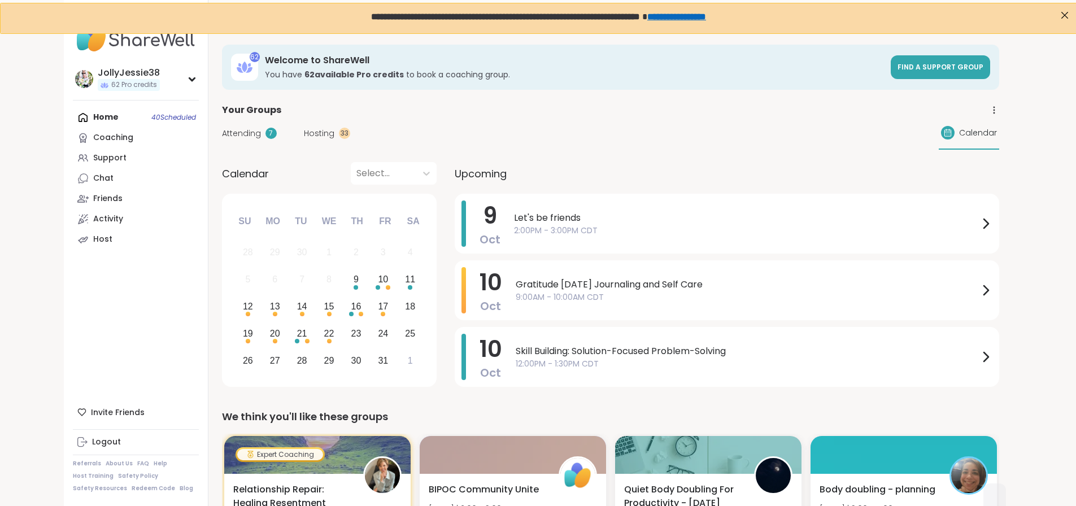
click at [73, 125] on div "Home 40 Scheduled Coaching Support Chat Friends Activity Host" at bounding box center [136, 178] width 126 height 142
click at [73, 120] on div "Home 40 Scheduled Coaching Support Chat Friends Activity Host" at bounding box center [136, 178] width 126 height 142
click at [73, 158] on link "Support" at bounding box center [136, 158] width 126 height 20
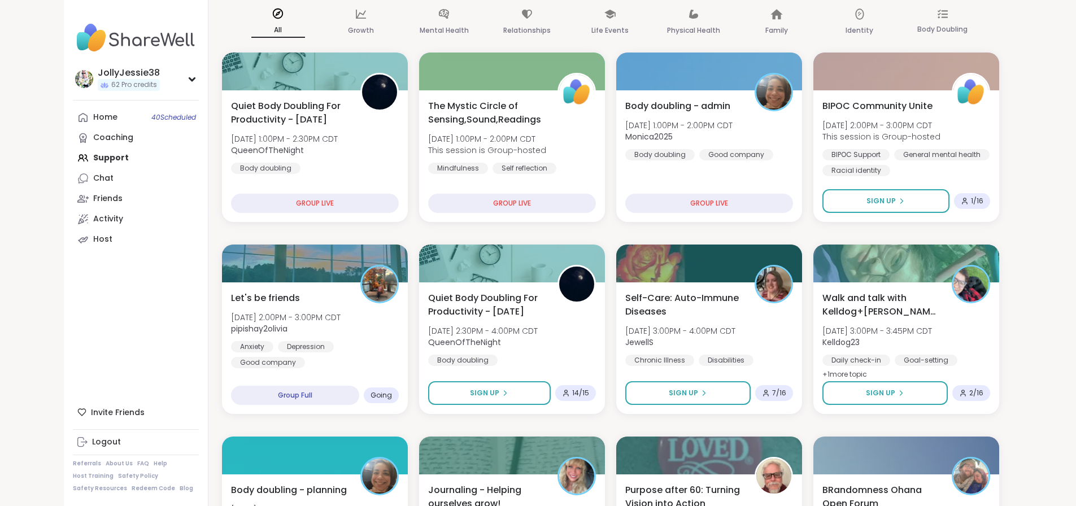
scroll to position [185, 0]
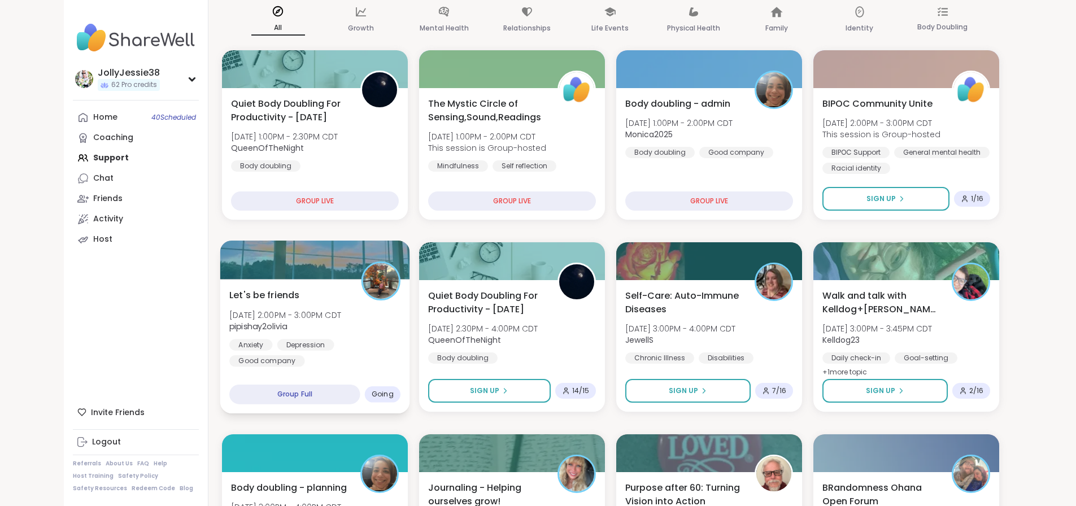
click at [337, 315] on div "Let's be friends [DATE] 2:00PM - 3:00PM CDT pipishay2olivia Anxiety [MEDICAL_DA…" at bounding box center [314, 327] width 171 height 78
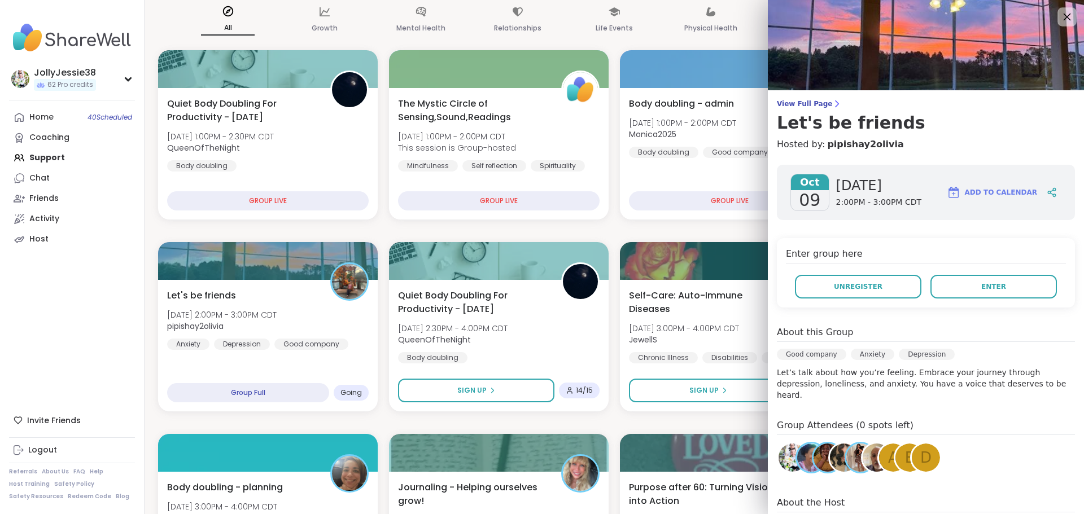
click at [1060, 16] on icon at bounding box center [1067, 17] width 14 height 14
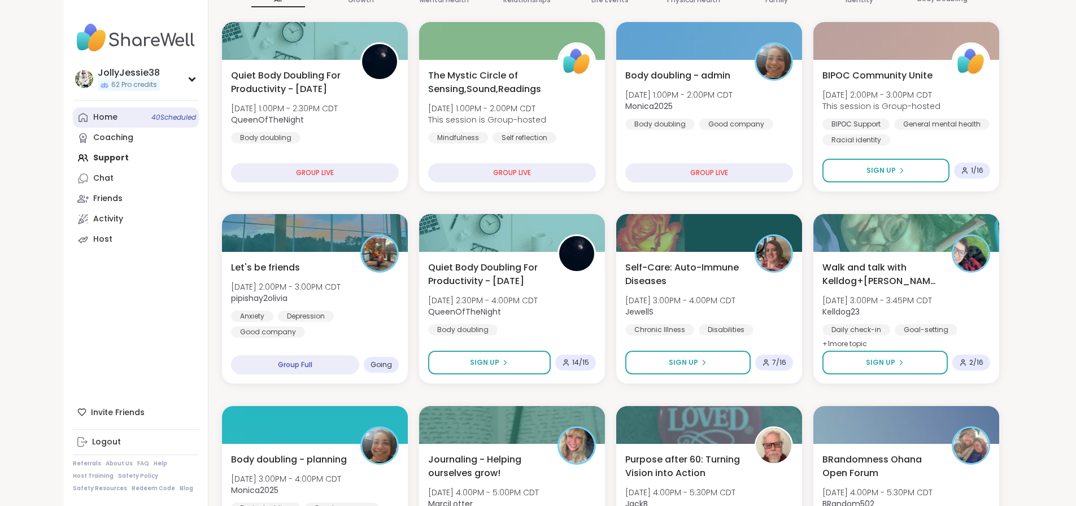
click at [93, 121] on div "Home 40 Scheduled" at bounding box center [105, 117] width 24 height 11
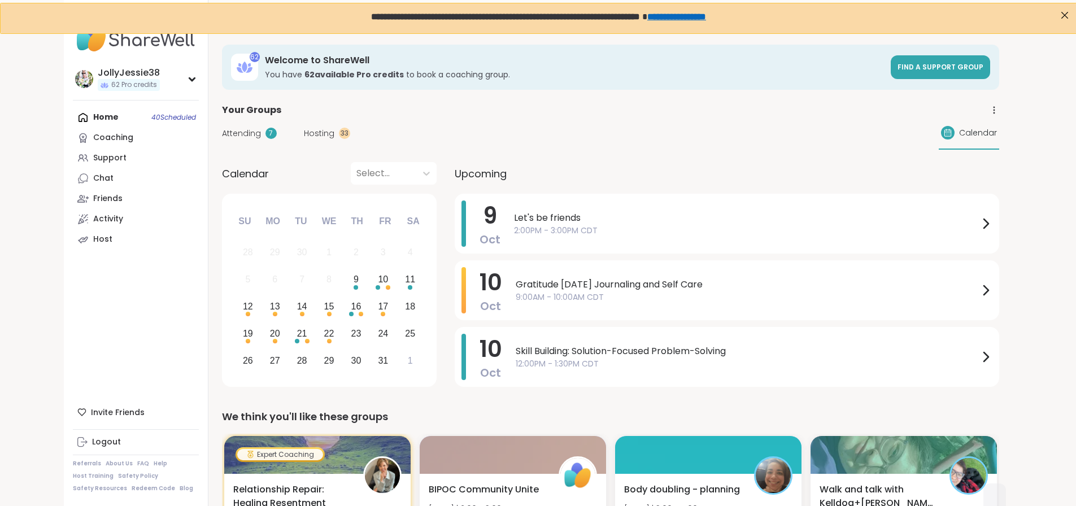
click at [222, 132] on span "Attending" at bounding box center [241, 134] width 39 height 12
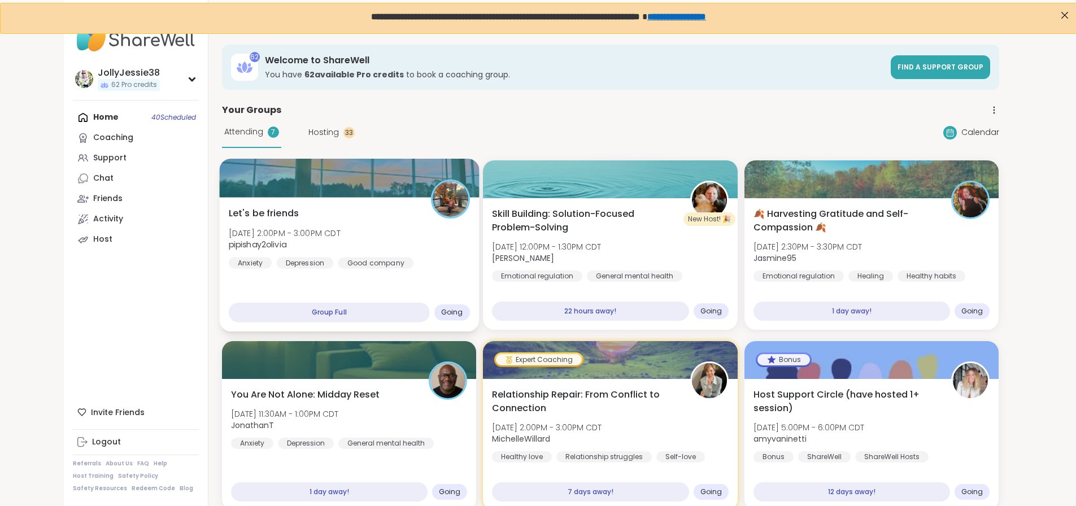
click at [248, 211] on div "Let's be friends [DATE] 2:00PM - 3:00PM CDT pipishay2olivia Anxiety [MEDICAL_DA…" at bounding box center [348, 238] width 241 height 62
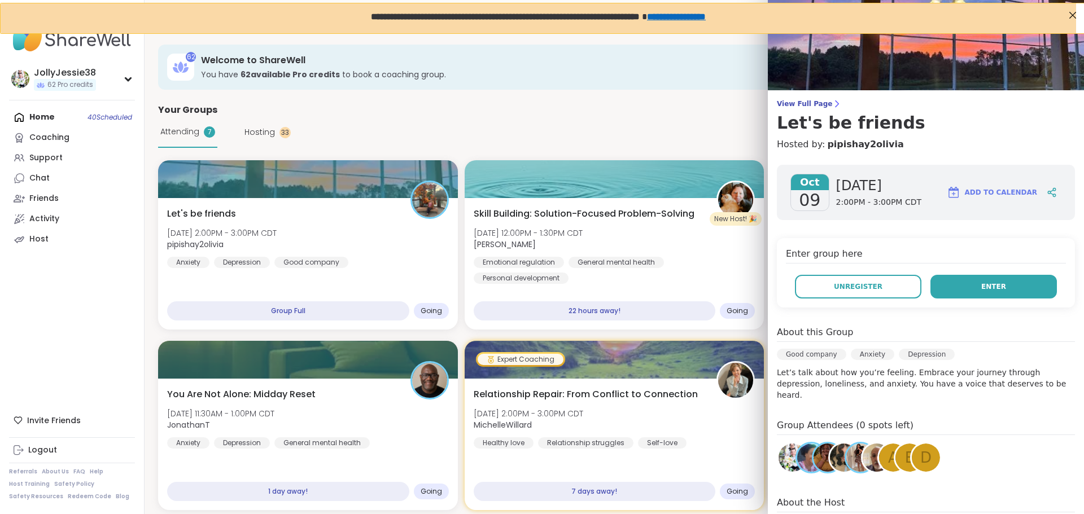
click at [993, 278] on button "Enter" at bounding box center [994, 287] width 126 height 24
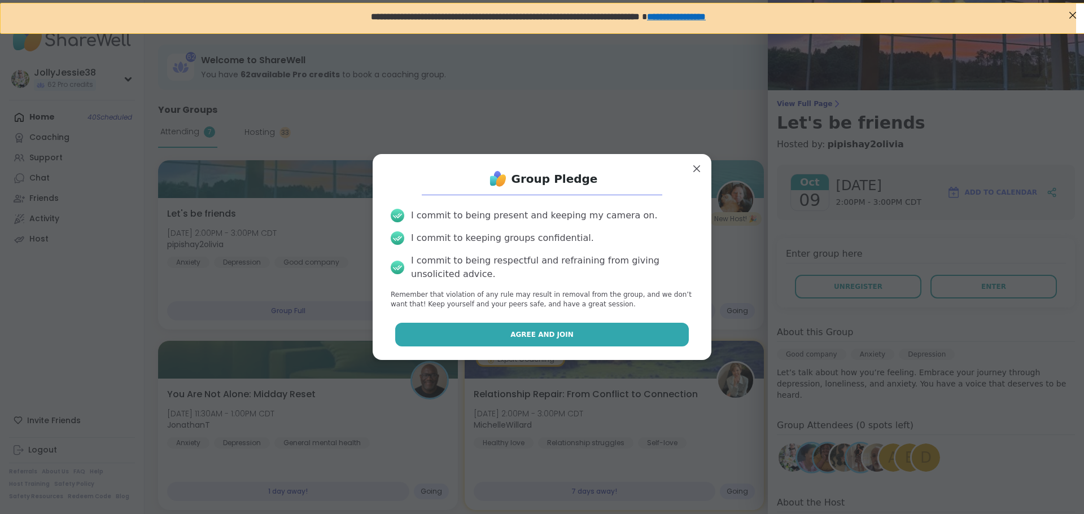
click at [549, 327] on button "Agree and Join" at bounding box center [542, 335] width 294 height 24
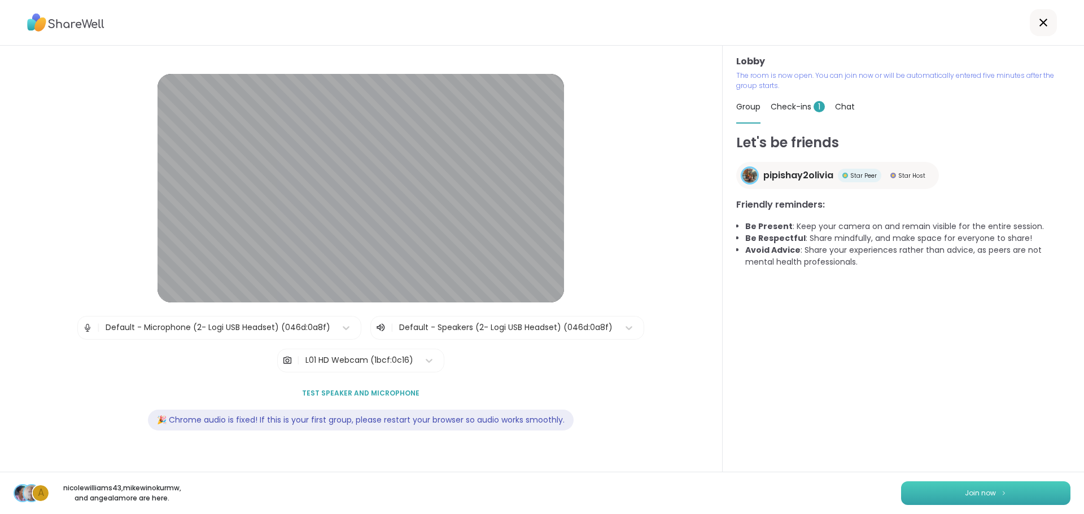
click at [1013, 495] on button "Join now" at bounding box center [985, 494] width 169 height 24
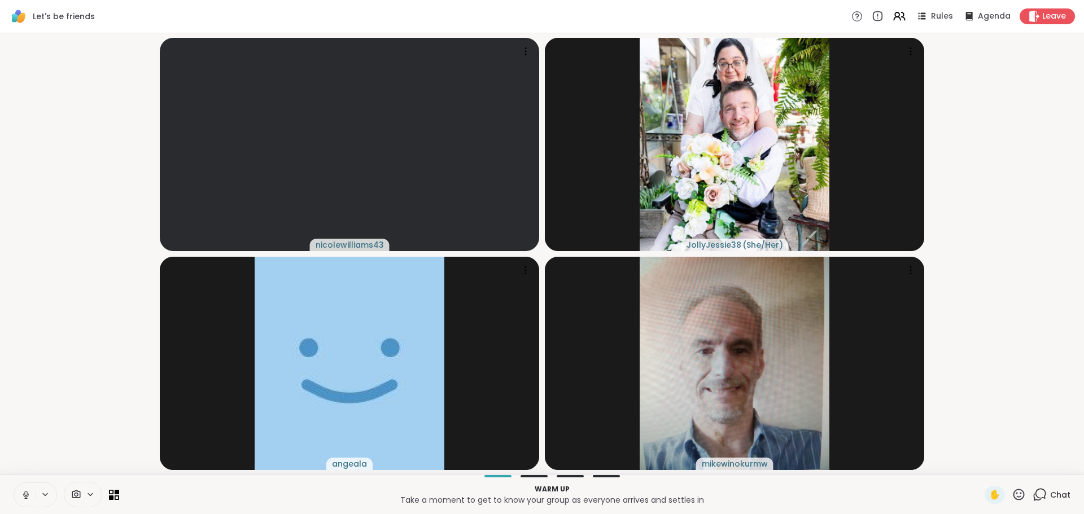
click at [22, 497] on icon at bounding box center [26, 495] width 10 height 10
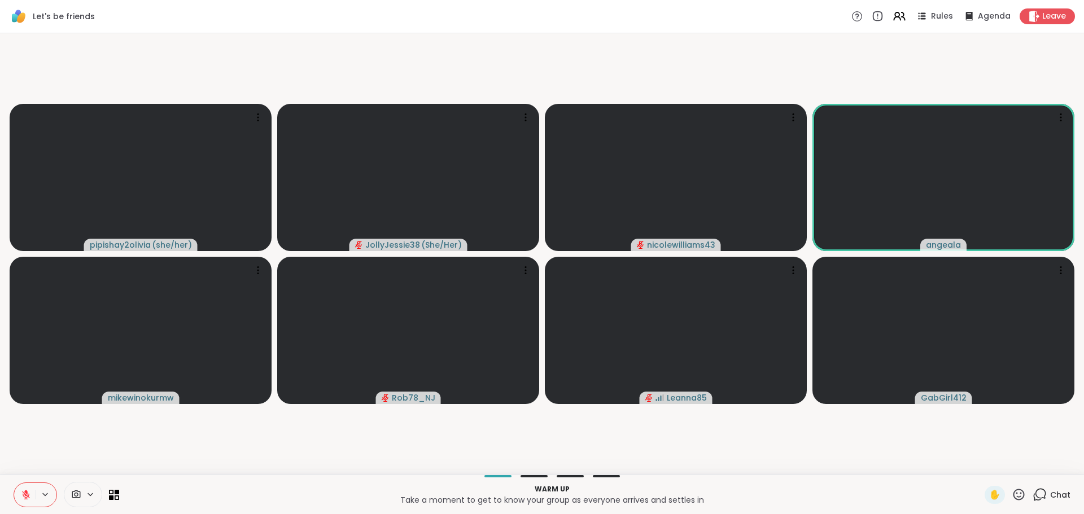
click at [21, 499] on icon at bounding box center [26, 495] width 10 height 10
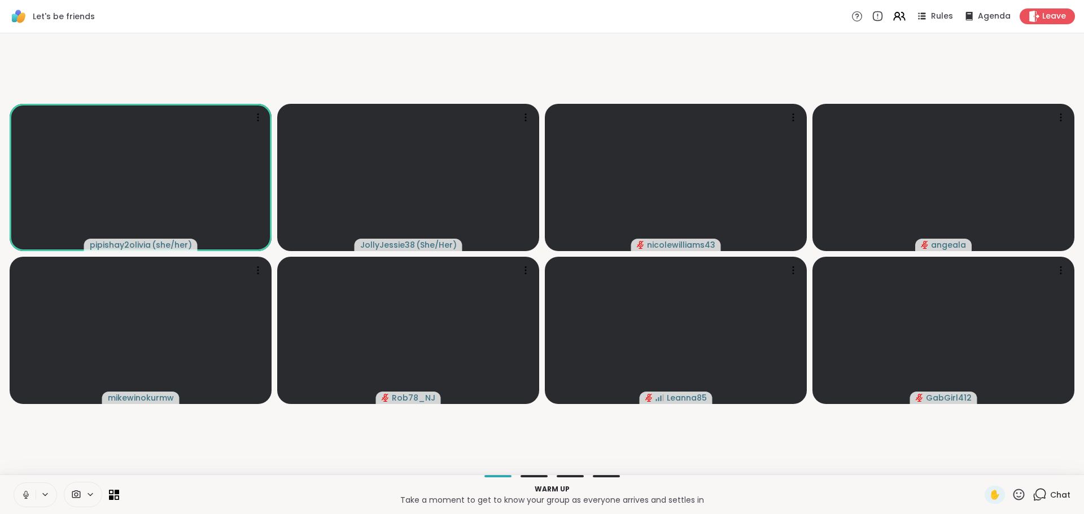
click at [1033, 491] on icon at bounding box center [1040, 495] width 14 height 14
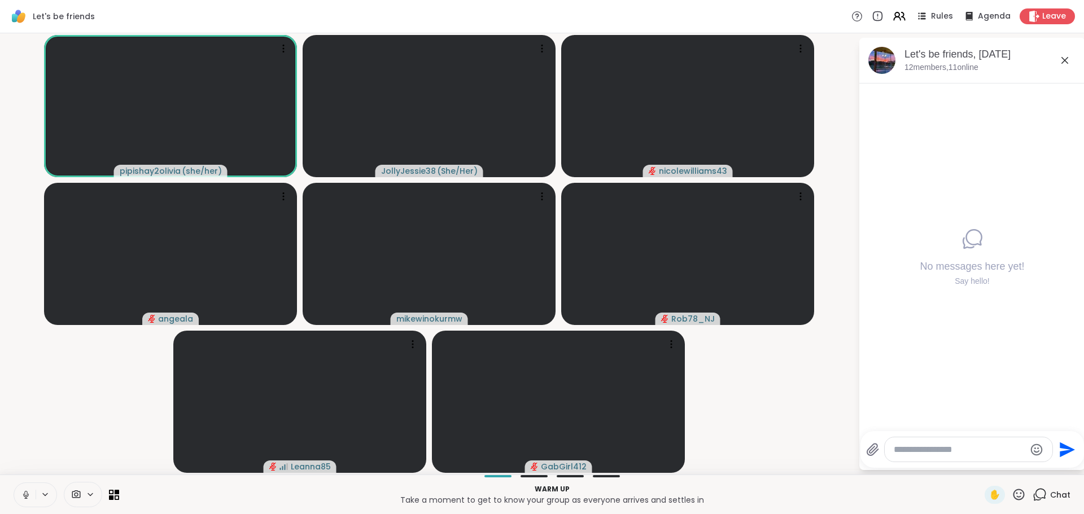
click at [1068, 63] on icon at bounding box center [1065, 60] width 7 height 7
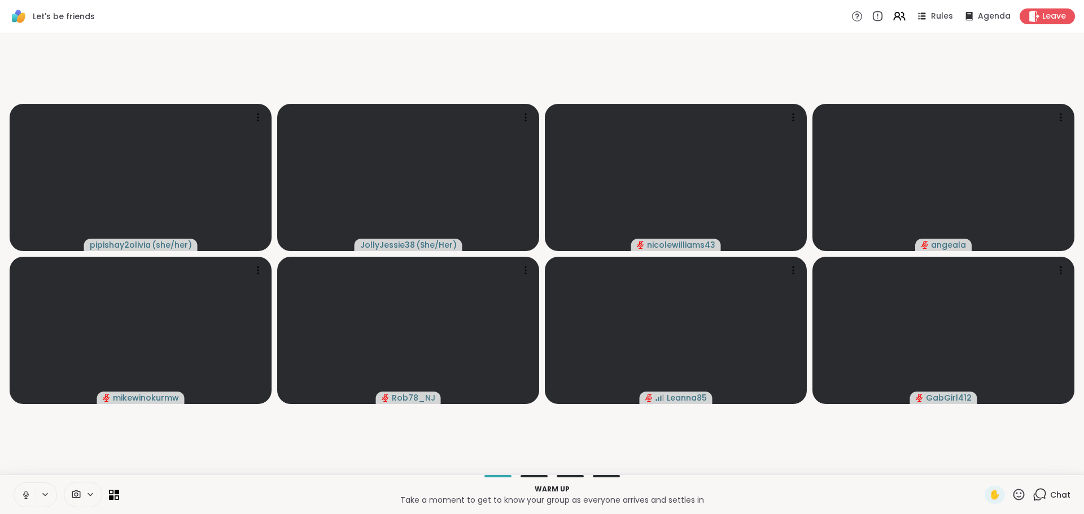
click at [872, 444] on video-player-container "pipishay2olivia ( she/her ) JollyJessie38 ( She/Her ) nicolewilliams43 angeala …" at bounding box center [542, 254] width 1071 height 433
click at [876, 442] on video-player-container "pipishay2olivia ( she/her ) JollyJessie38 ( She/Her ) nicolewilliams43 angeala …" at bounding box center [542, 254] width 1071 height 433
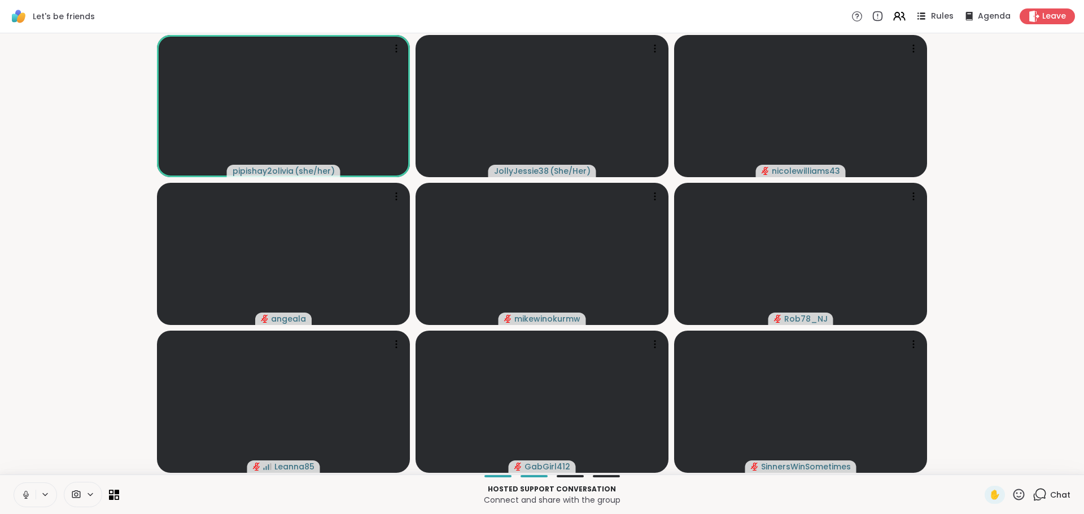
click at [935, 18] on span "Rules" at bounding box center [942, 17] width 23 height 12
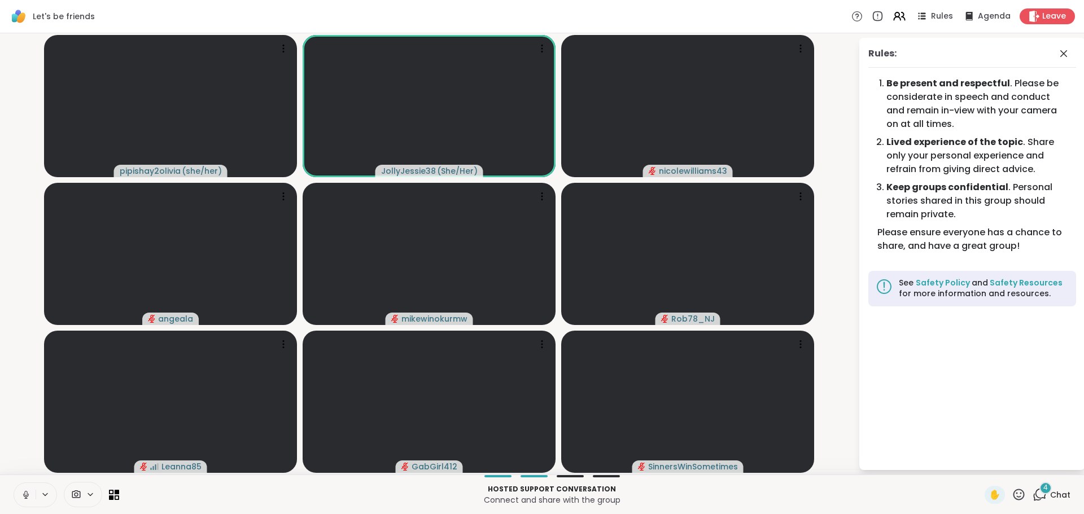
click at [1037, 495] on icon at bounding box center [1041, 494] width 11 height 10
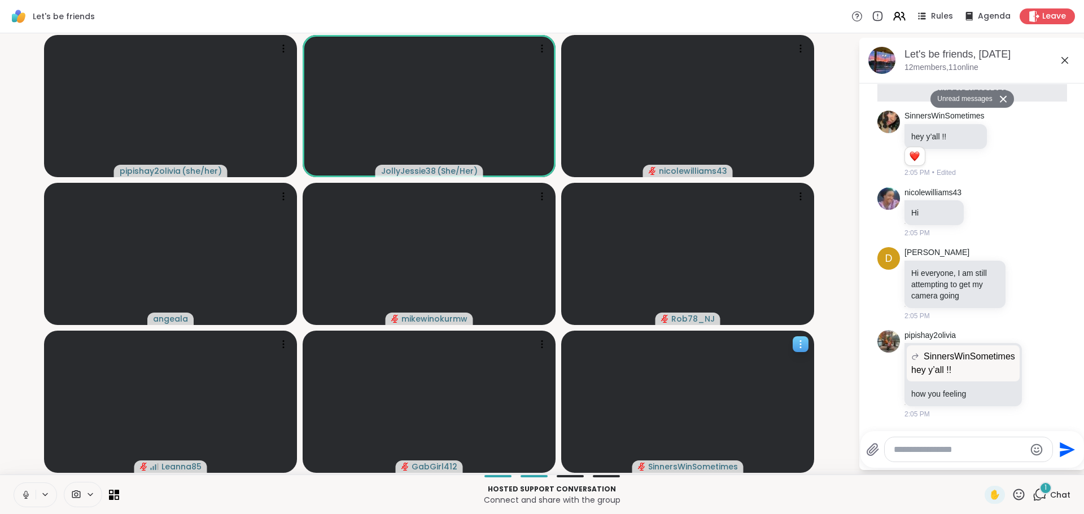
scroll to position [93, 0]
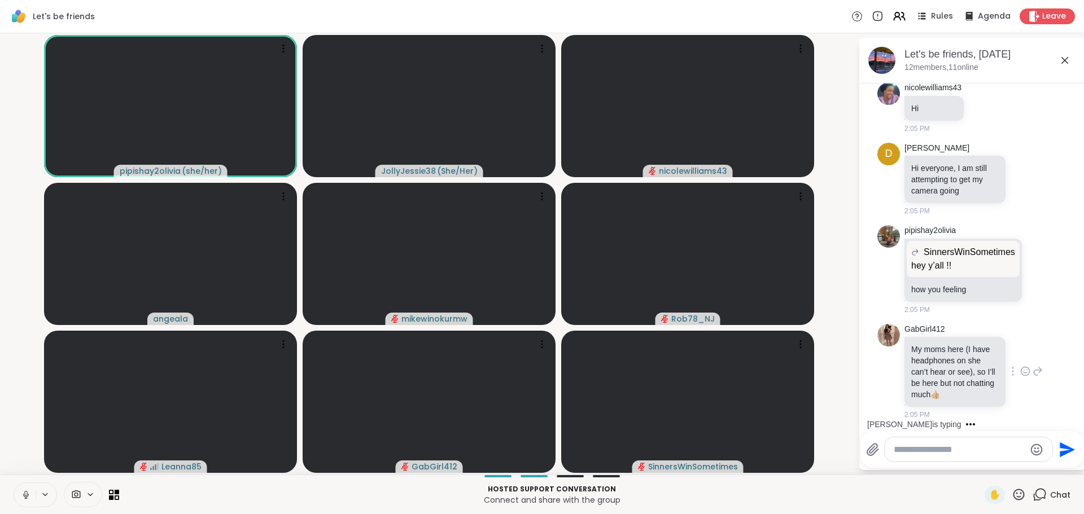
click at [1020, 370] on icon at bounding box center [1025, 371] width 10 height 11
click at [1020, 354] on div "Select Reaction: Heart" at bounding box center [1025, 353] width 10 height 10
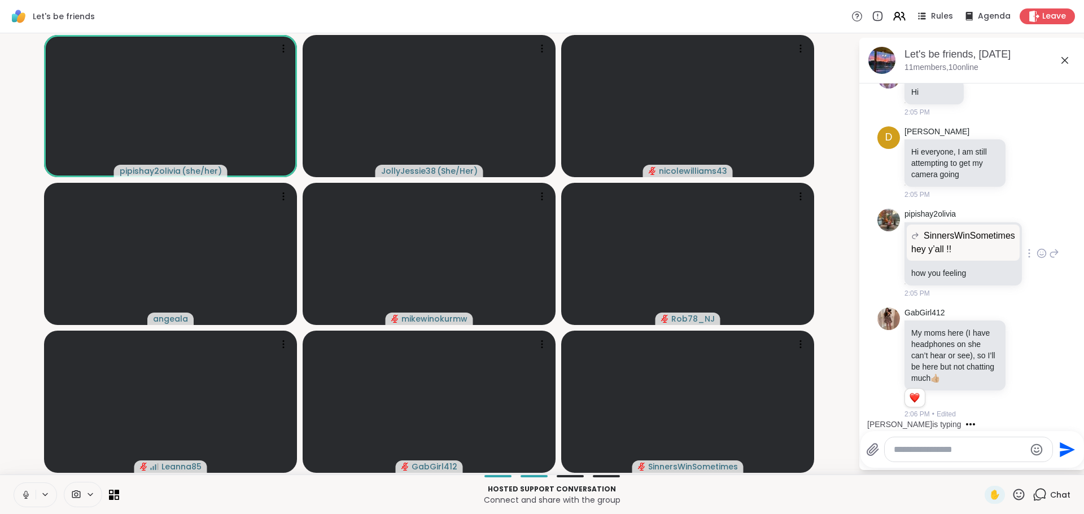
click at [1040, 255] on icon at bounding box center [1041, 254] width 3 height 1
click at [947, 238] on div "Select Reaction: Heart" at bounding box center [952, 235] width 10 height 10
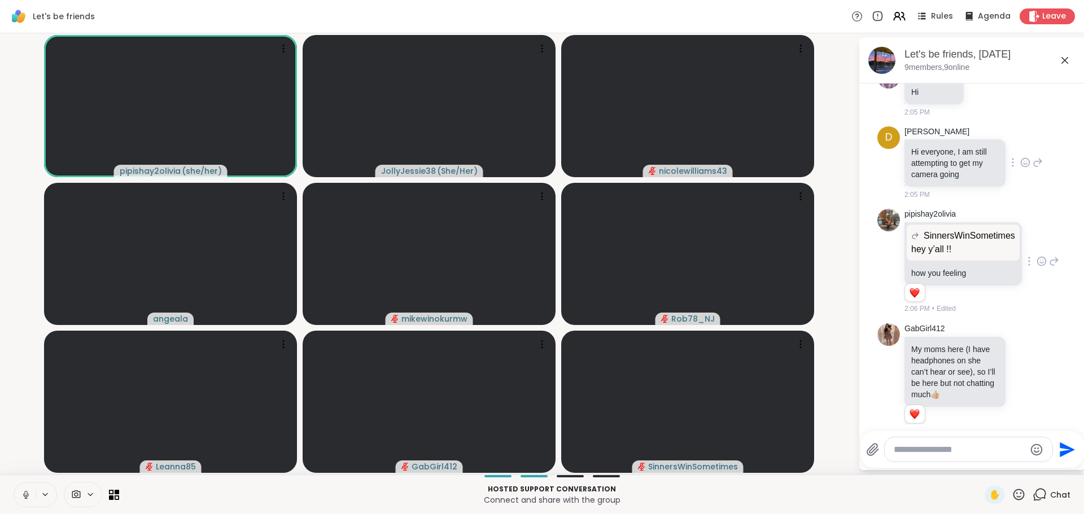
click at [1027, 162] on icon at bounding box center [1027, 162] width 0 height 0
click at [1020, 148] on div "Select Reaction: Heart" at bounding box center [1025, 144] width 10 height 10
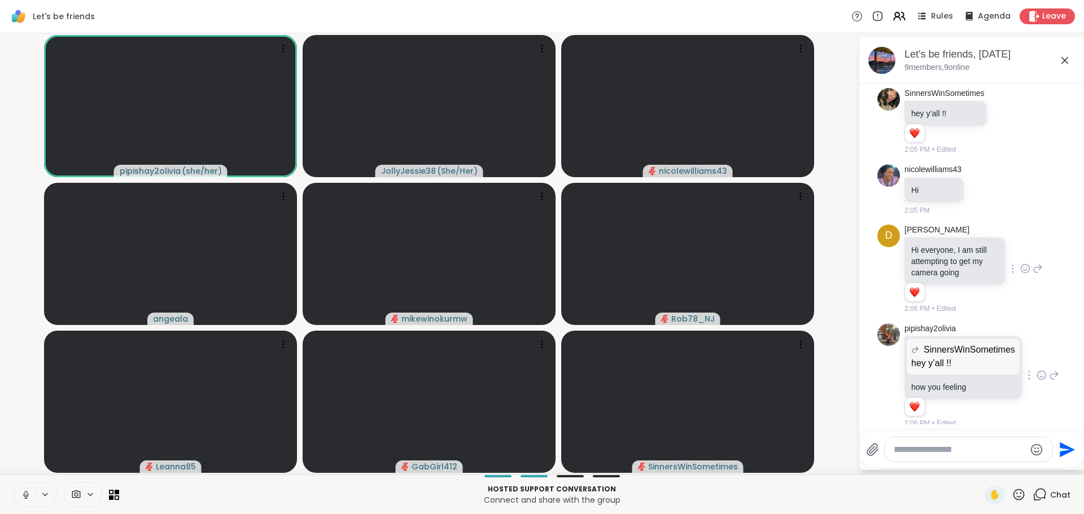
scroll to position [19, 0]
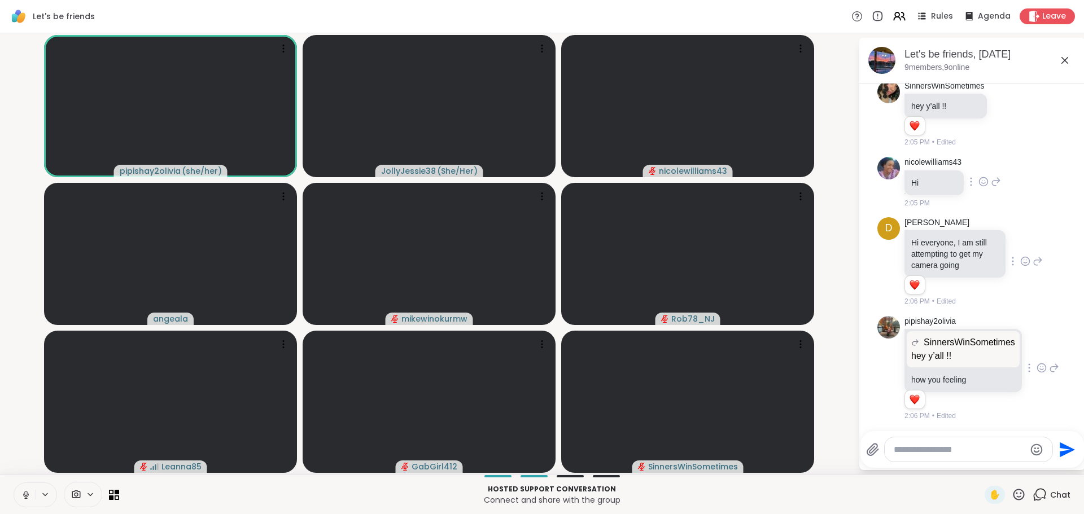
click at [988, 180] on icon at bounding box center [984, 181] width 10 height 11
click at [979, 167] on button "Select Reaction: Heart" at bounding box center [983, 163] width 23 height 23
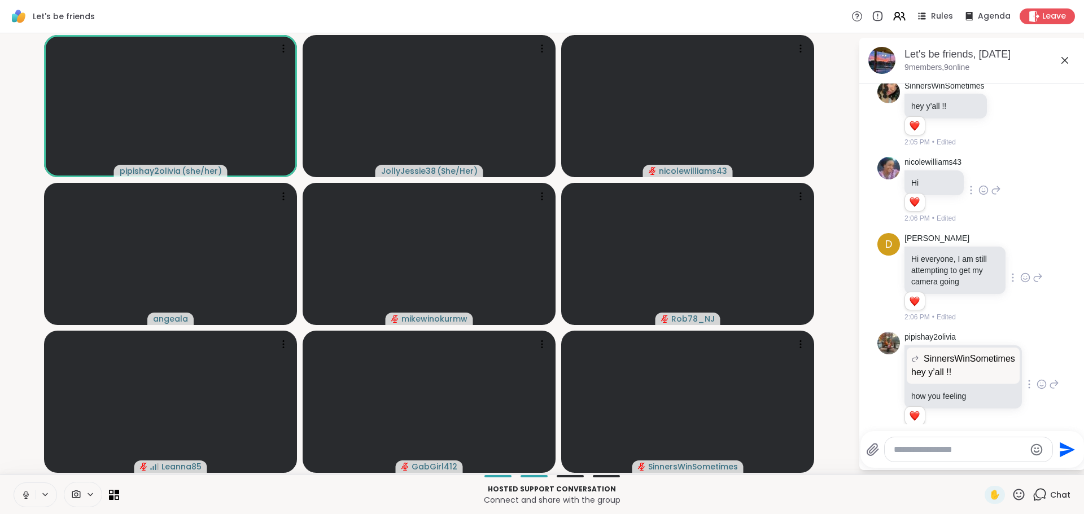
scroll to position [158, 0]
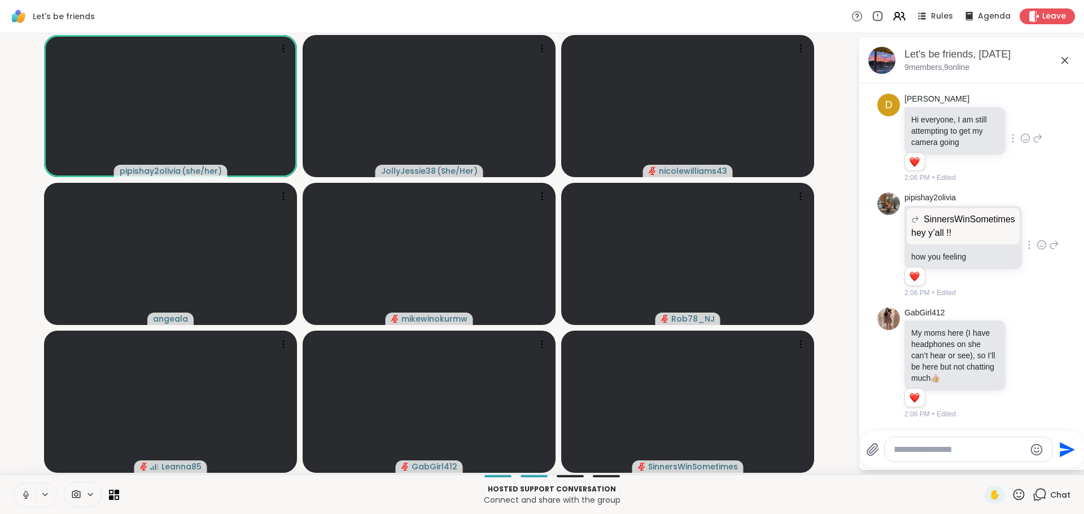
click at [939, 446] on textarea "Type your message" at bounding box center [960, 449] width 132 height 11
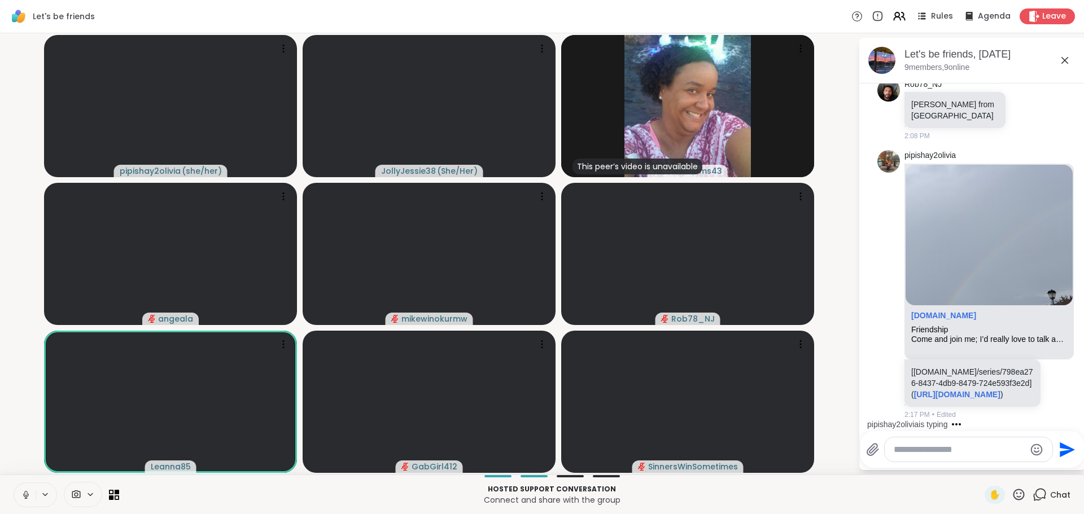
scroll to position [531, 0]
click at [945, 448] on textarea "Type your message" at bounding box center [960, 449] width 132 height 11
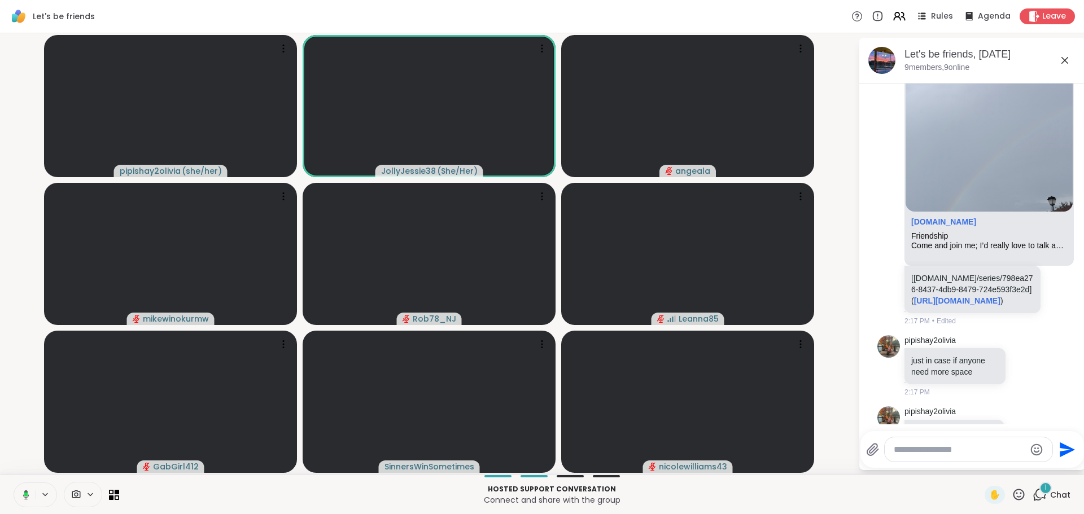
scroll to position [674, 0]
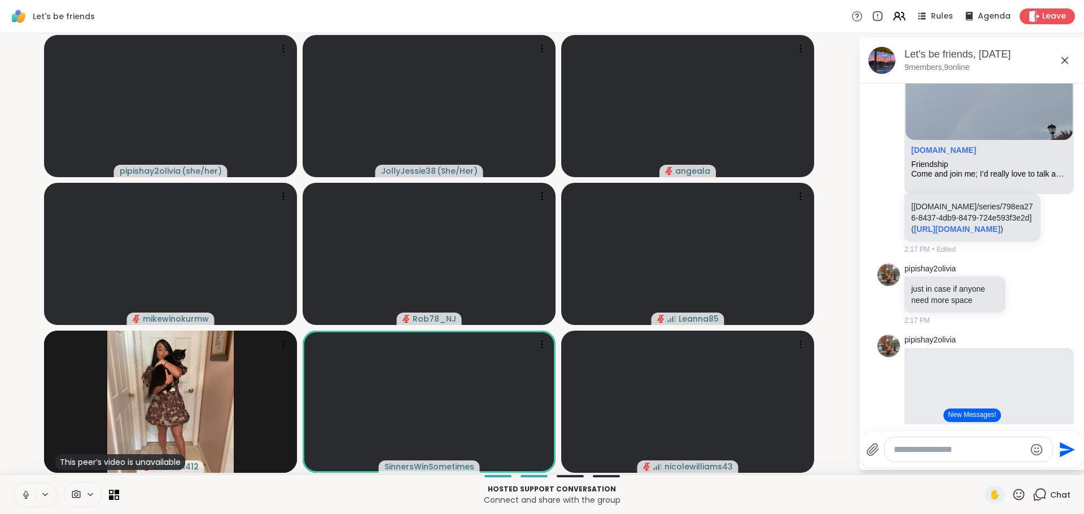
click at [987, 412] on button "New Messages!" at bounding box center [972, 416] width 57 height 14
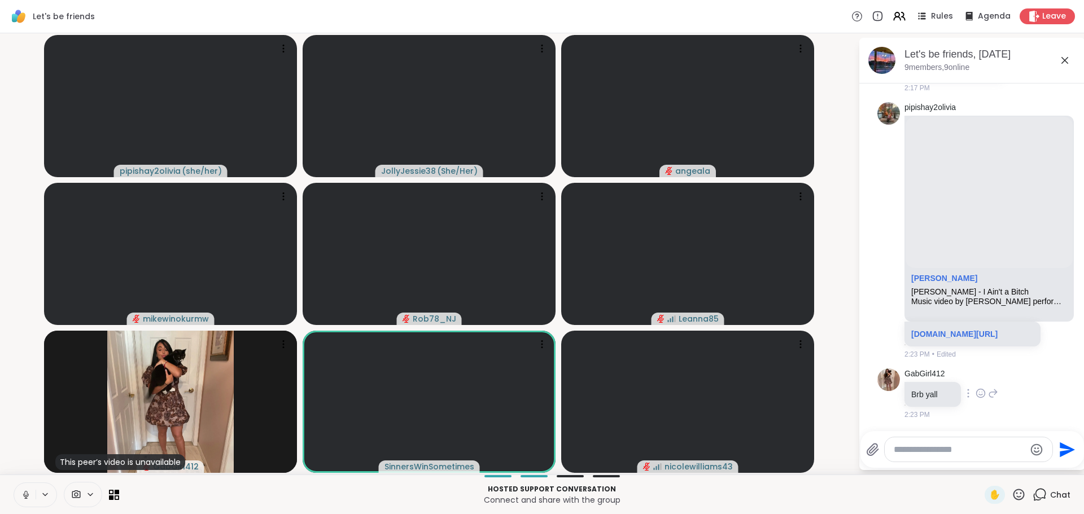
click at [980, 392] on icon at bounding box center [981, 393] width 10 height 11
click at [978, 372] on div "Select Reaction: Heart" at bounding box center [981, 375] width 10 height 10
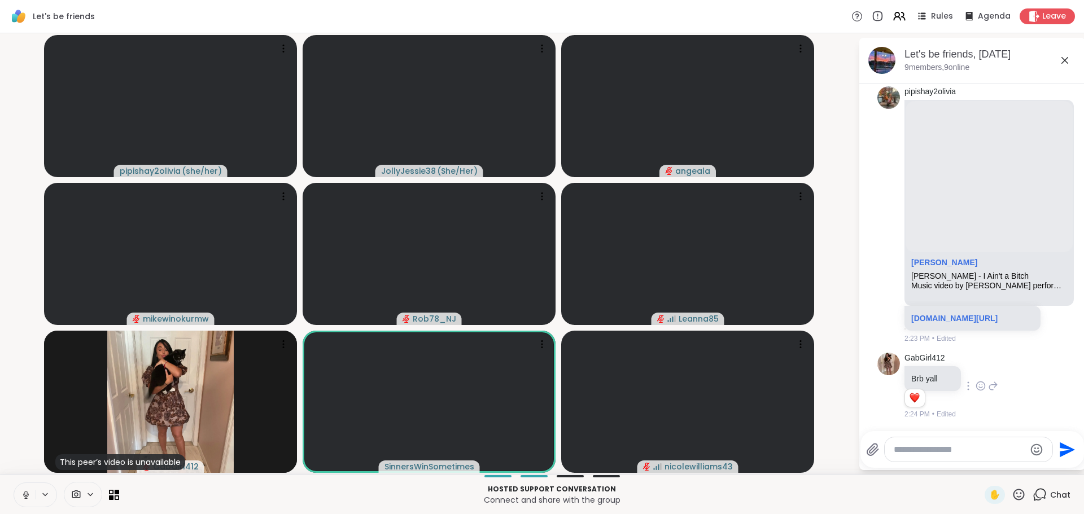
scroll to position [956, 0]
click at [934, 446] on textarea "Type your message" at bounding box center [960, 449] width 132 height 11
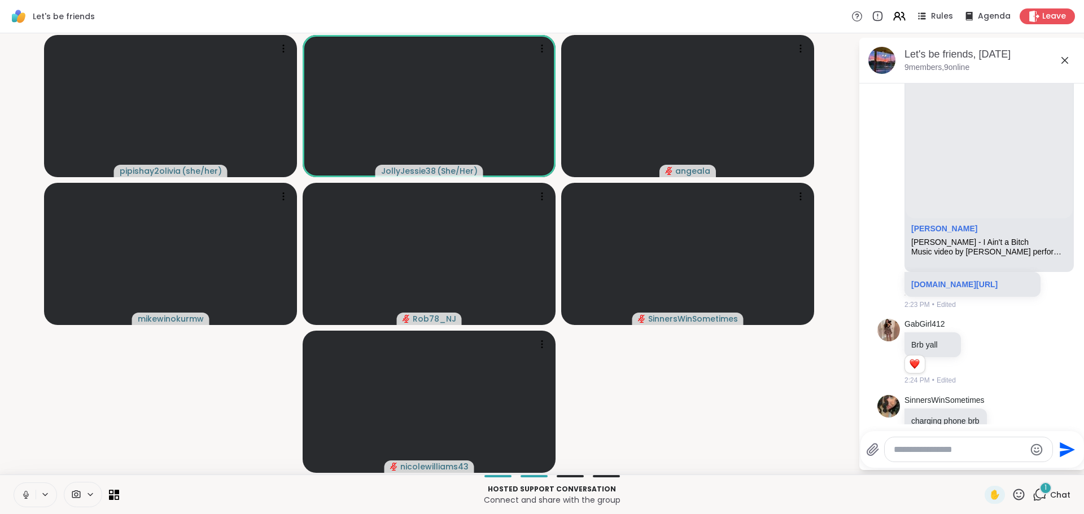
scroll to position [1016, 0]
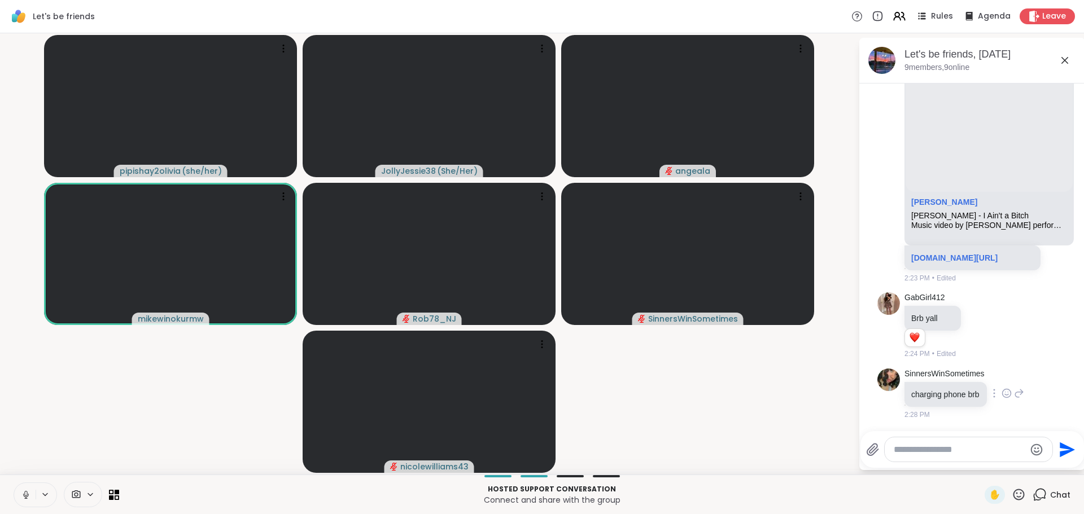
click at [1005, 395] on icon at bounding box center [1006, 395] width 3 height 1
click at [1005, 381] on div "Select Reaction: Heart" at bounding box center [1007, 375] width 10 height 10
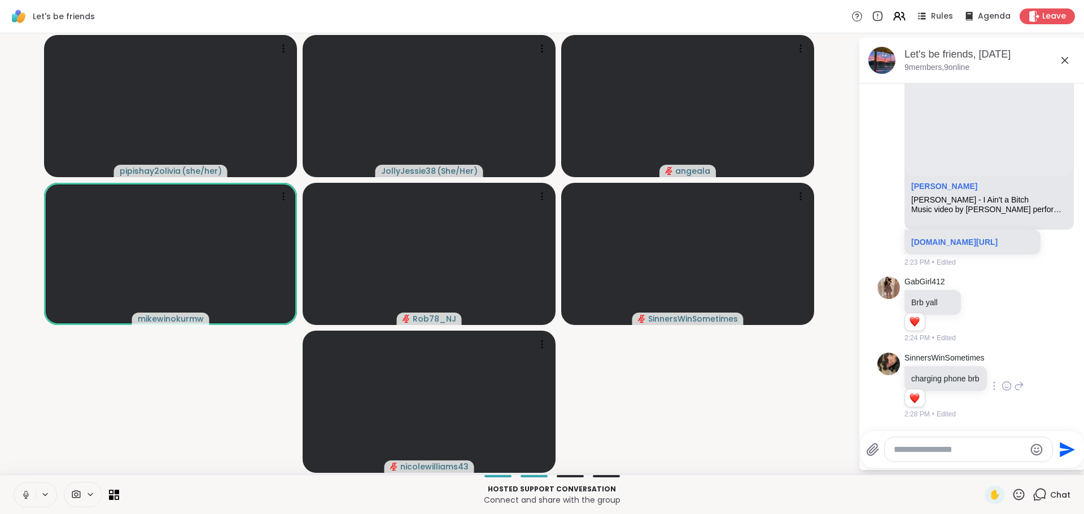
scroll to position [1032, 0]
click at [932, 450] on textarea "Type your message" at bounding box center [960, 449] width 132 height 11
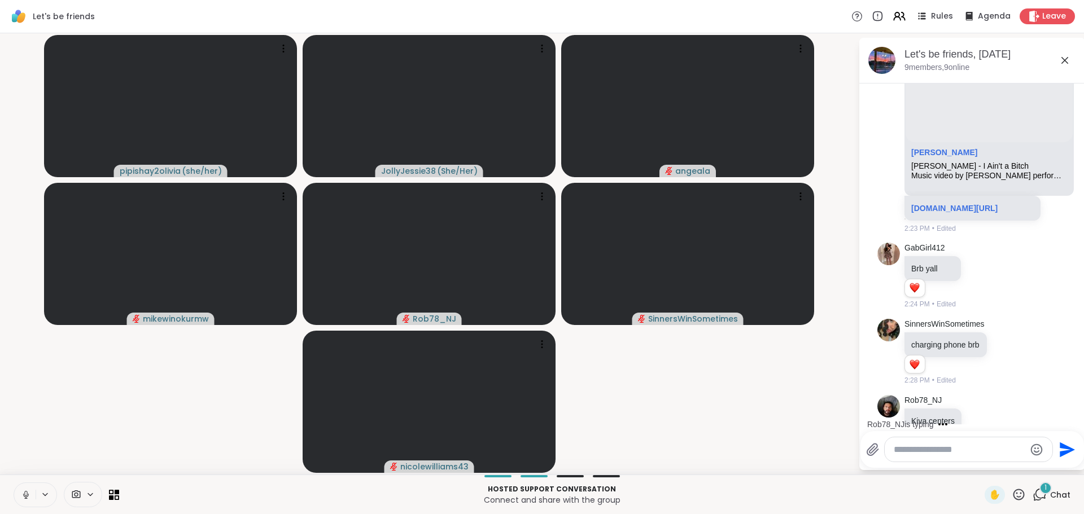
scroll to position [1093, 0]
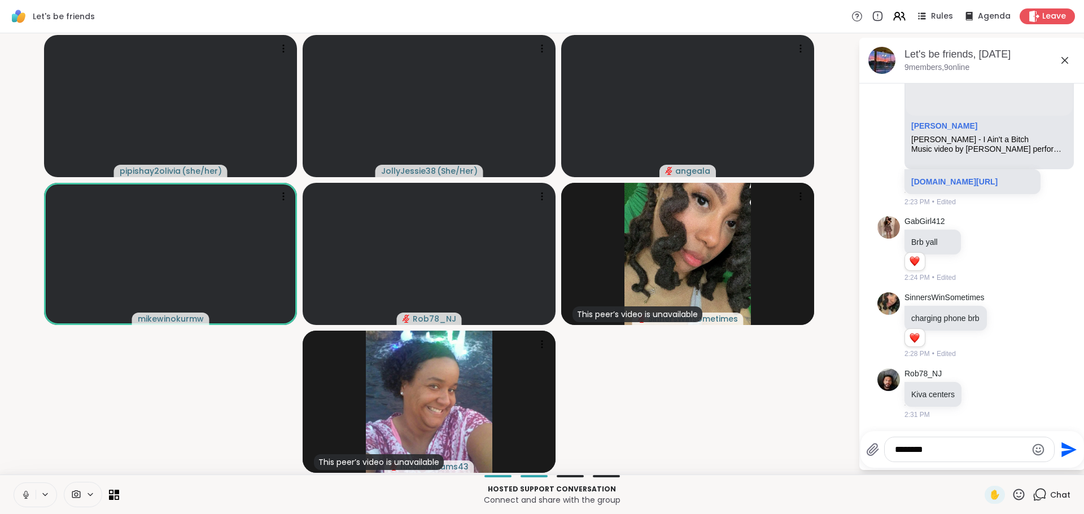
type textarea "*********"
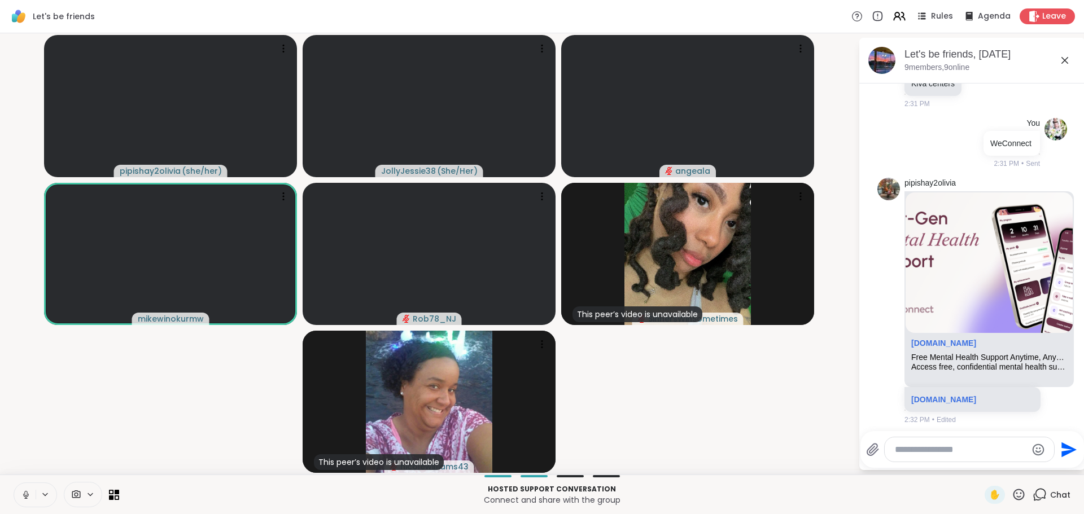
scroll to position [1409, 0]
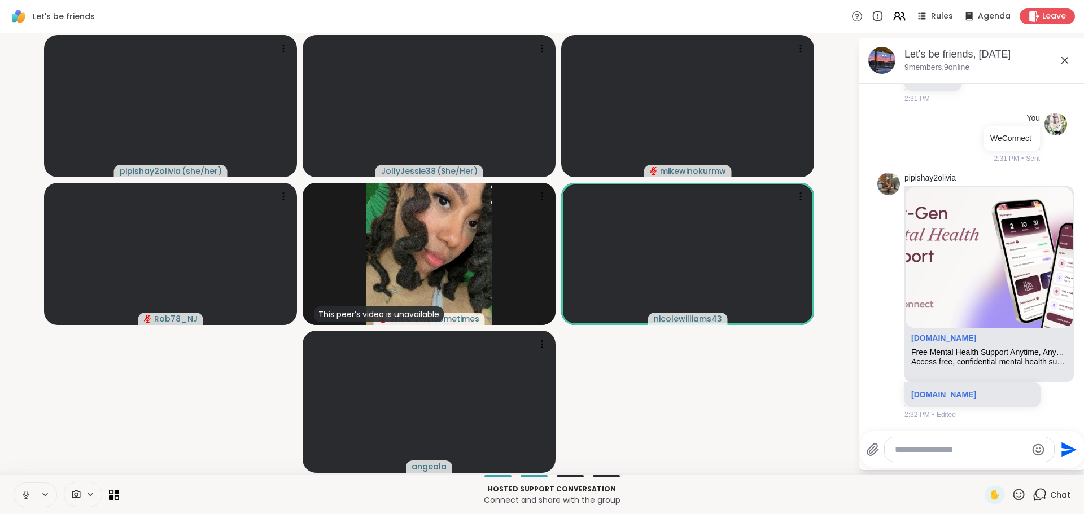
click at [751, 420] on video-player-container "pipishay2olivia ( she/her ) JollyJessie38 ( She/Her ) mikewinokurmw Rob78_NJ Th…" at bounding box center [429, 254] width 845 height 433
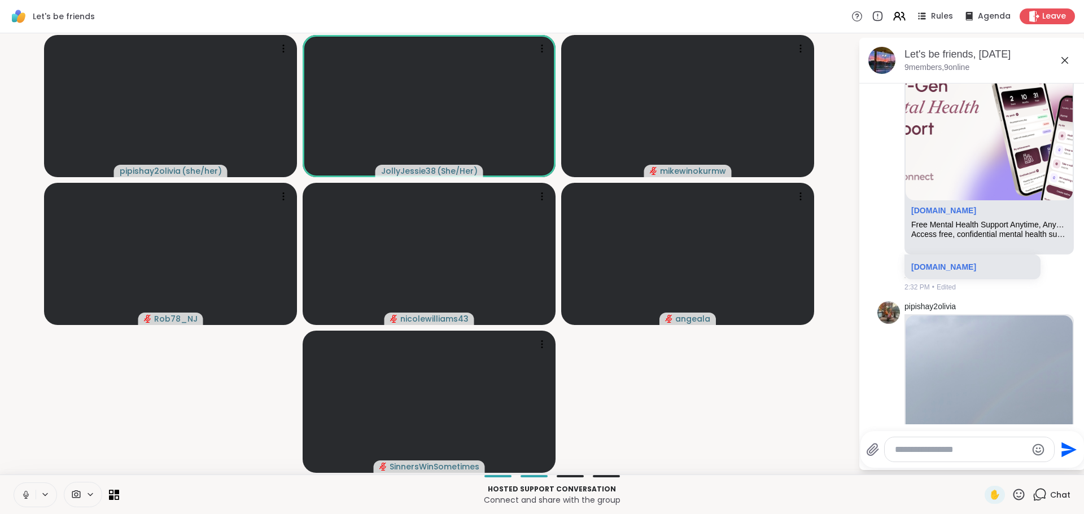
scroll to position [1687, 0]
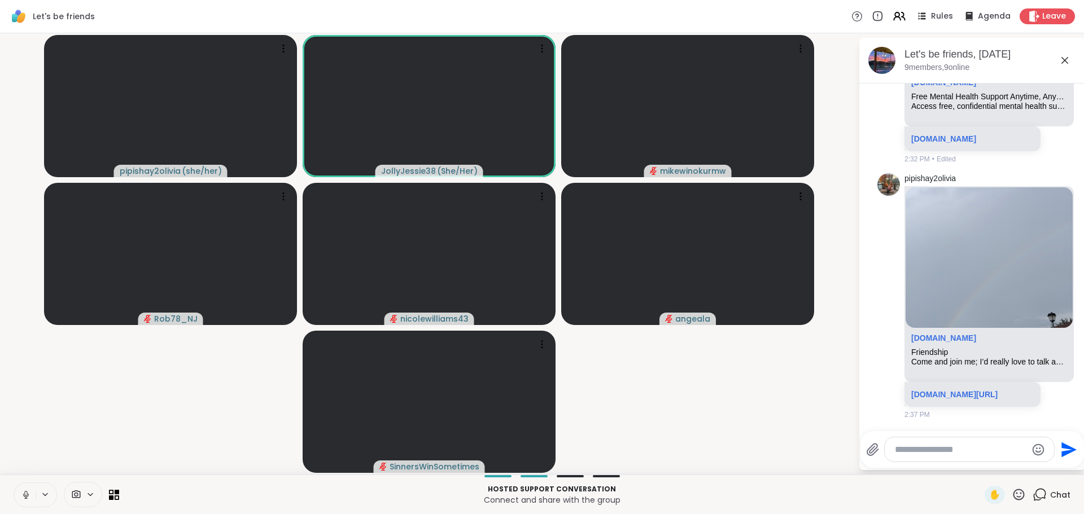
click at [945, 455] on textarea "Type your message" at bounding box center [961, 449] width 132 height 11
click at [968, 447] on textarea "Type your message" at bounding box center [961, 449] width 132 height 11
click at [968, 451] on textarea "Type your message" at bounding box center [961, 449] width 132 height 11
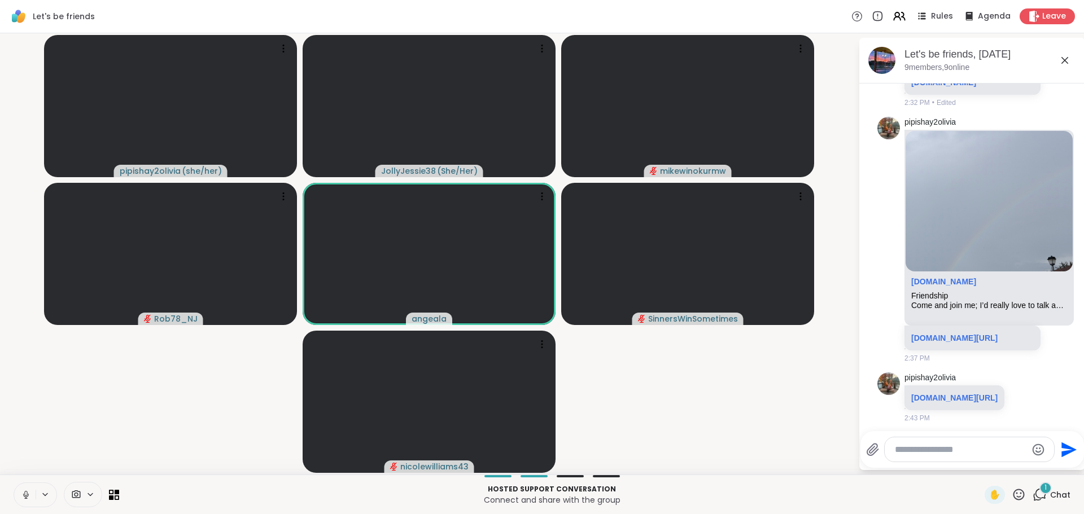
scroll to position [1782, 0]
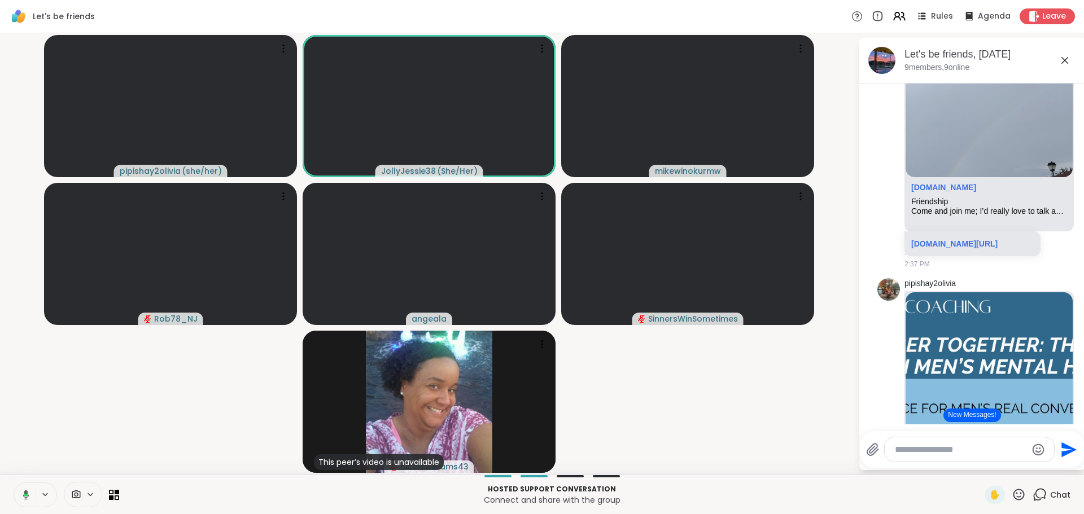
click at [963, 417] on button "New Messages!" at bounding box center [972, 416] width 57 height 14
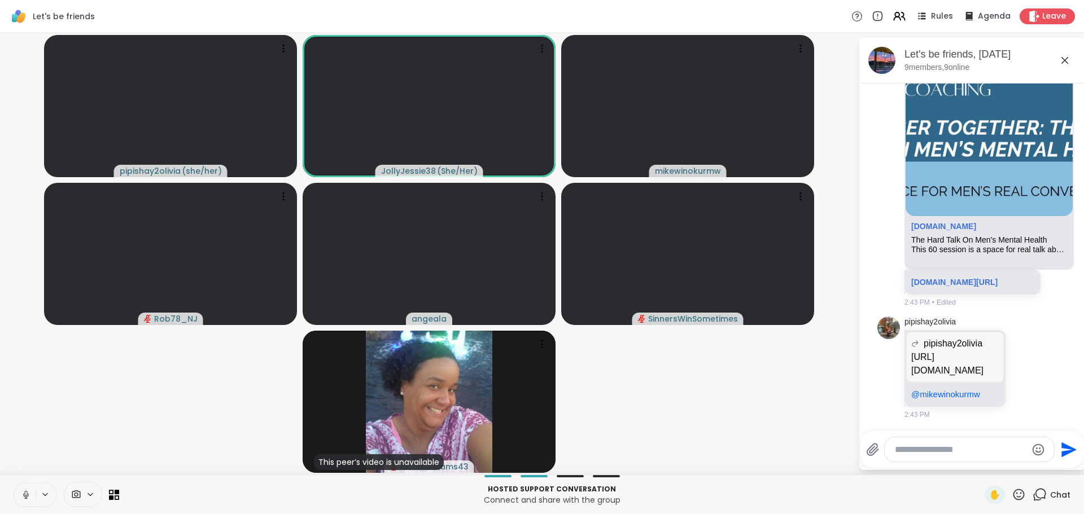
click at [985, 451] on textarea "Type your message" at bounding box center [961, 449] width 132 height 11
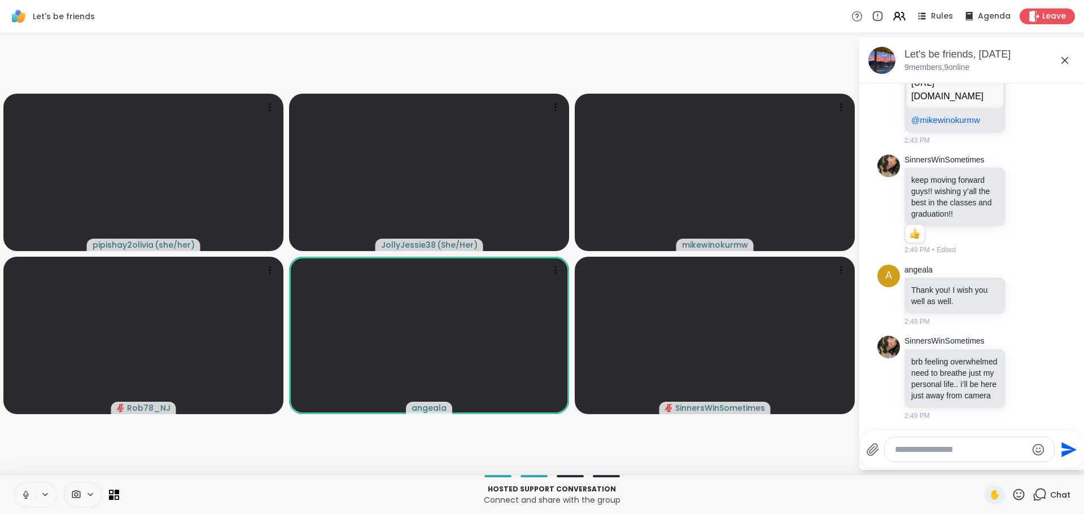
scroll to position [2390, 0]
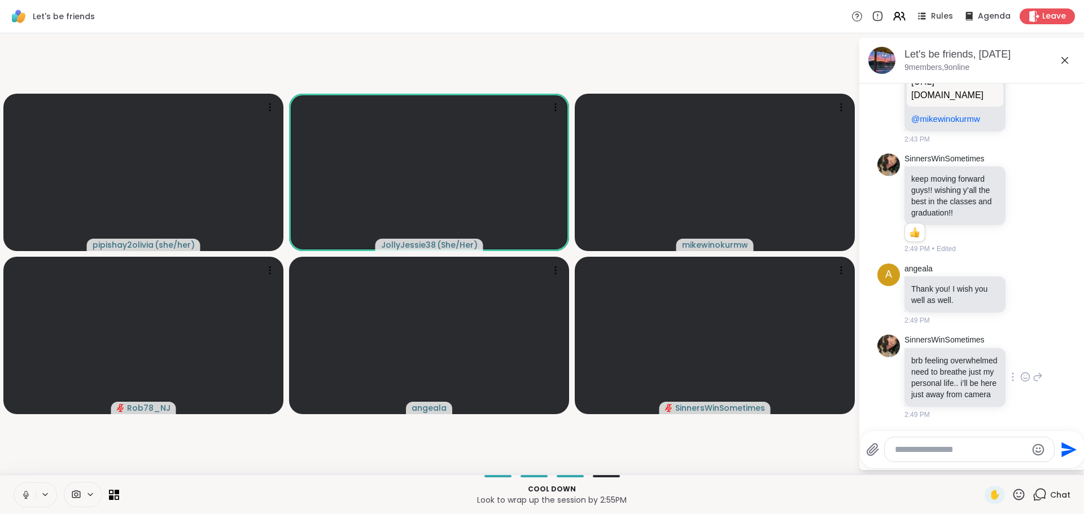
click at [1024, 378] on icon at bounding box center [1025, 378] width 3 height 1
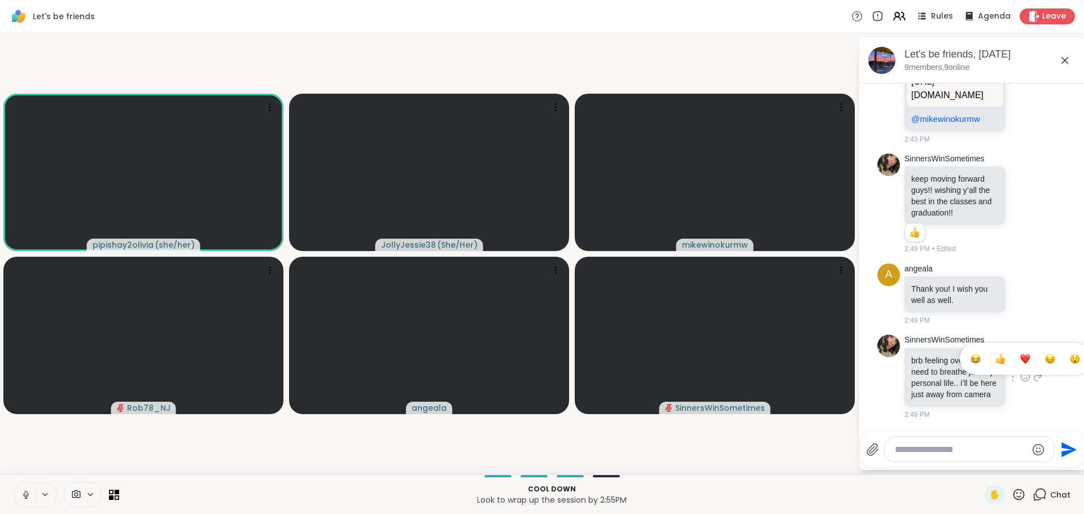
click at [1020, 354] on div "Select Reaction: Heart" at bounding box center [1025, 359] width 10 height 10
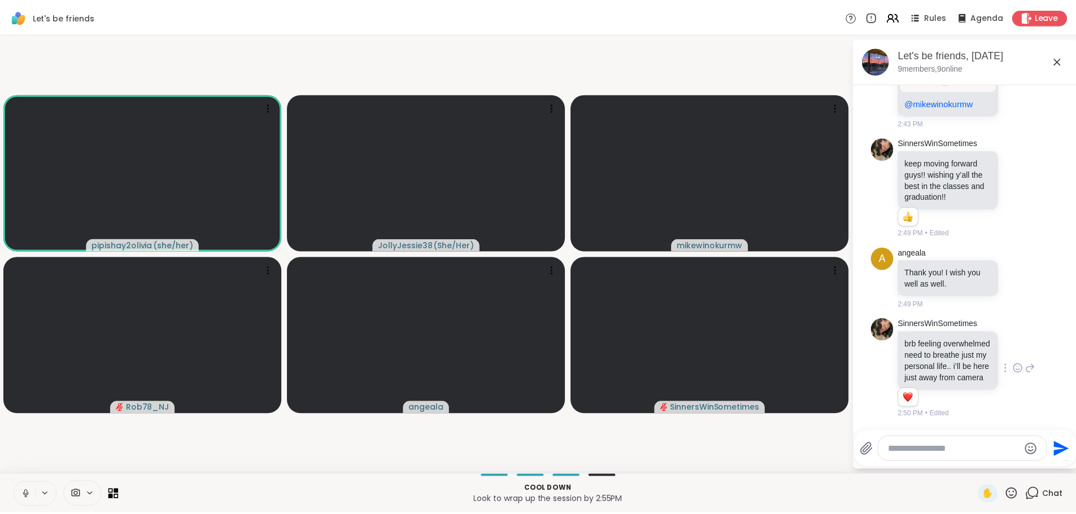
scroll to position [2406, 0]
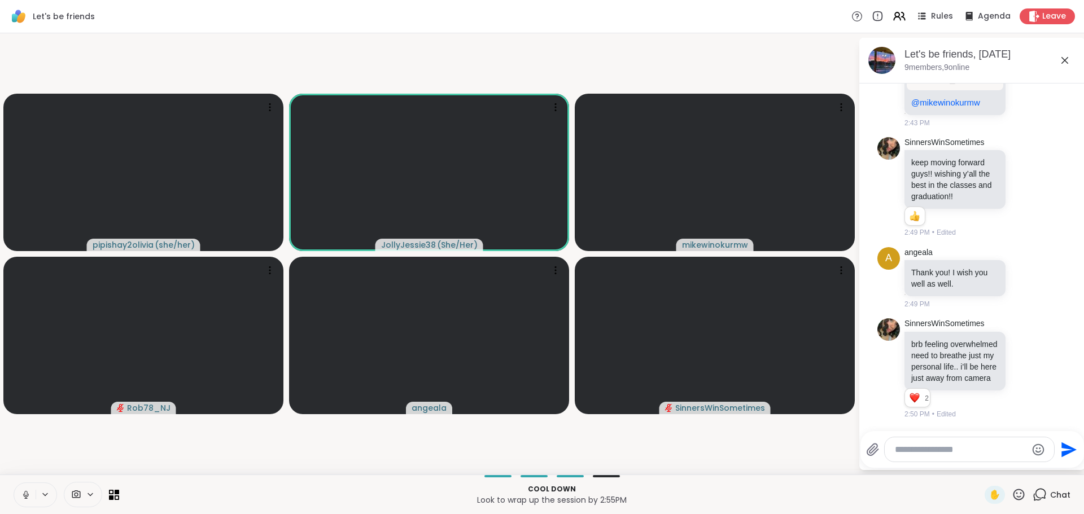
click at [968, 454] on textarea "Type your message" at bounding box center [961, 449] width 132 height 11
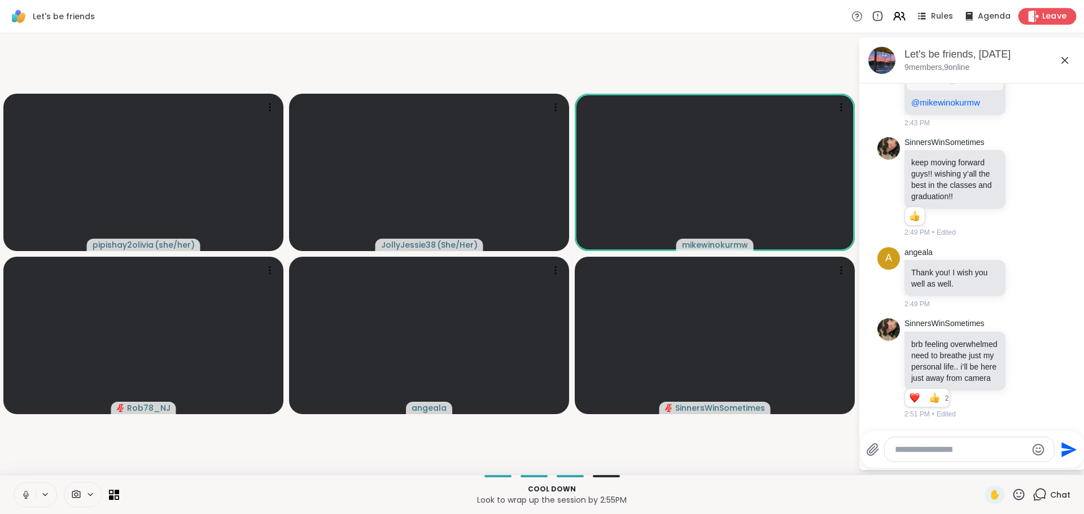
click at [1042, 11] on span "Leave" at bounding box center [1054, 17] width 25 height 12
click at [1042, 16] on span "Leave" at bounding box center [1054, 17] width 25 height 12
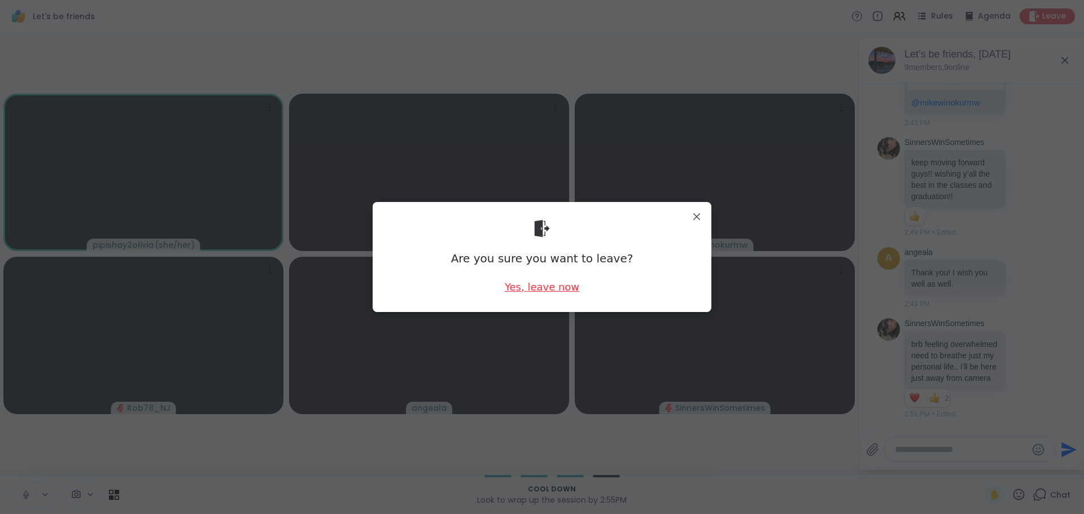
click at [557, 290] on div "Yes, leave now" at bounding box center [542, 287] width 75 height 14
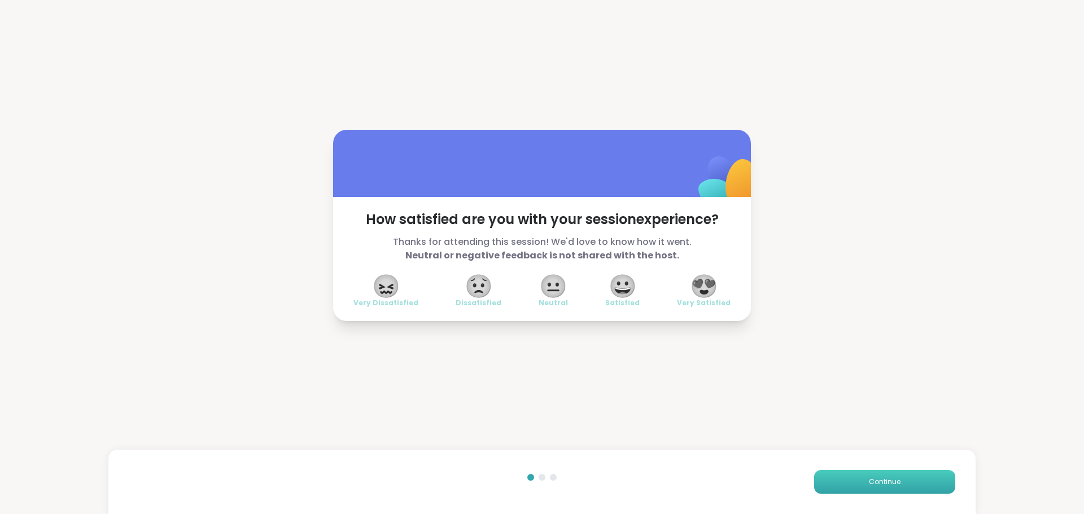
click at [855, 478] on button "Continue" at bounding box center [884, 482] width 141 height 24
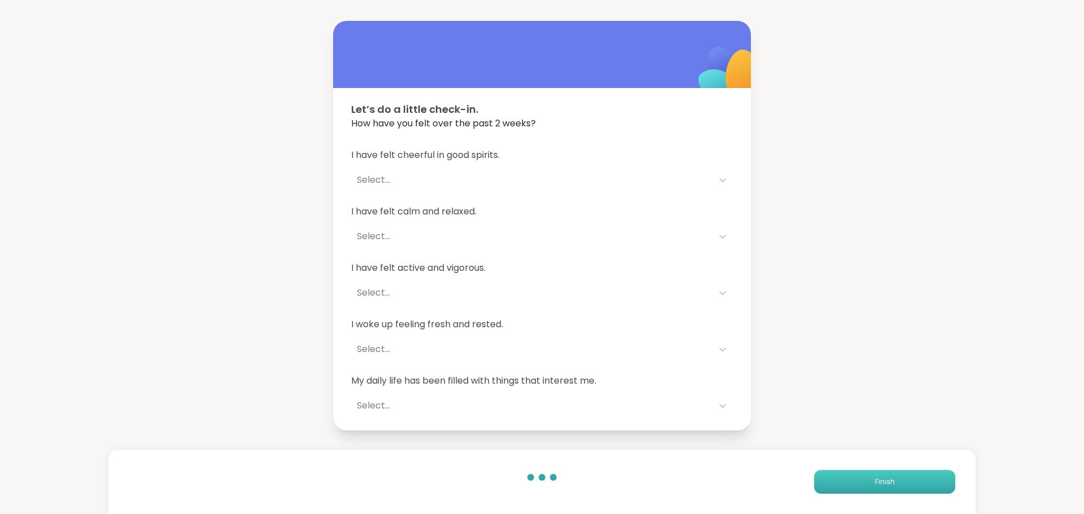
click at [852, 478] on button "Finish" at bounding box center [884, 482] width 141 height 24
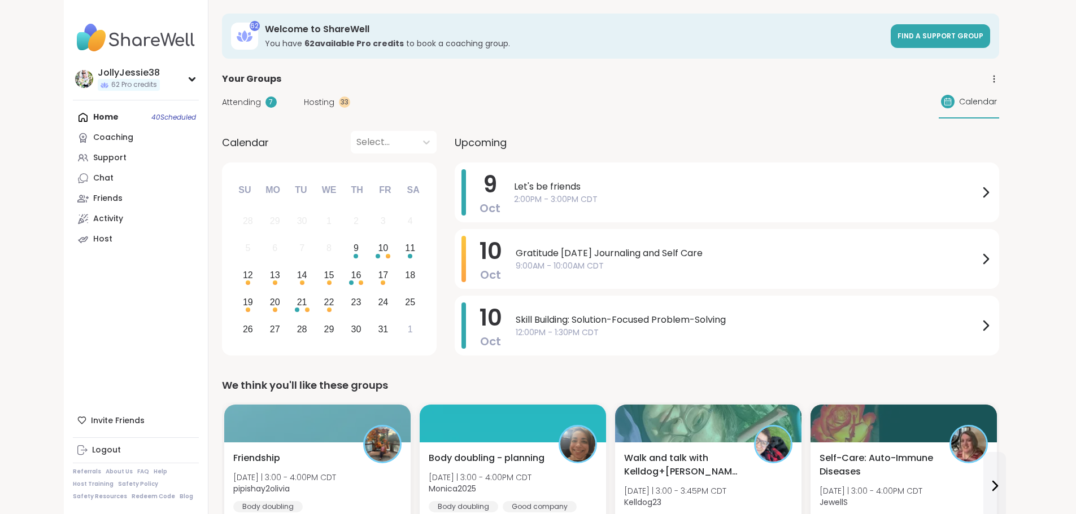
click at [222, 104] on span "Attending" at bounding box center [241, 103] width 39 height 12
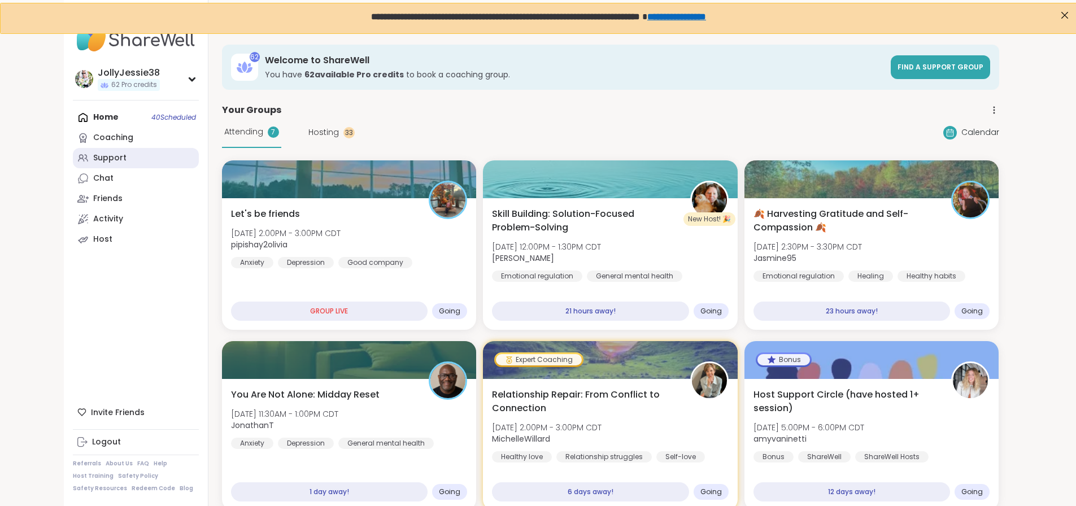
click at [93, 159] on div "Support" at bounding box center [109, 157] width 33 height 11
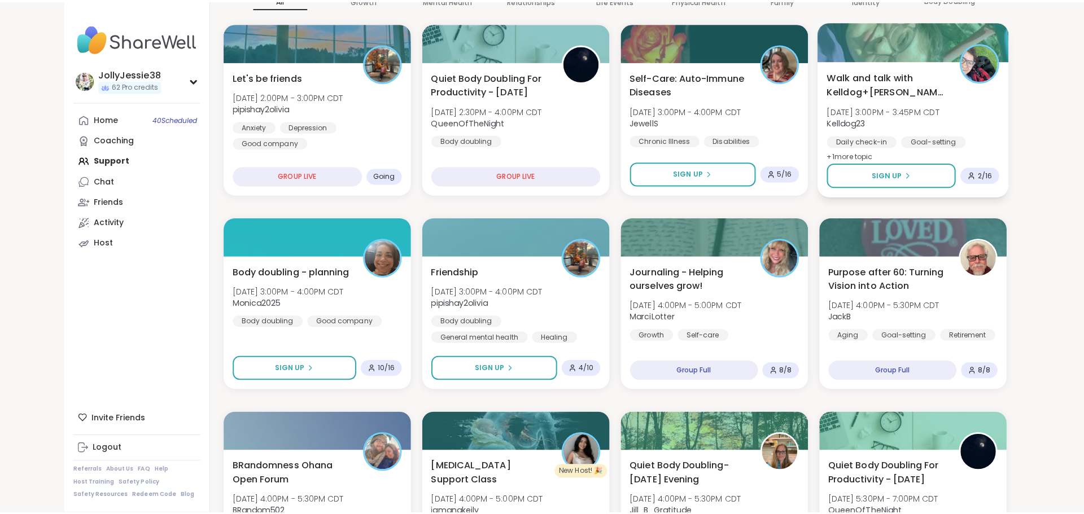
scroll to position [222, 0]
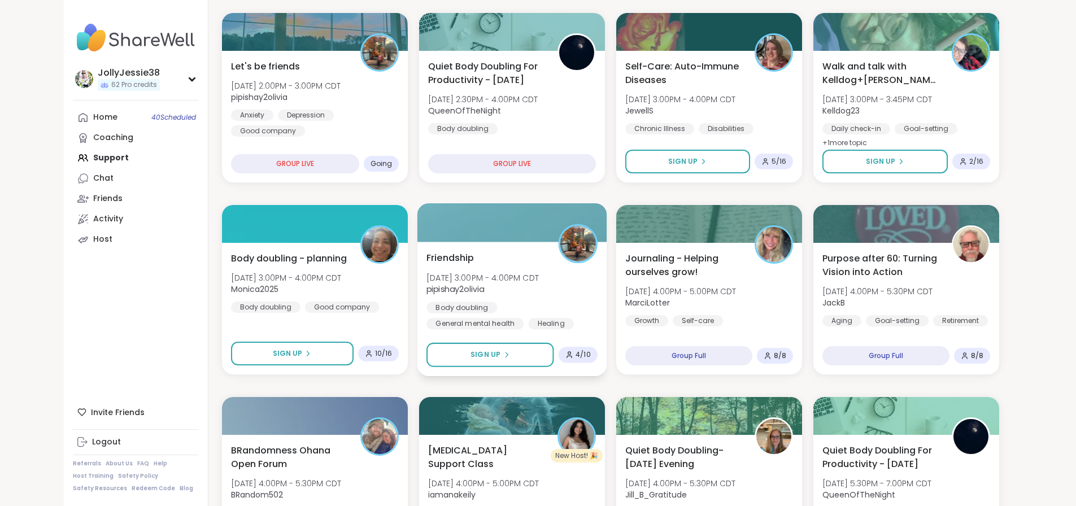
click at [518, 281] on span "Thu, Oct 09 | 3:00PM - 4:00PM CDT" at bounding box center [482, 277] width 112 height 11
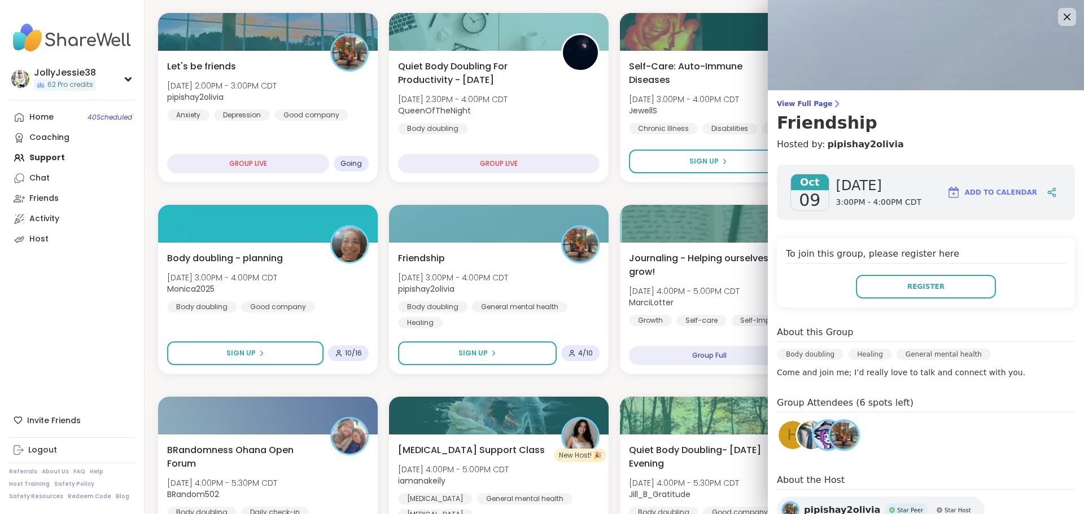
click at [779, 433] on div "H" at bounding box center [793, 435] width 28 height 28
click at [797, 431] on img at bounding box center [811, 435] width 28 height 28
click at [814, 437] on img at bounding box center [828, 435] width 28 height 28
click at [839, 436] on img at bounding box center [844, 435] width 28 height 28
